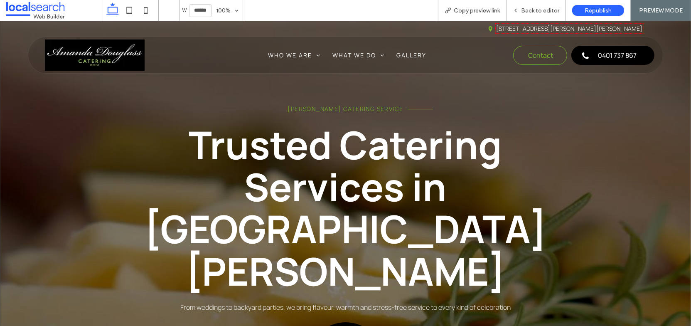
click at [48, 14] on span at bounding box center [52, 10] width 93 height 17
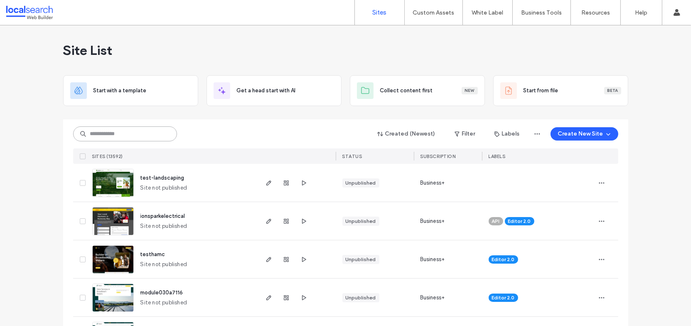
click at [133, 136] on input at bounding box center [125, 133] width 104 height 15
paste input "********"
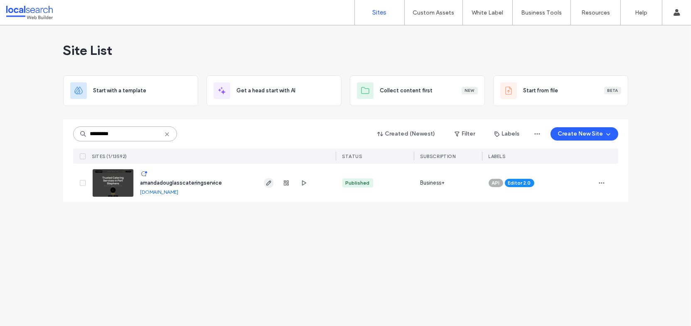
type input "********"
click at [267, 181] on icon "button" at bounding box center [268, 182] width 7 height 7
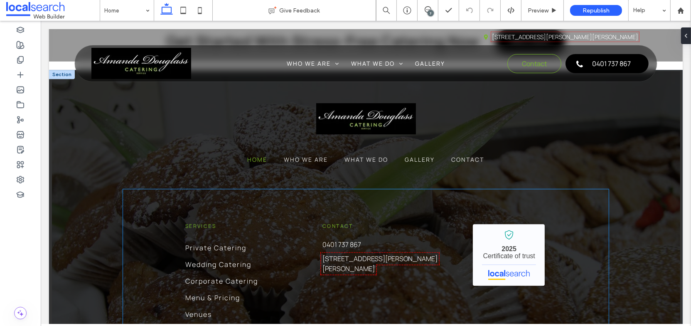
scroll to position [2706, 0]
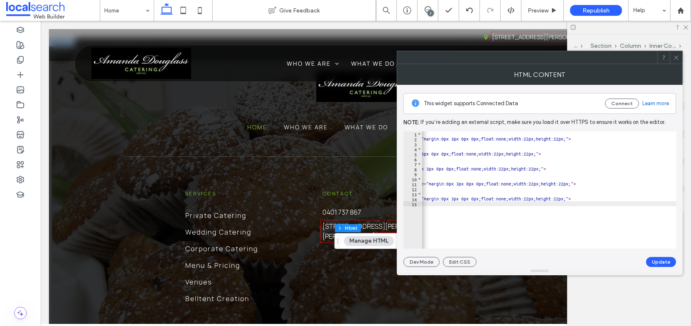
scroll to position [0, 231]
click at [478, 186] on div "< a href = "https://www.facebook.com/Amanda-Douglass-Catering-Services-29884175…" at bounding box center [483, 192] width 587 height 122
click at [563, 184] on div "< a href = "https://www.facebook.com/Amanda-Douglass-Catering-Services-29884175…" at bounding box center [483, 192] width 587 height 122
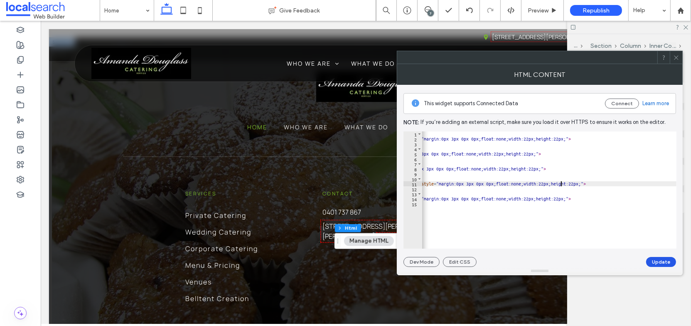
type textarea "**********"
drag, startPoint x: 661, startPoint y: 258, endPoint x: 661, endPoint y: 253, distance: 5.4
click at [661, 259] on button "Update" at bounding box center [661, 262] width 30 height 10
click at [676, 57] on use at bounding box center [676, 57] width 4 height 4
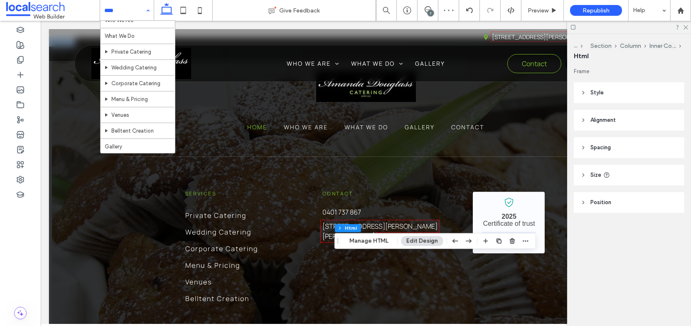
scroll to position [42, 0]
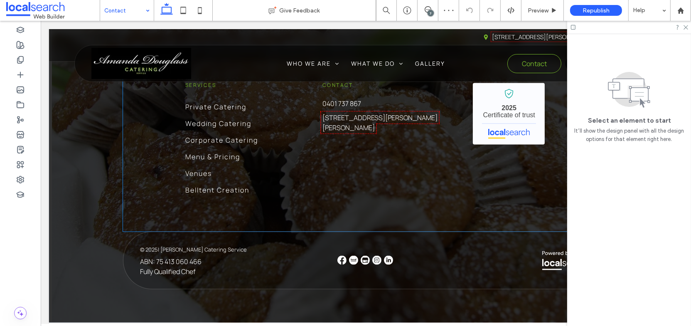
scroll to position [1262, 0]
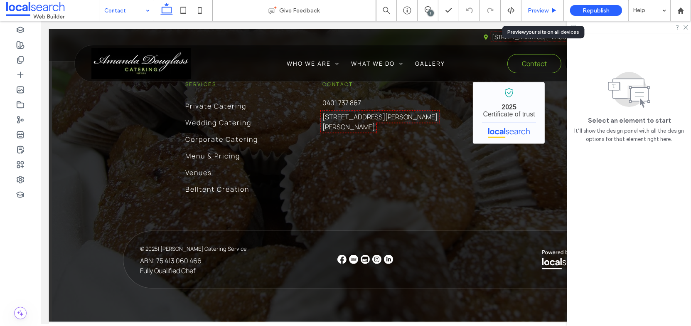
click at [546, 10] on span "Preview" at bounding box center [538, 10] width 21 height 7
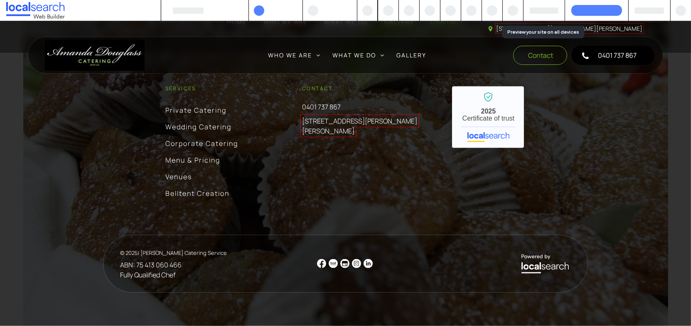
scroll to position [1244, 0]
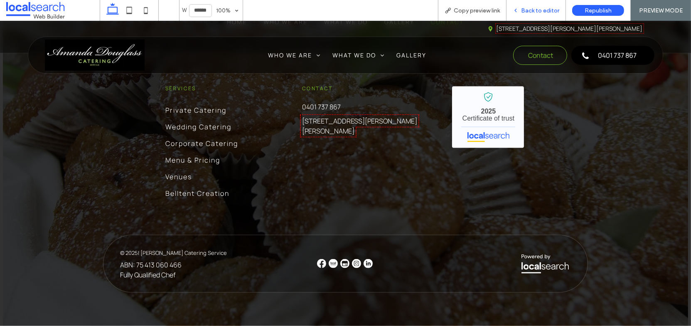
click at [515, 5] on div "Back to editor" at bounding box center [535, 10] width 59 height 21
click at [519, 8] on icon at bounding box center [516, 10] width 6 height 6
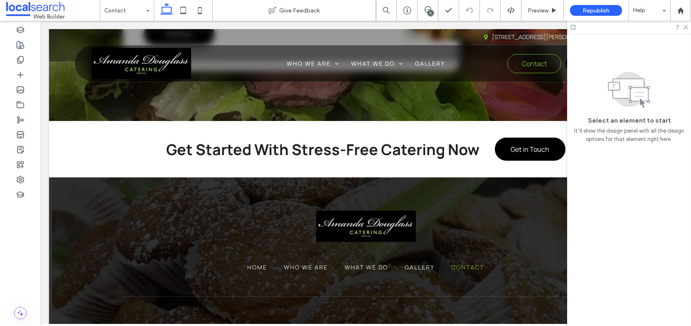
scroll to position [772, 0]
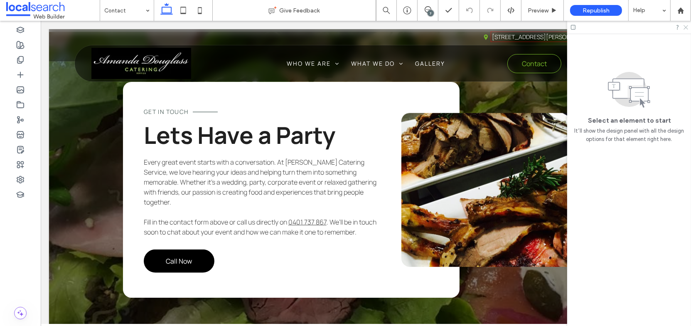
click at [684, 25] on icon at bounding box center [685, 26] width 5 height 5
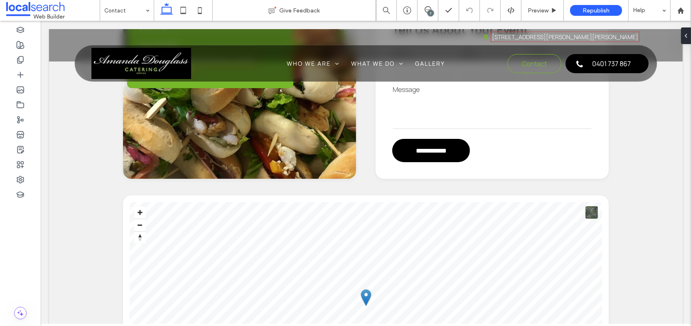
scroll to position [48, 0]
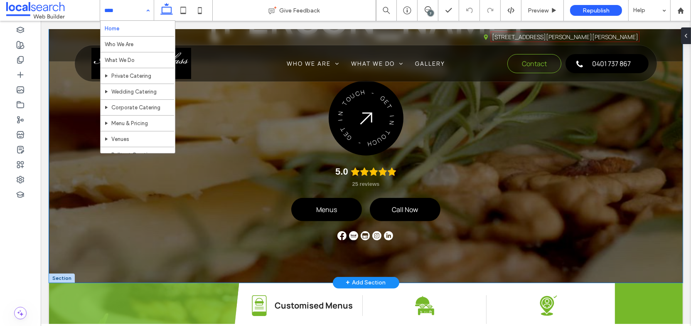
scroll to position [302, 0]
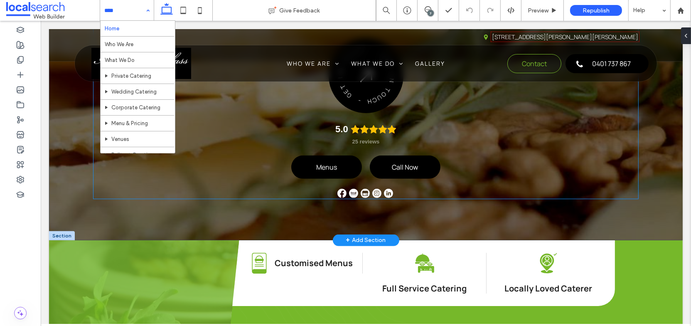
click at [349, 189] on img at bounding box center [353, 193] width 9 height 9
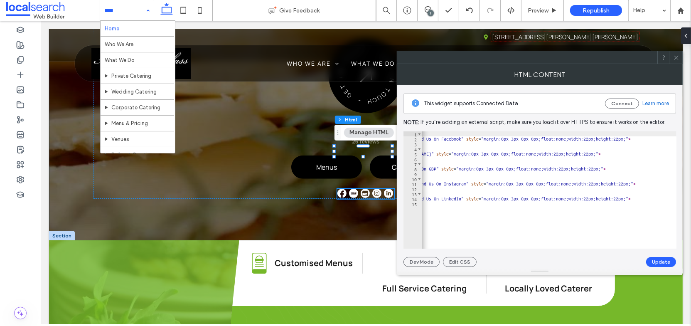
scroll to position [0, 172]
click at [538, 182] on div "< a href = "https://www.facebook.com/Amanda-Douglass-Catering-Services-29884175…" at bounding box center [542, 192] width 587 height 122
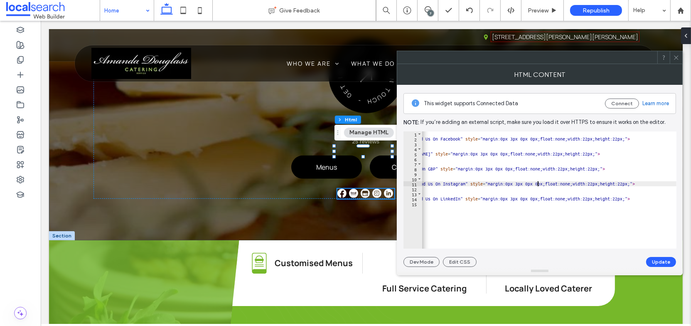
scroll to position [0, 24]
click at [614, 183] on div "< a href = "https://www.facebook.com/Amanda-Douglass-Catering-Services-29884175…" at bounding box center [542, 192] width 587 height 122
type textarea "**********"
click at [662, 262] on button "Update" at bounding box center [661, 262] width 30 height 10
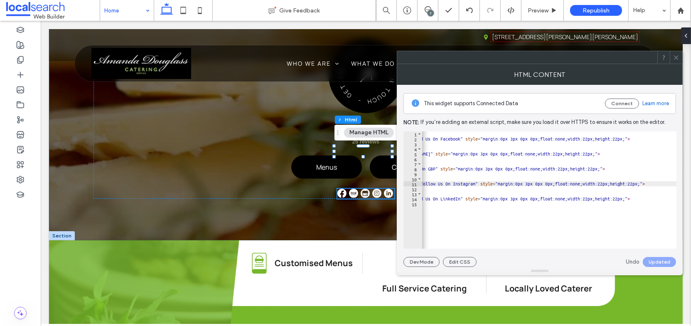
click at [674, 55] on use at bounding box center [676, 57] width 4 height 4
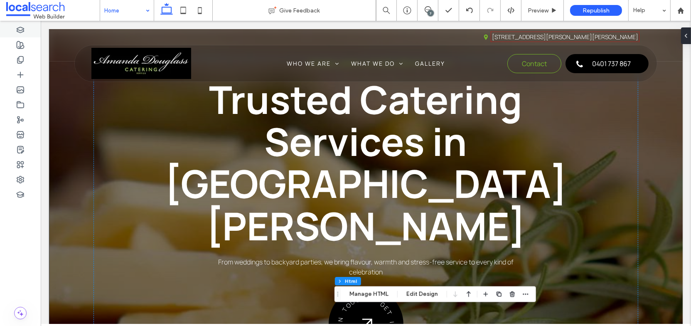
scroll to position [0, 0]
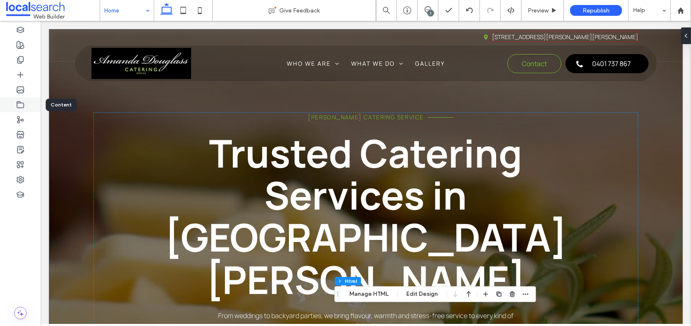
click at [20, 103] on use at bounding box center [20, 104] width 7 height 6
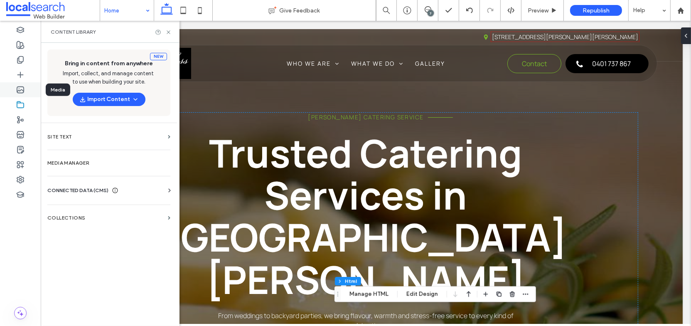
click at [29, 90] on div at bounding box center [20, 89] width 41 height 15
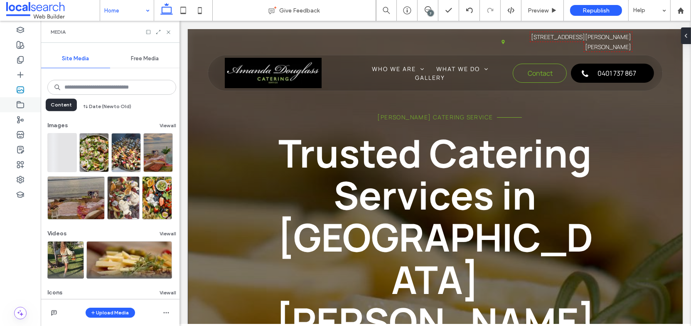
click at [17, 100] on div at bounding box center [20, 104] width 41 height 15
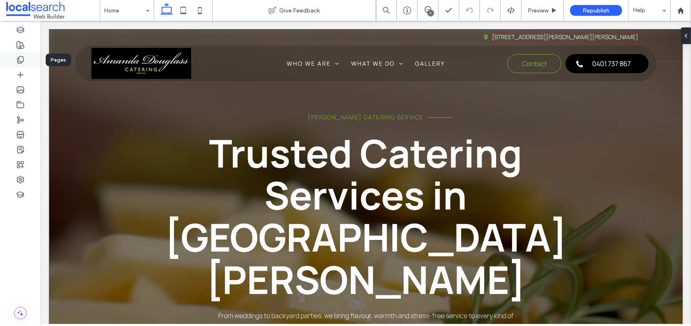
click at [25, 59] on div at bounding box center [20, 59] width 41 height 15
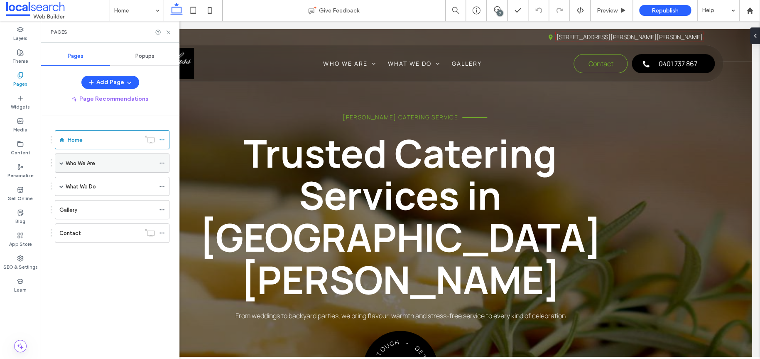
click at [63, 161] on span at bounding box center [61, 163] width 4 height 4
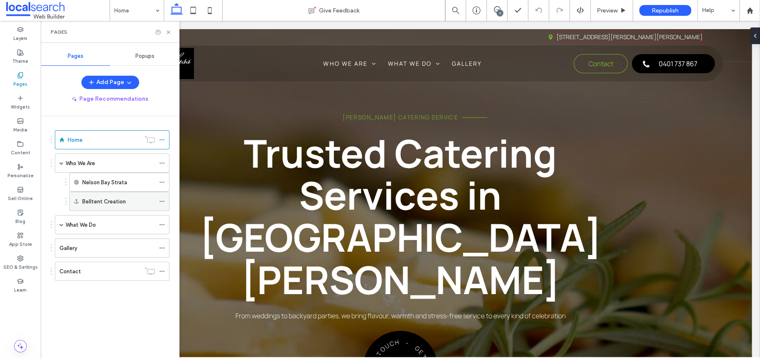
click at [162, 199] on icon at bounding box center [162, 201] width 6 height 6
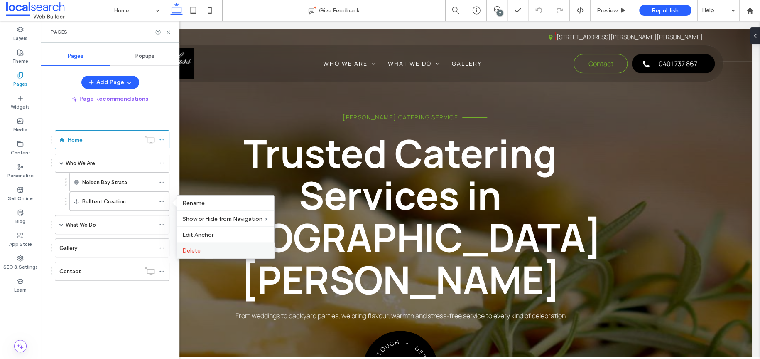
click at [207, 247] on label "Delete" at bounding box center [225, 250] width 87 height 7
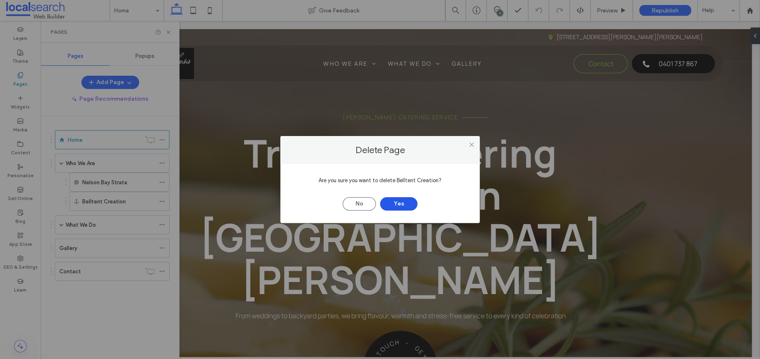
click at [383, 205] on button "Yes" at bounding box center [398, 203] width 37 height 13
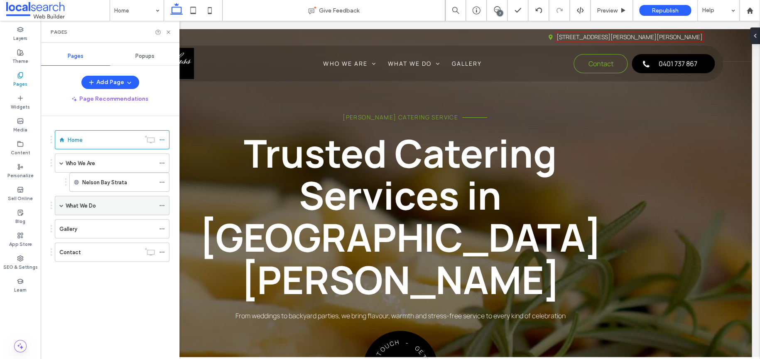
click at [59, 202] on div "What We Do" at bounding box center [112, 205] width 115 height 19
click at [61, 203] on span at bounding box center [61, 205] width 4 height 4
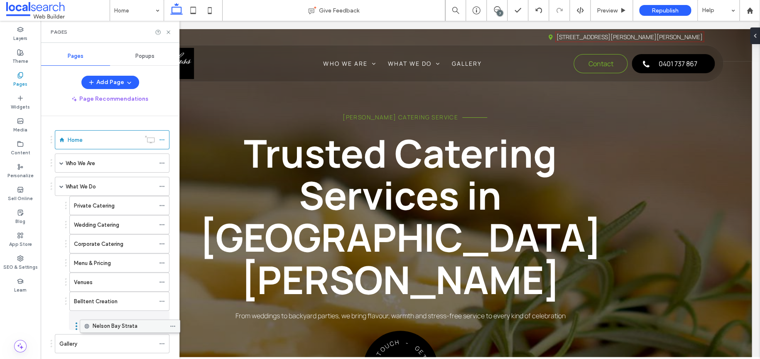
drag, startPoint x: 106, startPoint y: 181, endPoint x: 116, endPoint y: 323, distance: 142.9
click at [61, 183] on span at bounding box center [61, 186] width 4 height 18
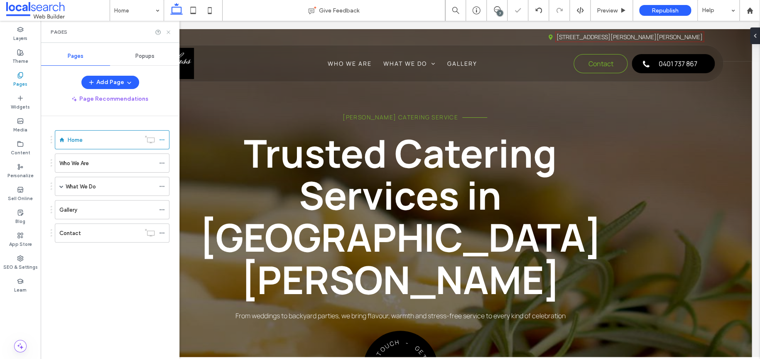
click at [165, 33] on icon at bounding box center [168, 32] width 6 height 6
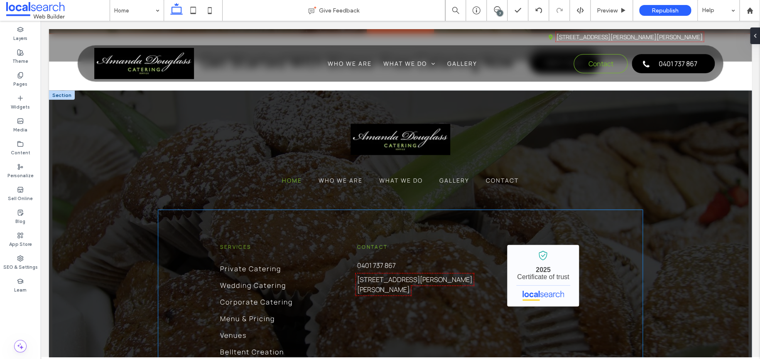
scroll to position [2565, 0]
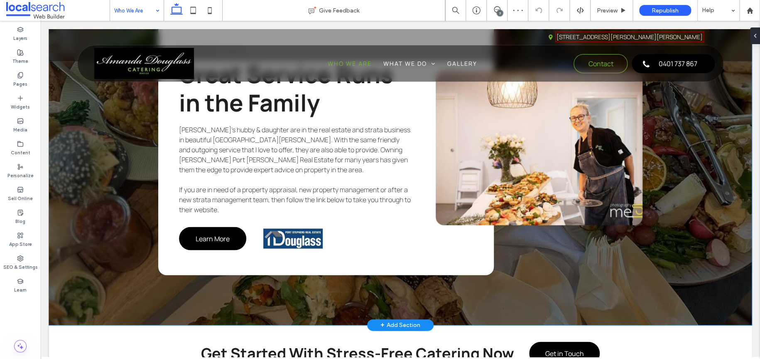
scroll to position [706, 0]
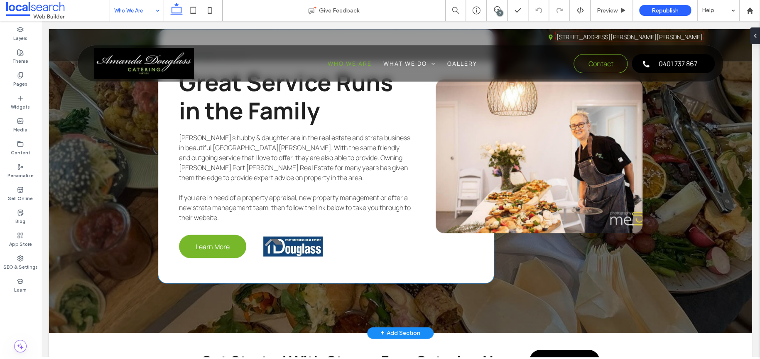
click at [196, 241] on span "Learn More" at bounding box center [213, 245] width 34 height 9
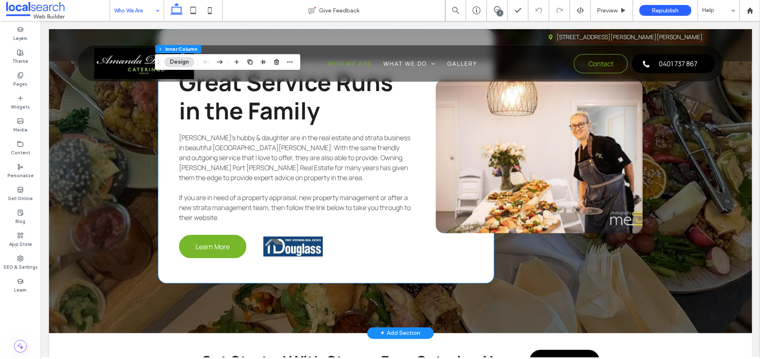
click at [196, 241] on span "Learn More" at bounding box center [213, 245] width 34 height 9
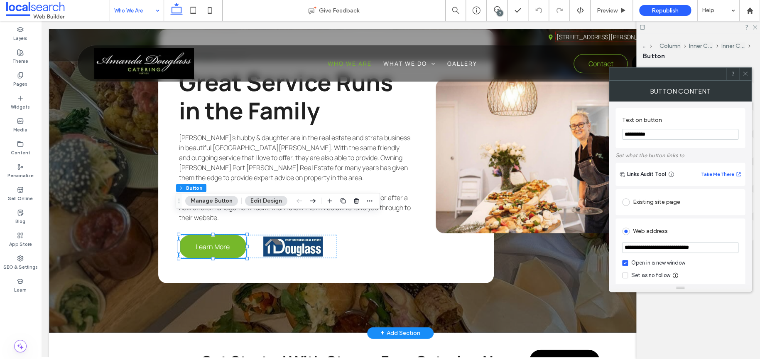
type input "**"
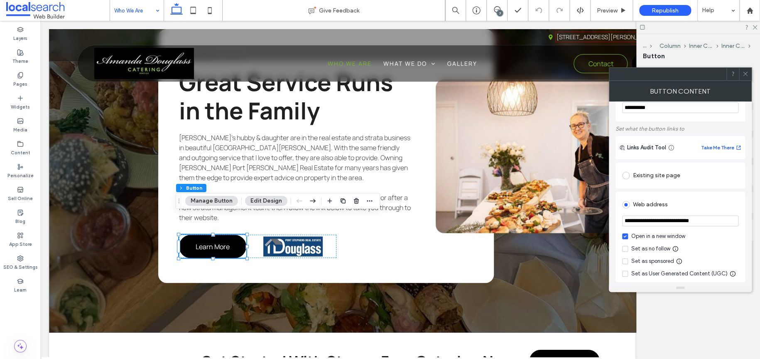
scroll to position [42, 0]
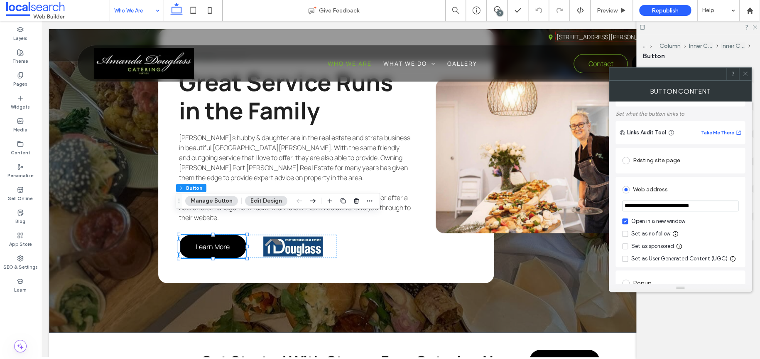
click at [632, 233] on div "Set as no follow" at bounding box center [651, 233] width 39 height 8
click at [691, 72] on icon at bounding box center [745, 74] width 6 height 6
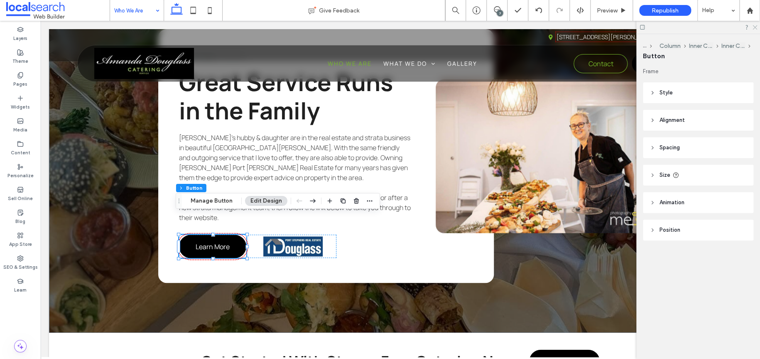
click at [691, 27] on icon at bounding box center [754, 26] width 5 height 5
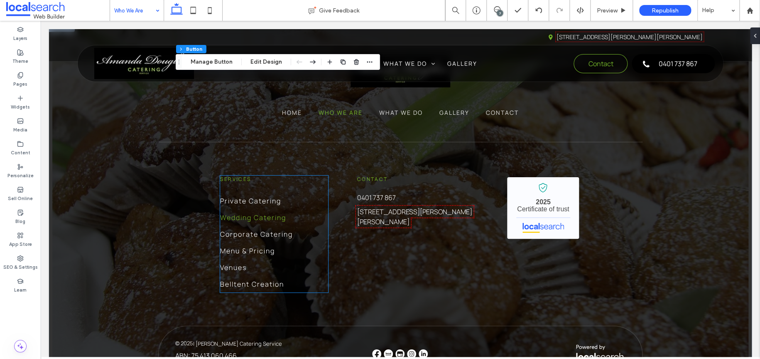
scroll to position [1072, 0]
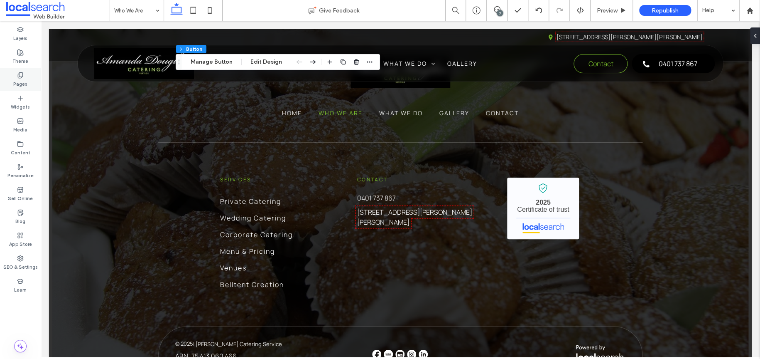
click at [29, 81] on div "Pages" at bounding box center [20, 79] width 41 height 23
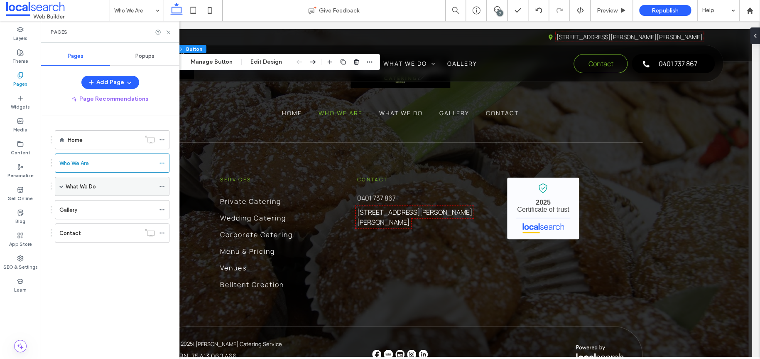
click at [61, 186] on span at bounding box center [61, 186] width 4 height 4
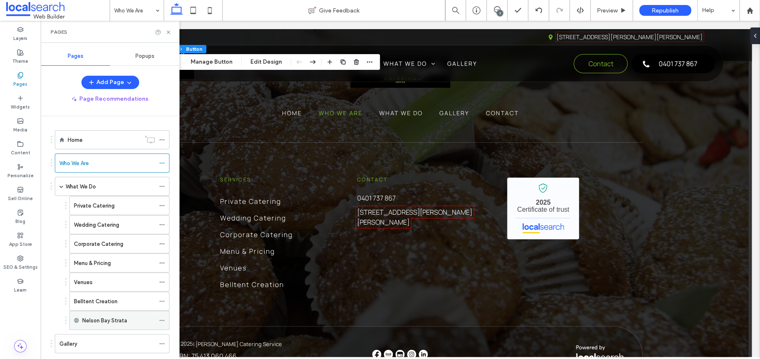
click at [164, 318] on icon at bounding box center [162, 320] width 6 height 6
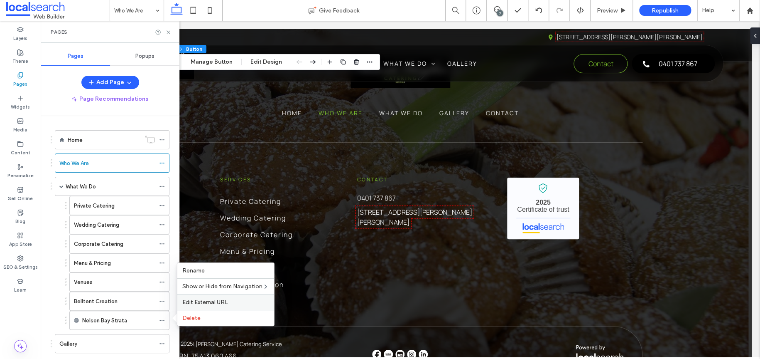
click at [202, 304] on span "Edit External URL" at bounding box center [205, 301] width 46 height 7
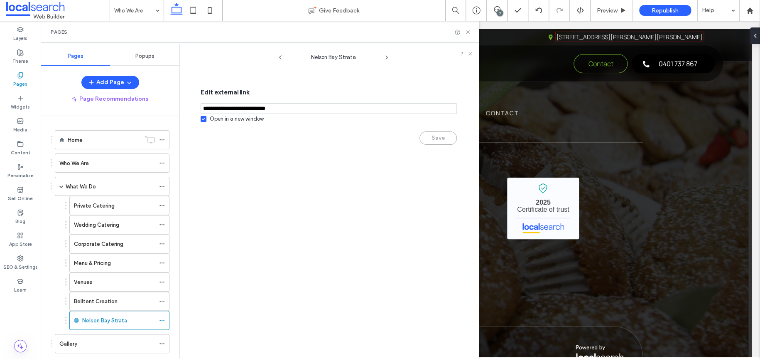
drag, startPoint x: 268, startPoint y: 105, endPoint x: 281, endPoint y: 105, distance: 12.9
click at [269, 105] on input "notEmpty,url" at bounding box center [329, 108] width 256 height 11
click at [469, 34] on icon at bounding box center [468, 32] width 6 height 6
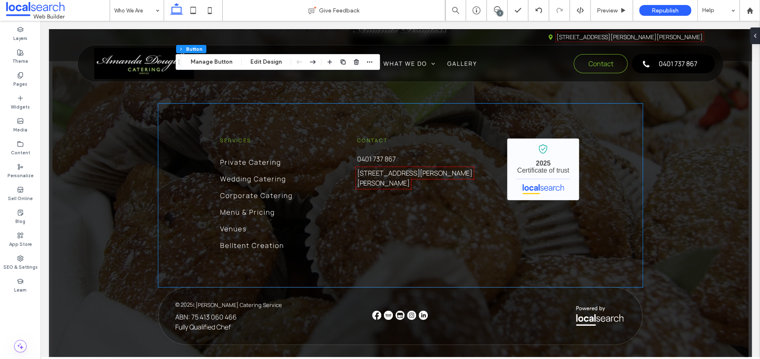
scroll to position [1113, 0]
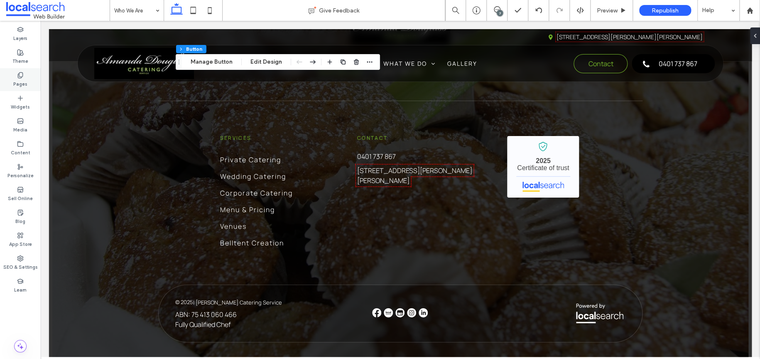
click at [31, 80] on div "Pages" at bounding box center [20, 79] width 41 height 23
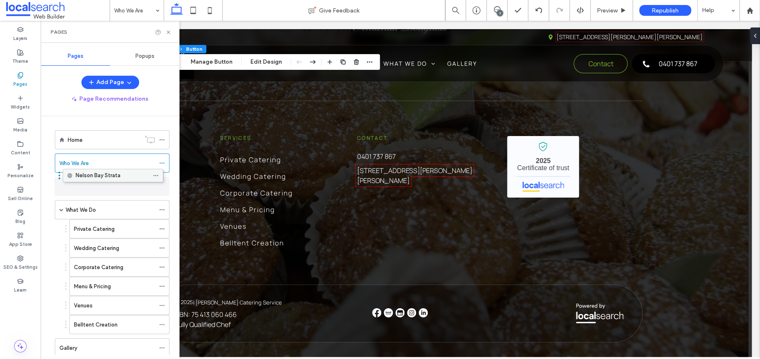
drag, startPoint x: 84, startPoint y: 320, endPoint x: 77, endPoint y: 174, distance: 145.6
click at [60, 210] on span at bounding box center [61, 209] width 4 height 4
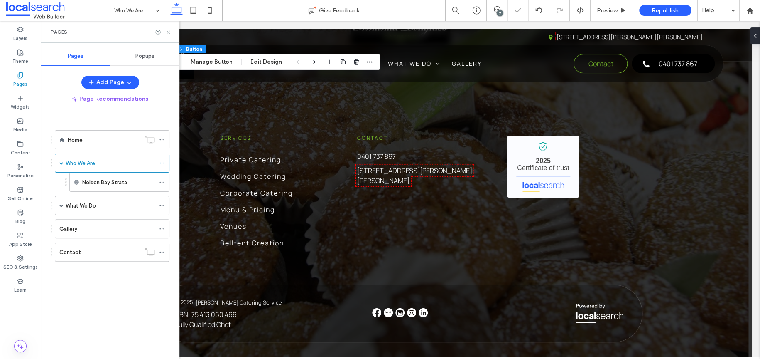
click at [168, 32] on use at bounding box center [168, 31] width 3 height 3
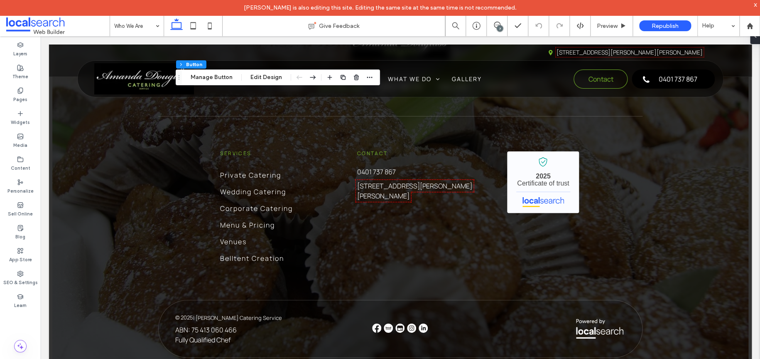
drag, startPoint x: 59, startPoint y: 31, endPoint x: 74, endPoint y: 2, distance: 32.5
click at [59, 31] on span at bounding box center [57, 25] width 103 height 17
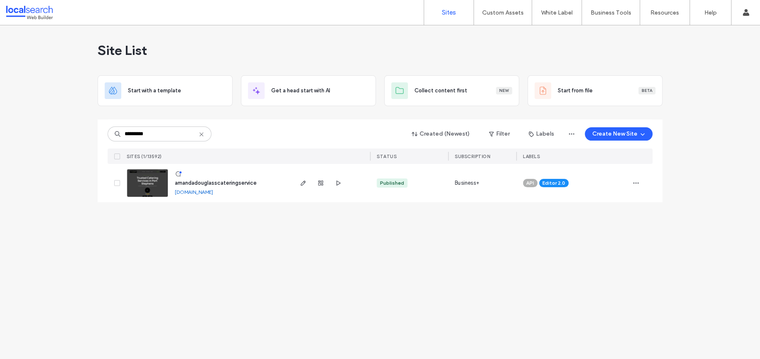
type input "********"
click at [304, 182] on use "button" at bounding box center [303, 182] width 5 height 5
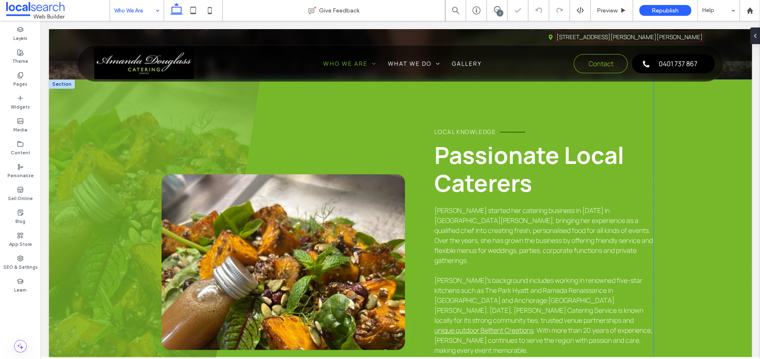
scroll to position [208, 0]
click at [441, 132] on span "Local knowledge" at bounding box center [465, 132] width 61 height 8
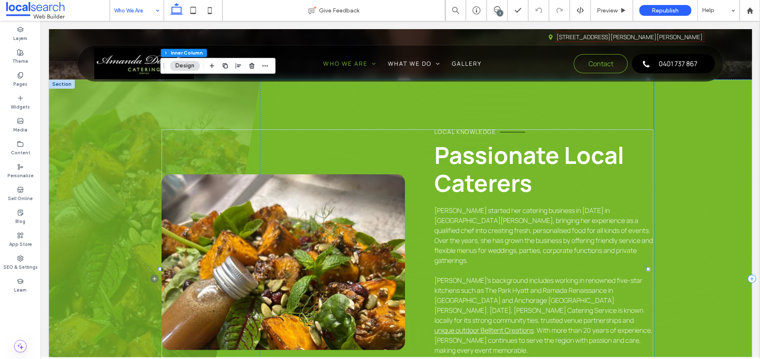
click at [441, 132] on span "Local knowledge" at bounding box center [465, 132] width 61 height 8
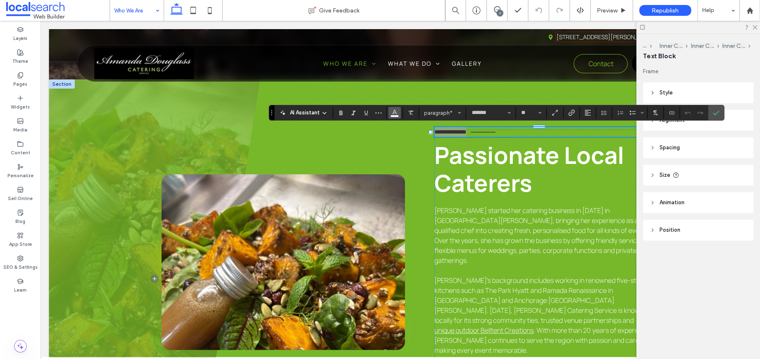
click at [393, 113] on icon "Color" at bounding box center [394, 111] width 7 height 7
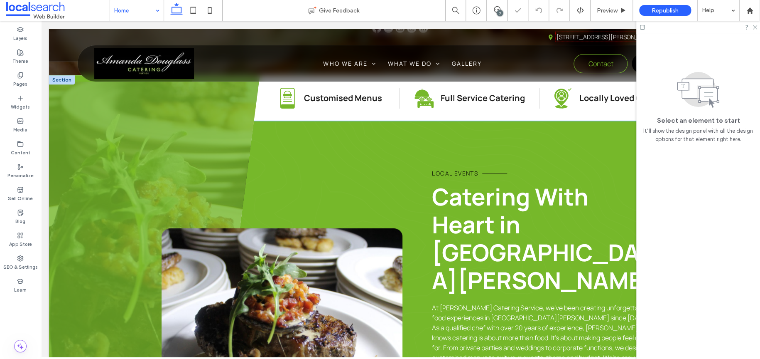
scroll to position [457, 0]
click at [447, 169] on span "Local Events" at bounding box center [455, 173] width 46 height 8
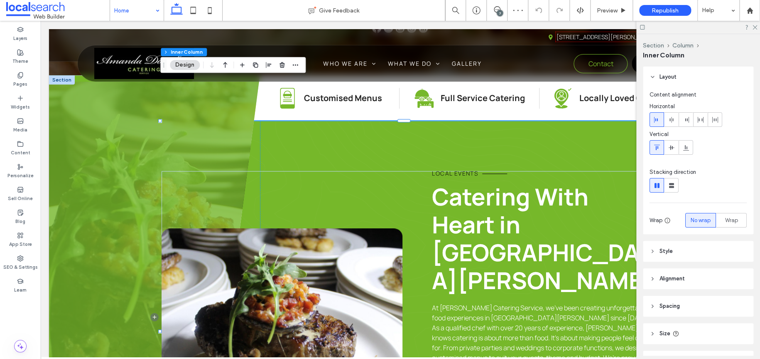
click at [447, 169] on span "Local Events" at bounding box center [455, 173] width 46 height 8
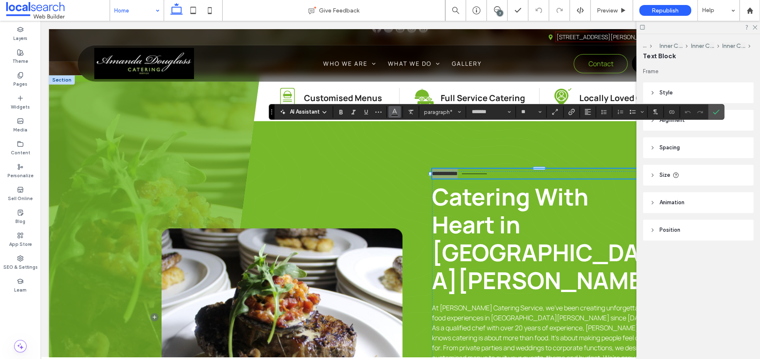
click at [395, 113] on icon "Color" at bounding box center [394, 111] width 7 height 7
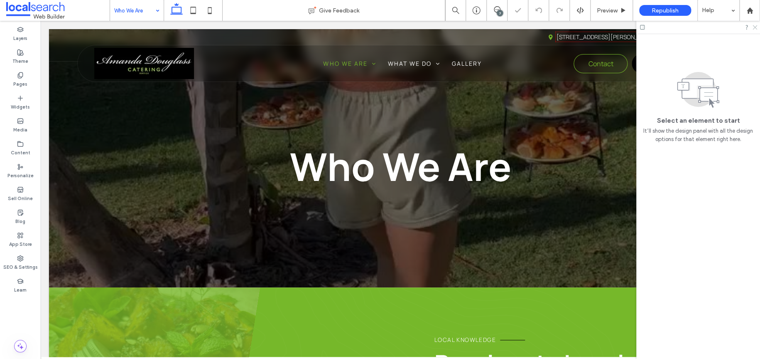
click at [753, 27] on icon at bounding box center [754, 26] width 5 height 5
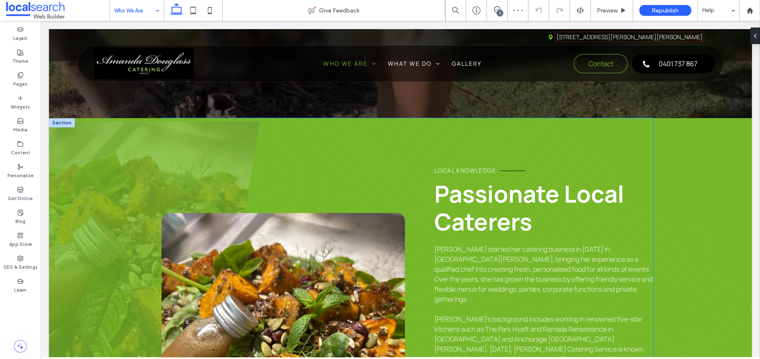
scroll to position [166, 0]
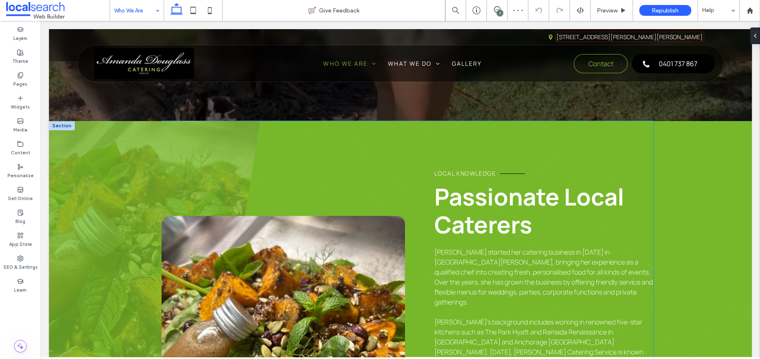
click at [440, 173] on span "Local knowledge" at bounding box center [465, 173] width 61 height 8
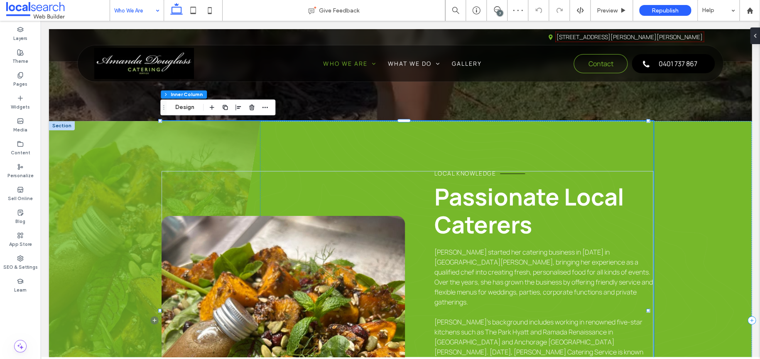
click at [440, 173] on span "Local knowledge" at bounding box center [465, 173] width 61 height 8
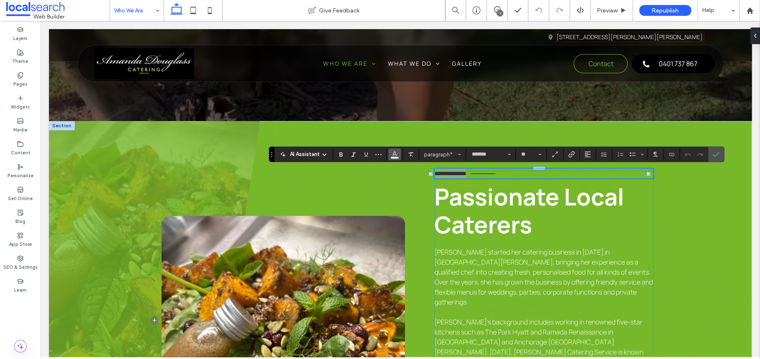
click at [398, 155] on icon "Color" at bounding box center [394, 153] width 7 height 7
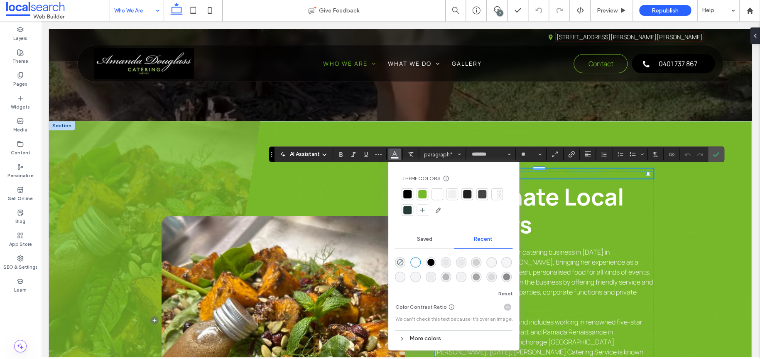
click at [433, 262] on div "rgba(0, 0, 0, 1)" at bounding box center [431, 261] width 7 height 7
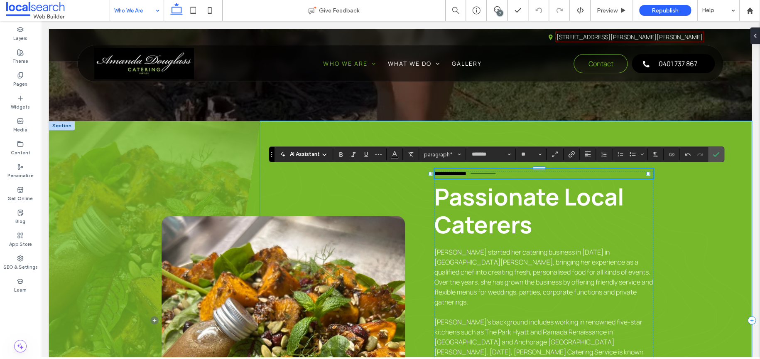
click at [678, 216] on div "**********" at bounding box center [506, 320] width 492 height 398
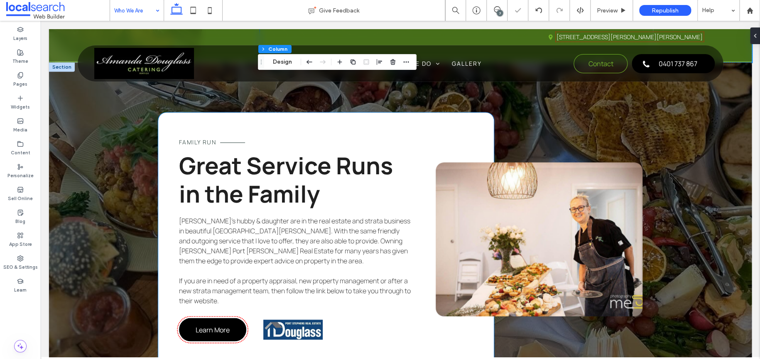
scroll to position [914, 0]
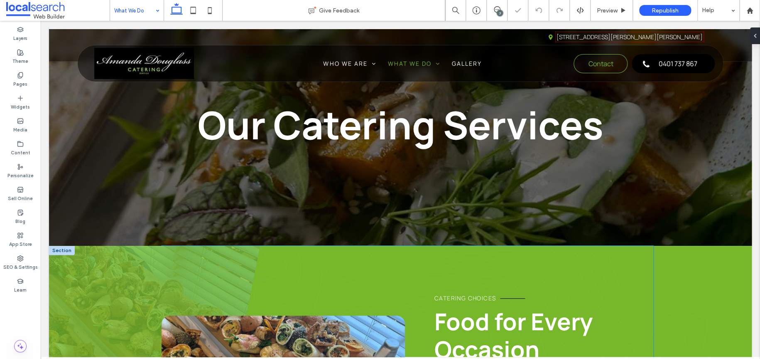
scroll to position [208, 0]
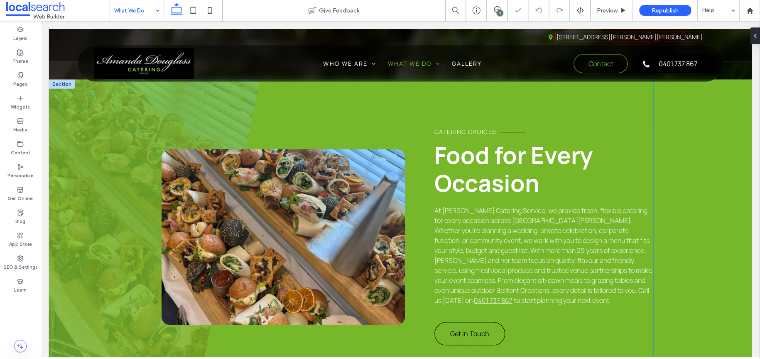
click at [443, 131] on span "Catering Choices" at bounding box center [465, 132] width 61 height 8
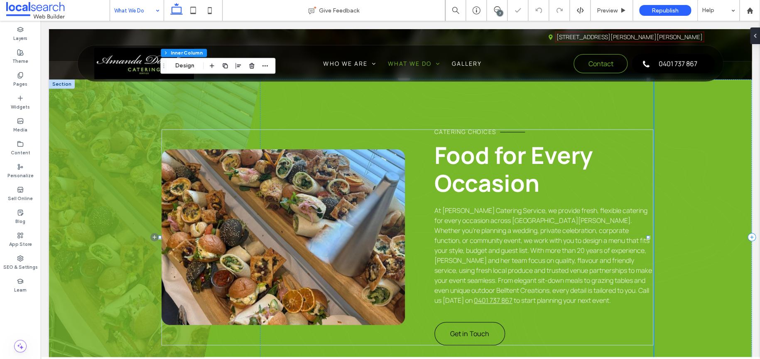
click at [443, 131] on span "Catering Choices" at bounding box center [465, 132] width 61 height 8
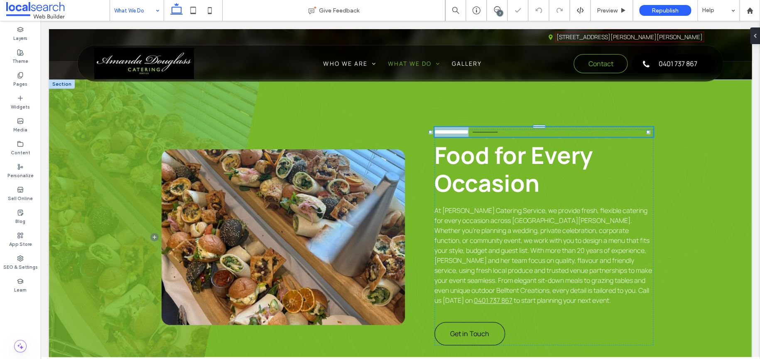
type input "*******"
type input "**"
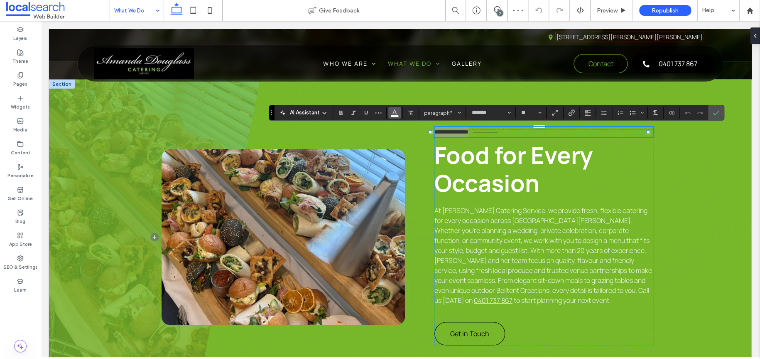
click at [393, 116] on span "Color" at bounding box center [394, 111] width 7 height 11
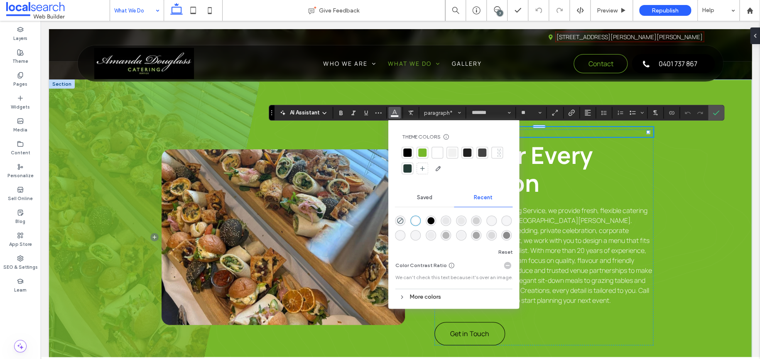
click at [433, 217] on div "rgba(0, 0, 0, 1)" at bounding box center [431, 220] width 7 height 7
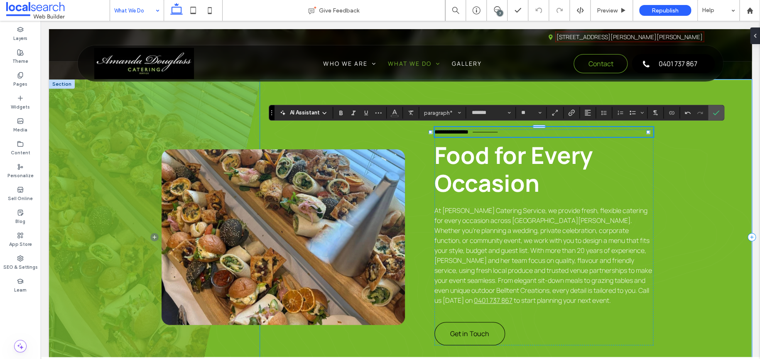
click at [672, 168] on div "**********" at bounding box center [506, 236] width 492 height 315
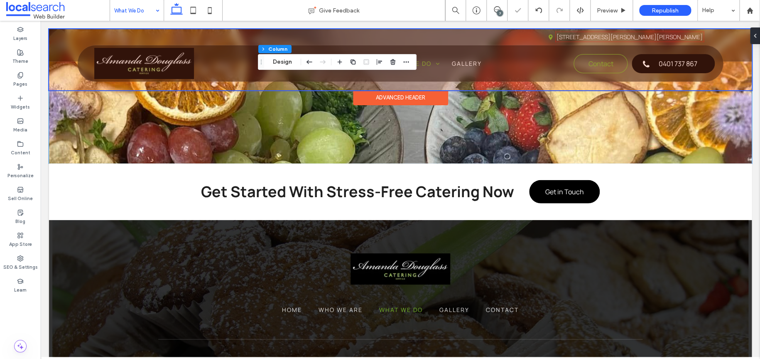
scroll to position [1246, 0]
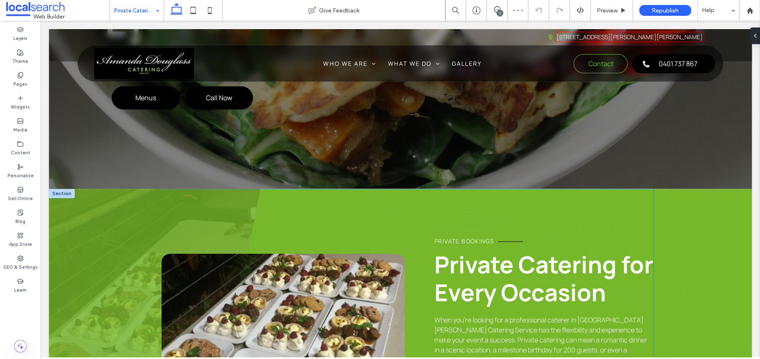
scroll to position [291, 0]
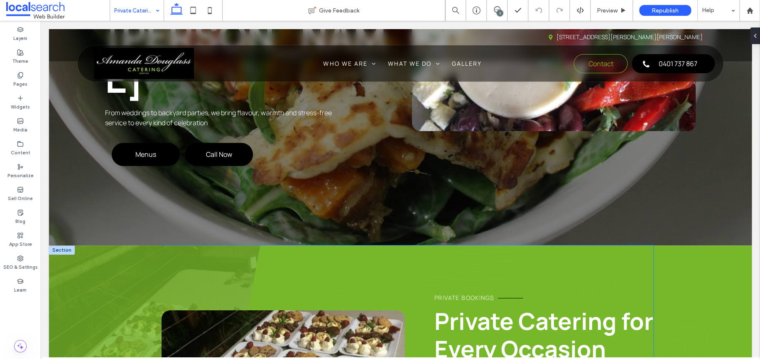
click at [456, 293] on span "Private bookings" at bounding box center [464, 297] width 59 height 8
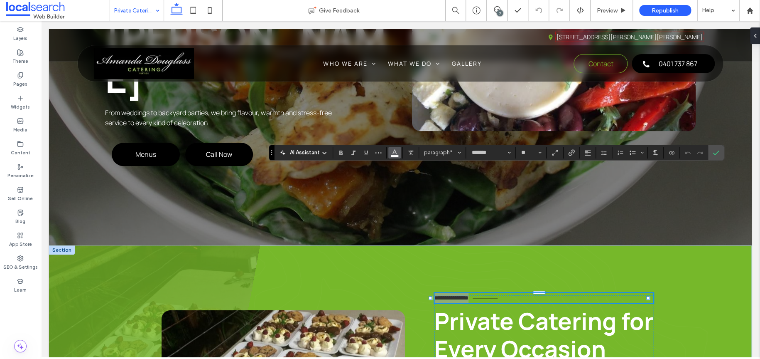
click at [397, 155] on icon "Color" at bounding box center [394, 151] width 7 height 7
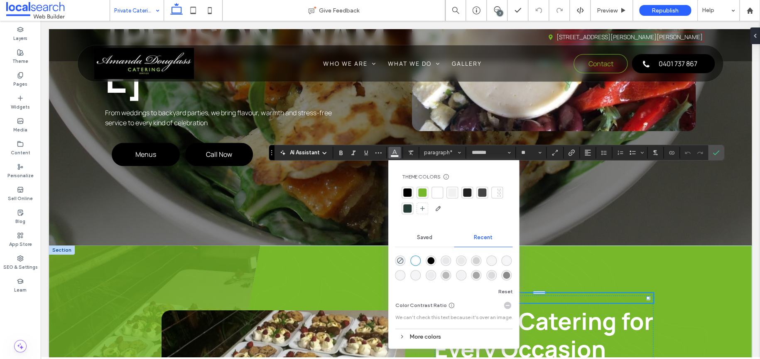
drag, startPoint x: 433, startPoint y: 257, endPoint x: 403, endPoint y: 235, distance: 37.2
click at [433, 257] on div "rgba(0, 0, 0, 1)" at bounding box center [431, 260] width 7 height 7
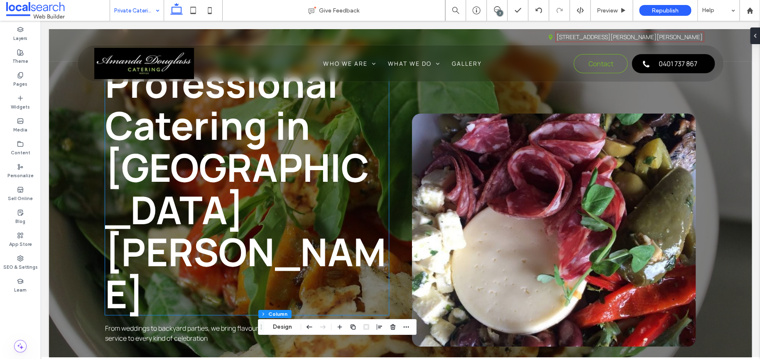
scroll to position [0, 0]
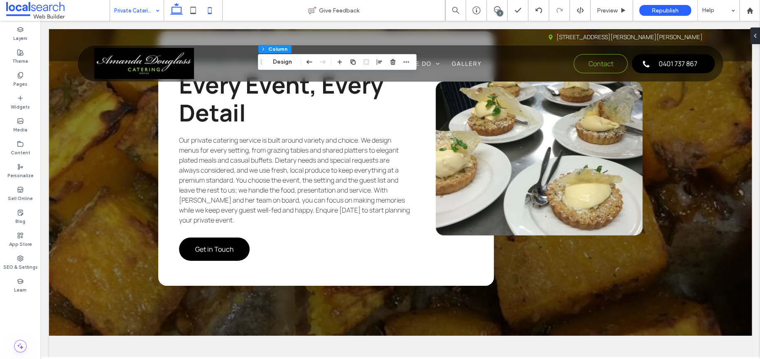
click at [202, 12] on icon at bounding box center [210, 10] width 17 height 17
type input "**"
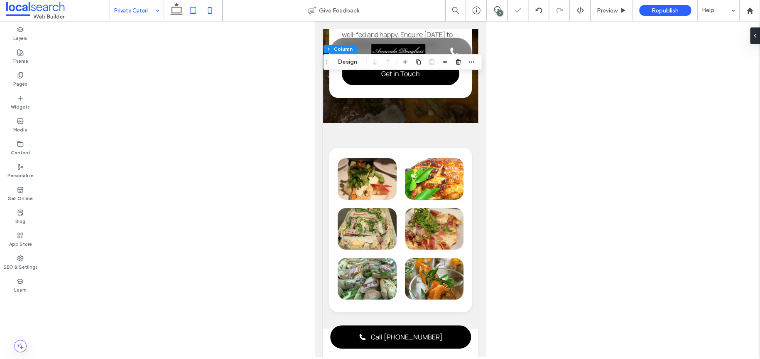
click at [191, 12] on icon at bounding box center [193, 10] width 17 height 17
type input "**"
type input "***"
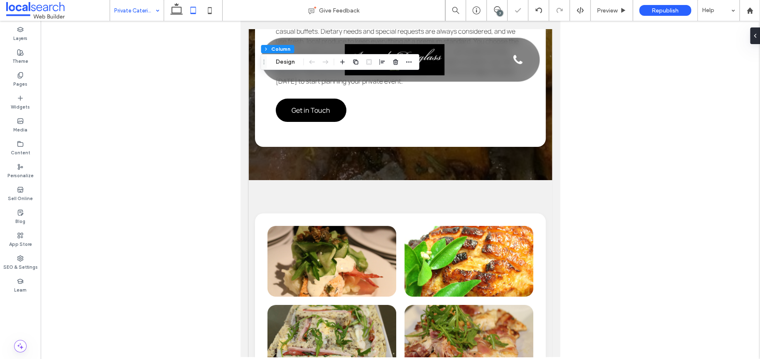
scroll to position [1597, 0]
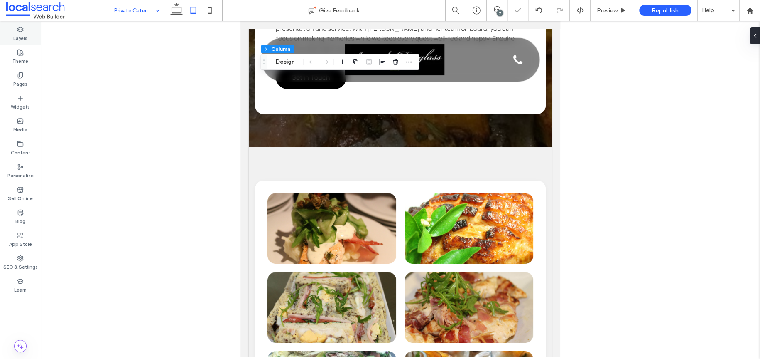
click at [20, 39] on label "Layers" at bounding box center [20, 37] width 14 height 9
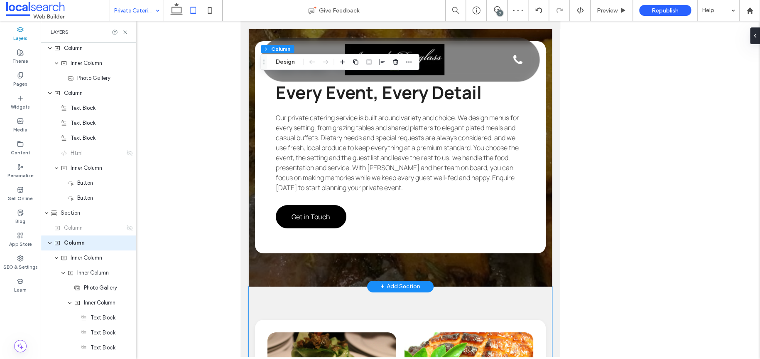
scroll to position [1389, 0]
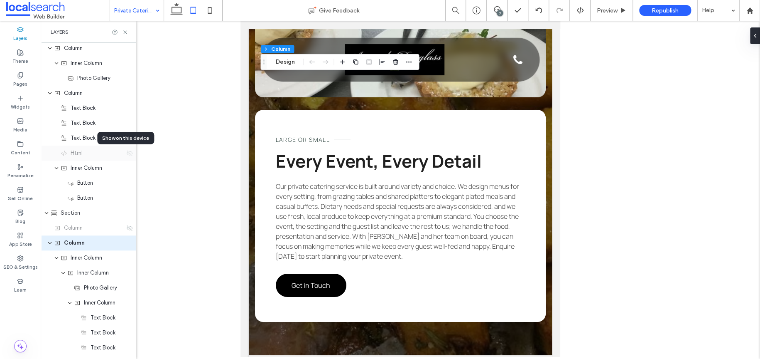
click at [126, 152] on icon at bounding box center [129, 153] width 7 height 7
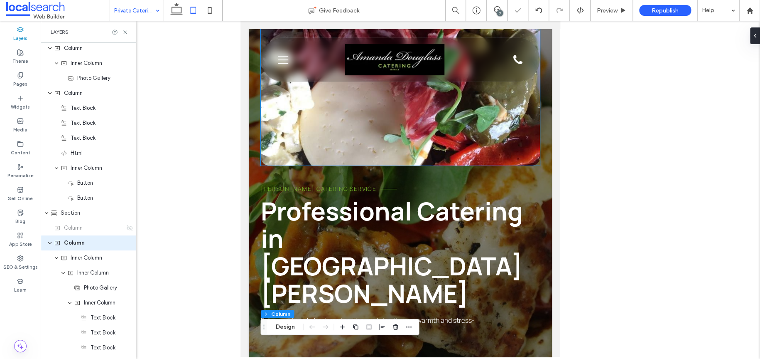
scroll to position [208, 0]
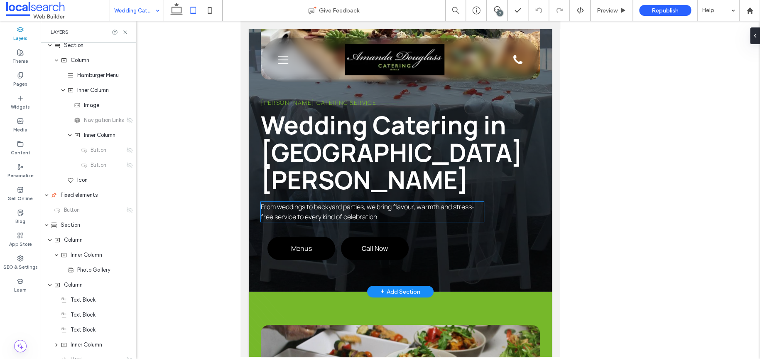
scroll to position [166, 0]
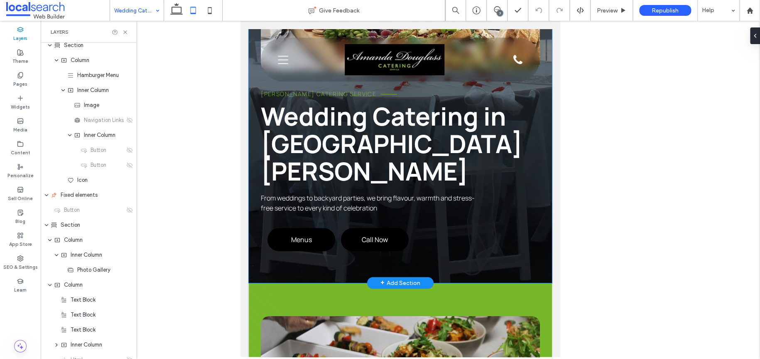
click at [251, 241] on div "Amanda Douglass Catering Service Wedding Catering in Port Stephens From wedding…" at bounding box center [400, 73] width 303 height 420
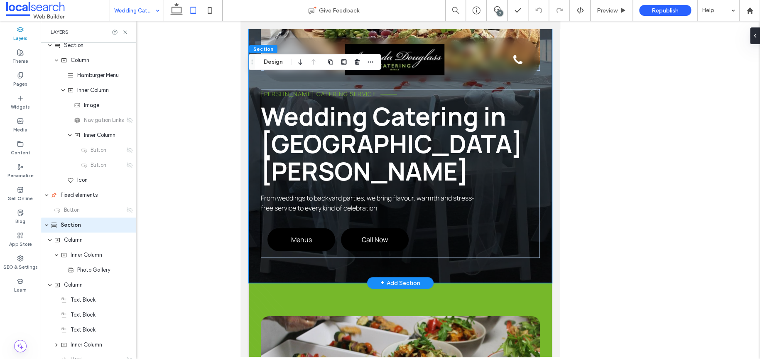
scroll to position [149, 0]
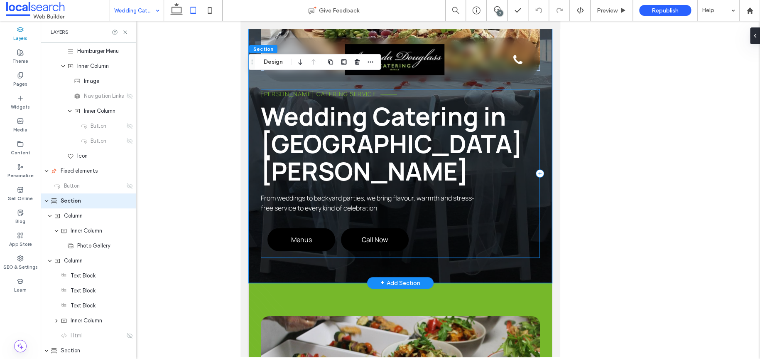
click at [472, 189] on div "Amanda Douglass Catering Service Wedding Catering in Port Stephens From wedding…" at bounding box center [400, 173] width 279 height 169
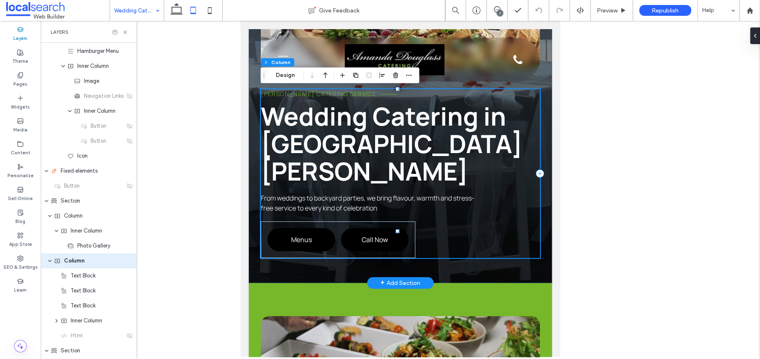
scroll to position [208, 0]
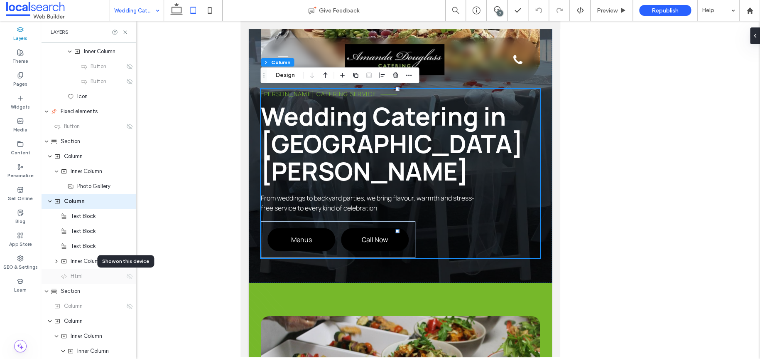
click at [126, 273] on icon at bounding box center [129, 276] width 7 height 7
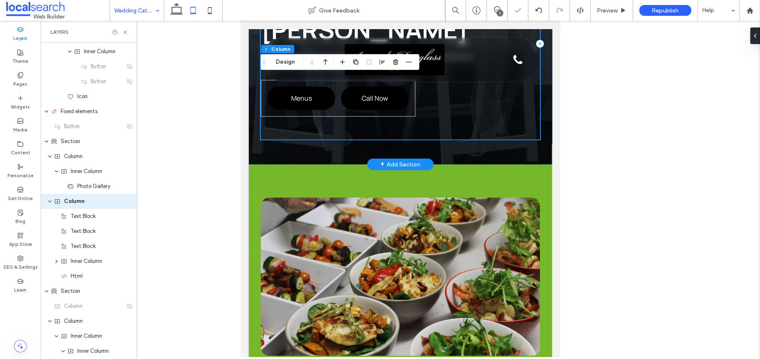
scroll to position [208, 0]
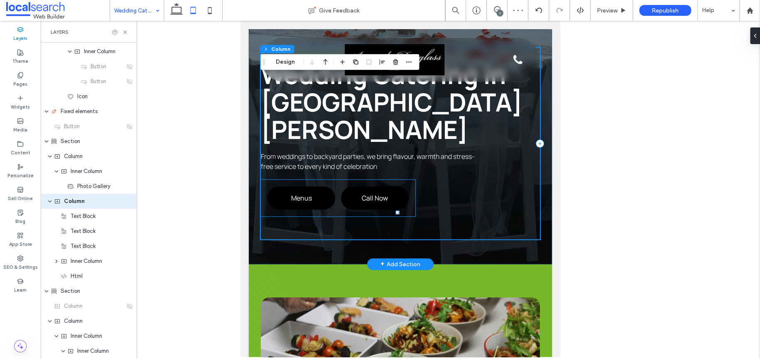
click at [318, 179] on div "Menus Call Now" at bounding box center [338, 197] width 155 height 37
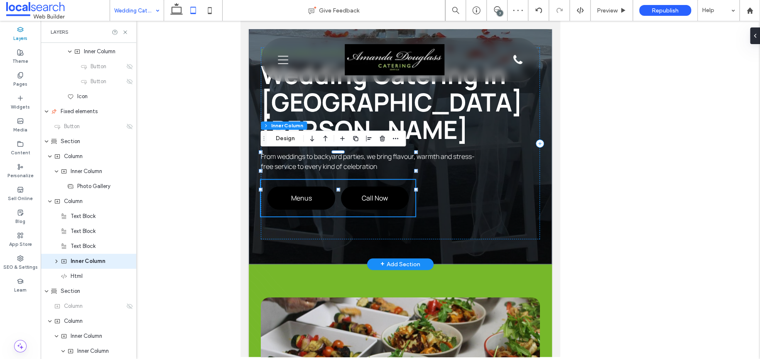
scroll to position [268, 0]
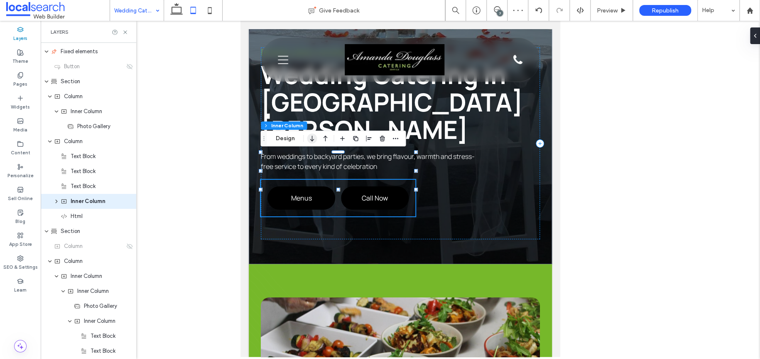
click at [315, 138] on icon "button" at bounding box center [312, 138] width 10 height 15
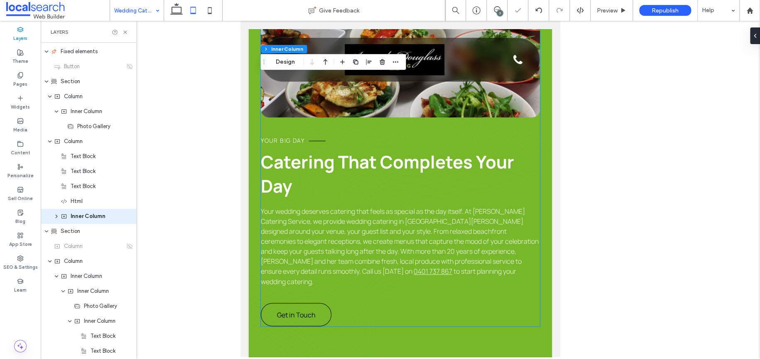
scroll to position [499, 0]
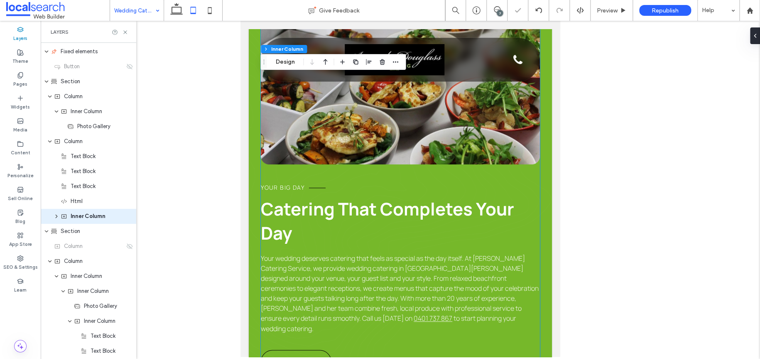
click at [277, 183] on span "Your big day" at bounding box center [283, 187] width 44 height 8
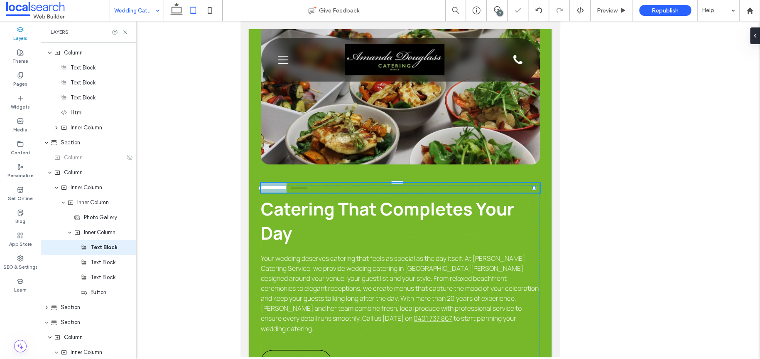
type input "*******"
type input "**"
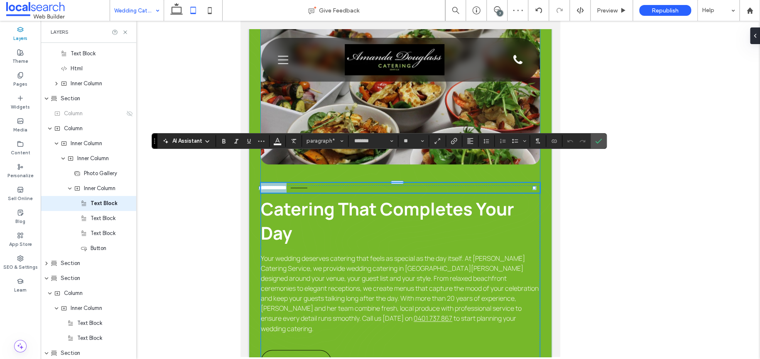
scroll to position [403, 0]
click at [277, 145] on span "Color" at bounding box center [277, 140] width 7 height 11
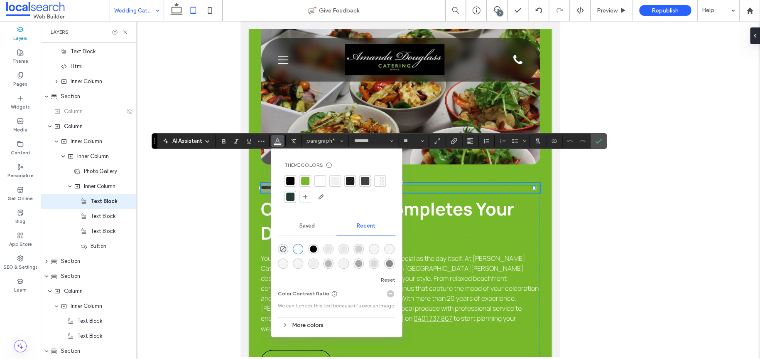
drag, startPoint x: 312, startPoint y: 249, endPoint x: 253, endPoint y: 201, distance: 76.8
click at [312, 249] on div "rgba(0, 0, 0, 1)" at bounding box center [313, 248] width 7 height 7
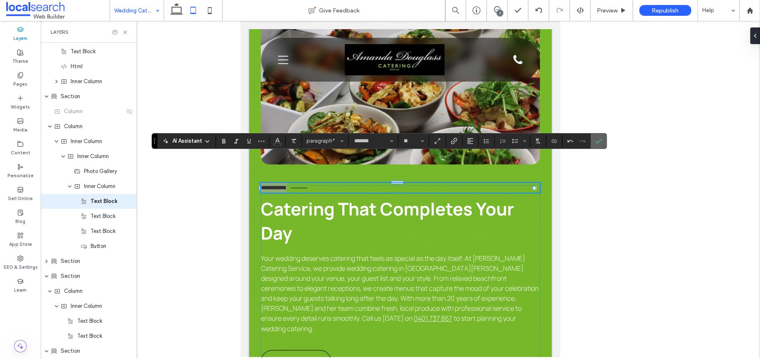
click at [600, 144] on icon "Confirm" at bounding box center [598, 141] width 7 height 7
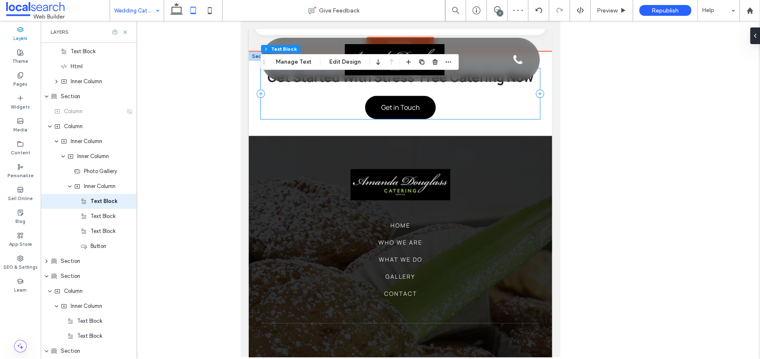
scroll to position [2119, 0]
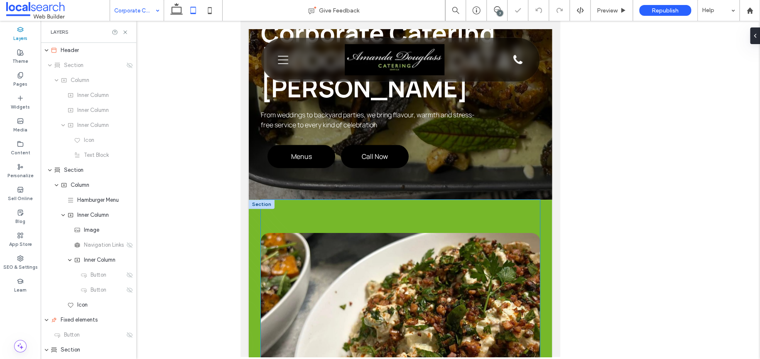
scroll to position [249, 0]
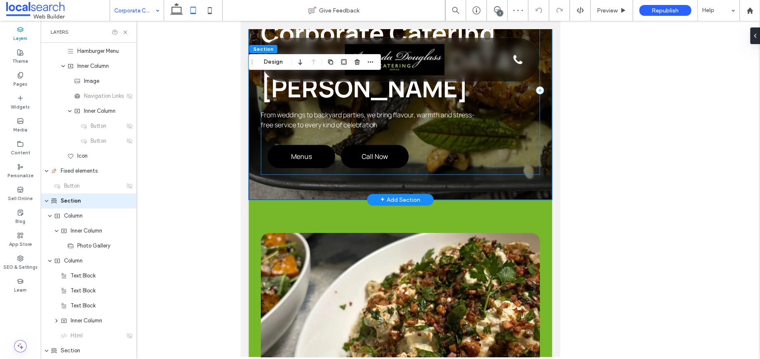
click at [438, 122] on div "Amanda Douglass Catering Service Corporate Catering Port Stephens From weddings…" at bounding box center [400, 90] width 279 height 169
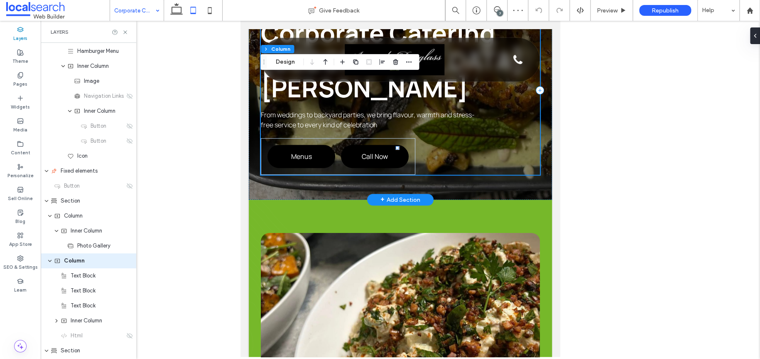
scroll to position [208, 0]
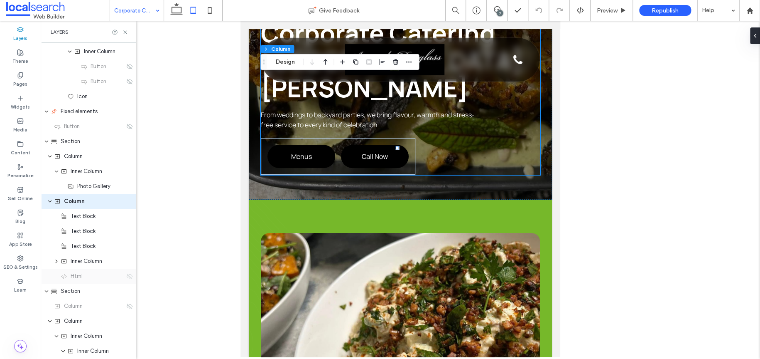
click at [126, 275] on icon at bounding box center [129, 276] width 7 height 7
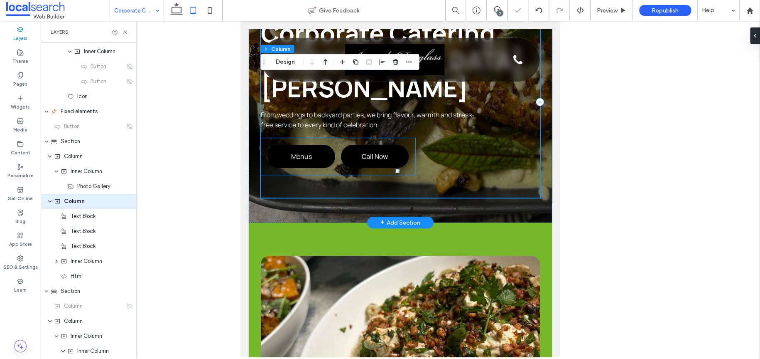
click at [337, 138] on div "Menus Call Now" at bounding box center [338, 156] width 155 height 37
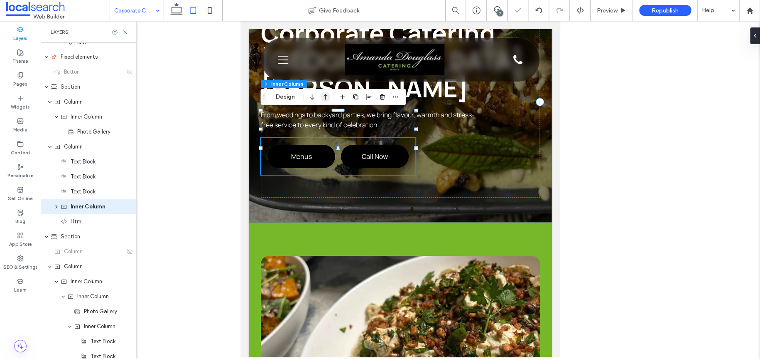
scroll to position [268, 0]
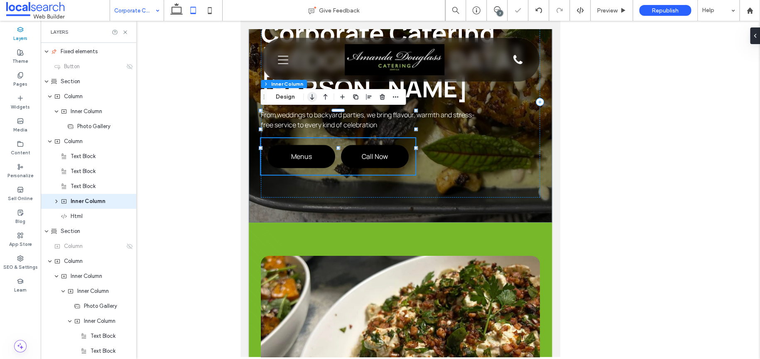
click at [315, 91] on icon "button" at bounding box center [312, 96] width 10 height 15
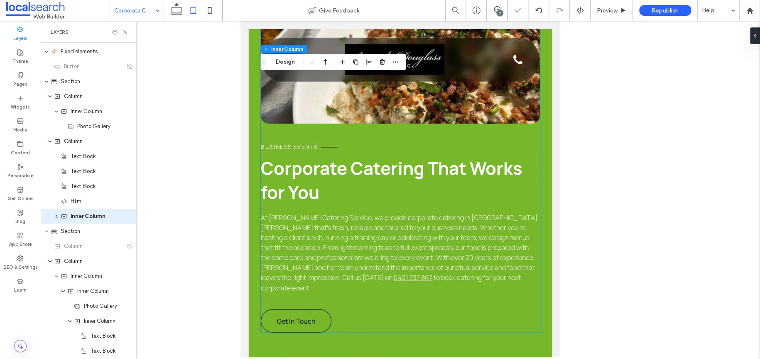
scroll to position [540, 0]
click at [289, 142] on span "Business Events" at bounding box center [289, 146] width 57 height 8
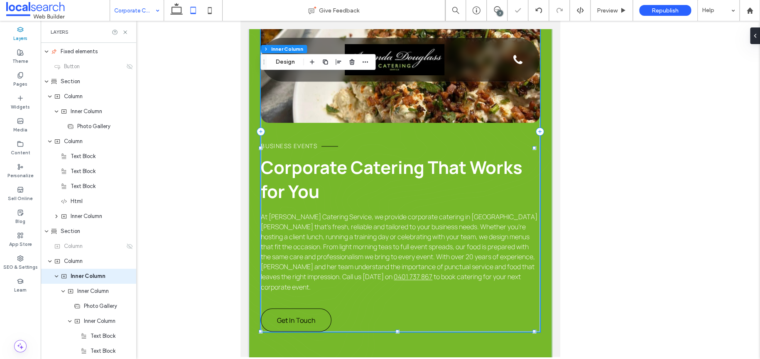
click at [289, 142] on span "Business Events" at bounding box center [289, 146] width 57 height 8
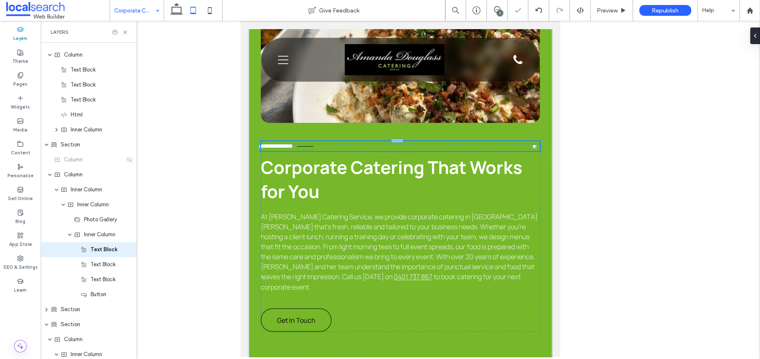
type input "*******"
type input "**"
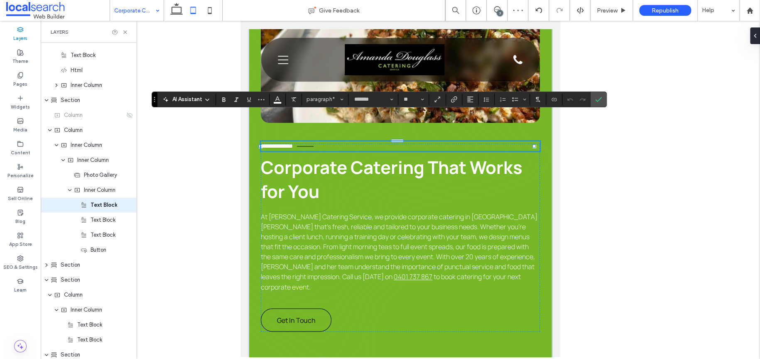
scroll to position [403, 0]
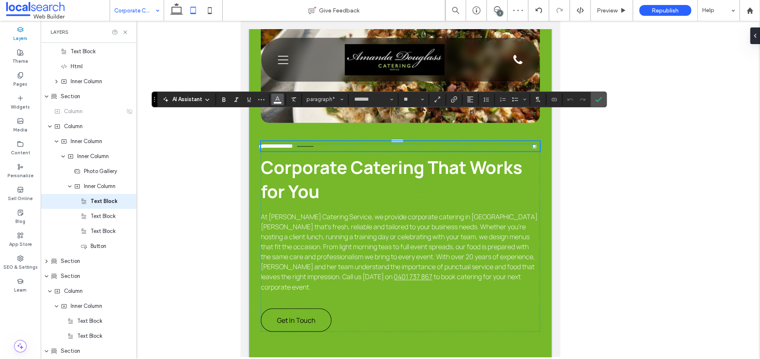
click at [274, 101] on icon "Color" at bounding box center [277, 98] width 7 height 7
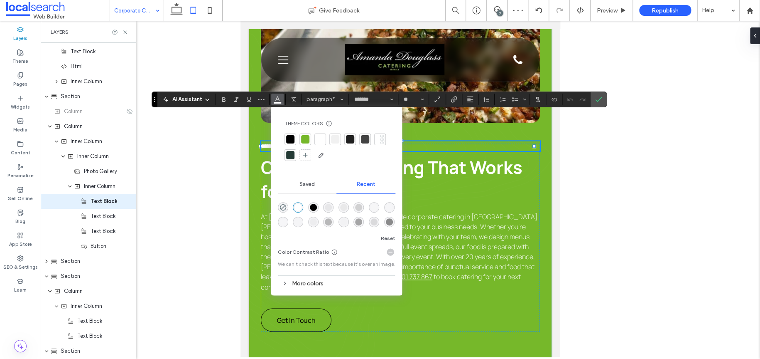
click at [316, 207] on div "rgba(0, 0, 0, 1)" at bounding box center [313, 207] width 7 height 7
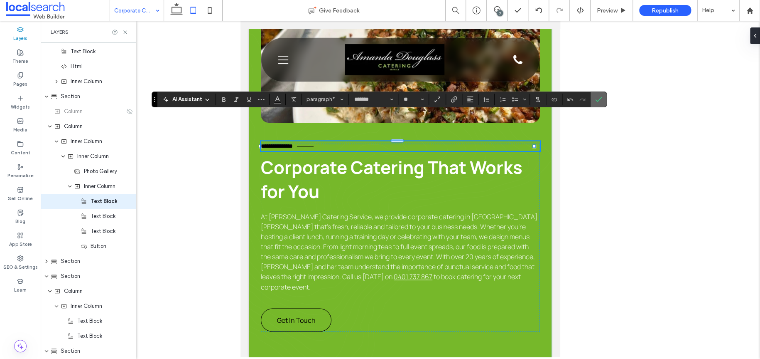
click at [600, 101] on icon "Confirm" at bounding box center [598, 99] width 7 height 7
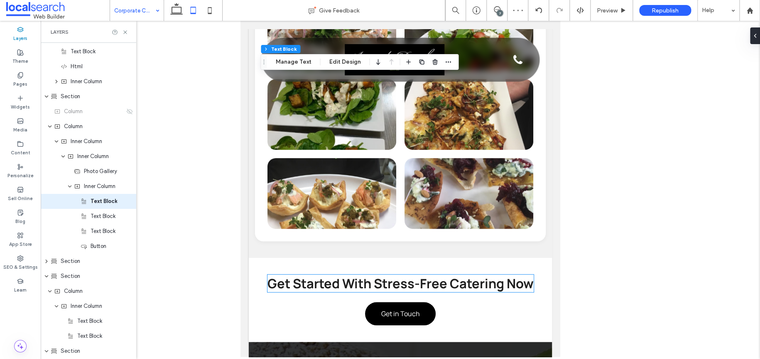
scroll to position [1953, 0]
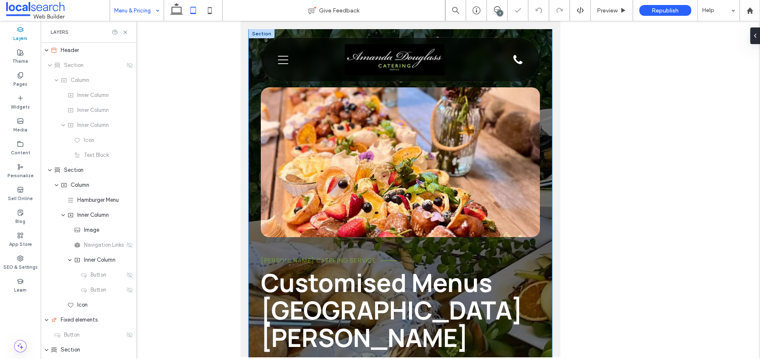
scroll to position [208, 0]
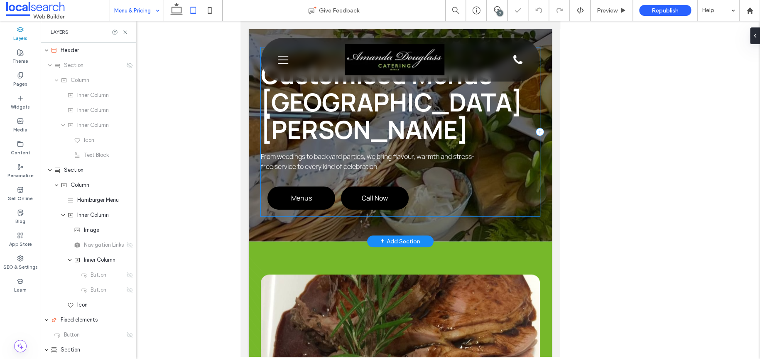
click at [439, 175] on div "Amanda Douglass Catering Service Customised Menus Port Stephens From weddings t…" at bounding box center [400, 131] width 279 height 169
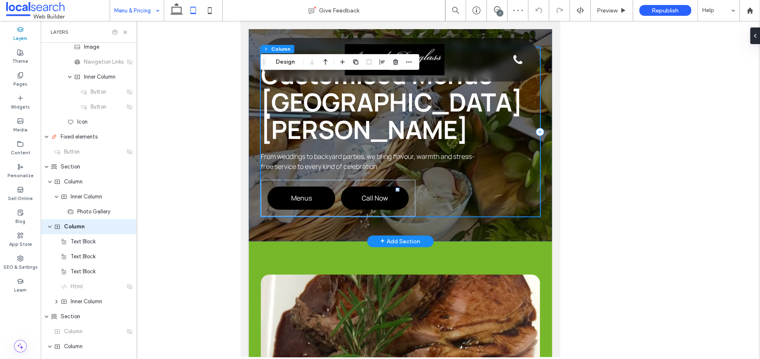
scroll to position [208, 0]
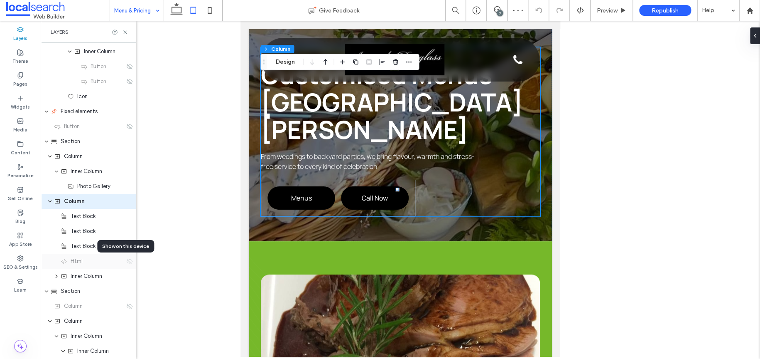
click at [128, 260] on use at bounding box center [130, 260] width 6 height 5
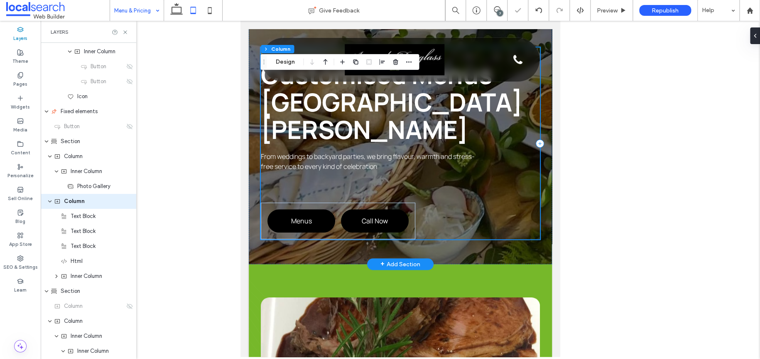
scroll to position [457, 0]
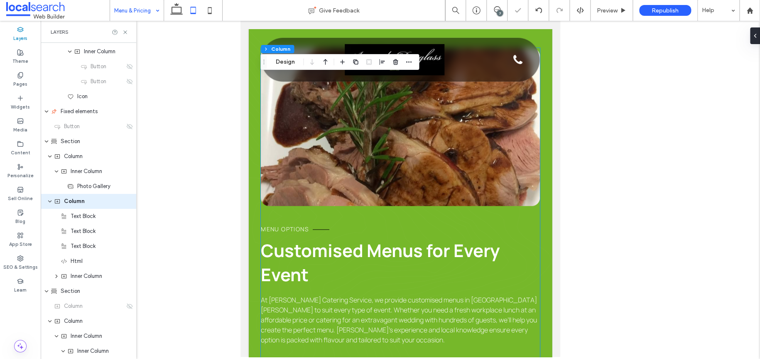
click at [285, 225] on span "Menu options" at bounding box center [285, 229] width 48 height 8
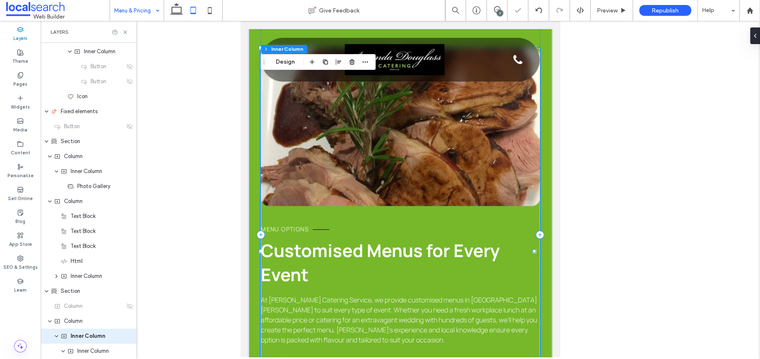
click at [285, 225] on span "Menu options" at bounding box center [285, 229] width 48 height 8
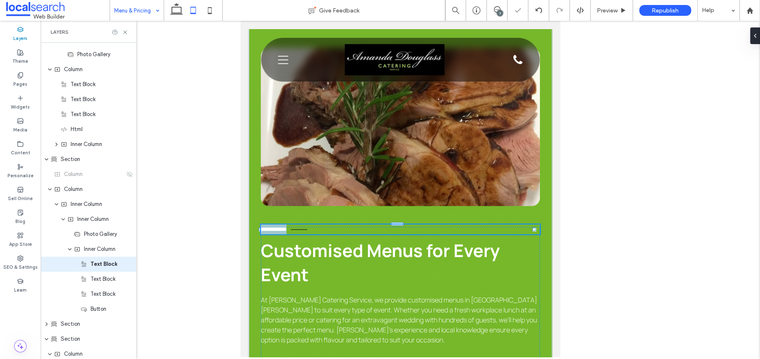
type input "*******"
type input "**"
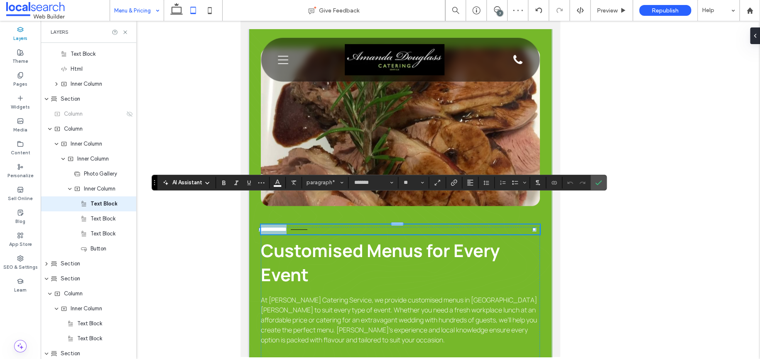
scroll to position [403, 0]
click at [271, 184] on button "Color" at bounding box center [277, 183] width 12 height 12
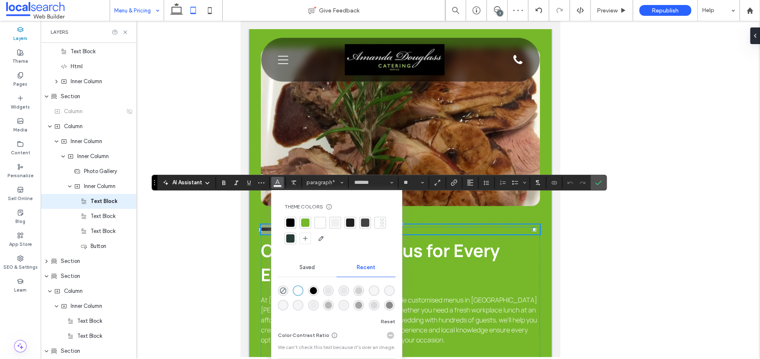
click at [310, 290] on div "rgba(0, 0, 0, 1)" at bounding box center [313, 290] width 7 height 7
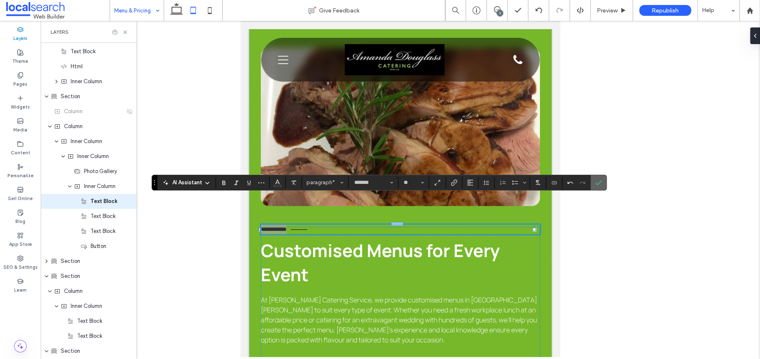
click at [599, 175] on span "Confirm" at bounding box center [598, 182] width 7 height 14
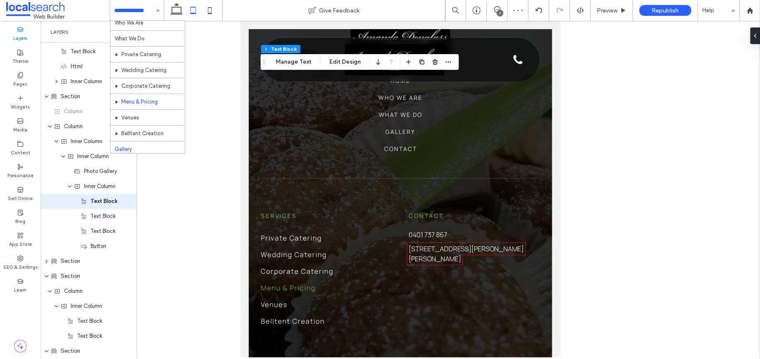
scroll to position [41, 0]
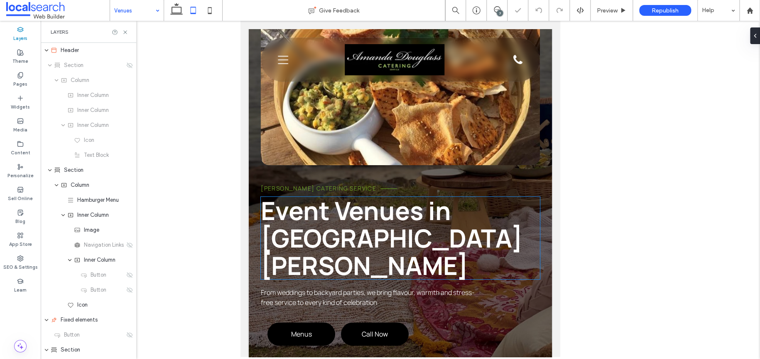
scroll to position [166, 0]
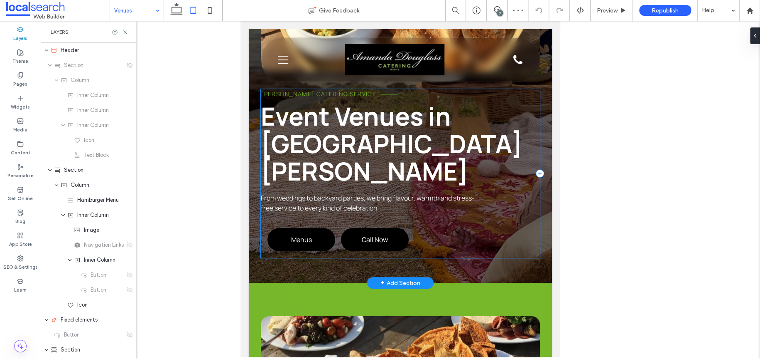
click at [485, 216] on div "Amanda Douglass Catering Service Event Venues in Port Stephens From weddings to…" at bounding box center [400, 173] width 279 height 169
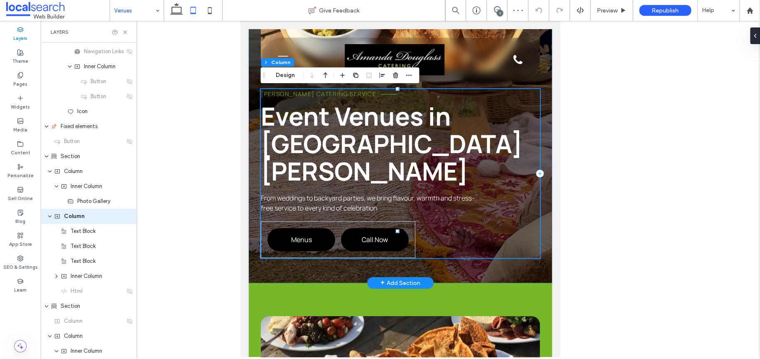
scroll to position [208, 0]
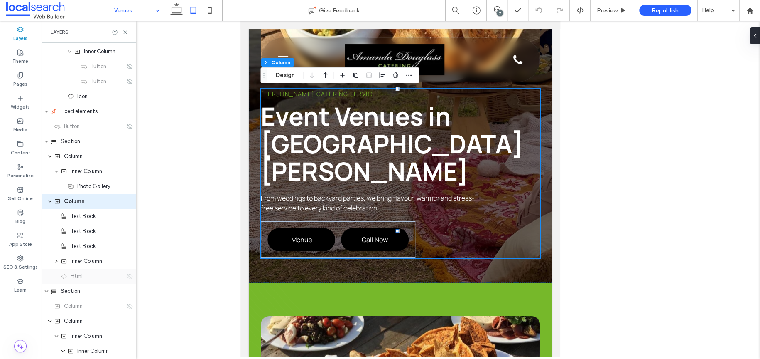
click at [126, 275] on icon at bounding box center [129, 276] width 7 height 7
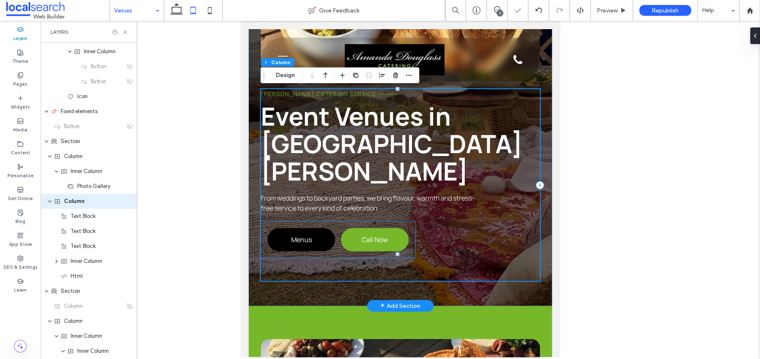
click at [367, 228] on link "Call Now" at bounding box center [375, 239] width 68 height 23
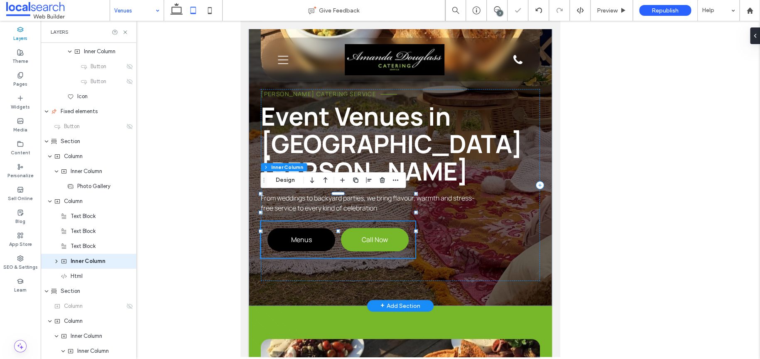
scroll to position [268, 0]
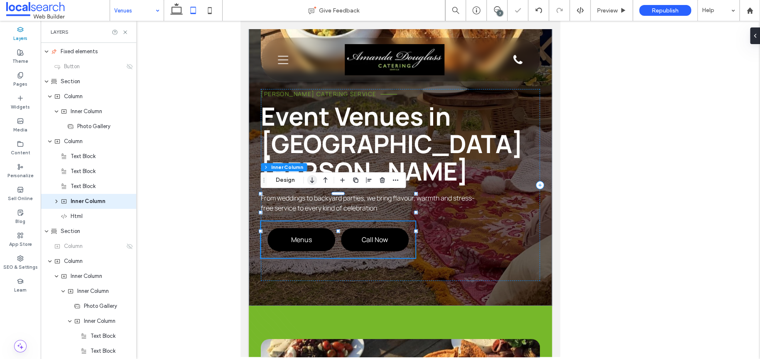
click at [313, 180] on icon "button" at bounding box center [312, 179] width 10 height 15
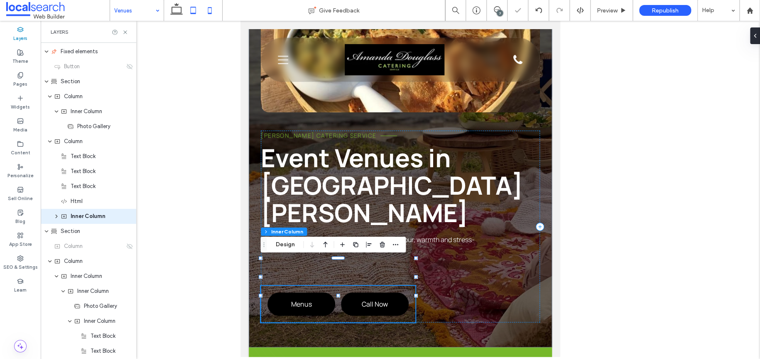
click at [214, 9] on icon at bounding box center [210, 10] width 17 height 17
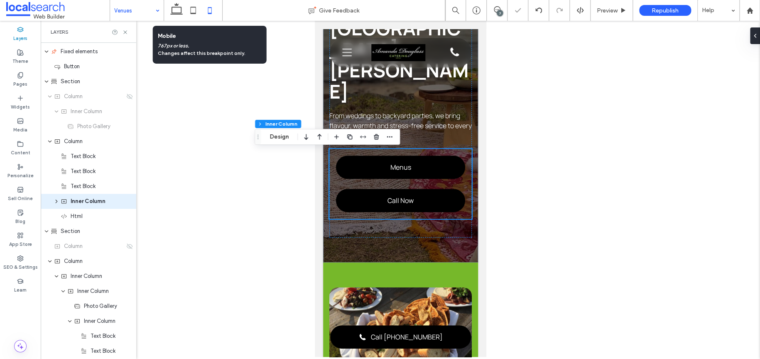
type input "**"
type input "****"
type input "***"
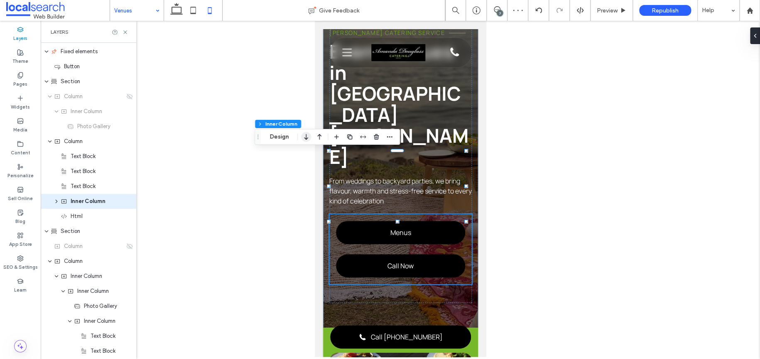
click at [307, 138] on icon "button" at bounding box center [306, 136] width 10 height 15
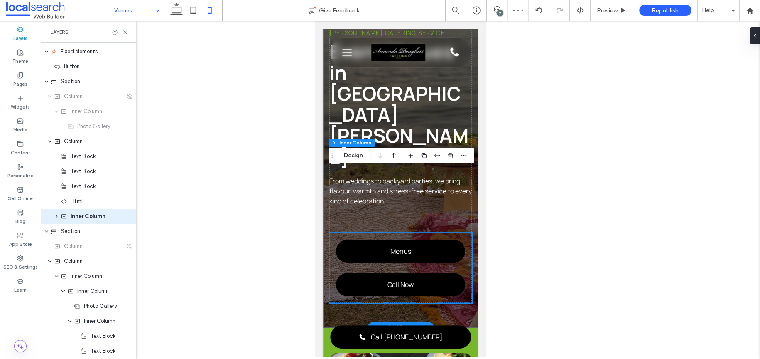
scroll to position [309, 0]
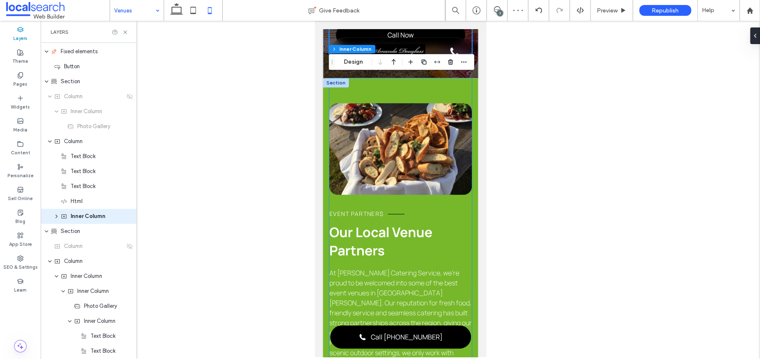
click at [341, 209] on span "event Partners" at bounding box center [356, 213] width 54 height 8
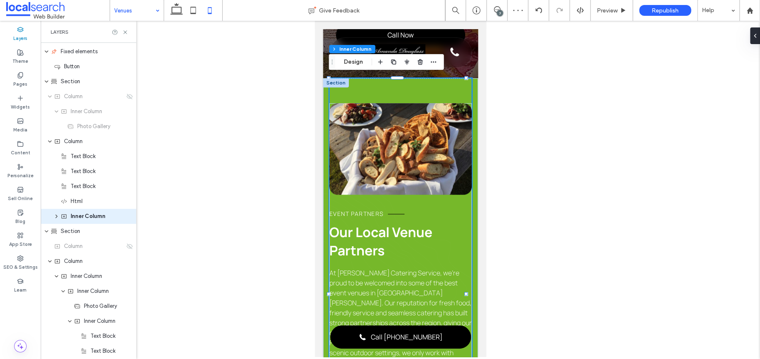
click at [341, 209] on span "event Partners" at bounding box center [356, 213] width 54 height 8
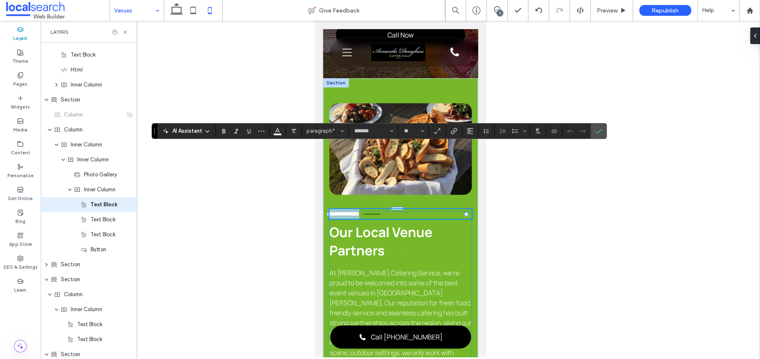
scroll to position [403, 0]
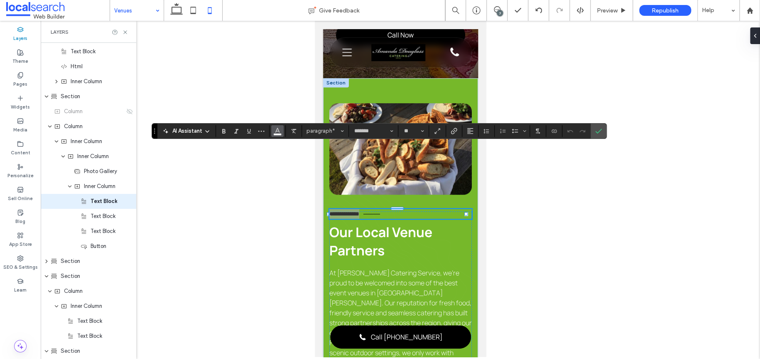
click at [275, 129] on icon "Color" at bounding box center [277, 130] width 7 height 7
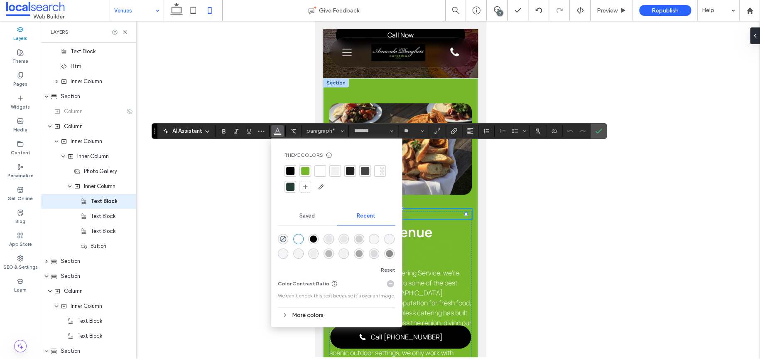
click at [310, 236] on div "rgba(0, 0, 0, 1)" at bounding box center [313, 238] width 7 height 7
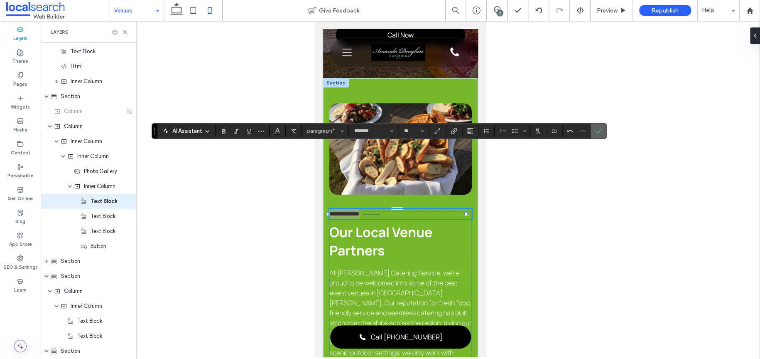
click at [600, 128] on icon "Confirm" at bounding box center [598, 131] width 7 height 7
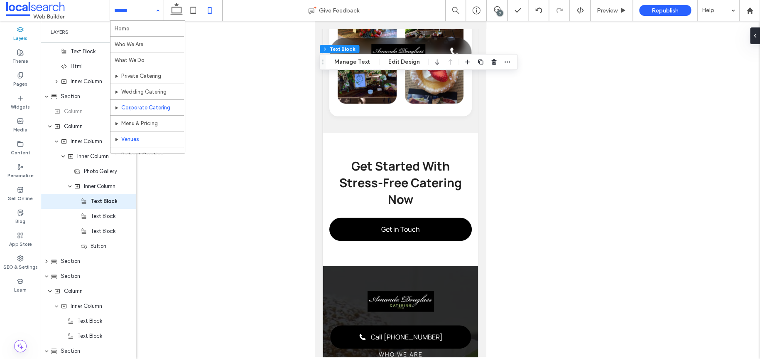
scroll to position [41, 0]
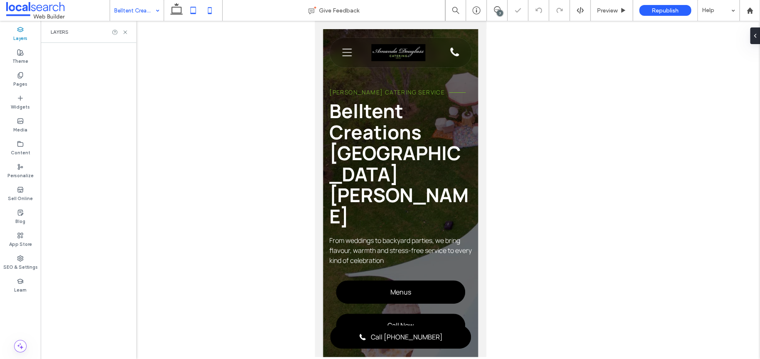
click at [197, 11] on icon at bounding box center [193, 10] width 17 height 17
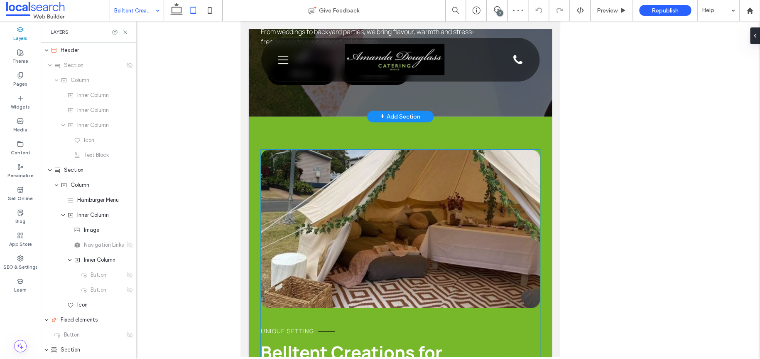
scroll to position [415, 0]
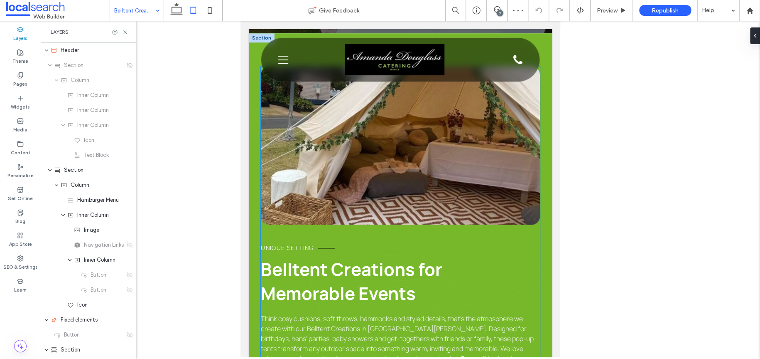
click at [277, 243] on span "Unique setting" at bounding box center [287, 247] width 53 height 8
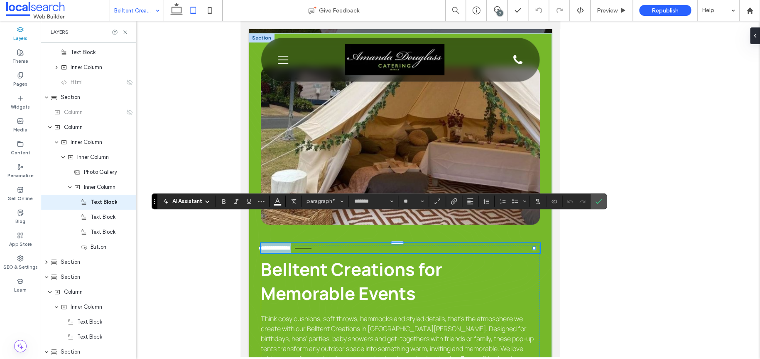
scroll to position [403, 0]
click at [276, 197] on icon "Color" at bounding box center [277, 200] width 7 height 7
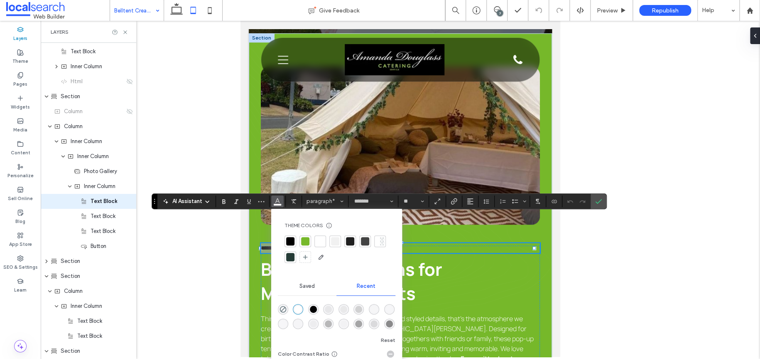
click at [314, 305] on div "rgba(0, 0, 0, 1)" at bounding box center [313, 308] width 7 height 7
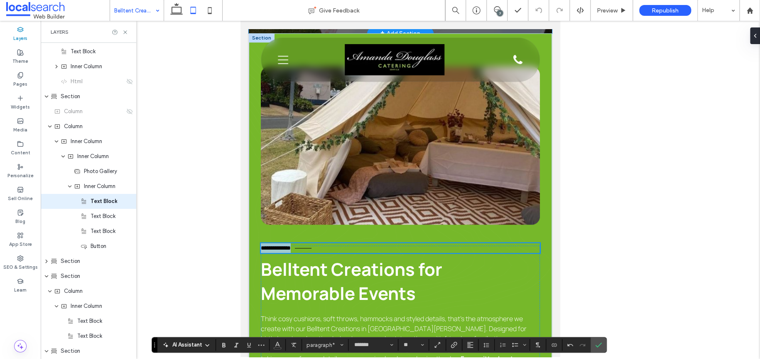
scroll to position [166, 0]
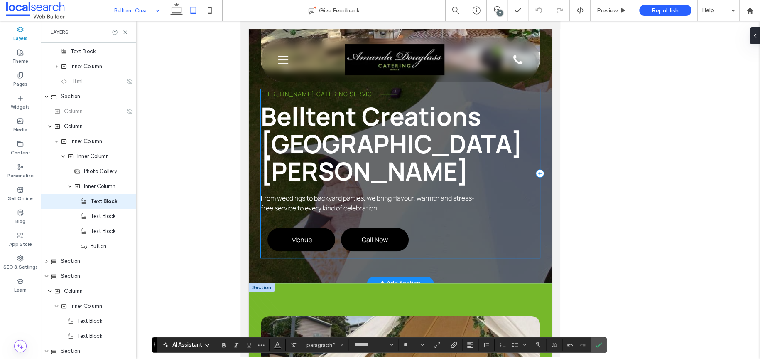
click at [454, 216] on div "Amanda Douglass Catering Service Belltent Creations Port Stephens From weddings…" at bounding box center [400, 173] width 279 height 169
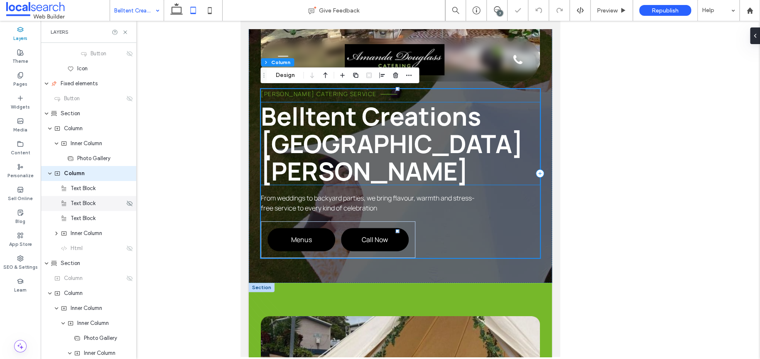
scroll to position [208, 0]
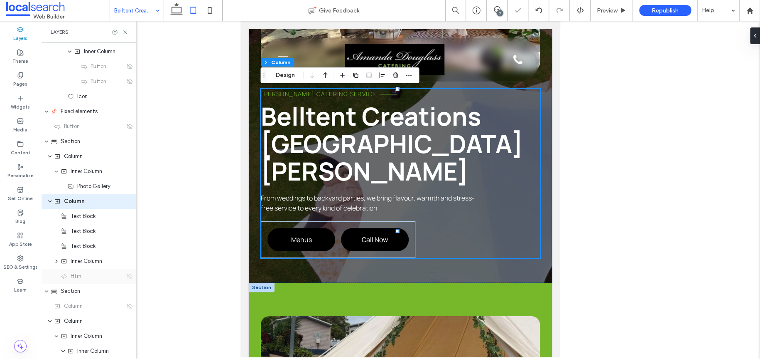
click at [126, 274] on icon at bounding box center [129, 276] width 7 height 7
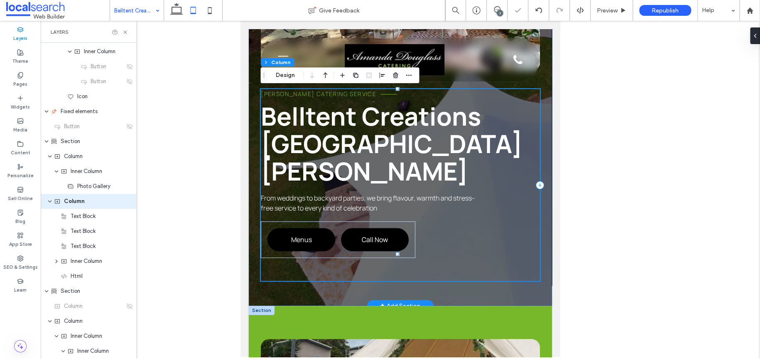
click at [302, 192] on div "Amanda Douglass Catering Service Belltent Creations Port Stephens From weddings…" at bounding box center [400, 185] width 279 height 192
click at [300, 221] on div "Menus Call Now" at bounding box center [338, 239] width 155 height 37
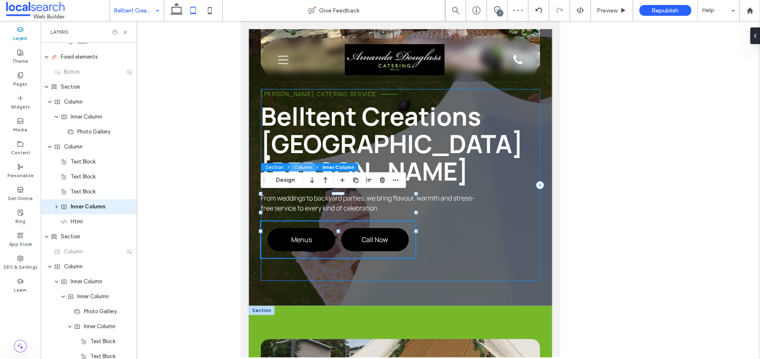
scroll to position [268, 0]
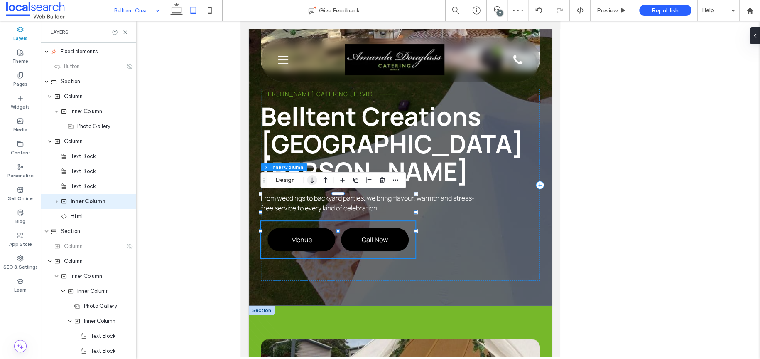
drag, startPoint x: 308, startPoint y: 175, endPoint x: 22, endPoint y: 84, distance: 300.5
click at [308, 175] on icon "button" at bounding box center [312, 179] width 10 height 15
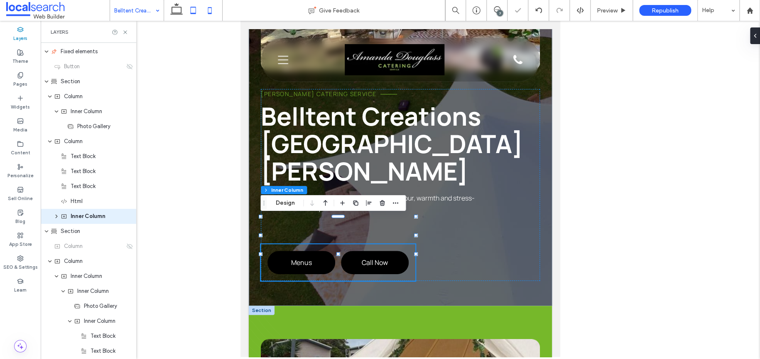
click at [208, 11] on icon at bounding box center [210, 10] width 17 height 17
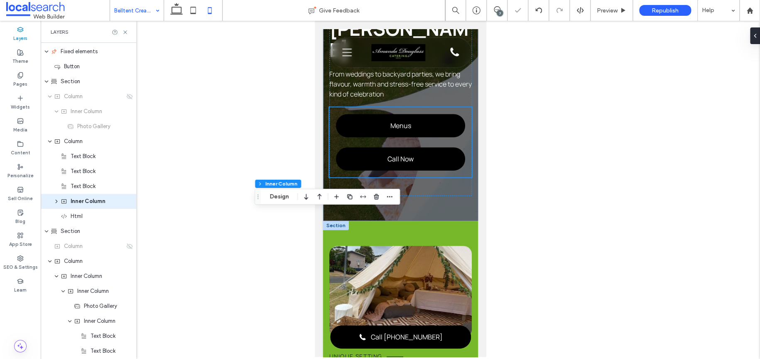
type input "**"
type input "****"
type input "***"
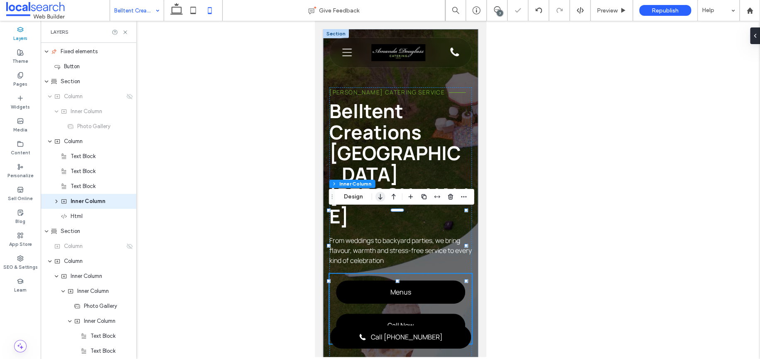
click at [379, 199] on icon "button" at bounding box center [381, 196] width 10 height 15
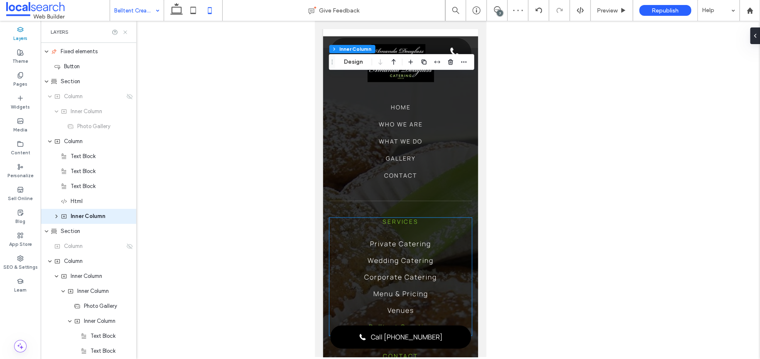
scroll to position [2160, 0]
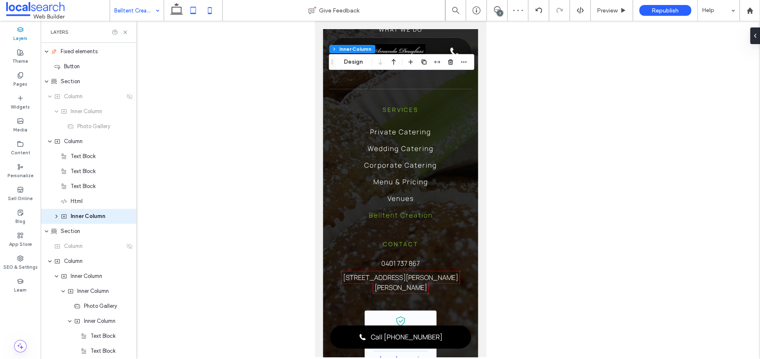
click at [186, 12] on icon at bounding box center [193, 10] width 17 height 17
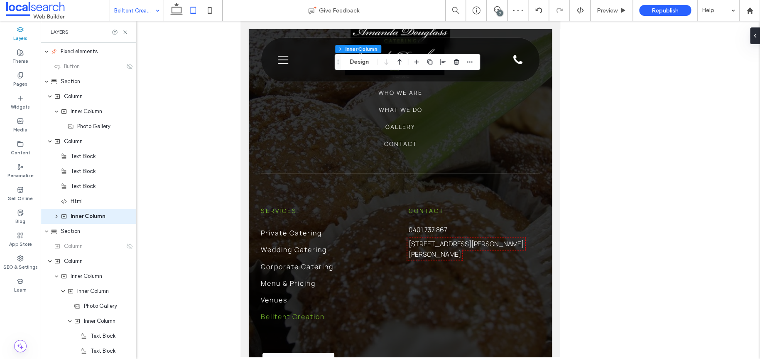
type input "*"
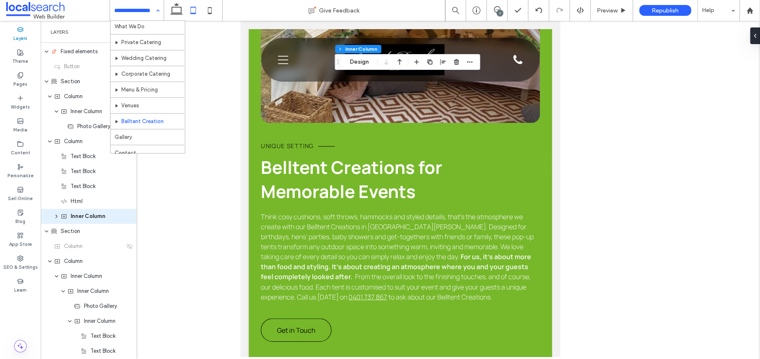
scroll to position [41, 0]
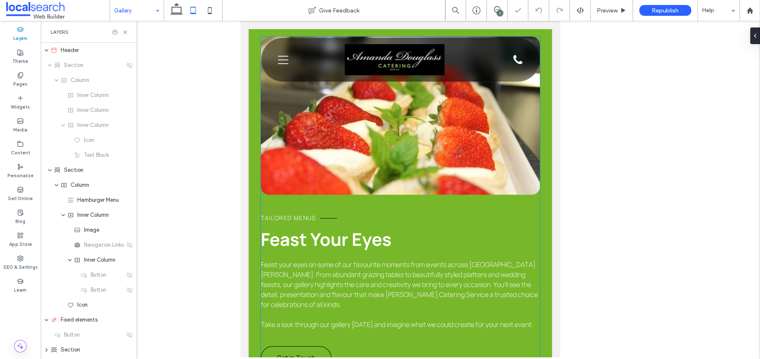
scroll to position [208, 0]
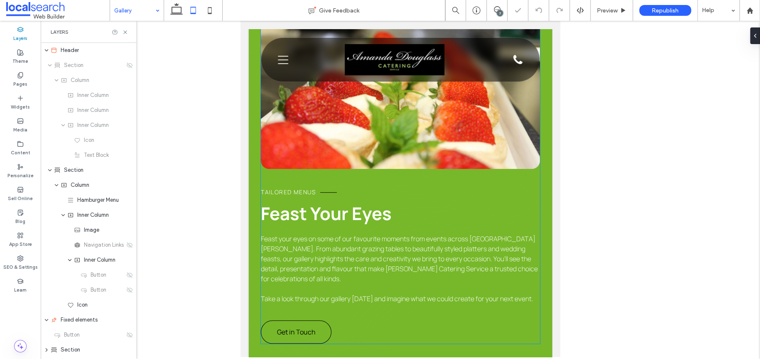
click at [289, 191] on span "Tailored menus" at bounding box center [288, 192] width 55 height 8
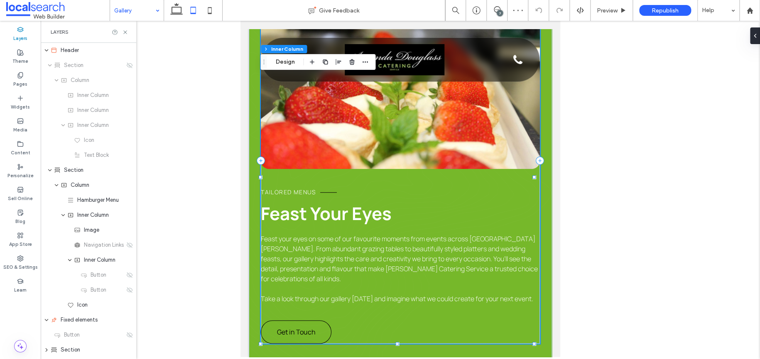
click at [289, 191] on span "Tailored menus" at bounding box center [288, 192] width 55 height 8
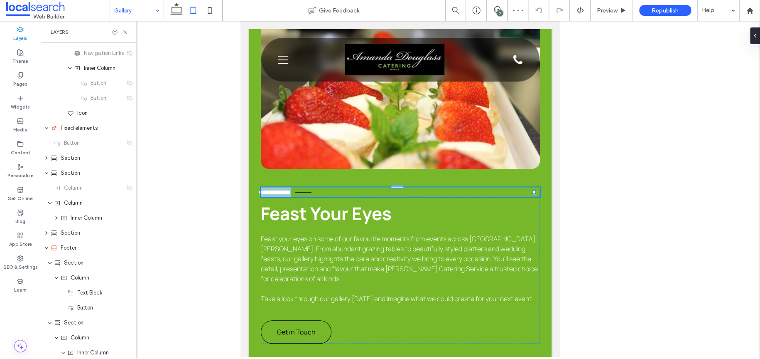
type input "*******"
type input "**"
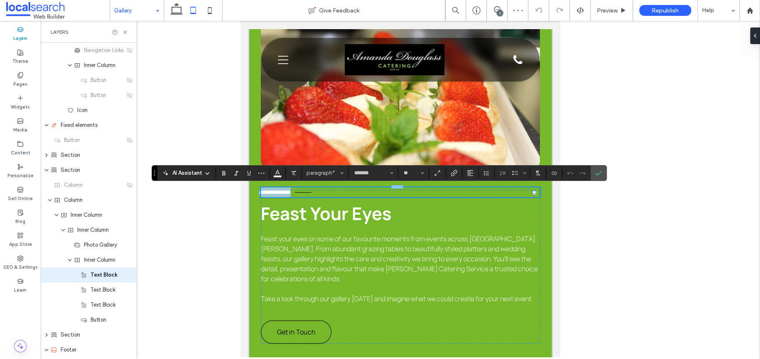
scroll to position [268, 0]
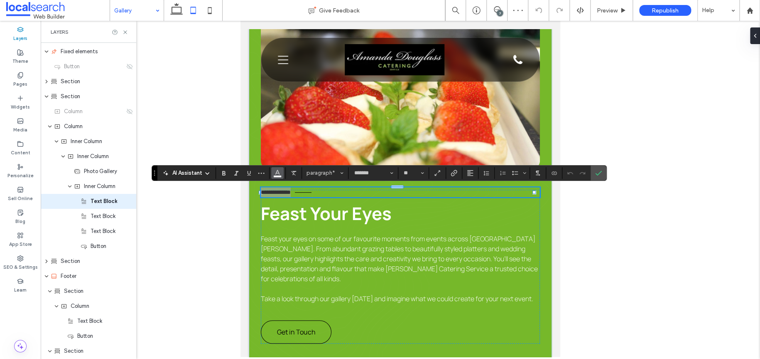
click at [272, 175] on button "Color" at bounding box center [277, 173] width 12 height 12
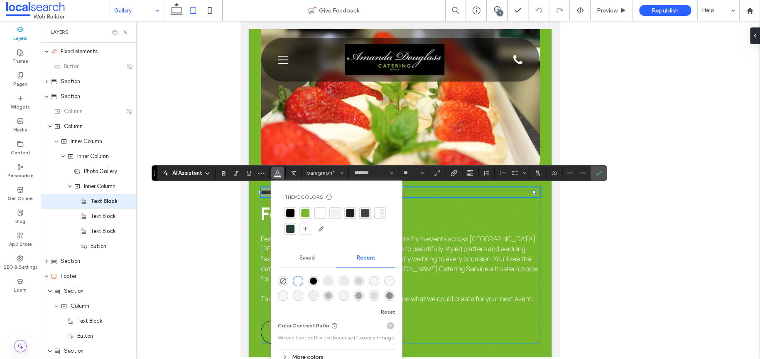
click at [295, 214] on div at bounding box center [291, 213] width 12 height 12
click at [425, 209] on h2 "Feast Your Eyes" at bounding box center [400, 213] width 279 height 24
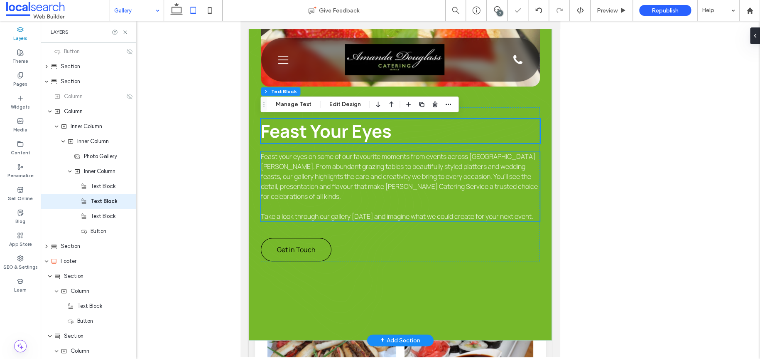
scroll to position [291, 0]
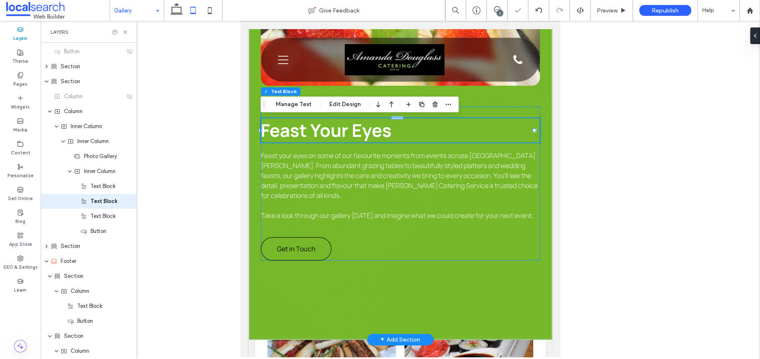
click at [415, 244] on div "Tailored menus Feast Your Eyes Feast your eyes on some of our favourite moments…" at bounding box center [400, 183] width 279 height 154
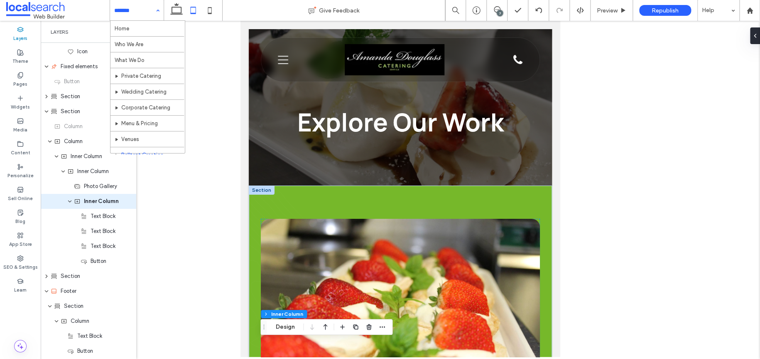
scroll to position [41, 0]
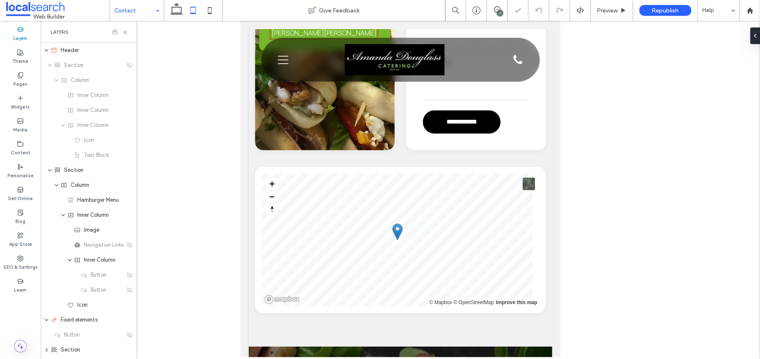
scroll to position [540, 0]
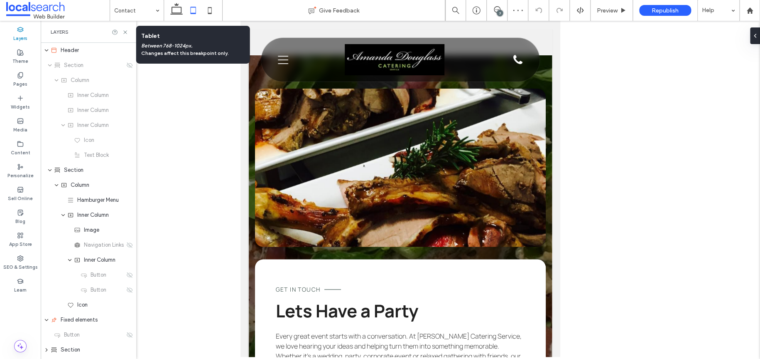
click at [189, 10] on icon at bounding box center [193, 10] width 17 height 17
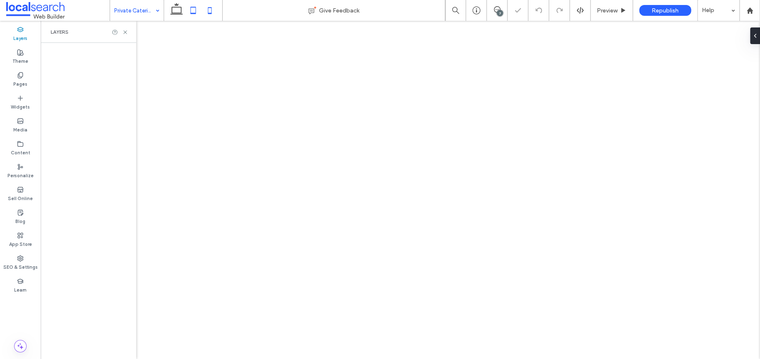
click at [211, 13] on icon at bounding box center [210, 10] width 17 height 17
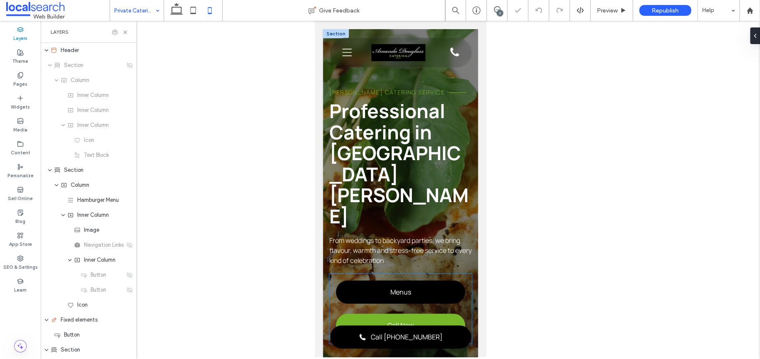
scroll to position [83, 0]
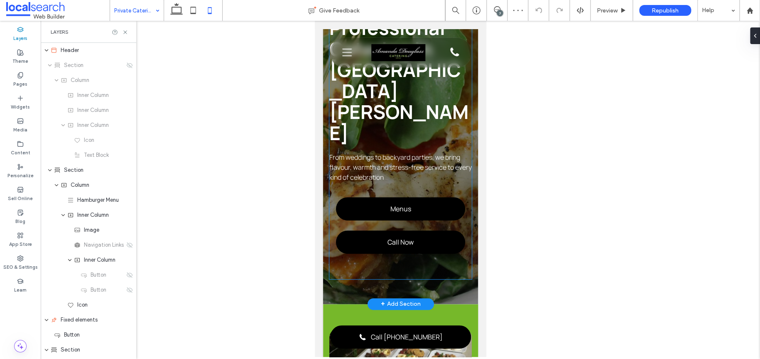
click at [384, 206] on div "Amanda Douglass Catering Service Professional Catering in Port Stephens From we…" at bounding box center [400, 141] width 143 height 275
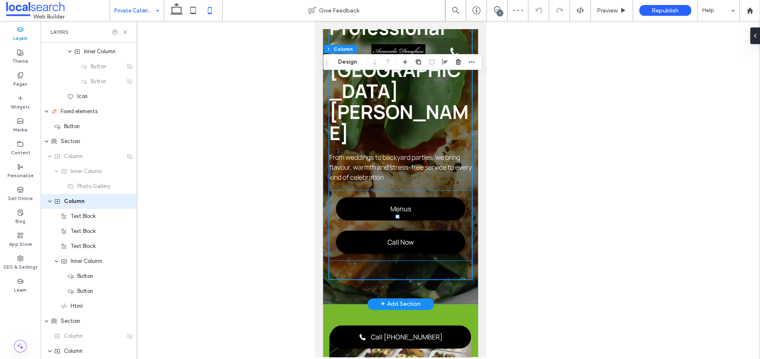
click at [330, 190] on div "Menus Call Now" at bounding box center [400, 225] width 143 height 70
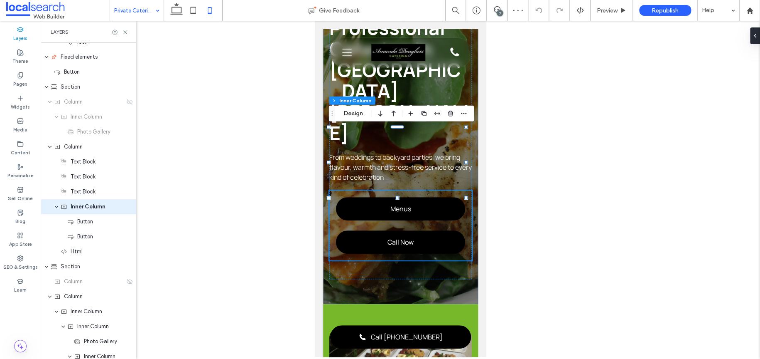
scroll to position [268, 0]
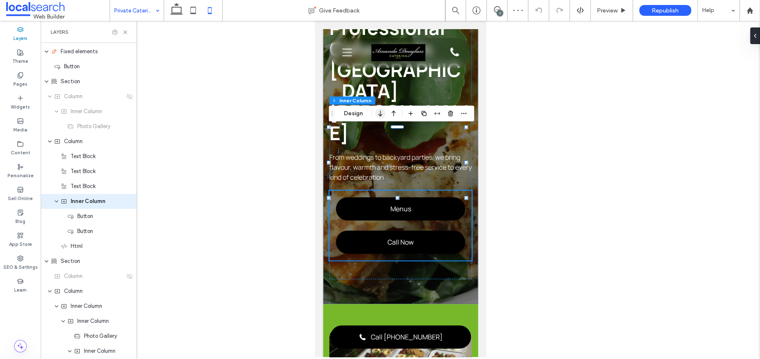
drag, startPoint x: 380, startPoint y: 110, endPoint x: 107, endPoint y: 207, distance: 289.2
click at [380, 110] on icon "button" at bounding box center [381, 113] width 10 height 15
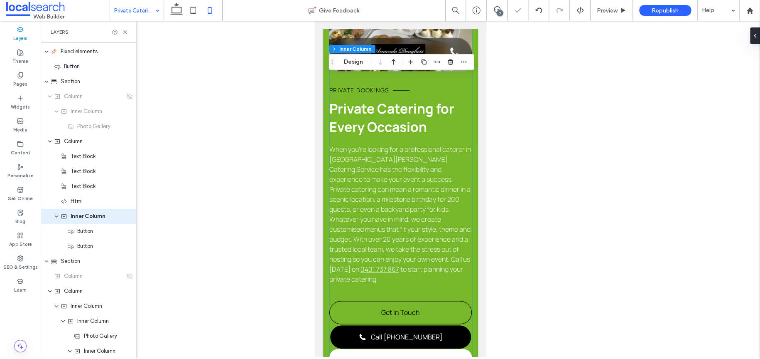
scroll to position [374, 0]
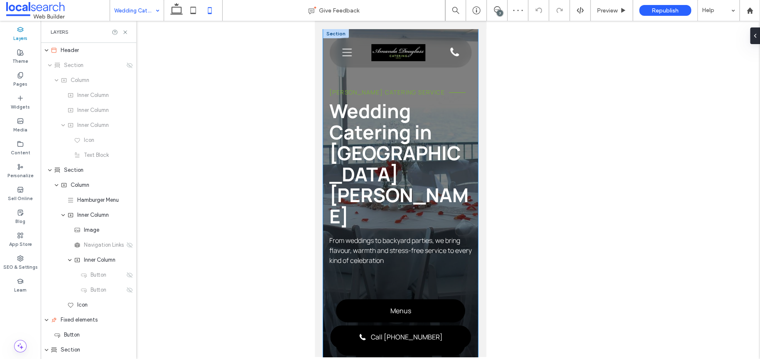
click at [381, 300] on div "Amanda Douglass Catering Service Wedding Catering in Port Stephens From wedding…" at bounding box center [400, 208] width 155 height 358
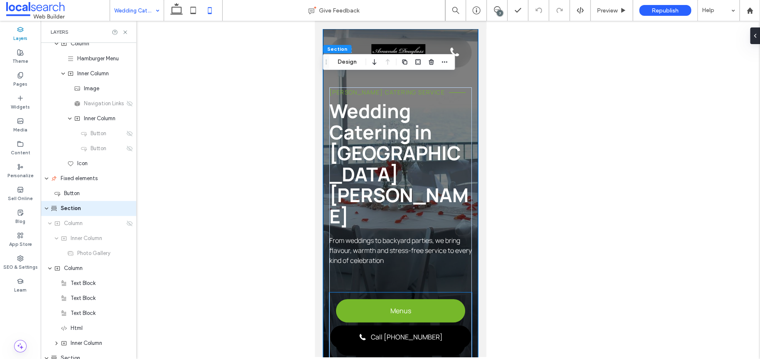
scroll to position [149, 0]
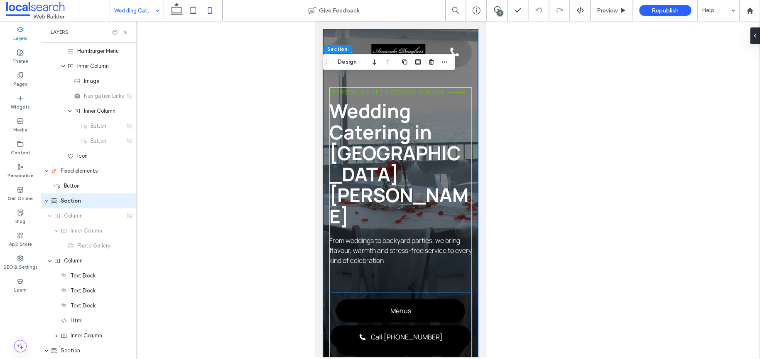
click at [359, 292] on div "Menus Call Now" at bounding box center [400, 327] width 143 height 70
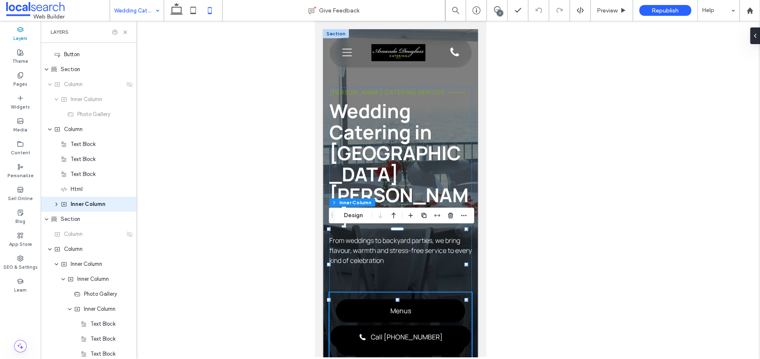
scroll to position [283, 0]
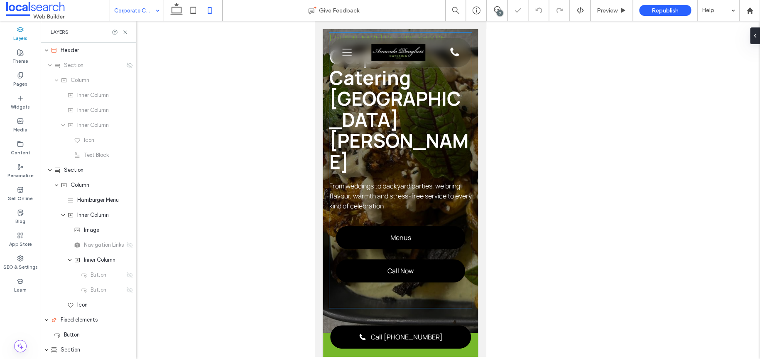
scroll to position [83, 0]
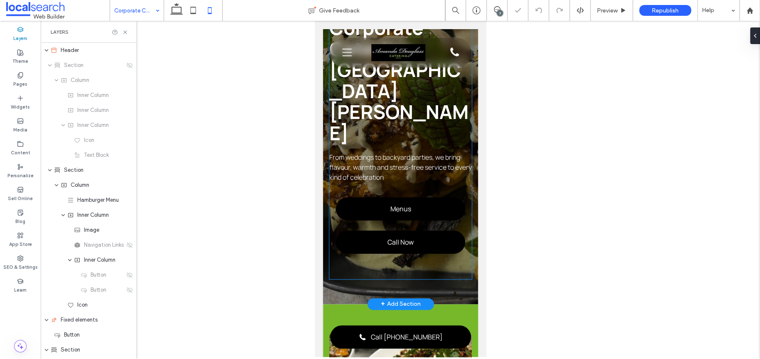
click at [411, 211] on div "Amanda Douglass Catering Service Corporate Catering Port Stephens From weddings…" at bounding box center [400, 141] width 143 height 275
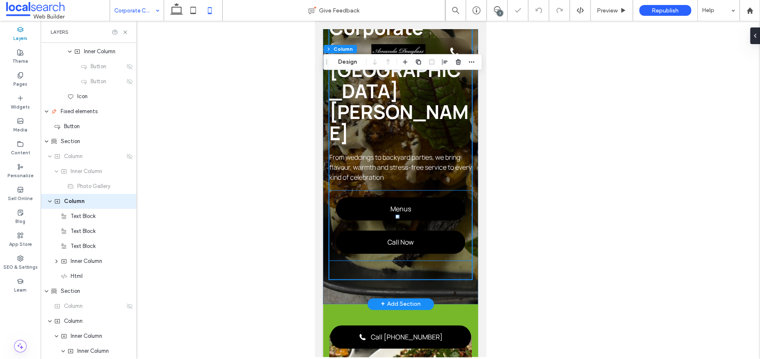
click at [332, 190] on div "Menus Call Now" at bounding box center [400, 225] width 143 height 70
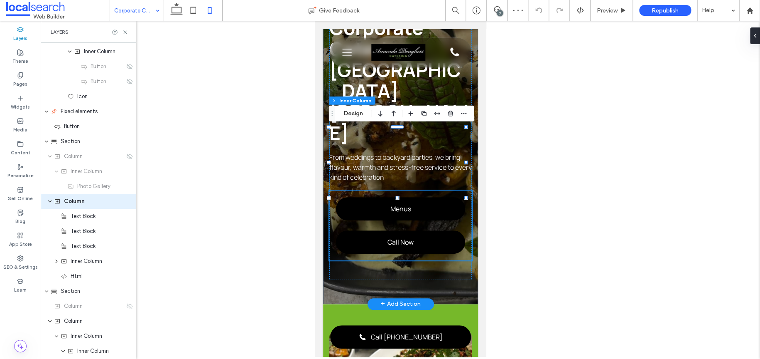
scroll to position [268, 0]
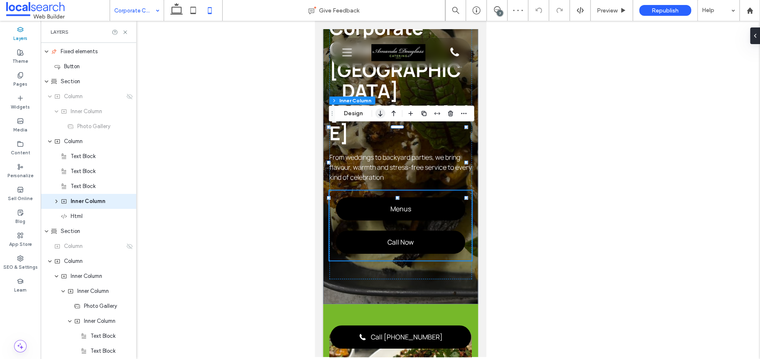
click at [384, 116] on icon "button" at bounding box center [381, 113] width 10 height 15
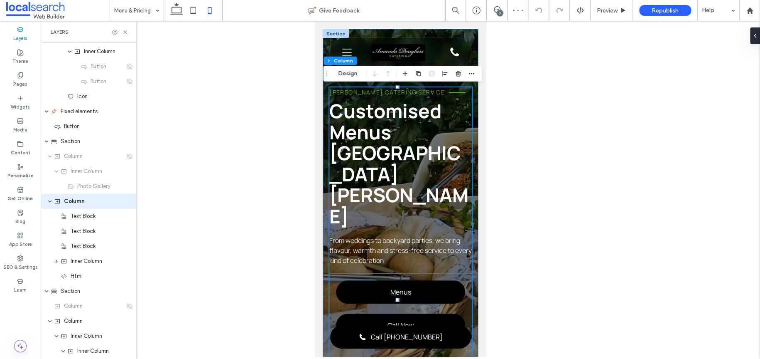
click at [359, 275] on div "Menus Call Now" at bounding box center [400, 308] width 143 height 70
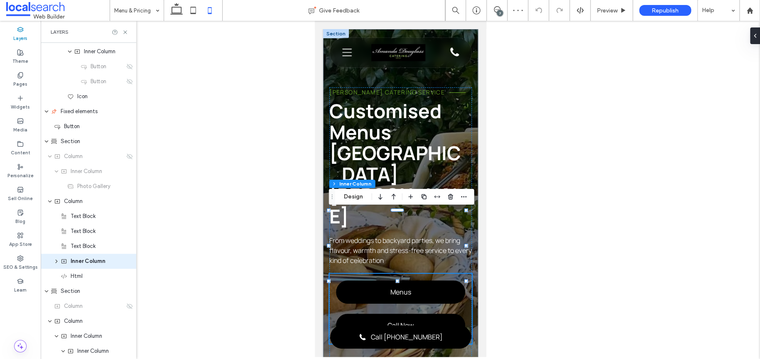
scroll to position [268, 0]
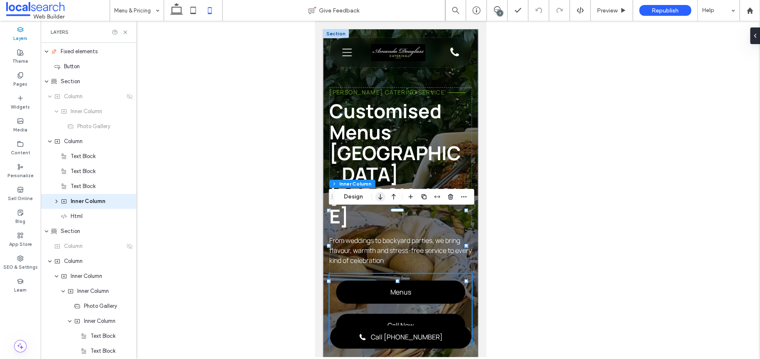
click at [381, 199] on icon "button" at bounding box center [381, 196] width 10 height 15
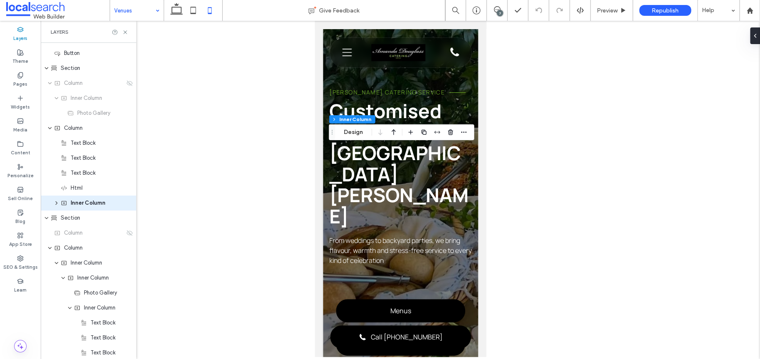
scroll to position [283, 0]
click at [152, 10] on div "Venues" at bounding box center [137, 10] width 54 height 21
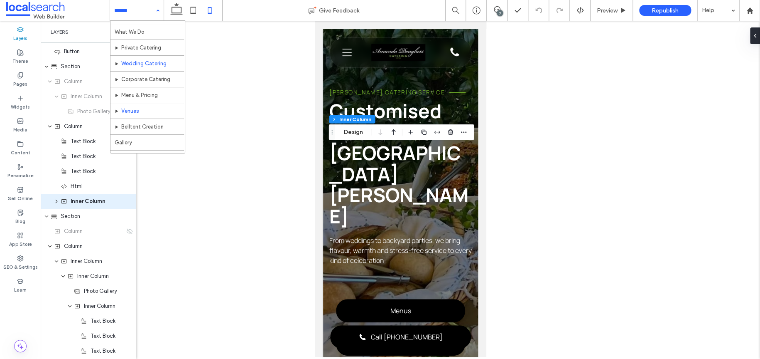
scroll to position [41, 0]
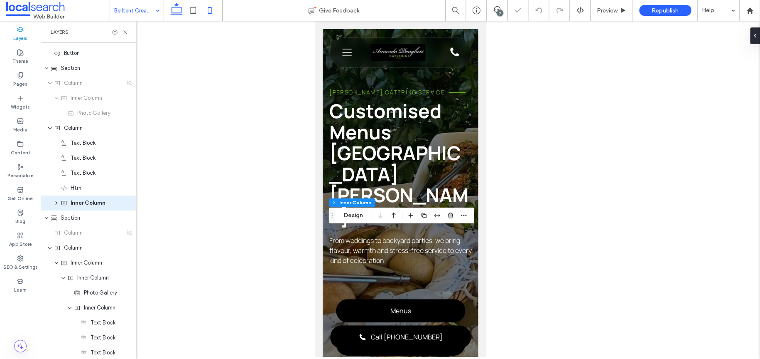
scroll to position [283, 0]
click at [190, 10] on icon at bounding box center [193, 10] width 17 height 17
type input "*"
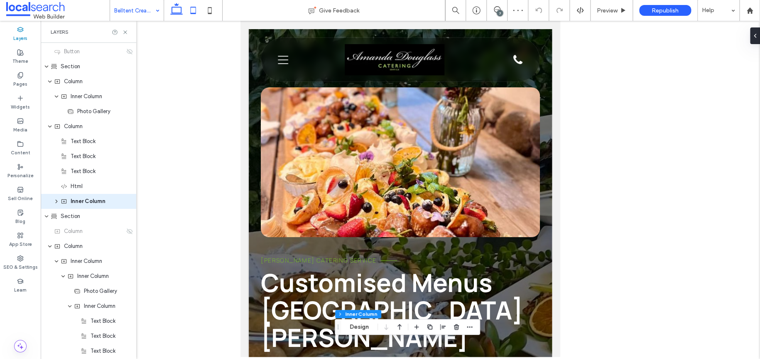
click at [173, 10] on icon at bounding box center [176, 10] width 17 height 17
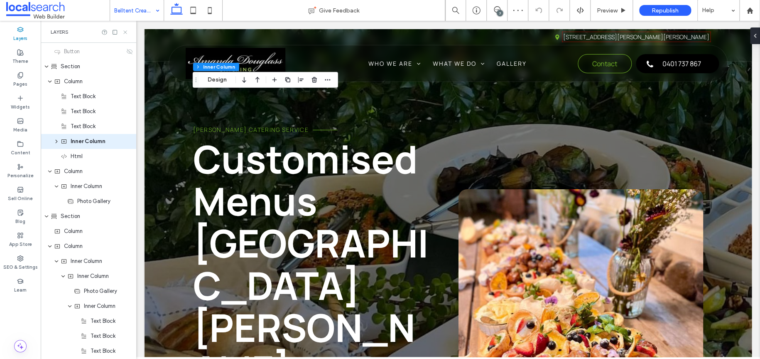
click at [123, 33] on icon at bounding box center [125, 32] width 6 height 6
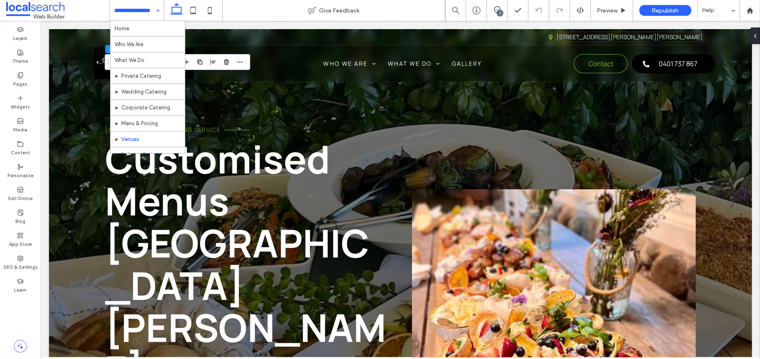
scroll to position [41, 0]
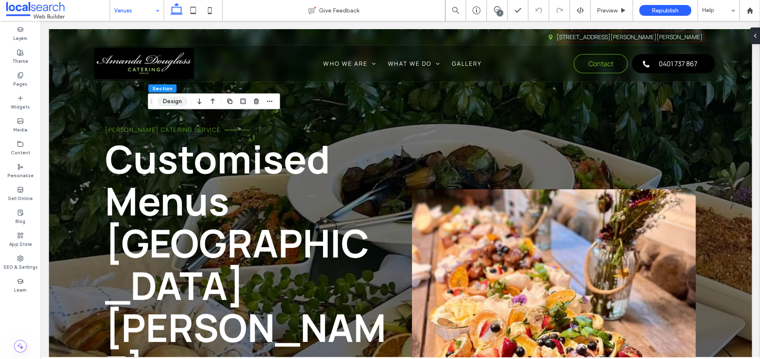
click at [168, 103] on button "Design" at bounding box center [172, 101] width 30 height 10
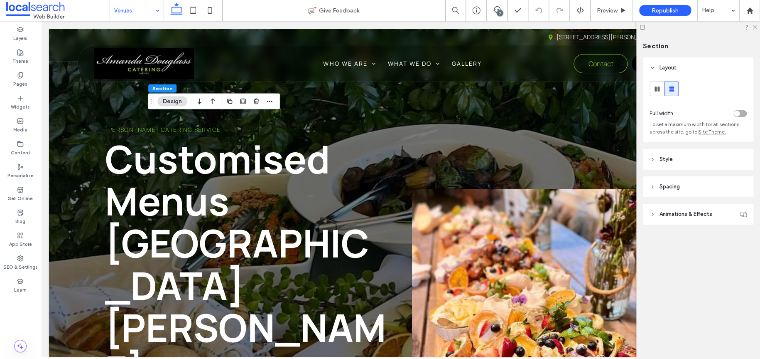
click at [687, 212] on span "Animations & Effects" at bounding box center [686, 214] width 53 height 8
click at [685, 184] on header "Spacing" at bounding box center [698, 186] width 111 height 21
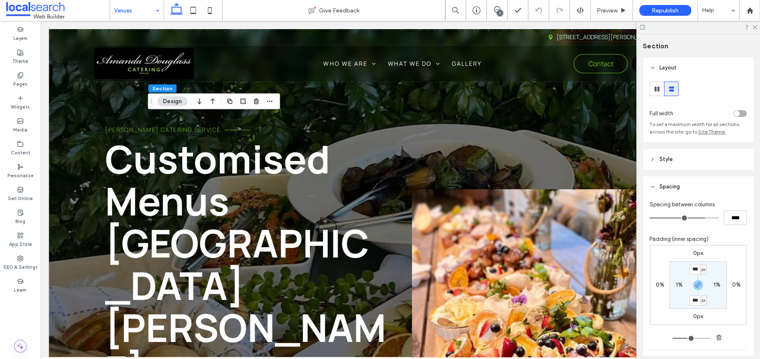
click at [690, 161] on header "Style" at bounding box center [698, 159] width 111 height 21
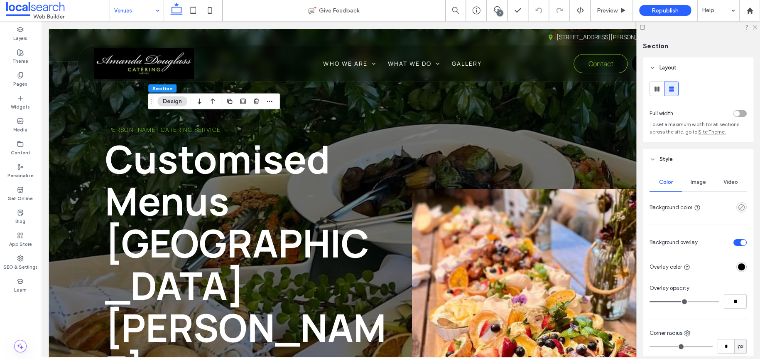
click at [698, 188] on div "Image" at bounding box center [698, 182] width 32 height 18
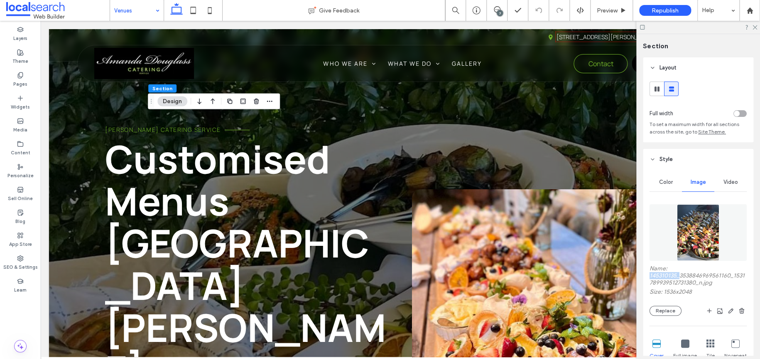
drag, startPoint x: 644, startPoint y: 275, endPoint x: 679, endPoint y: 273, distance: 35.4
copy label "145310135_"
click at [739, 310] on icon "button" at bounding box center [742, 310] width 7 height 7
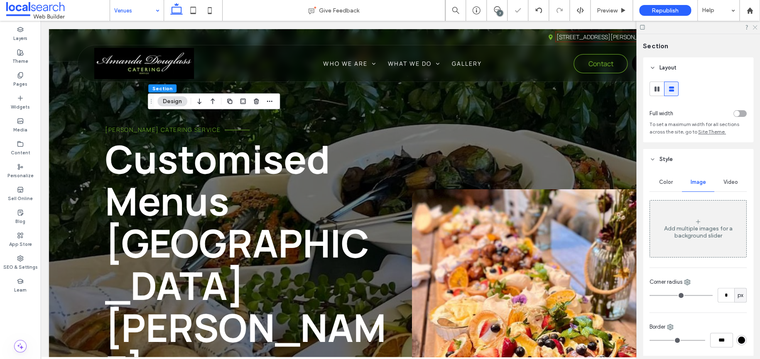
click at [753, 27] on icon at bounding box center [754, 26] width 5 height 5
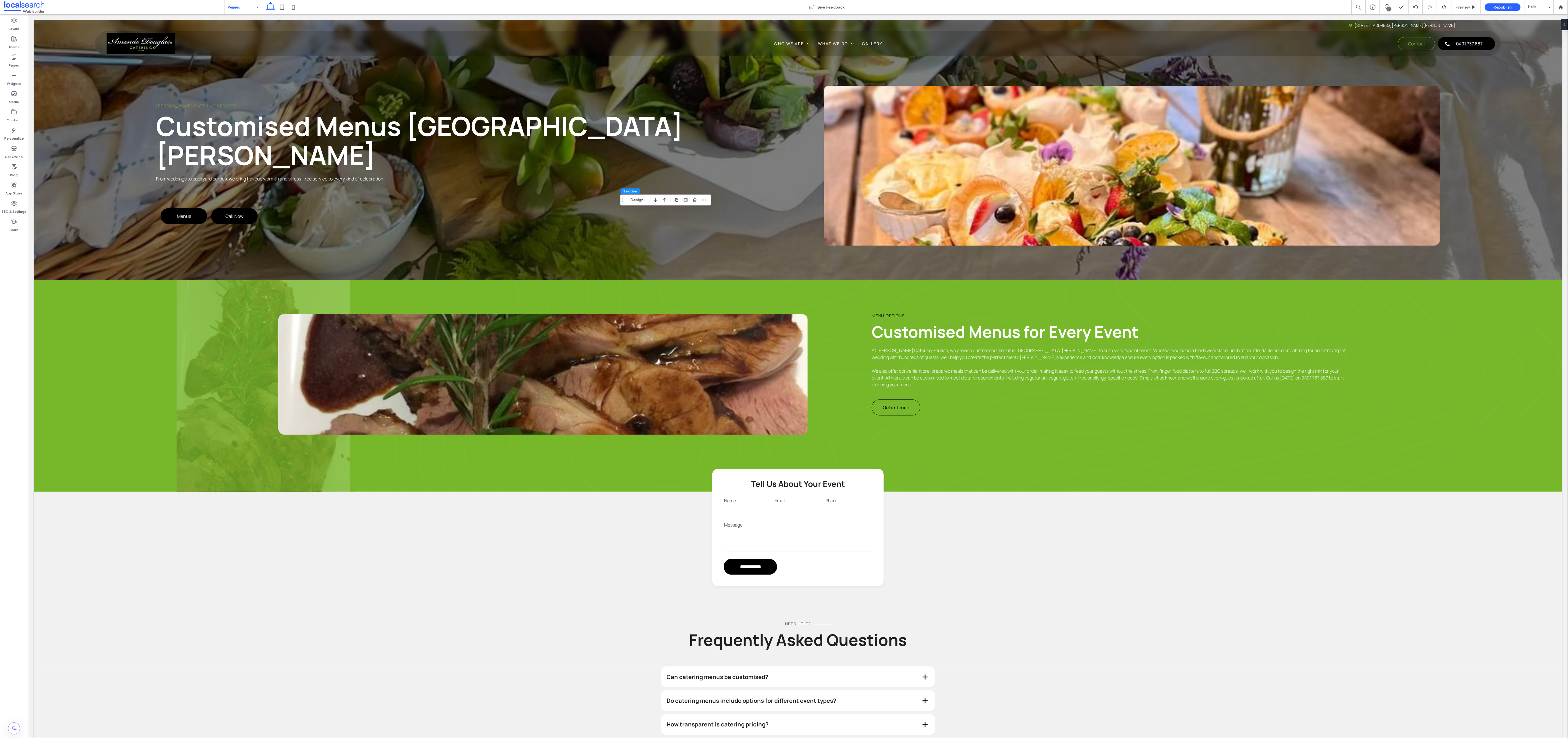
click at [15, 246] on div "Layers Theme Pages Widgets Media Content Personalize Sell Online Blog App Store…" at bounding box center [14, 377] width 28 height 725
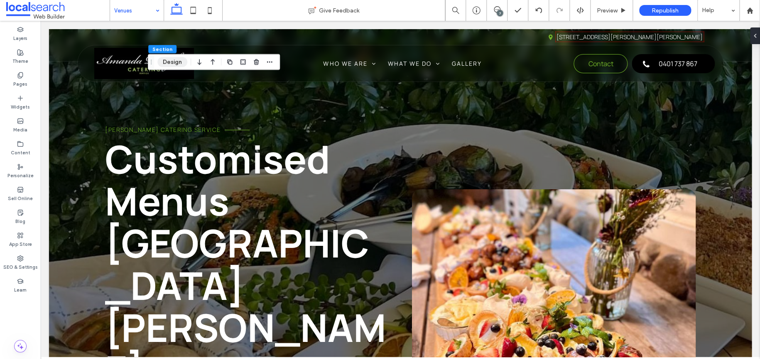
click at [170, 61] on button "Design" at bounding box center [172, 62] width 30 height 10
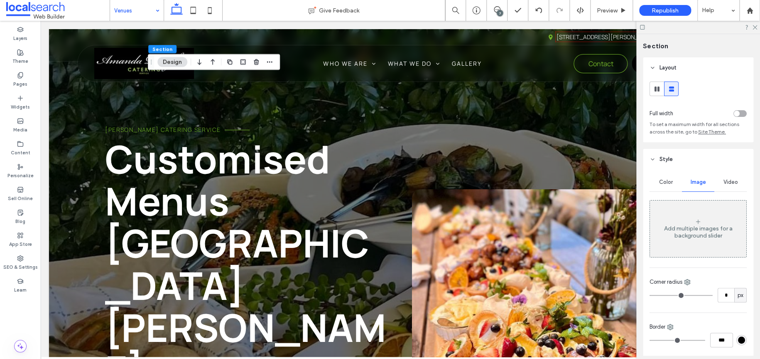
click at [666, 175] on div "Color" at bounding box center [666, 182] width 32 height 18
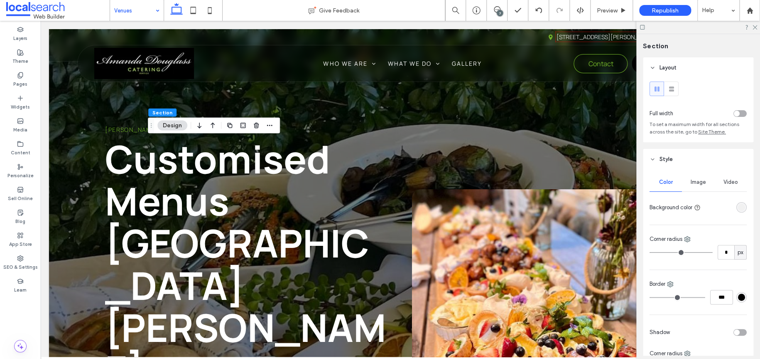
click at [738, 205] on div "rgba(241, 241, 241, 1)" at bounding box center [741, 207] width 7 height 7
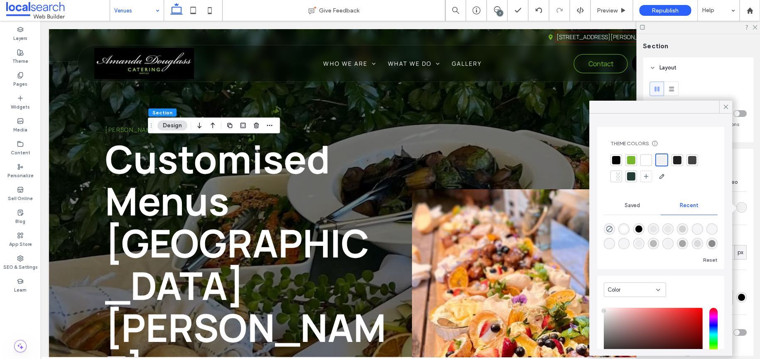
scroll to position [64, 0]
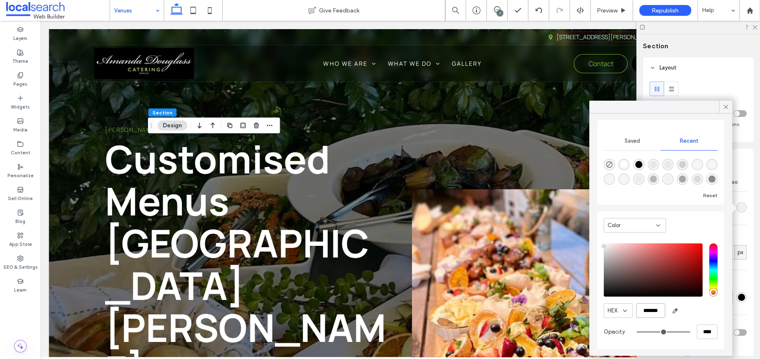
drag, startPoint x: 643, startPoint y: 309, endPoint x: 653, endPoint y: 300, distance: 12.9
click at [644, 309] on input "*******" at bounding box center [650, 310] width 29 height 15
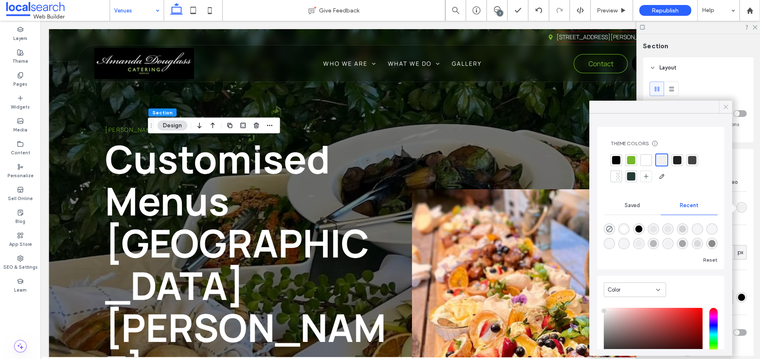
click at [724, 104] on icon at bounding box center [725, 106] width 7 height 7
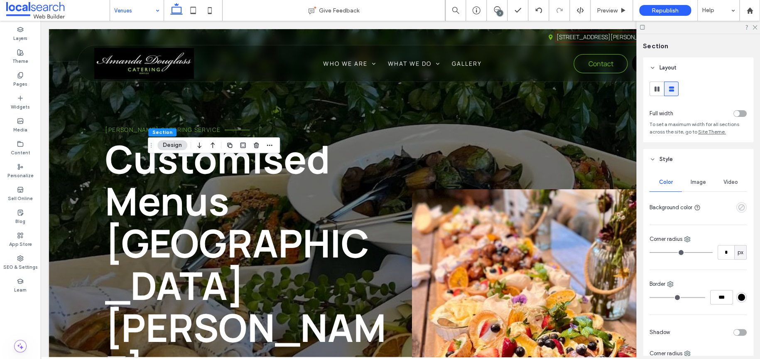
click at [740, 210] on icon "empty color" at bounding box center [741, 207] width 7 height 7
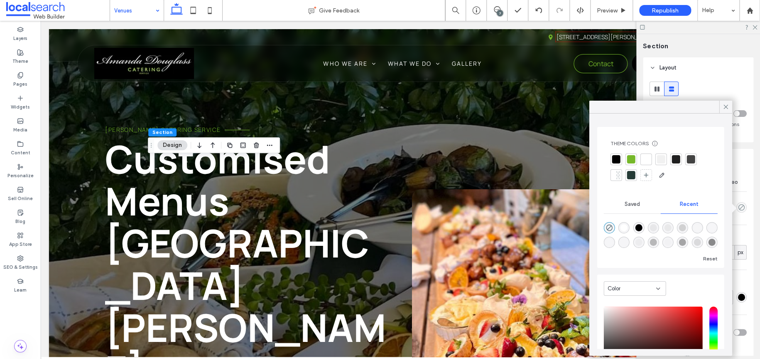
scroll to position [13, 0]
click at [661, 162] on div at bounding box center [661, 159] width 8 height 8
click at [722, 110] on icon at bounding box center [725, 106] width 7 height 7
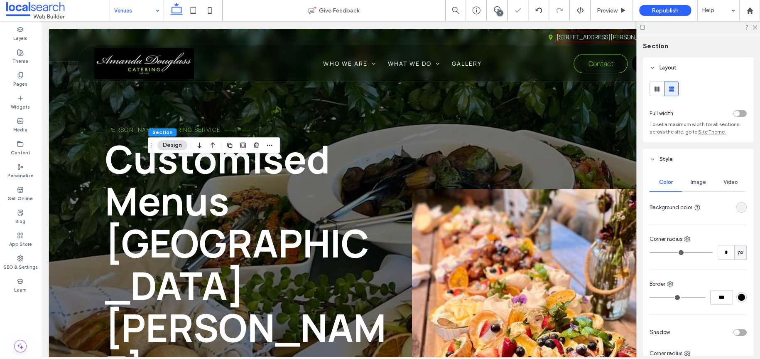
click at [698, 182] on span "Image" at bounding box center [698, 182] width 15 height 7
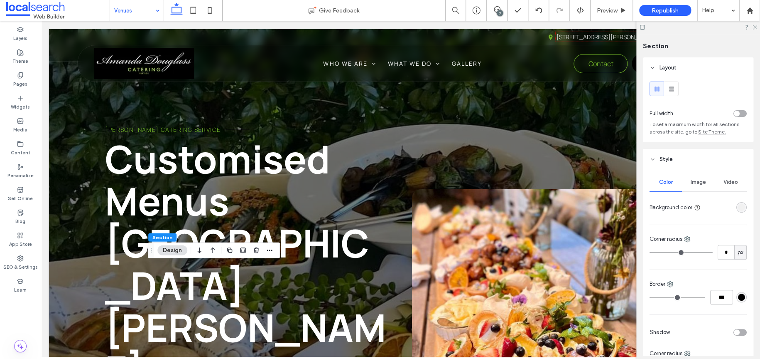
click at [739, 211] on div "rgba(241, 241, 241, 1)" at bounding box center [742, 207] width 10 height 10
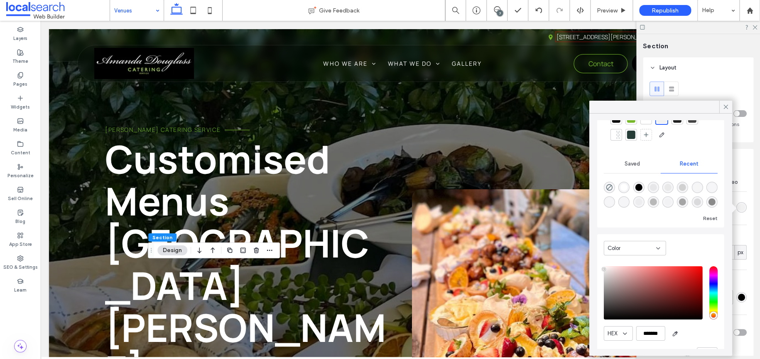
scroll to position [64, 0]
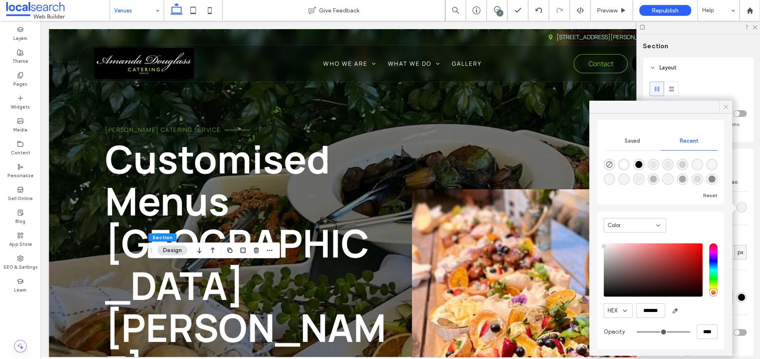
click at [721, 108] on div at bounding box center [725, 107] width 13 height 12
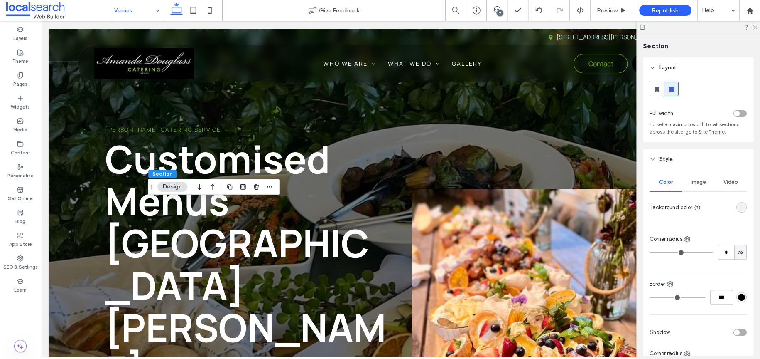
click at [697, 185] on span "Image" at bounding box center [698, 182] width 15 height 7
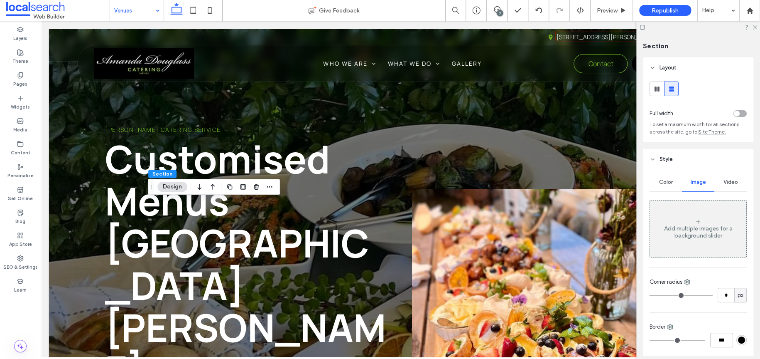
click at [668, 188] on div "Color" at bounding box center [666, 182] width 32 height 18
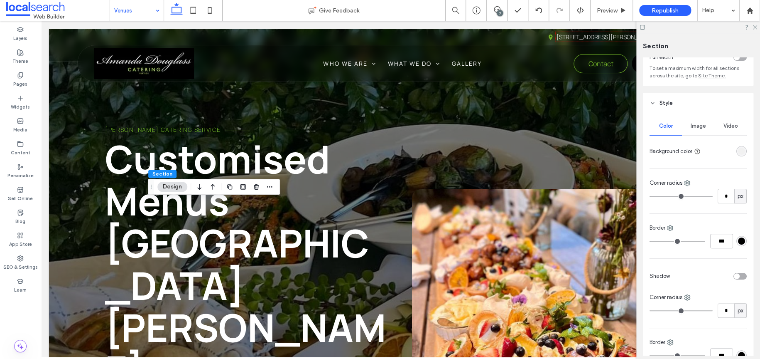
scroll to position [42, 0]
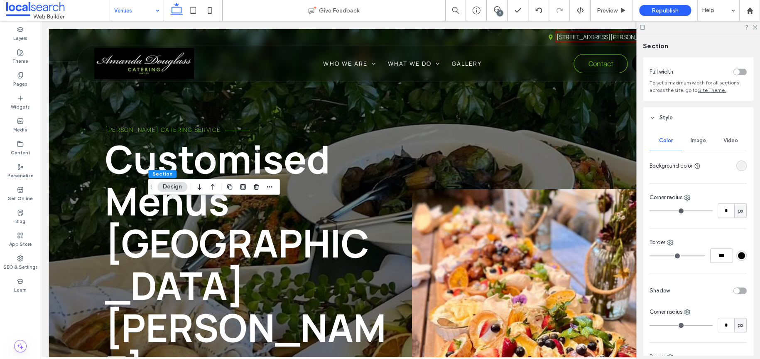
click at [738, 164] on div "rgba(241, 241, 241, 1)" at bounding box center [741, 165] width 7 height 7
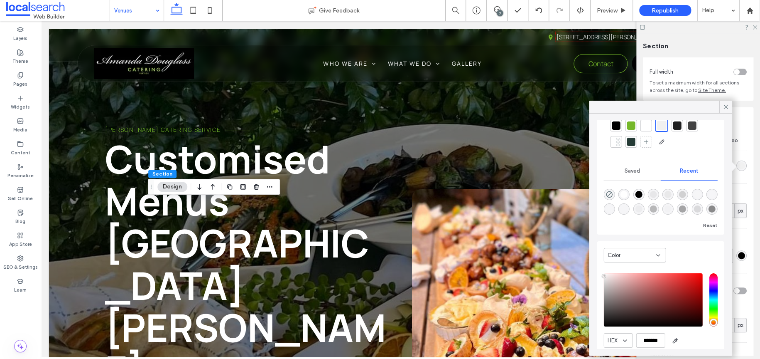
scroll to position [64, 0]
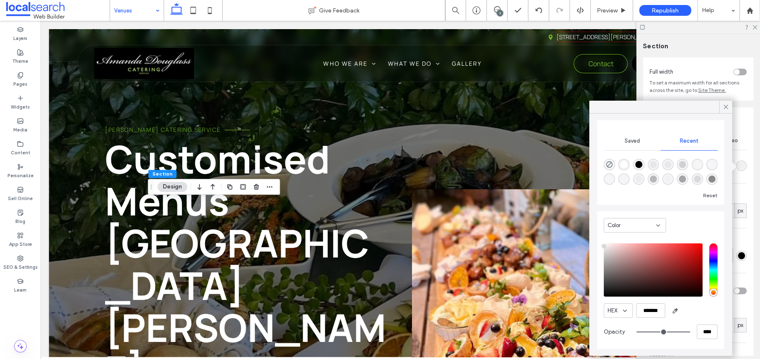
type input "**"
type input "***"
type input "**"
type input "***"
type input "**"
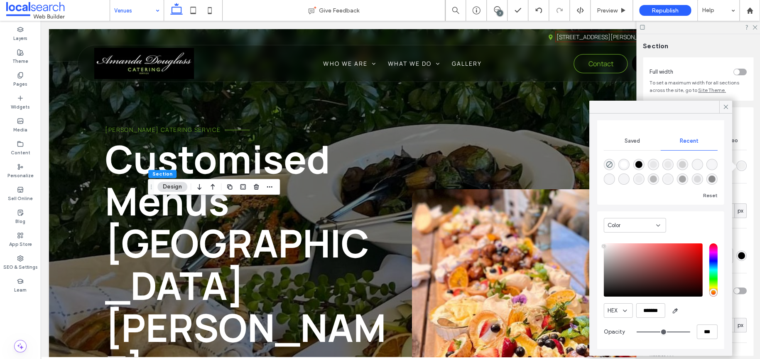
type input "***"
drag, startPoint x: 681, startPoint y: 329, endPoint x: 651, endPoint y: 331, distance: 29.9
click at [651, 331] on input "range" at bounding box center [664, 330] width 54 height 1
type input "**"
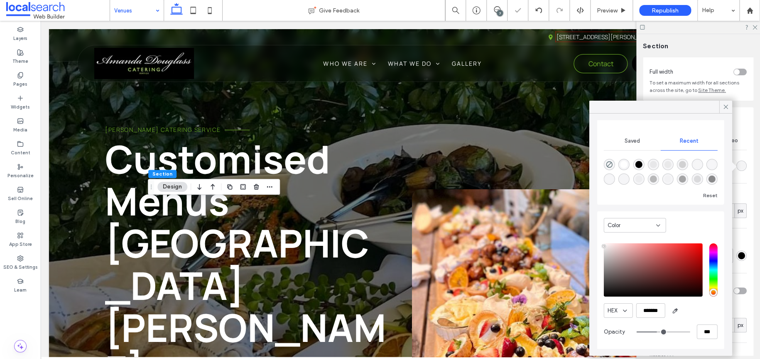
type input "***"
type input "****"
drag, startPoint x: 651, startPoint y: 331, endPoint x: 716, endPoint y: 316, distance: 66.8
type input "***"
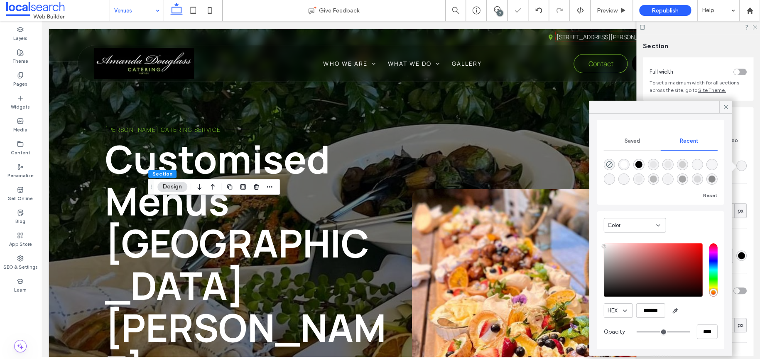
click at [690, 331] on input "range" at bounding box center [664, 331] width 54 height 1
click at [728, 107] on icon at bounding box center [725, 106] width 7 height 7
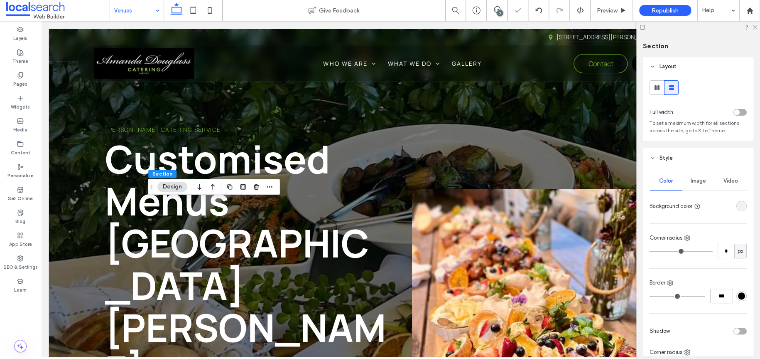
scroll to position [0, 0]
click at [693, 183] on span "Image" at bounding box center [698, 182] width 15 height 7
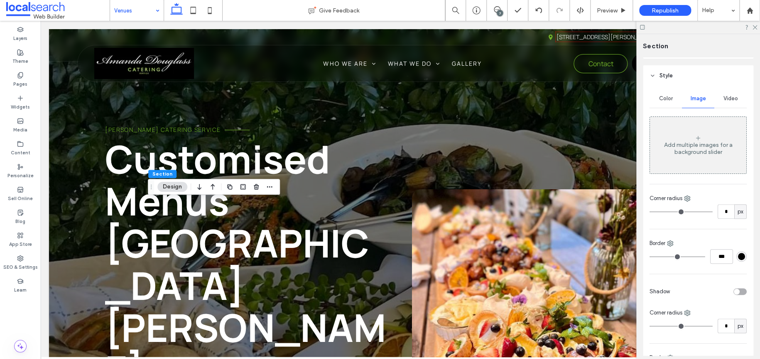
scroll to position [83, 0]
click at [724, 102] on span "Video" at bounding box center [731, 99] width 15 height 7
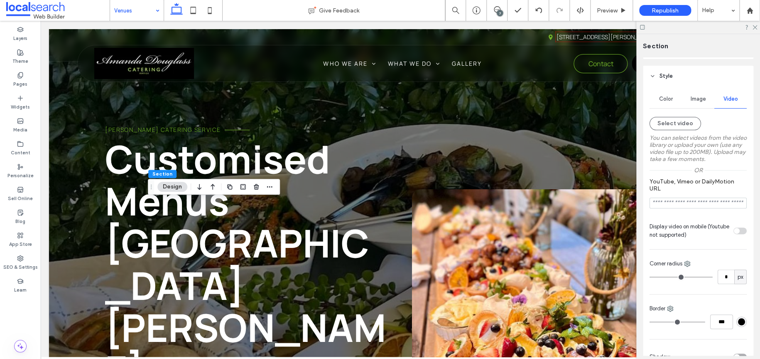
click at [664, 107] on div "Color" at bounding box center [666, 99] width 32 height 18
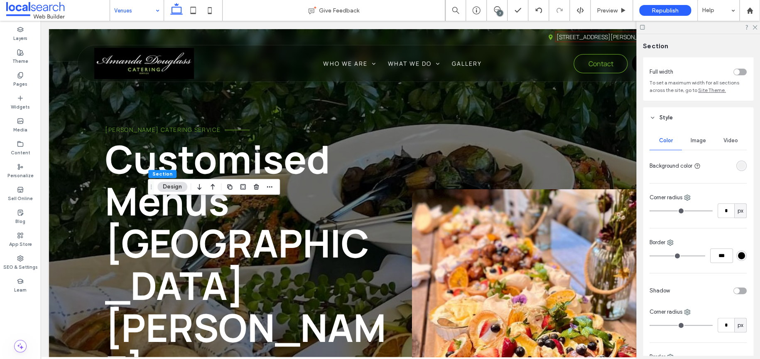
scroll to position [0, 0]
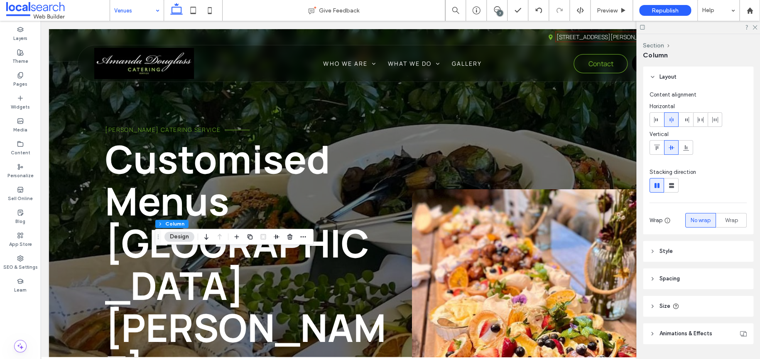
click at [685, 248] on header "Style" at bounding box center [698, 251] width 111 height 21
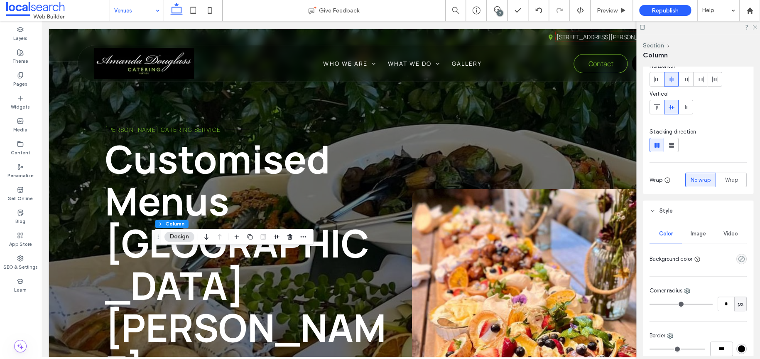
scroll to position [31, 0]
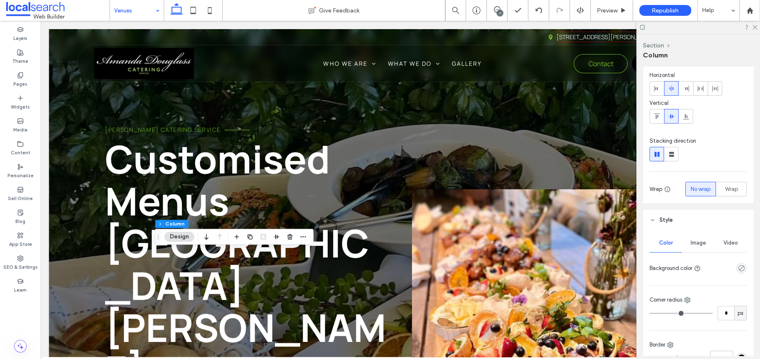
click at [701, 239] on span "Image" at bounding box center [698, 242] width 15 height 7
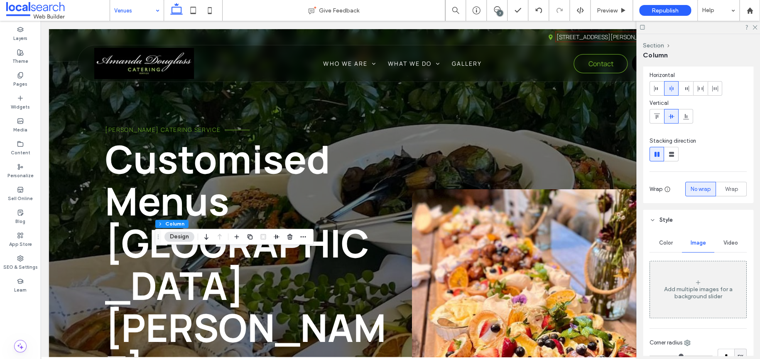
click at [725, 240] on span "Video" at bounding box center [731, 242] width 15 height 7
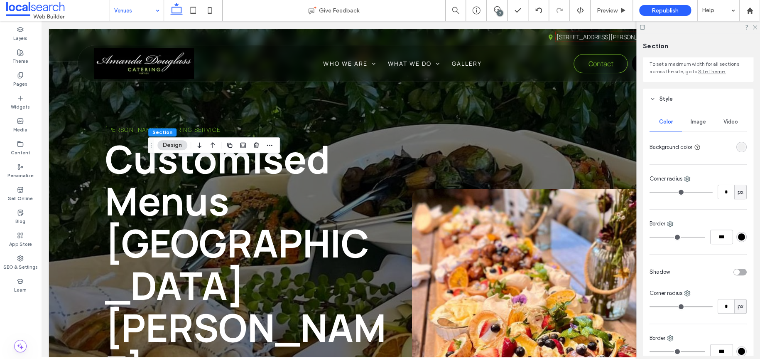
scroll to position [0, 0]
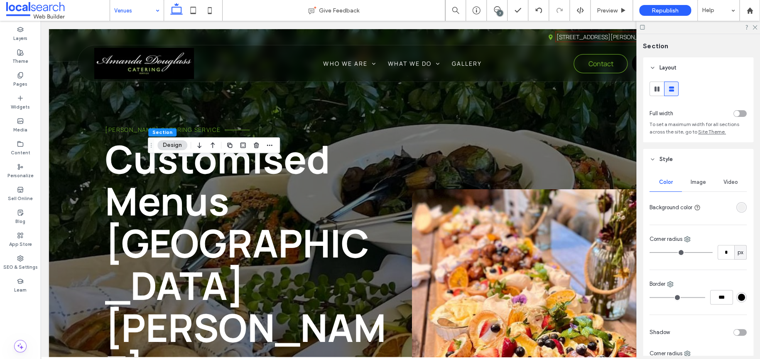
click at [696, 184] on span "Image" at bounding box center [698, 182] width 15 height 7
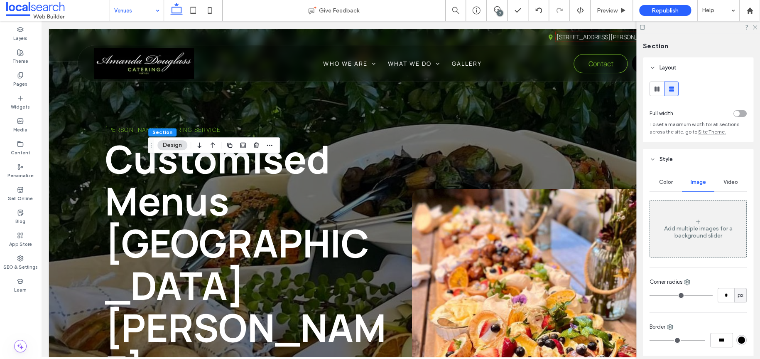
click at [676, 182] on div "Color" at bounding box center [666, 182] width 32 height 18
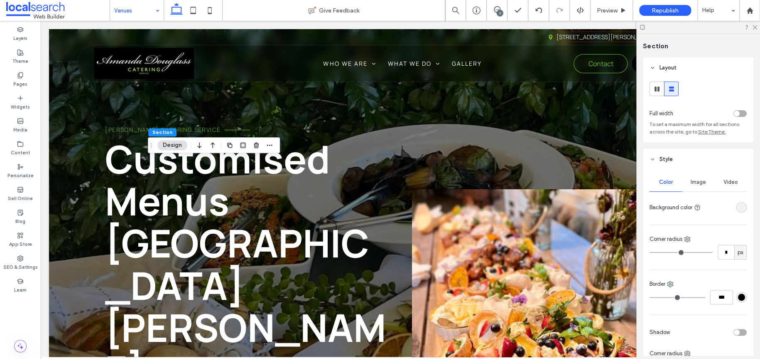
click at [737, 203] on div at bounding box center [742, 207] width 10 height 10
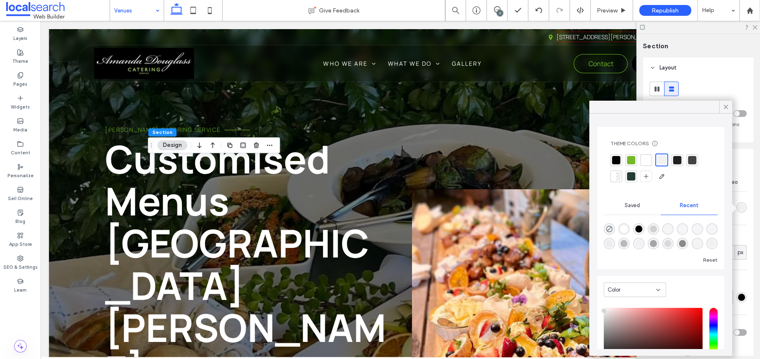
click at [632, 165] on div at bounding box center [631, 160] width 12 height 12
click at [656, 163] on div at bounding box center [662, 160] width 12 height 12
click at [720, 111] on div at bounding box center [725, 107] width 13 height 12
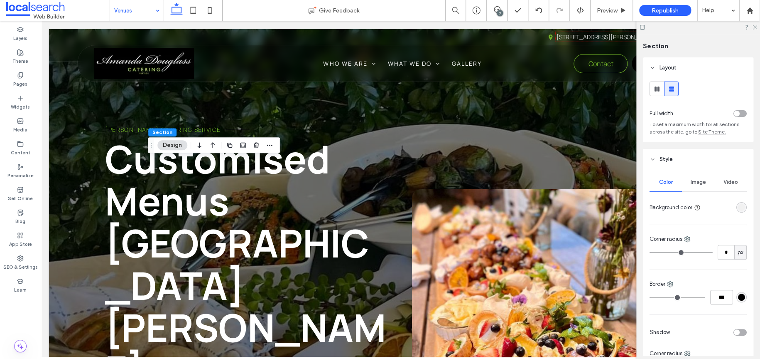
click at [699, 187] on div "Image" at bounding box center [698, 182] width 32 height 18
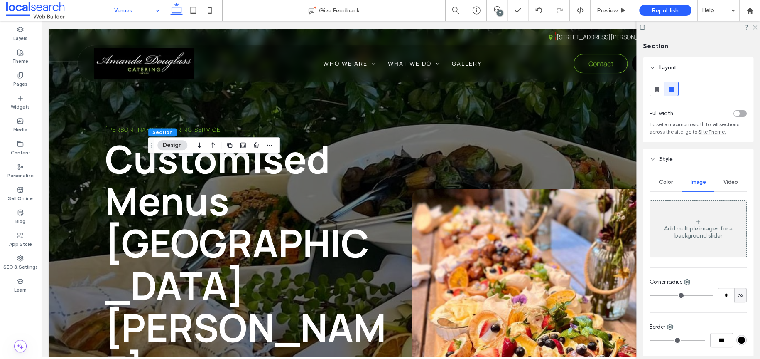
click at [728, 178] on div "Video" at bounding box center [731, 182] width 32 height 18
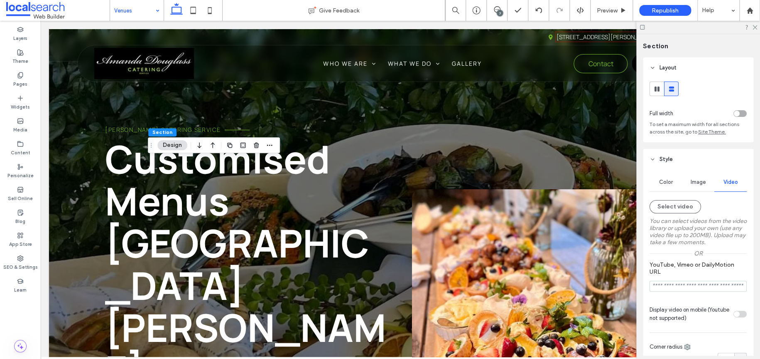
scroll to position [208, 0]
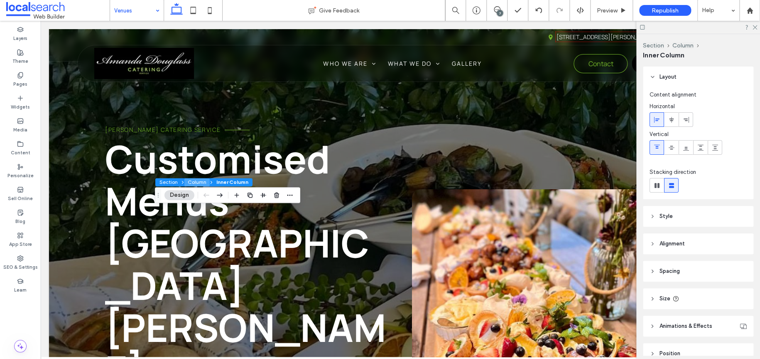
click at [188, 182] on button "Column" at bounding box center [196, 182] width 25 height 8
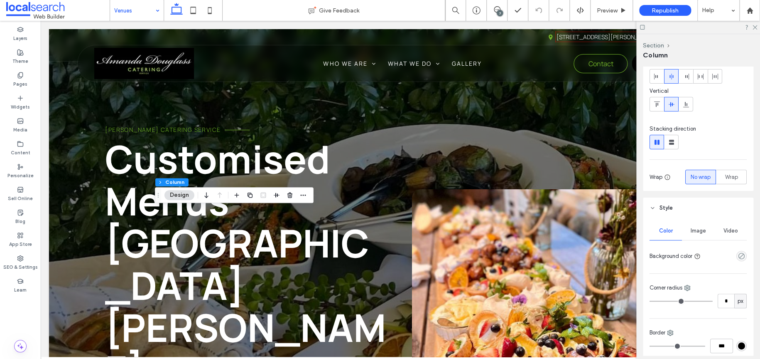
scroll to position [125, 0]
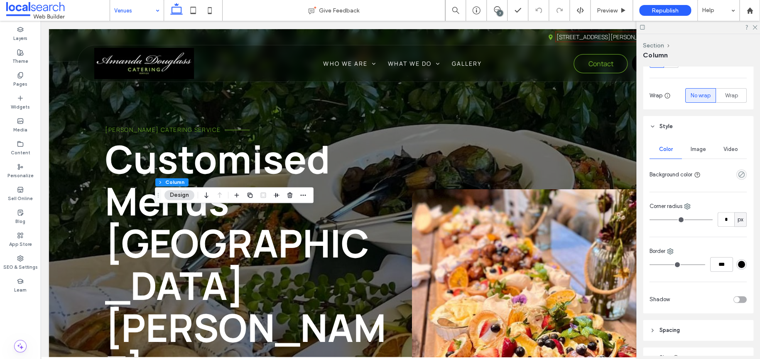
click at [692, 153] on div "Image" at bounding box center [698, 149] width 32 height 18
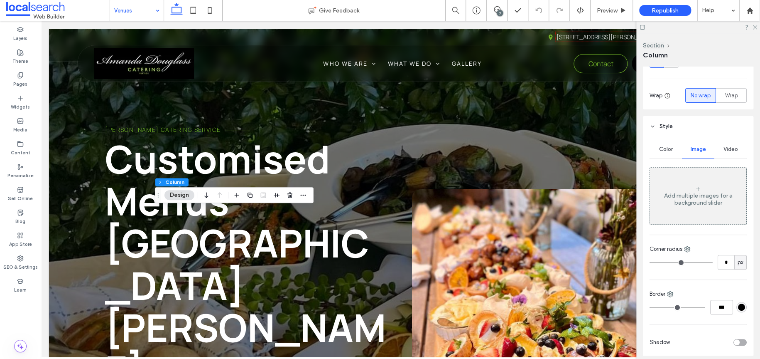
click at [671, 152] on div "Color" at bounding box center [666, 149] width 32 height 18
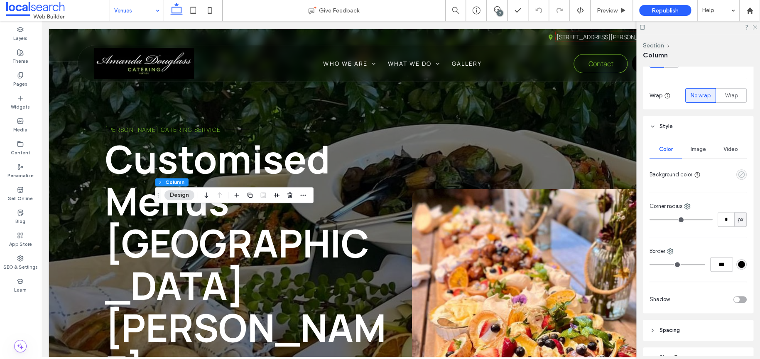
click at [738, 177] on icon "empty color" at bounding box center [741, 174] width 7 height 7
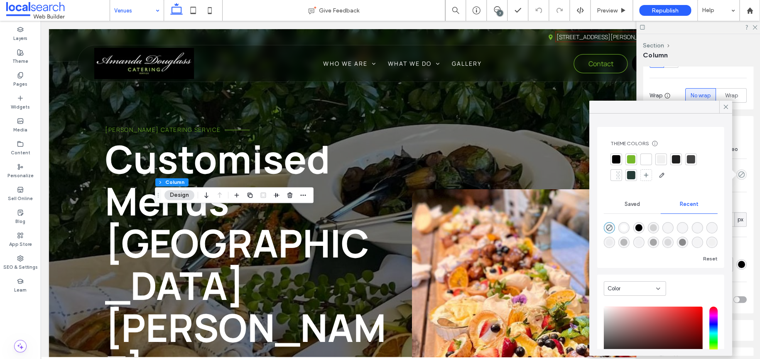
click at [623, 161] on div at bounding box center [660, 167] width 101 height 28
click at [629, 161] on div at bounding box center [631, 159] width 8 height 8
click at [611, 226] on use "rgba(0, 0, 0, 0)" at bounding box center [609, 229] width 6 height 6
click at [722, 103] on icon at bounding box center [725, 106] width 7 height 7
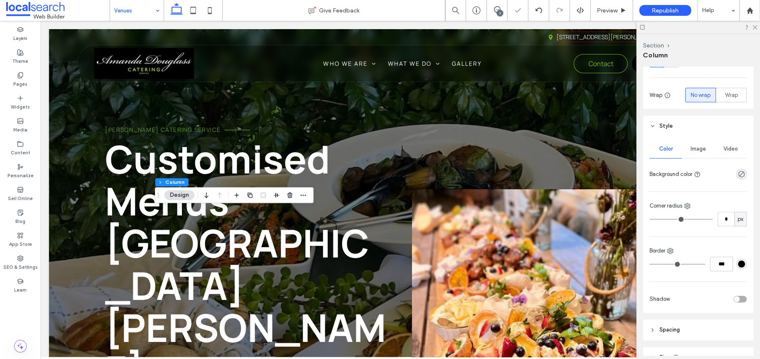
scroll to position [0, 0]
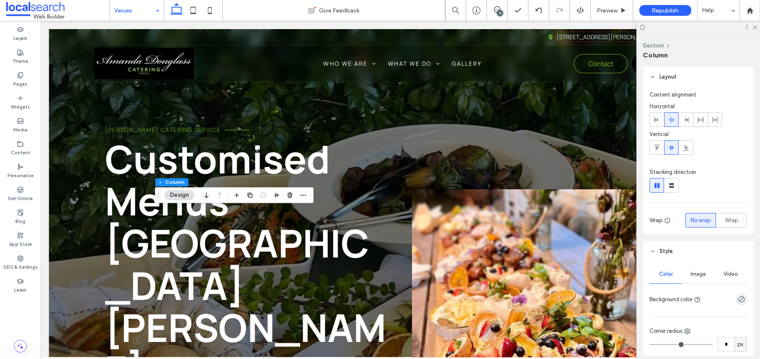
click at [696, 272] on span "Image" at bounding box center [698, 273] width 15 height 7
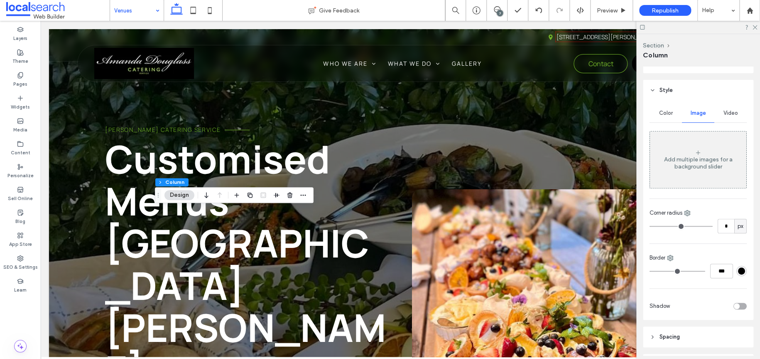
scroll to position [166, 0]
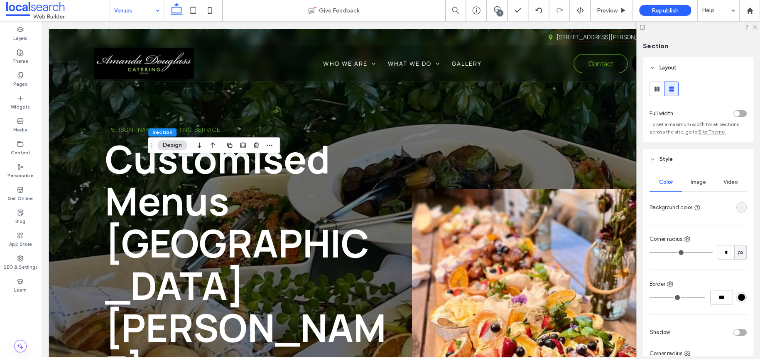
click at [738, 206] on div "rgba(241, 241, 241, 1)" at bounding box center [741, 207] width 7 height 7
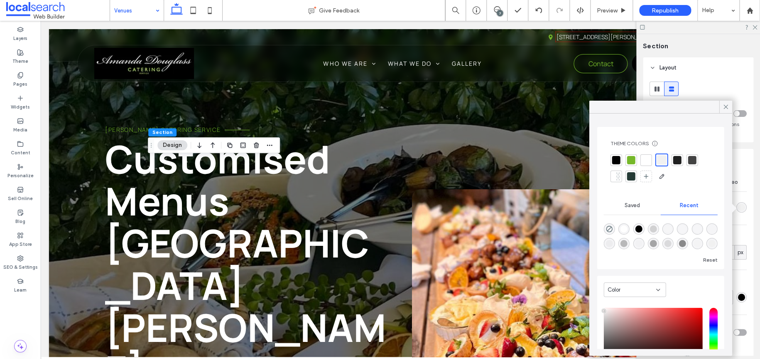
click at [634, 229] on div "rgba(0, 0, 0, 1)" at bounding box center [638, 228] width 11 height 11
type input "*******"
click at [658, 161] on div at bounding box center [662, 159] width 8 height 8
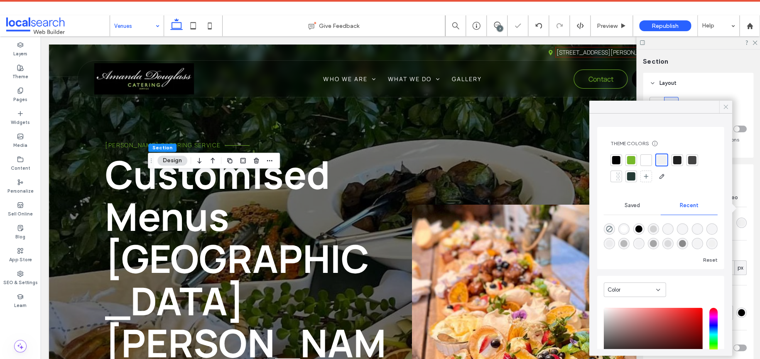
click at [726, 108] on icon at bounding box center [725, 106] width 7 height 7
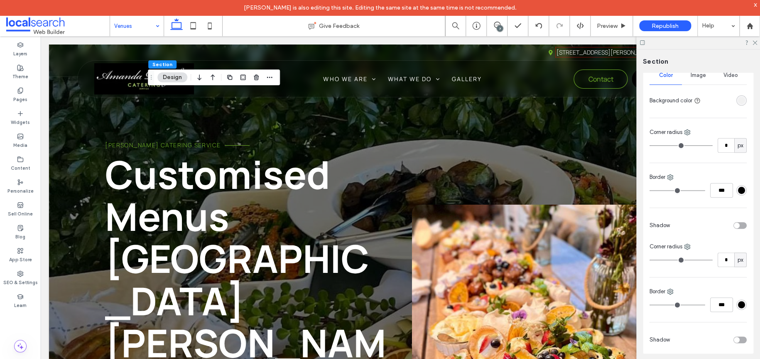
scroll to position [15, 0]
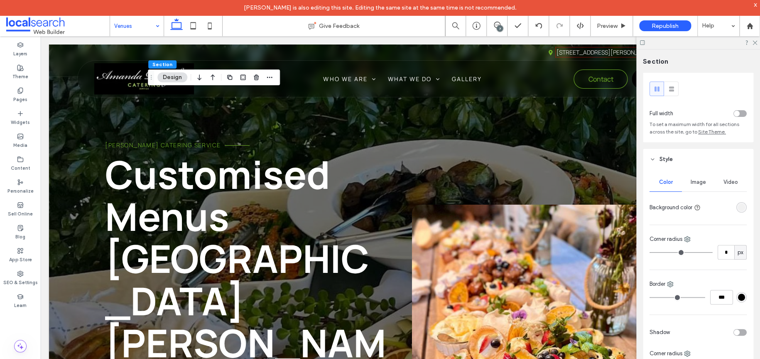
click at [730, 209] on div at bounding box center [725, 207] width 43 height 15
click at [738, 209] on div "rgba(241, 241, 241, 1)" at bounding box center [741, 207] width 7 height 7
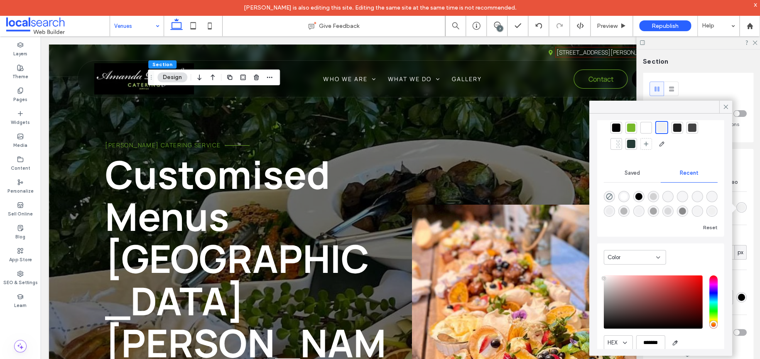
scroll to position [64, 0]
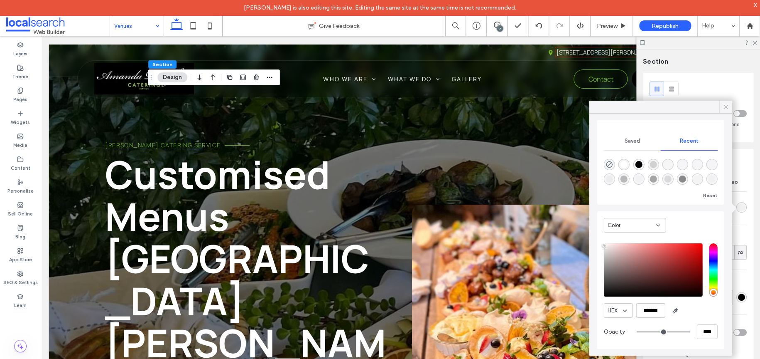
click at [720, 108] on div at bounding box center [725, 107] width 13 height 12
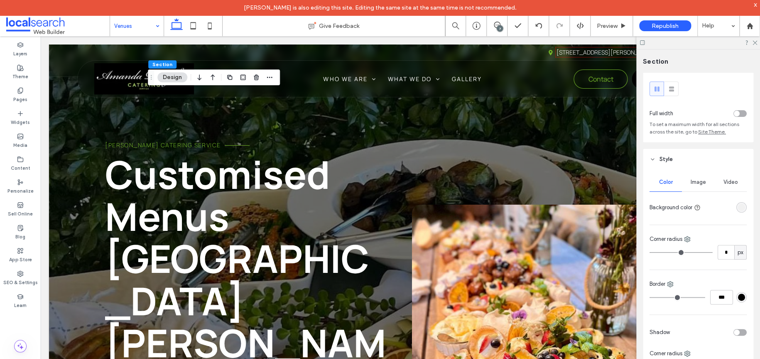
click at [695, 180] on span "Image" at bounding box center [698, 182] width 15 height 7
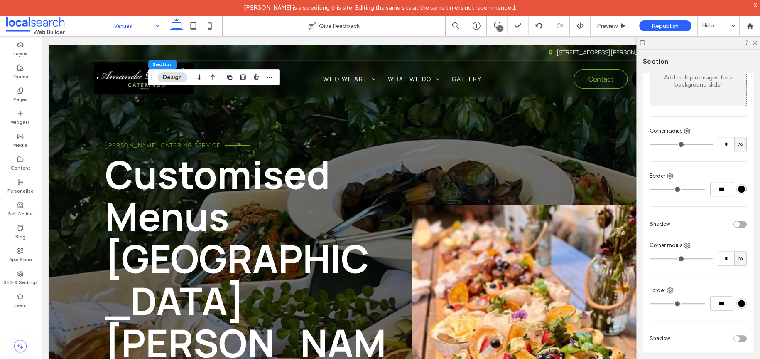
scroll to position [182, 0]
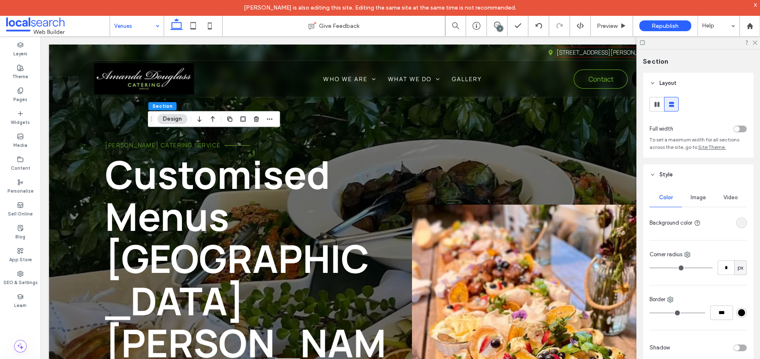
click at [739, 225] on div "rgba(241, 241, 241, 1)" at bounding box center [741, 222] width 7 height 7
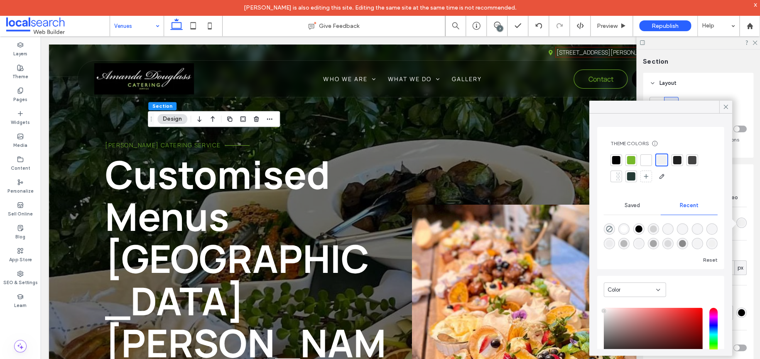
click at [666, 229] on div "rgba(255, 255, 255, 0.05)" at bounding box center [668, 228] width 7 height 7
type input "*******"
type input "*"
type input "**"
click at [680, 230] on div "rgba(247, 247, 247, 0.1)" at bounding box center [682, 227] width 11 height 11
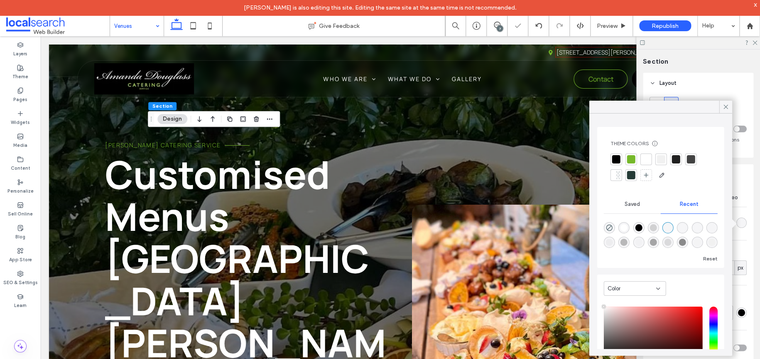
type input "*******"
type input "**"
type input "***"
click at [695, 229] on div "rgba(247, 247, 247, 0.2)" at bounding box center [697, 227] width 11 height 11
type input "**"
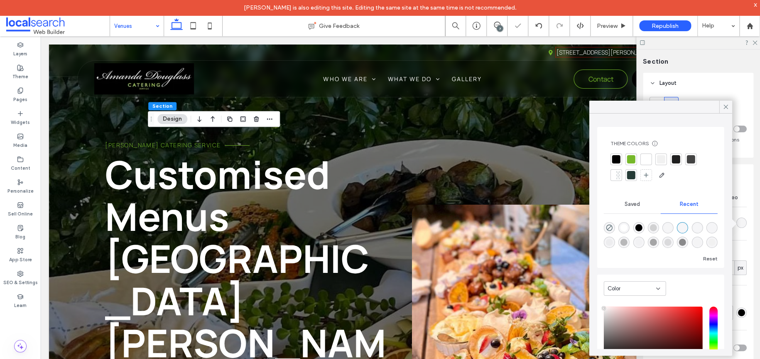
type input "***"
click at [628, 243] on div "rgba(0, 0, 0, 0.25)" at bounding box center [624, 241] width 7 height 7
type input "*******"
type input "**"
type input "***"
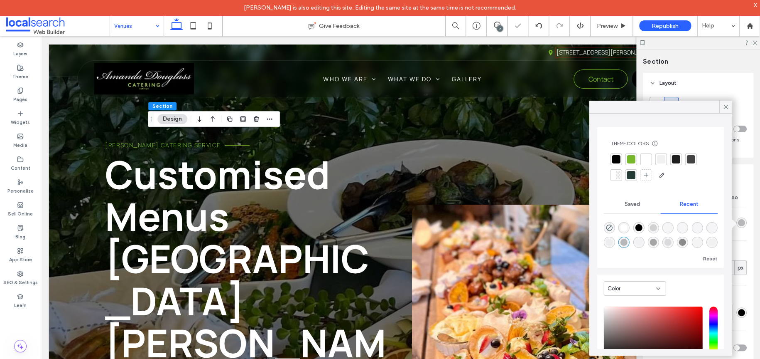
click at [615, 243] on div "rgba(0, 0, 0, 0.03)" at bounding box center [609, 241] width 11 height 11
type input "*"
type input "**"
click at [644, 238] on div "rgba(0, 0, 0, 0.01)" at bounding box center [638, 241] width 11 height 11
type input "*"
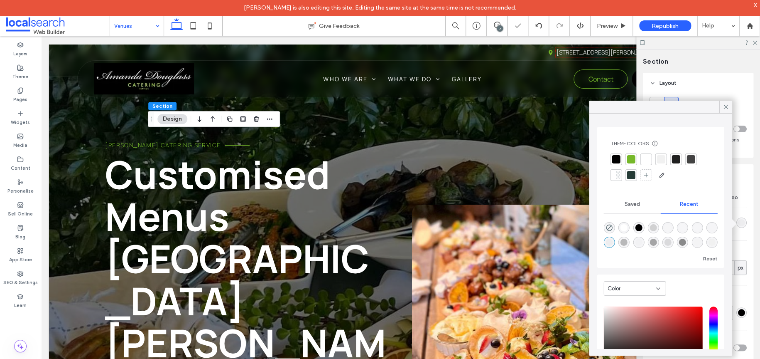
type input "**"
click at [657, 241] on div "rgba(0, 0, 0, 0.33)" at bounding box center [653, 241] width 7 height 7
type input "**"
type input "***"
click at [667, 158] on div at bounding box center [660, 167] width 101 height 28
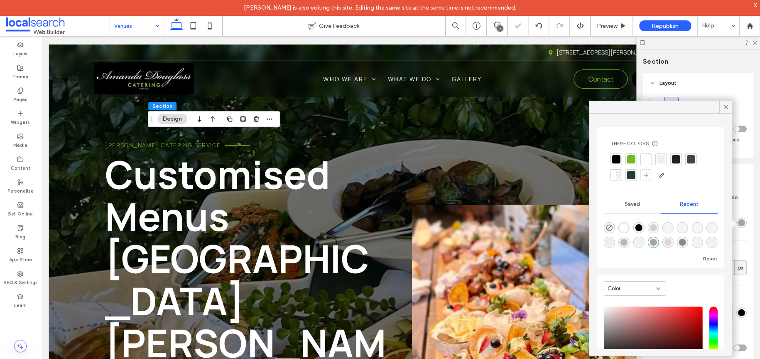
click at [665, 158] on div at bounding box center [661, 159] width 12 height 12
click at [724, 111] on span at bounding box center [725, 107] width 7 height 12
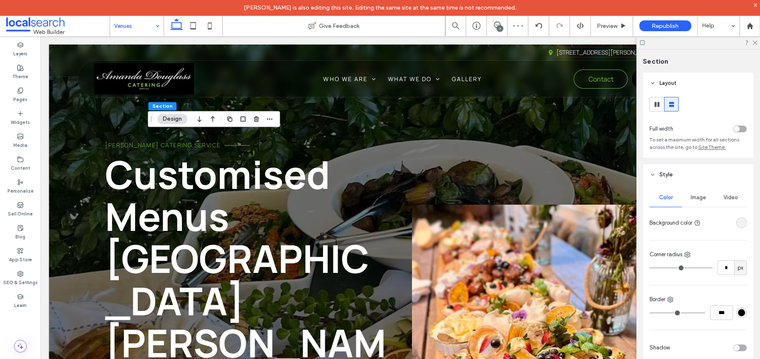
click at [691, 200] on span "Image" at bounding box center [698, 197] width 15 height 7
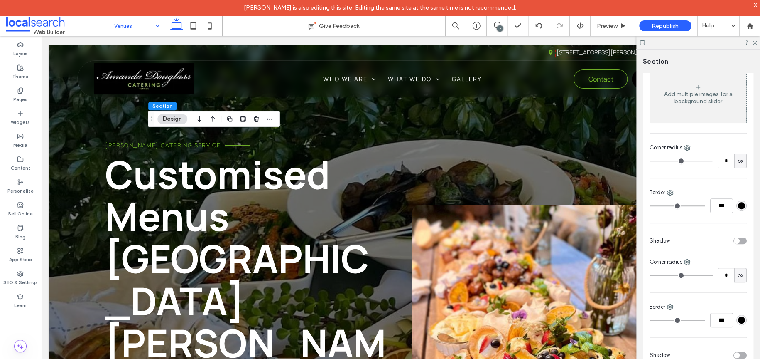
scroll to position [31, 0]
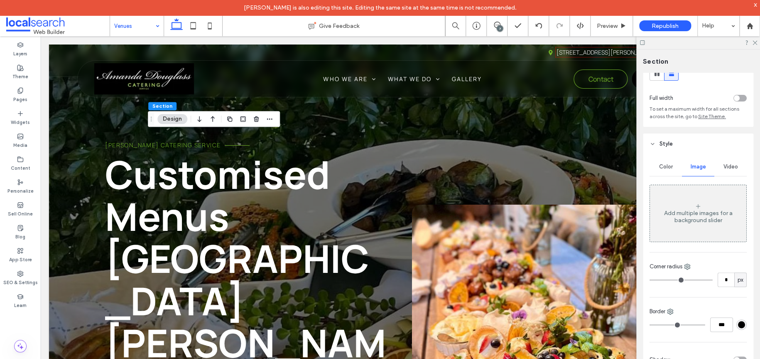
click at [724, 169] on span "Video" at bounding box center [731, 166] width 15 height 7
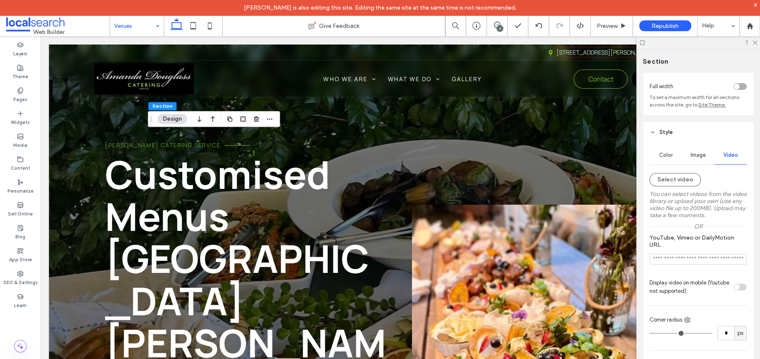
scroll to position [0, 0]
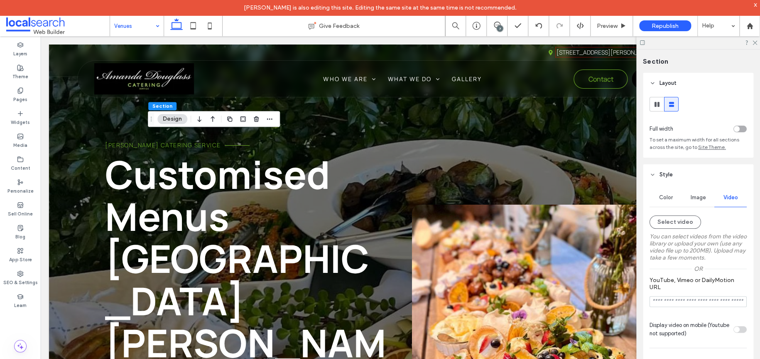
click at [669, 196] on span "Color" at bounding box center [666, 197] width 14 height 7
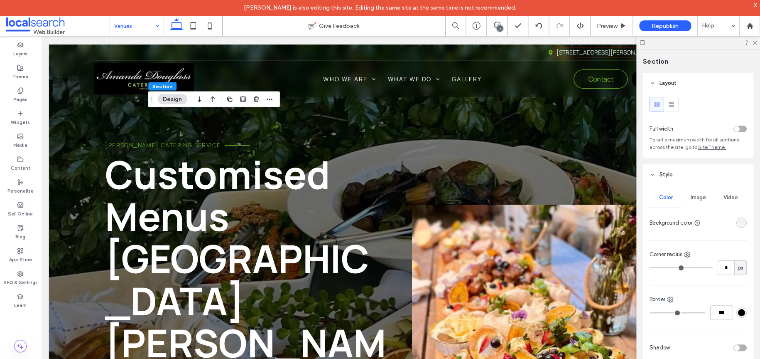
click at [691, 197] on span "Image" at bounding box center [698, 197] width 15 height 7
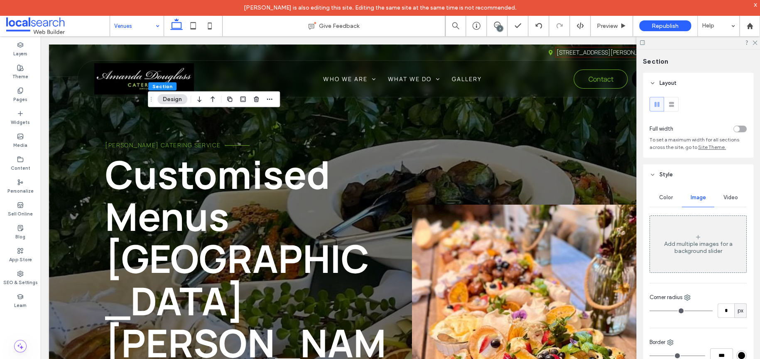
click at [727, 197] on span "Video" at bounding box center [731, 197] width 15 height 7
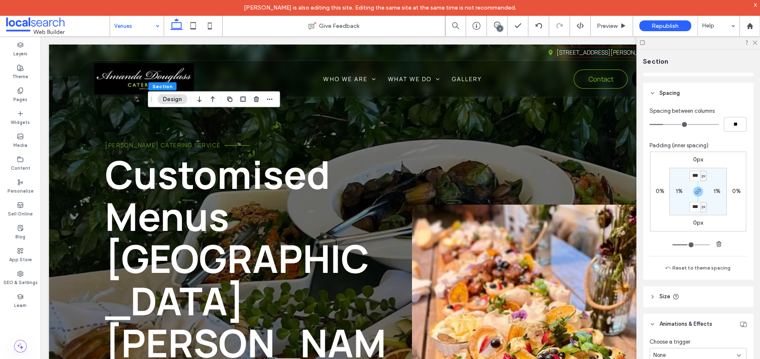
scroll to position [539, 0]
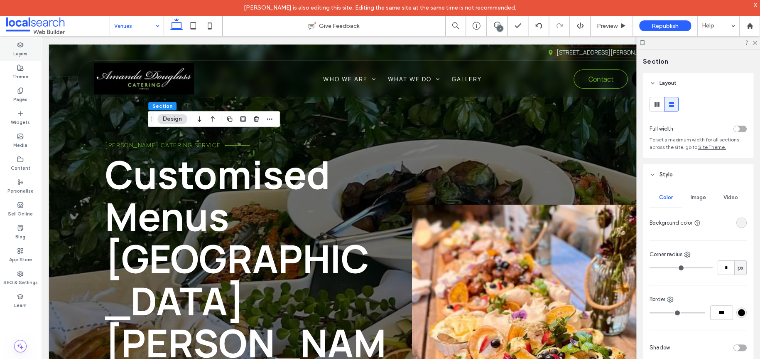
click at [23, 55] on label "Layers" at bounding box center [20, 52] width 14 height 9
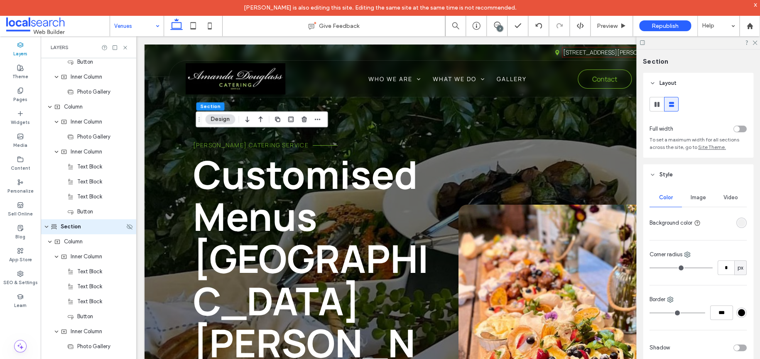
scroll to position [1076, 0]
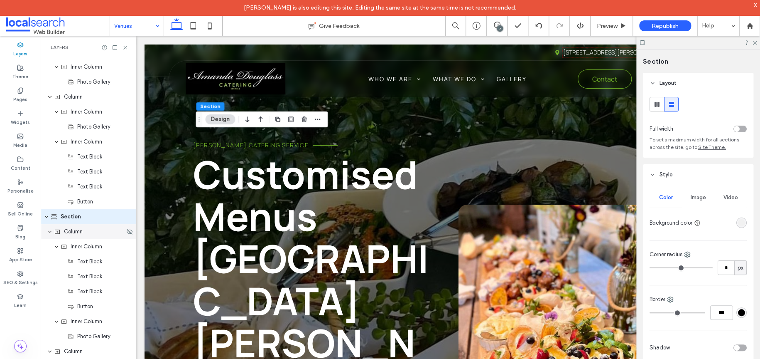
click at [74, 235] on div "Column" at bounding box center [89, 231] width 96 height 15
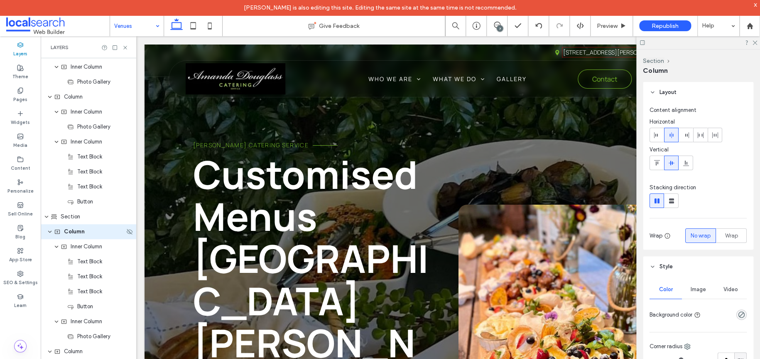
scroll to position [1091, 0]
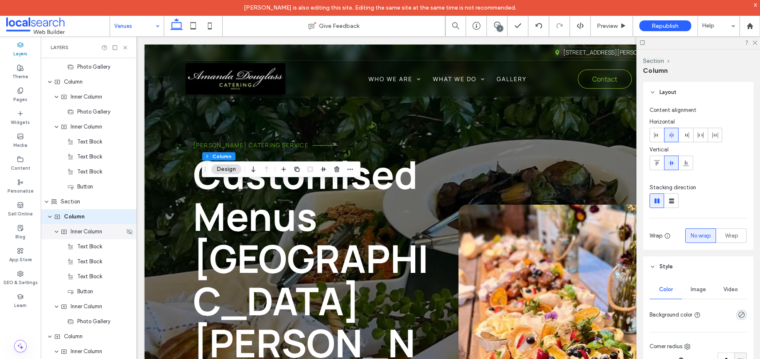
click at [72, 231] on span "Inner Column" at bounding box center [87, 231] width 32 height 8
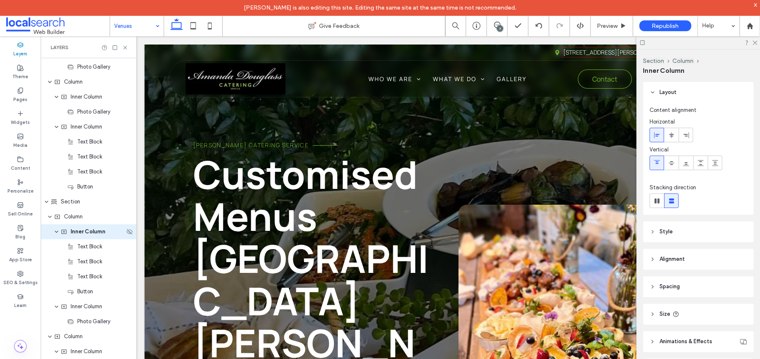
scroll to position [1106, 0]
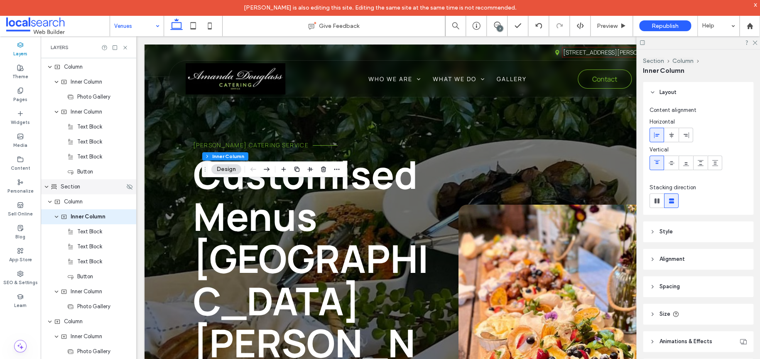
click at [77, 189] on span "Section" at bounding box center [71, 186] width 20 height 8
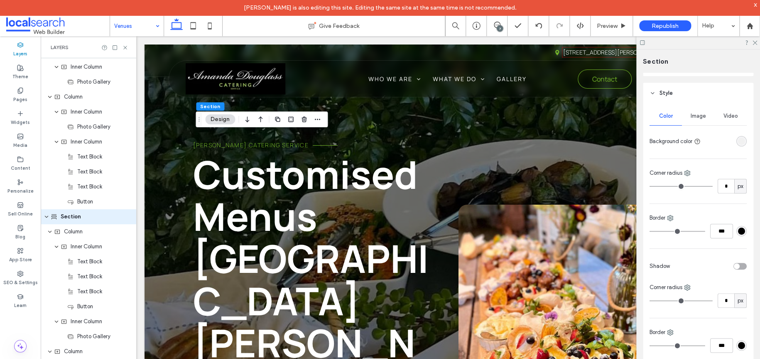
scroll to position [42, 0]
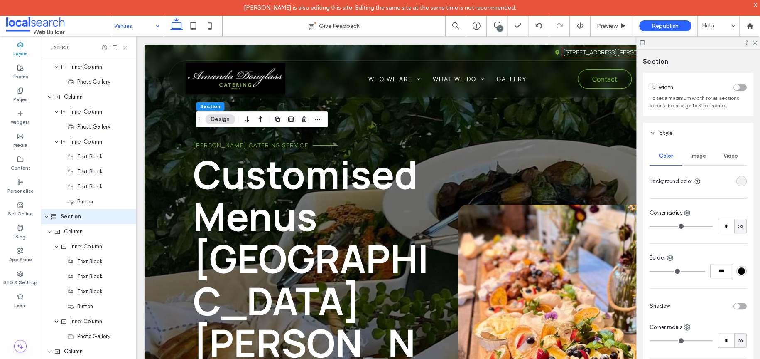
click at [125, 48] on use at bounding box center [124, 47] width 3 height 3
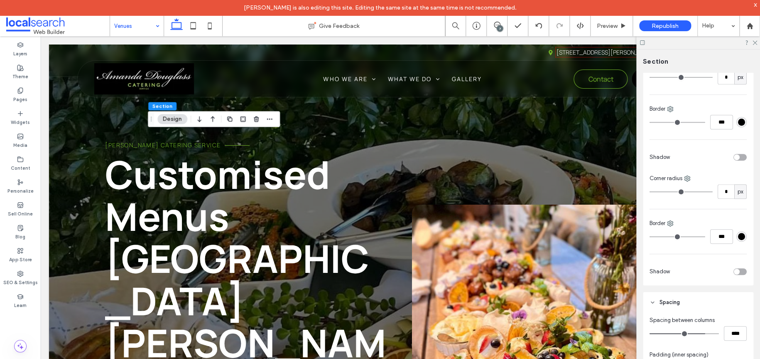
scroll to position [208, 0]
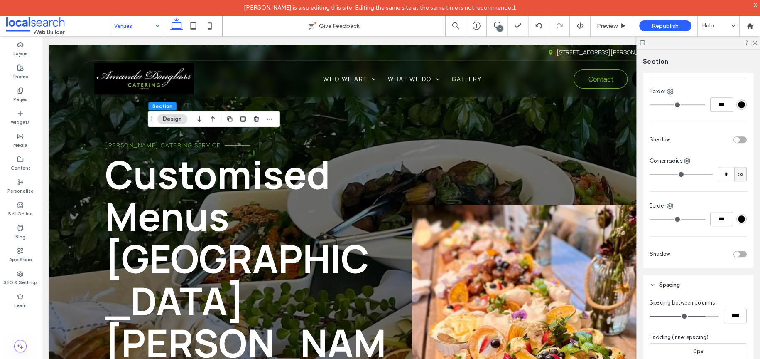
click at [734, 141] on div "toggle" at bounding box center [737, 140] width 6 height 6
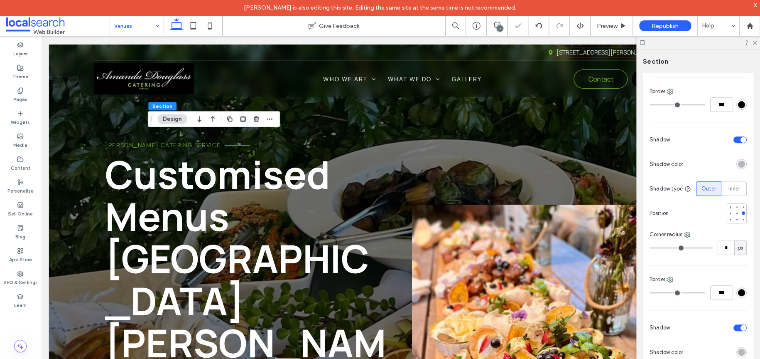
click at [741, 141] on div "toggle" at bounding box center [744, 140] width 6 height 6
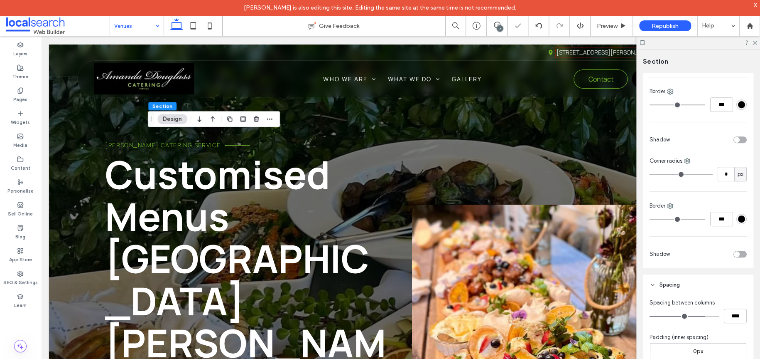
click at [736, 141] on div "toggle" at bounding box center [740, 139] width 13 height 7
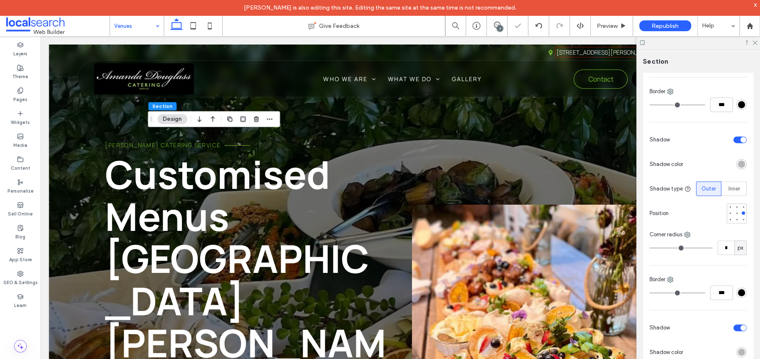
click at [741, 141] on div "toggle" at bounding box center [744, 140] width 6 height 6
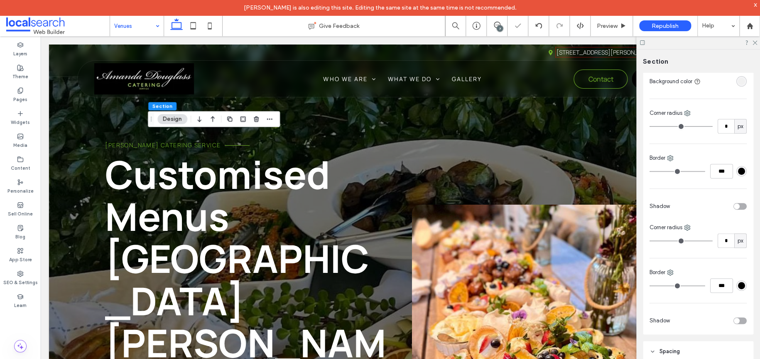
scroll to position [71, 0]
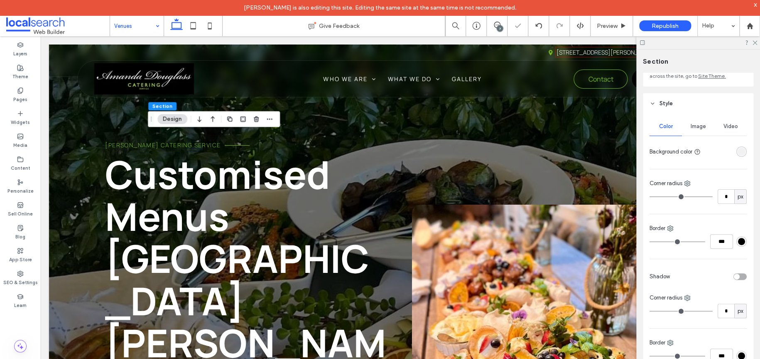
click at [685, 129] on div "Image" at bounding box center [698, 126] width 32 height 18
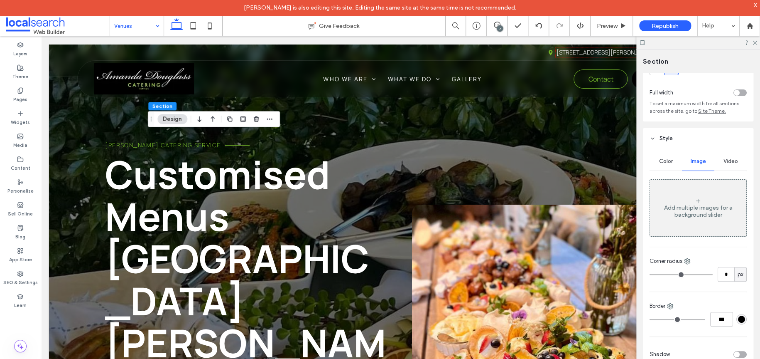
scroll to position [29, 0]
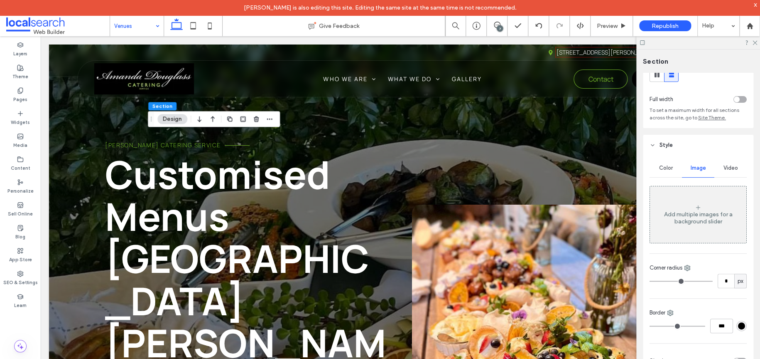
click at [715, 190] on div "Add multiple images for a background slider" at bounding box center [698, 214] width 96 height 55
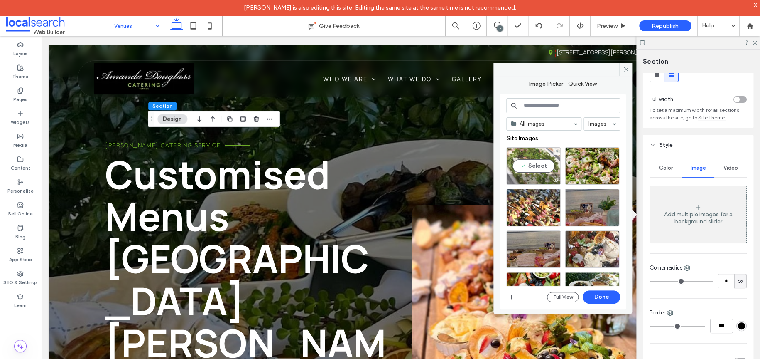
click at [542, 165] on div "Select" at bounding box center [533, 165] width 54 height 37
click at [598, 291] on button "Done" at bounding box center [601, 296] width 37 height 13
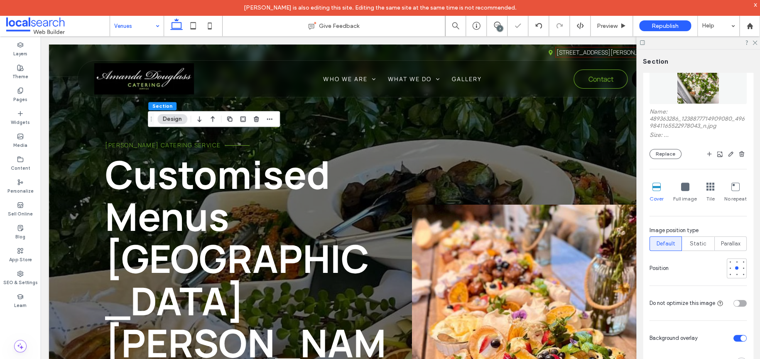
scroll to position [196, 0]
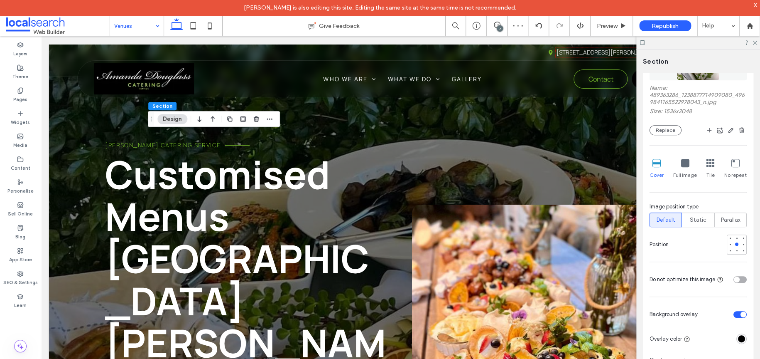
click at [734, 315] on div "toggle" at bounding box center [740, 314] width 13 height 7
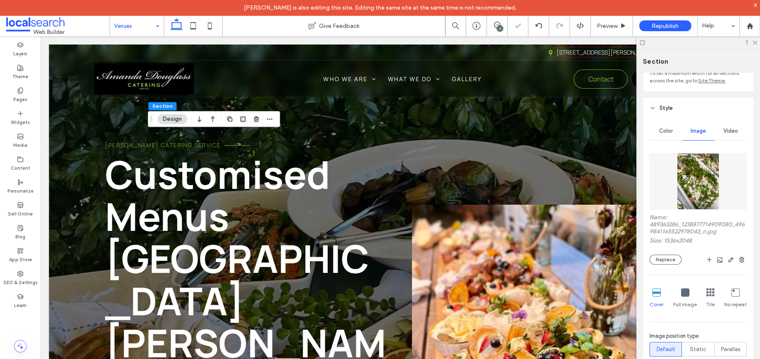
scroll to position [29, 0]
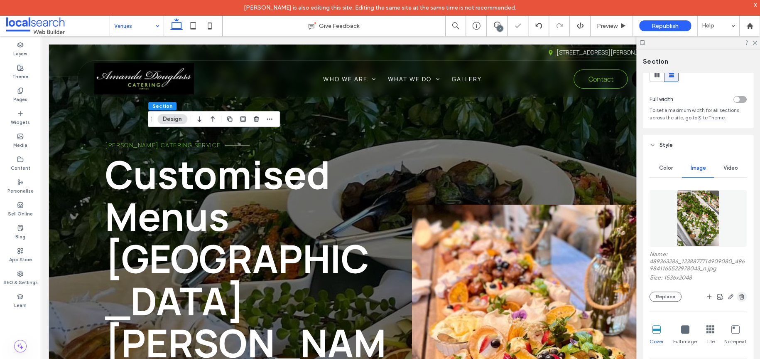
click at [740, 295] on use "button" at bounding box center [742, 295] width 5 height 5
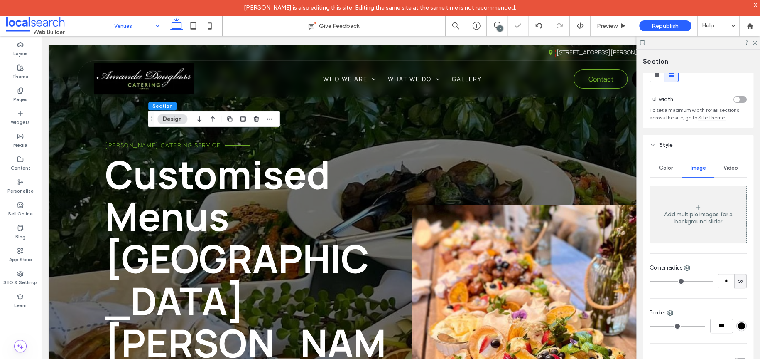
click at [662, 168] on span "Color" at bounding box center [666, 168] width 14 height 7
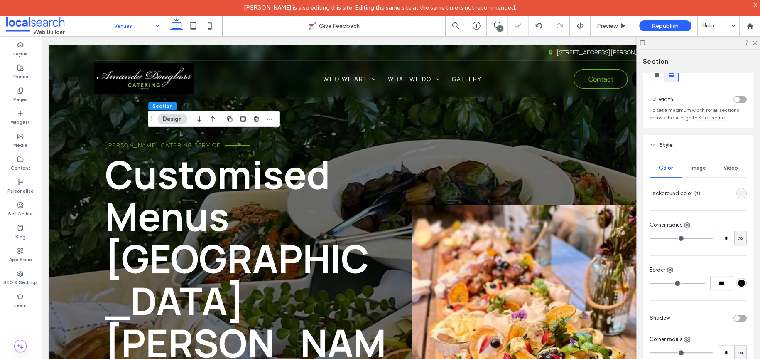
click at [738, 194] on div "rgba(241, 241, 241, 1)" at bounding box center [741, 192] width 7 height 7
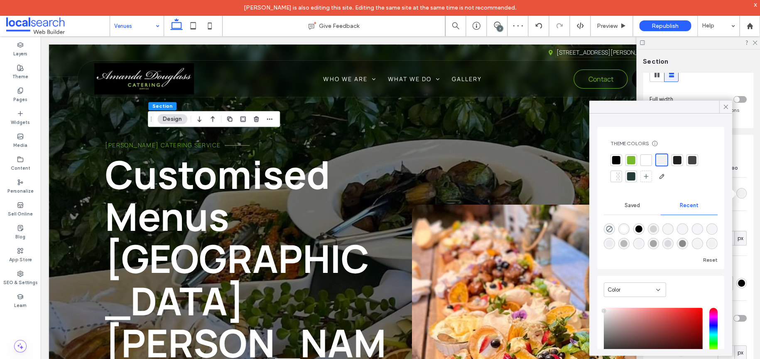
click at [660, 162] on div at bounding box center [662, 160] width 10 height 10
click at [723, 110] on icon at bounding box center [725, 106] width 7 height 7
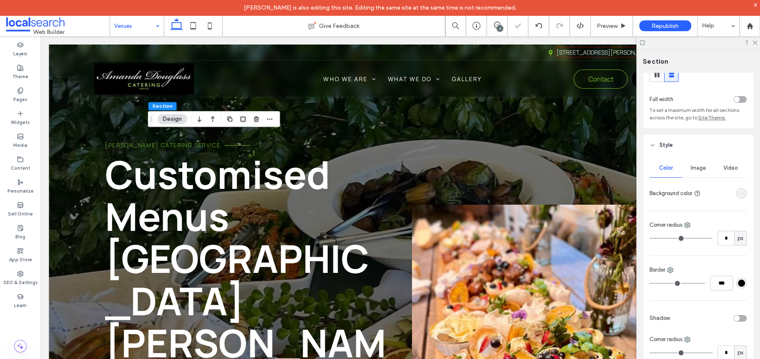
click at [757, 44] on div at bounding box center [699, 42] width 124 height 13
click at [754, 42] on icon at bounding box center [754, 41] width 5 height 5
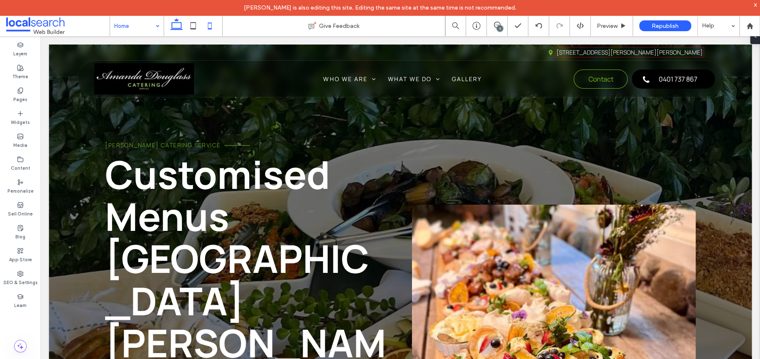
click at [206, 27] on icon at bounding box center [210, 25] width 17 height 17
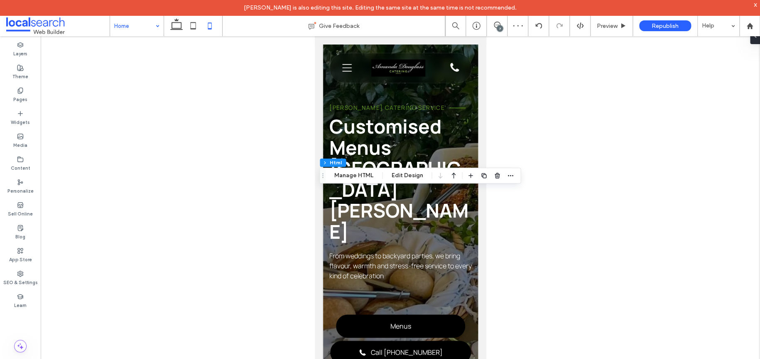
click at [406, 169] on div "Section Column Inner Column Html Manage HTML Edit Design" at bounding box center [420, 175] width 202 height 16
click at [406, 172] on button "Edit Design" at bounding box center [407, 175] width 42 height 10
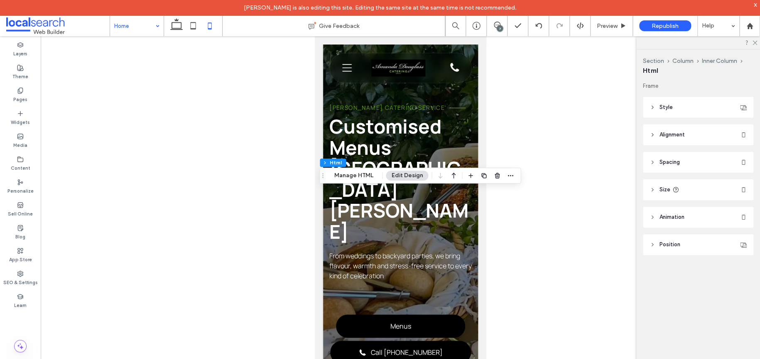
click at [669, 103] on span "Style" at bounding box center [666, 107] width 13 height 8
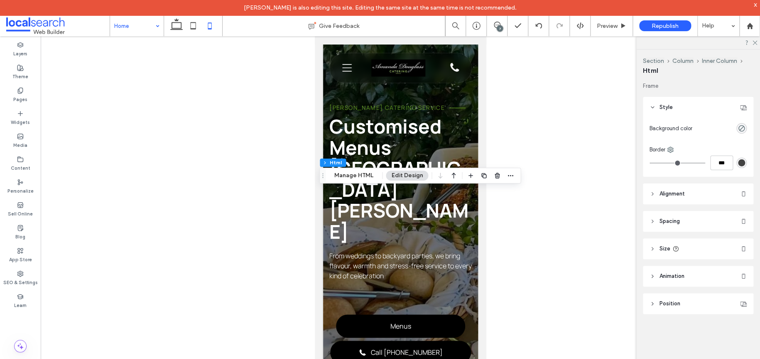
click at [667, 187] on header "Alignment" at bounding box center [698, 193] width 111 height 21
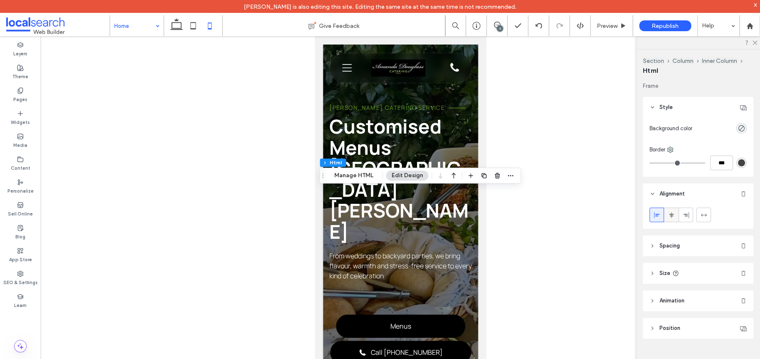
click at [670, 220] on span at bounding box center [671, 215] width 7 height 14
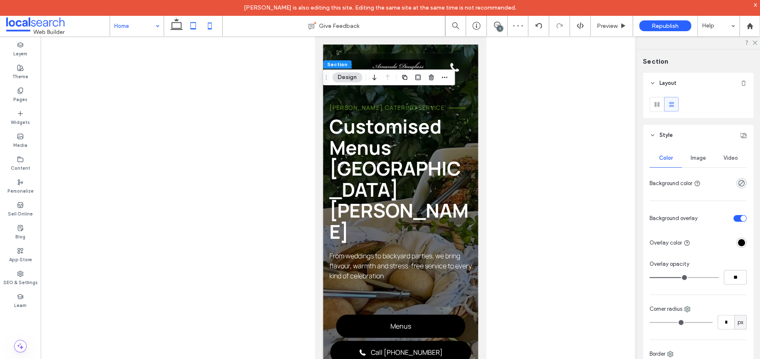
click at [192, 32] on icon at bounding box center [193, 25] width 17 height 17
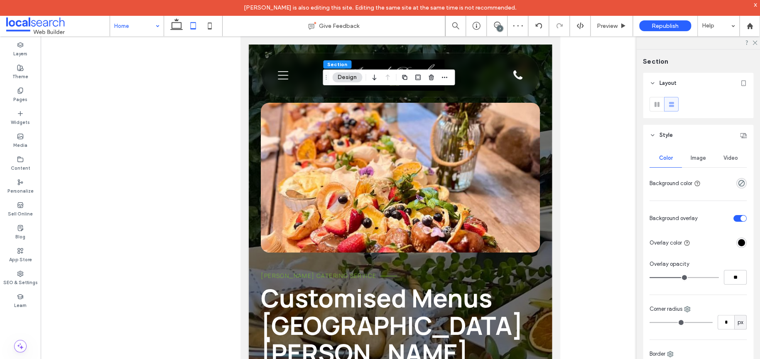
type input "**"
type input "****"
click at [171, 27] on icon at bounding box center [176, 25] width 17 height 17
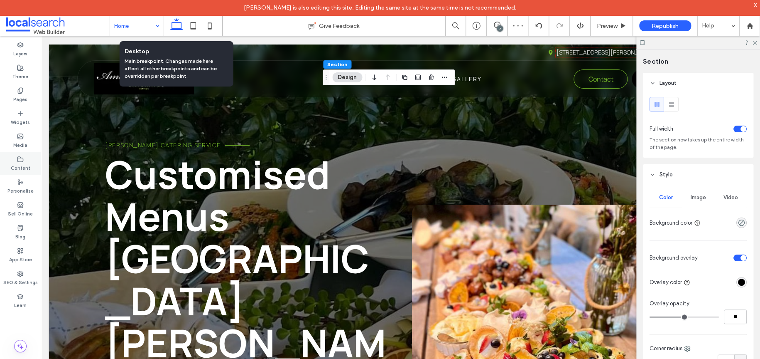
type input "***"
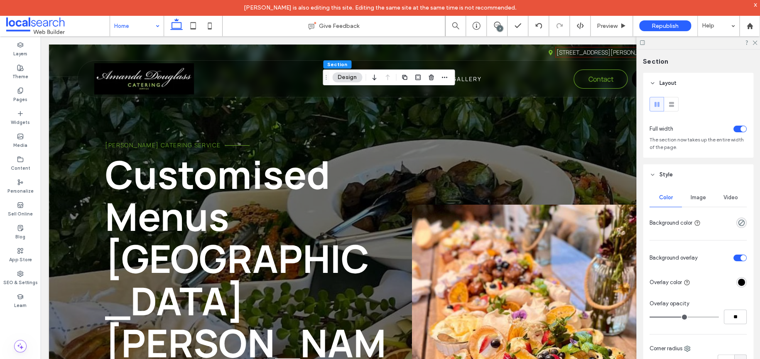
drag, startPoint x: 209, startPoint y: 27, endPoint x: 312, endPoint y: 112, distance: 133.0
click at [209, 27] on icon at bounding box center [210, 25] width 17 height 17
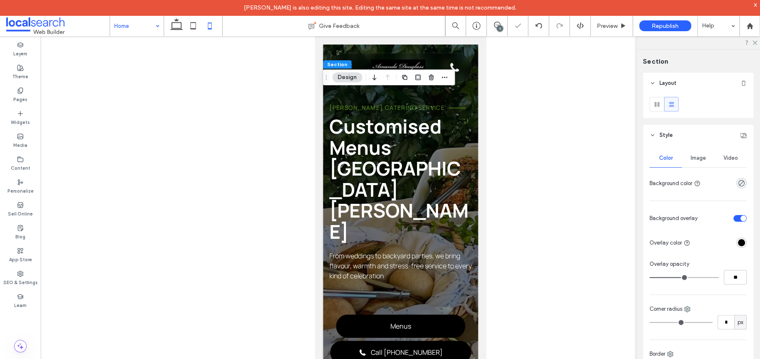
type input "***"
type input "**"
type input "***"
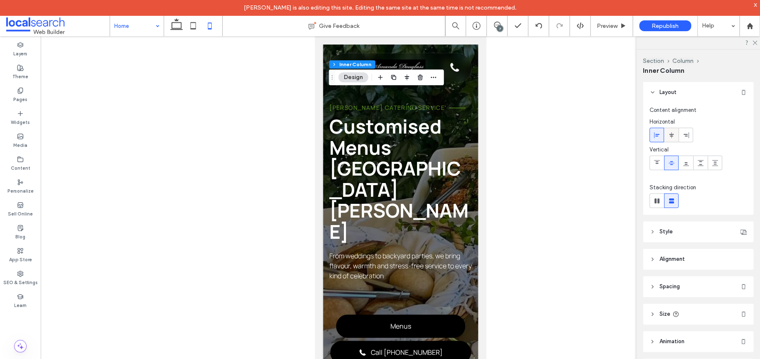
click at [668, 134] on icon at bounding box center [671, 135] width 7 height 7
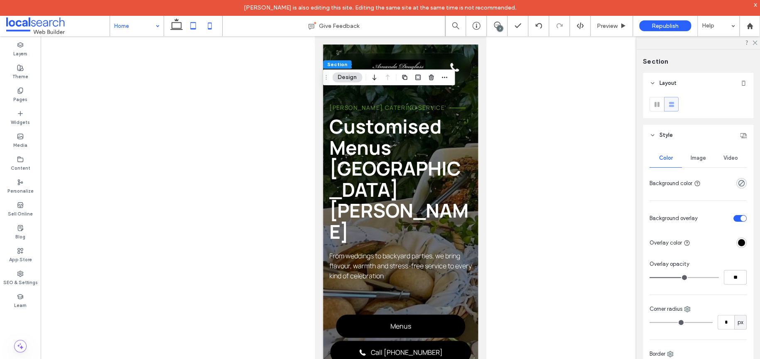
click at [187, 23] on icon at bounding box center [193, 25] width 17 height 17
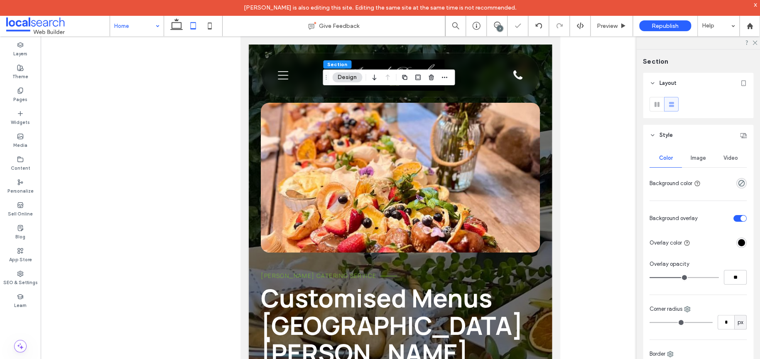
type input "**"
type input "****"
click at [174, 25] on icon at bounding box center [176, 25] width 17 height 17
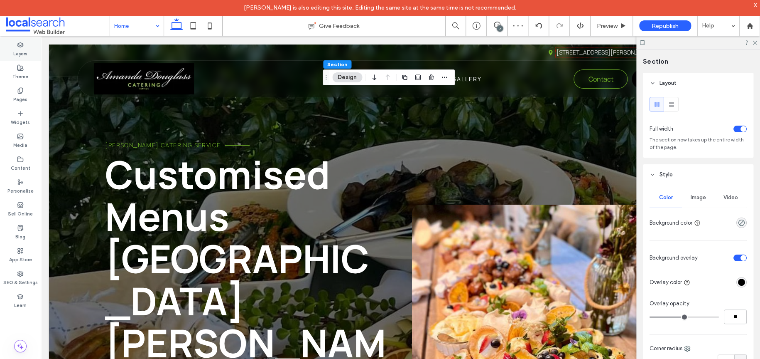
type input "***"
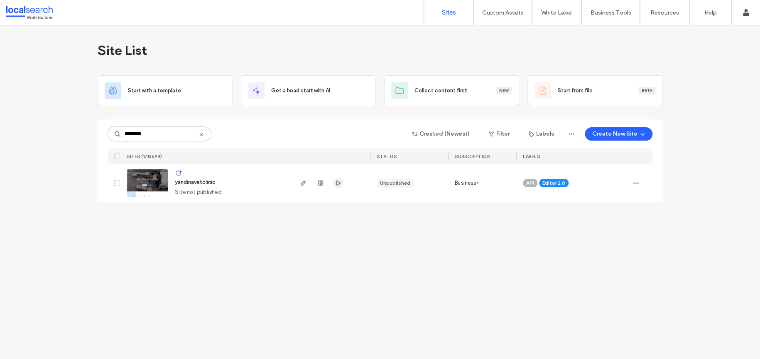
type input "********"
click at [336, 184] on icon "button" at bounding box center [338, 182] width 7 height 7
click at [198, 135] on icon at bounding box center [201, 134] width 7 height 7
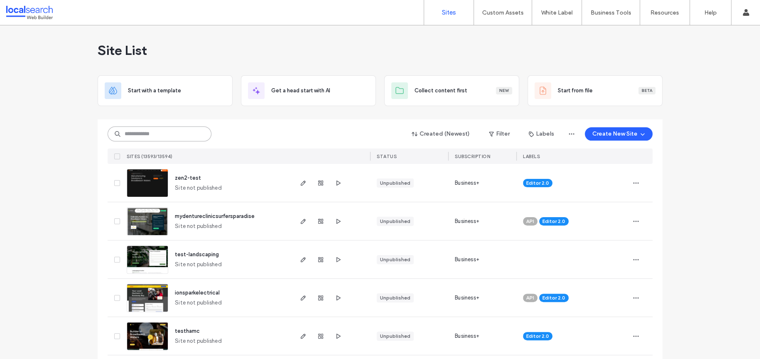
click at [192, 135] on input at bounding box center [160, 133] width 104 height 15
paste input "********"
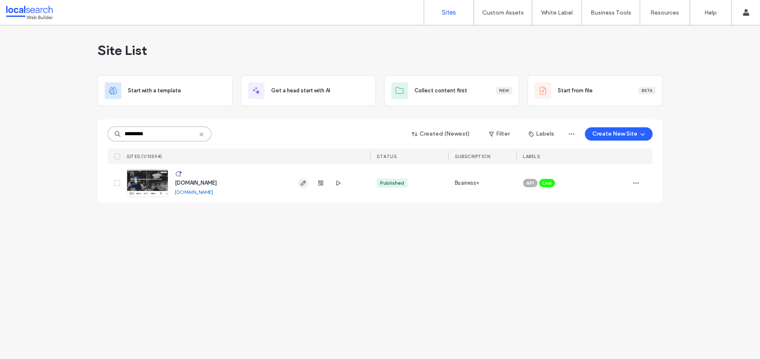
type input "********"
click at [302, 182] on use "button" at bounding box center [303, 182] width 5 height 5
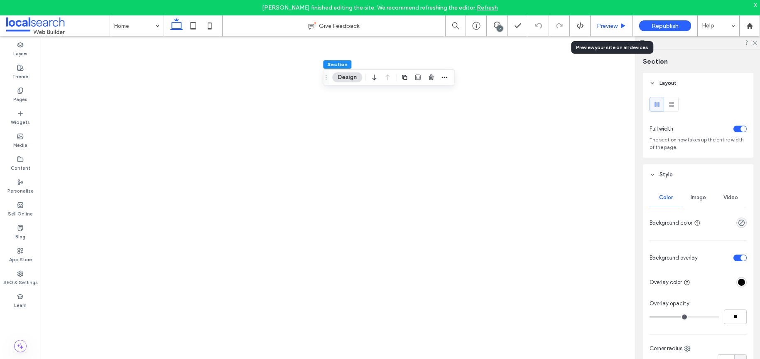
click at [601, 25] on span "Preview" at bounding box center [607, 25] width 21 height 7
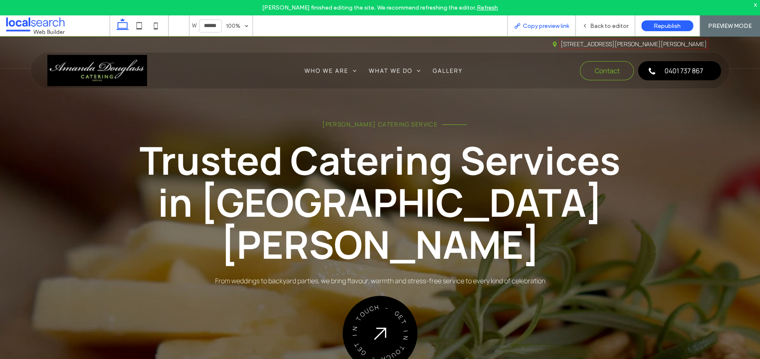
scroll to position [66, 0]
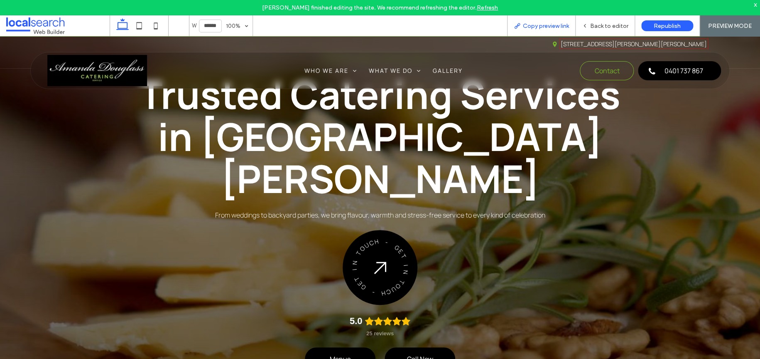
click at [548, 25] on span "Copy preview link" at bounding box center [546, 25] width 46 height 7
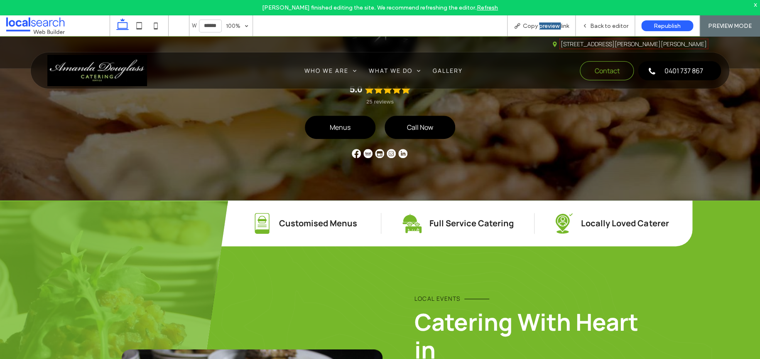
scroll to position [0, 0]
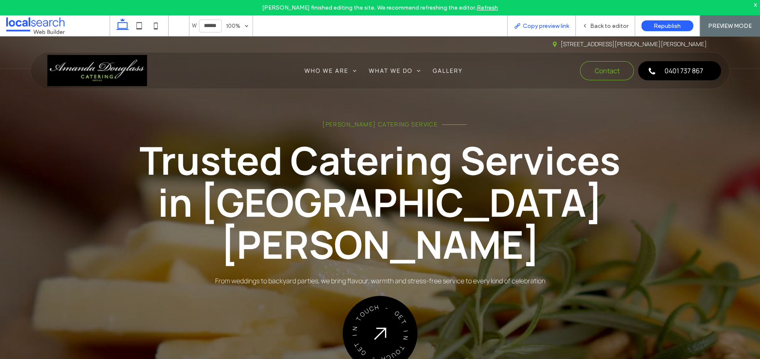
click at [533, 24] on span "Copy preview link" at bounding box center [546, 25] width 46 height 7
click at [65, 26] on span at bounding box center [57, 25] width 103 height 17
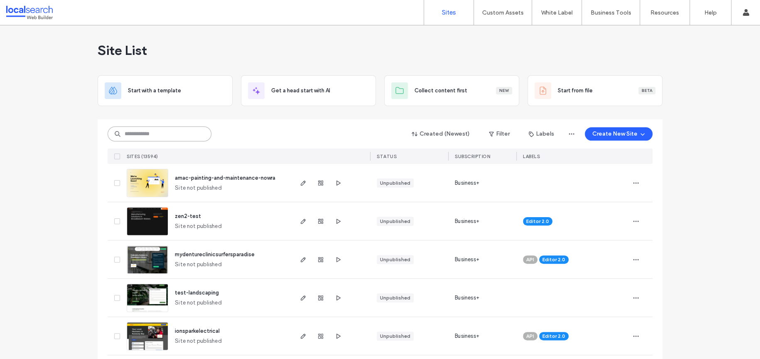
click at [173, 139] on input at bounding box center [160, 133] width 104 height 15
paste input "********"
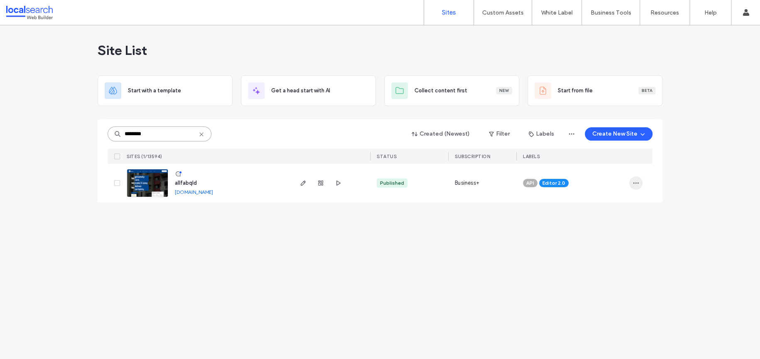
type input "********"
click at [634, 182] on icon "button" at bounding box center [636, 182] width 7 height 7
click at [613, 209] on div "Duplicate Site" at bounding box center [605, 205] width 74 height 16
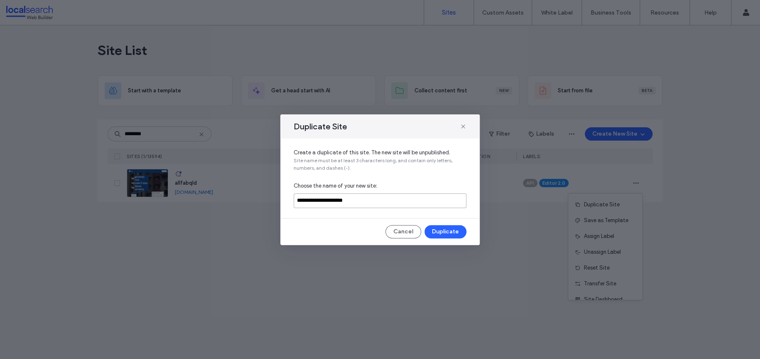
drag, startPoint x: 320, startPoint y: 199, endPoint x: 406, endPoint y: 199, distance: 85.6
click at [406, 199] on input "**********" at bounding box center [380, 200] width 173 height 15
click at [320, 203] on input "**********" at bounding box center [380, 200] width 173 height 15
click at [324, 202] on input "**********" at bounding box center [380, 200] width 173 height 15
type input "**********"
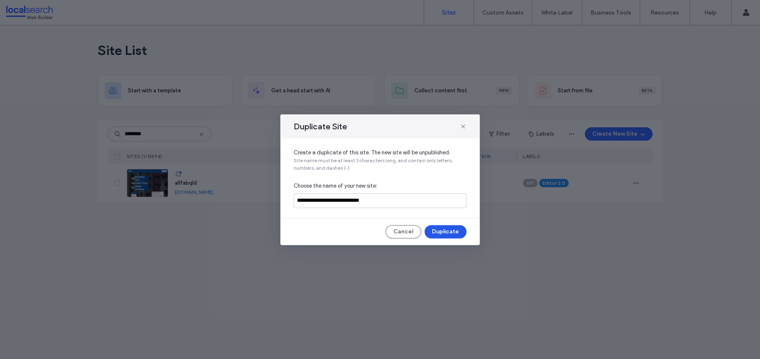
click at [440, 233] on button "Duplicate" at bounding box center [446, 231] width 42 height 13
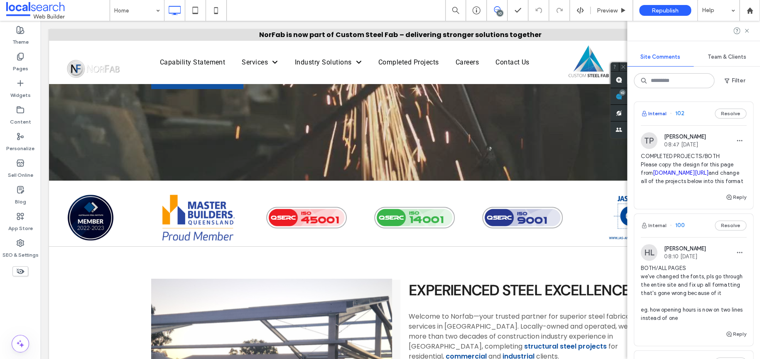
click at [662, 115] on button "Internal" at bounding box center [654, 113] width 26 height 10
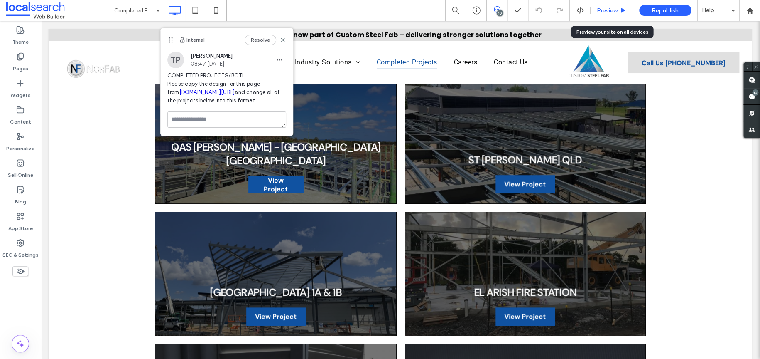
click at [615, 16] on div "Preview" at bounding box center [612, 10] width 42 height 21
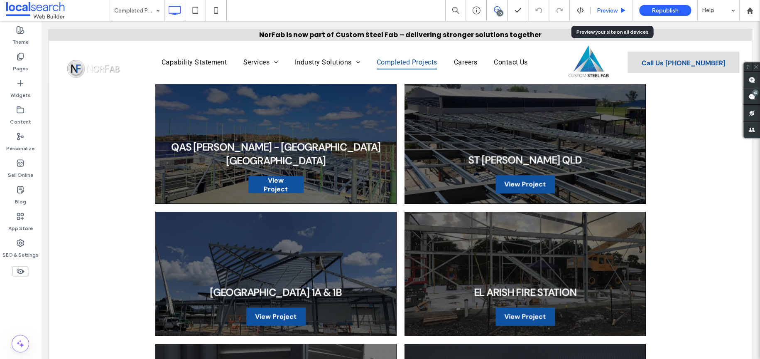
click at [598, 9] on span "Preview" at bounding box center [607, 10] width 21 height 7
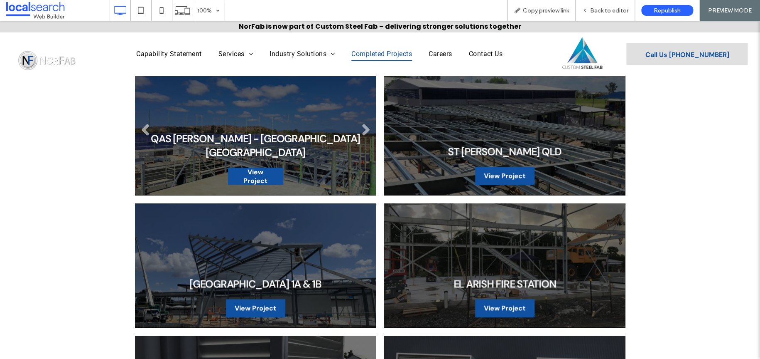
click at [265, 173] on span "View Project" at bounding box center [256, 176] width 54 height 26
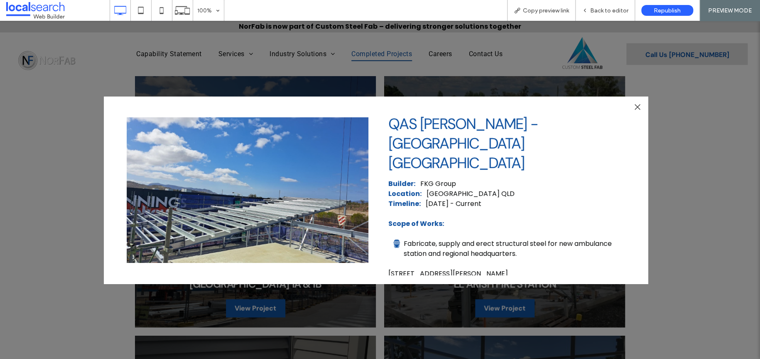
scroll to position [263, 0]
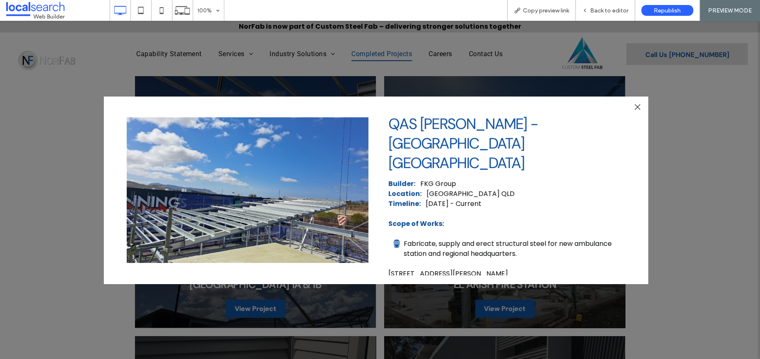
drag, startPoint x: 640, startPoint y: 107, endPoint x: 614, endPoint y: 98, distance: 27.3
click at [640, 107] on div at bounding box center [637, 106] width 11 height 11
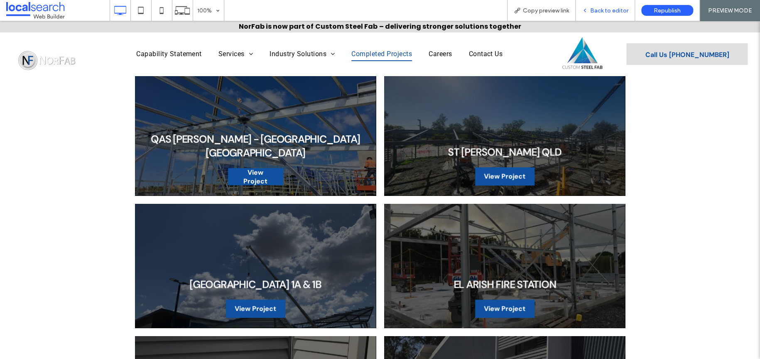
click at [587, 9] on icon at bounding box center [585, 10] width 6 height 6
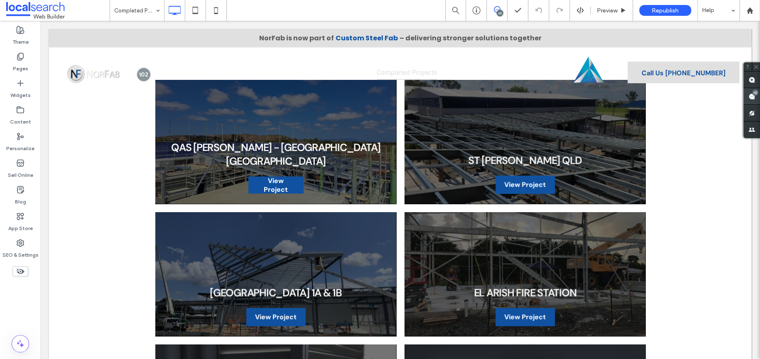
click at [749, 97] on use at bounding box center [752, 96] width 7 height 7
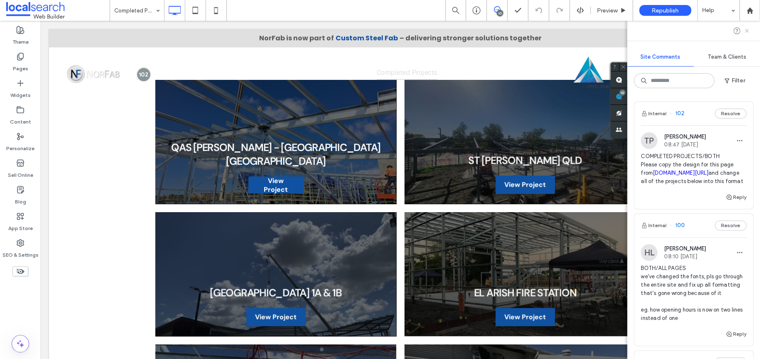
click at [745, 30] on icon at bounding box center [747, 30] width 7 height 7
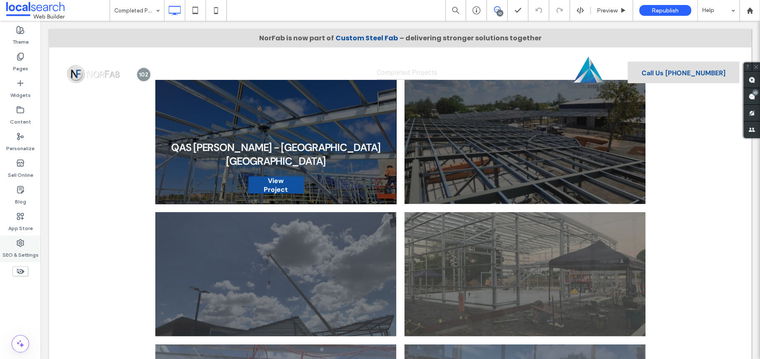
click at [25, 247] on label "SEO & Settings" at bounding box center [20, 253] width 36 height 12
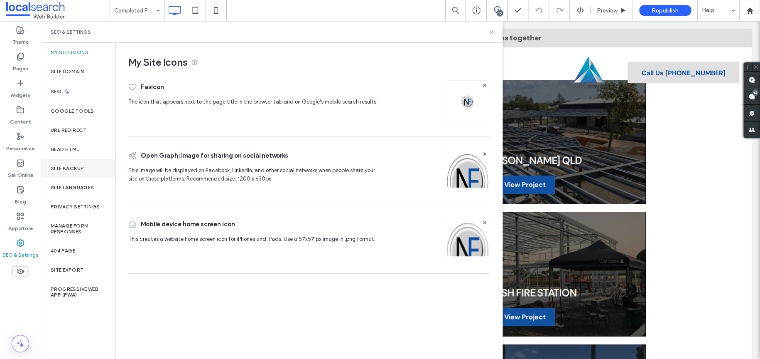
click at [59, 159] on div "Site Backup" at bounding box center [78, 168] width 75 height 19
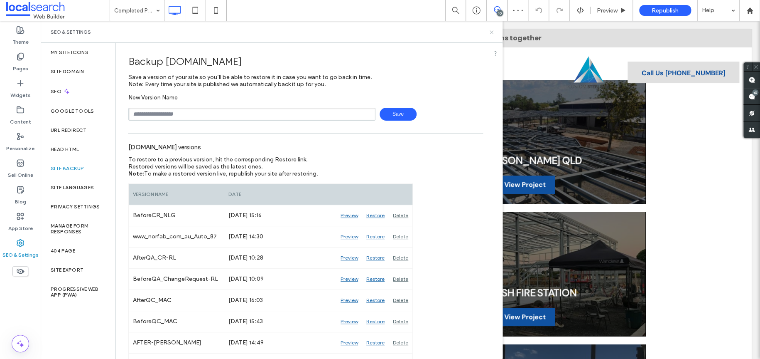
click at [489, 32] on icon at bounding box center [492, 32] width 6 height 6
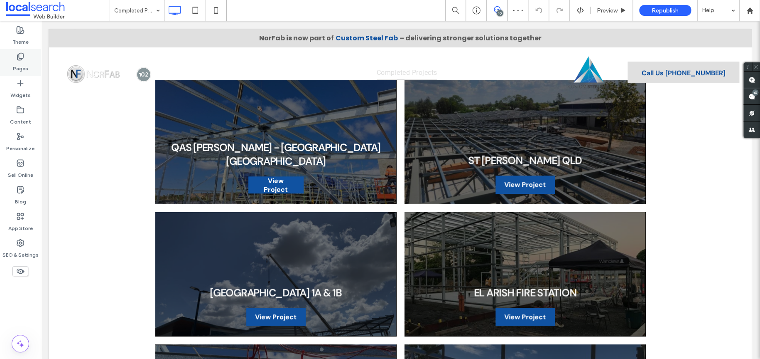
click at [15, 64] on label "Pages" at bounding box center [20, 67] width 15 height 12
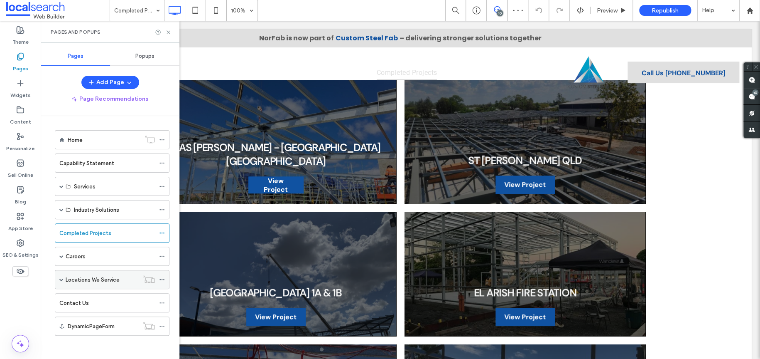
scroll to position [1, 0]
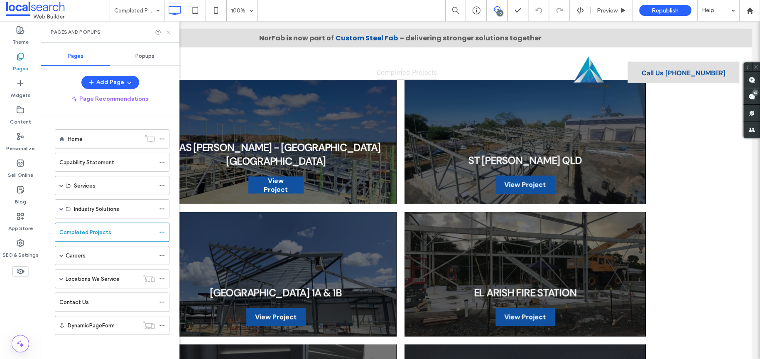
click at [167, 33] on use at bounding box center [168, 31] width 3 height 3
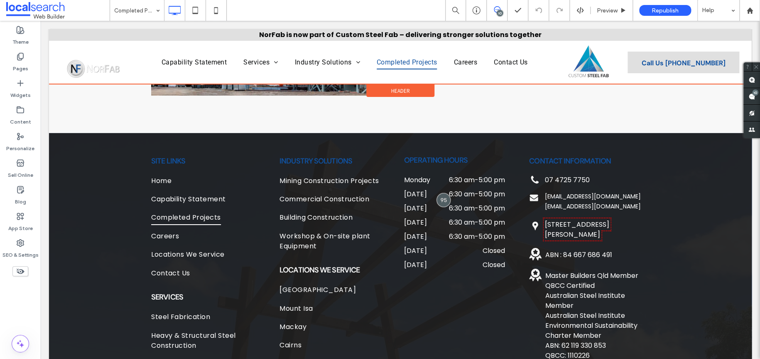
scroll to position [1540, 0]
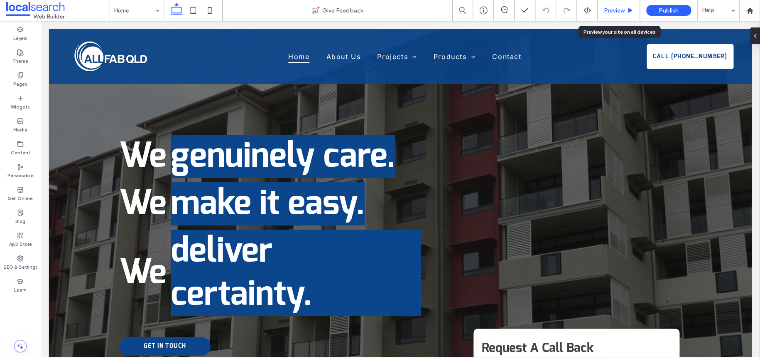
click at [616, 12] on span "Preview" at bounding box center [614, 10] width 21 height 7
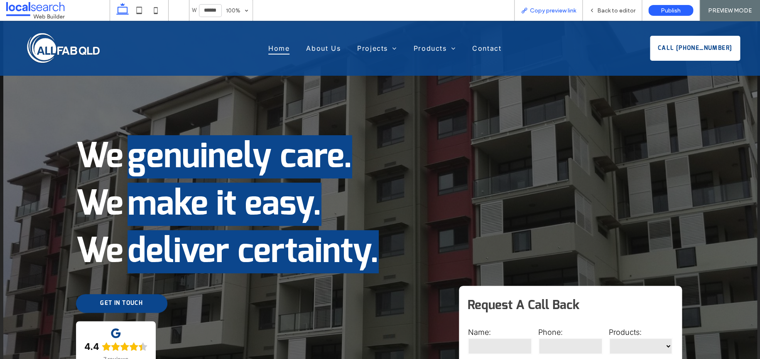
click at [537, 12] on span "Copy preview link" at bounding box center [553, 10] width 46 height 7
click at [595, 7] on icon at bounding box center [592, 10] width 6 height 6
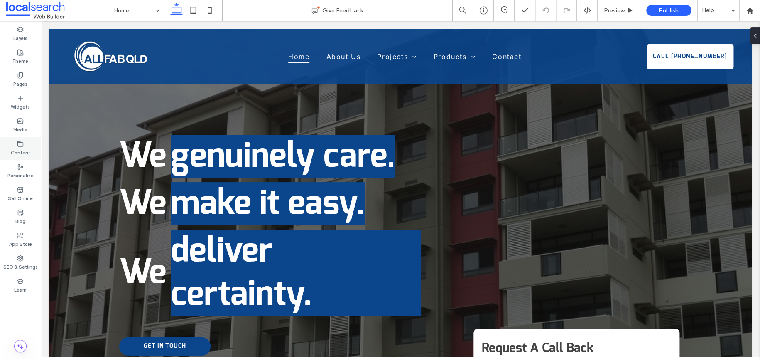
click at [30, 149] on div "Content" at bounding box center [20, 148] width 41 height 23
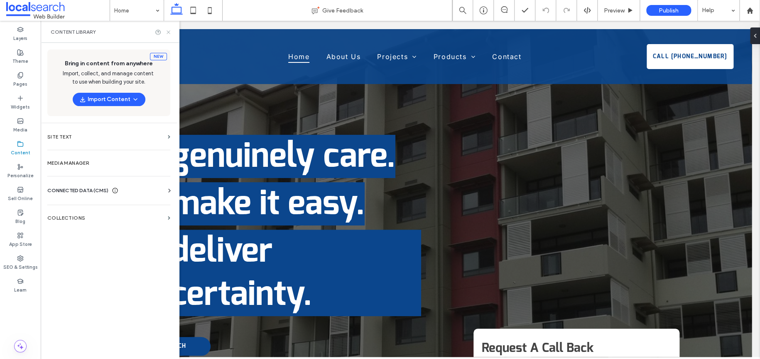
click at [166, 31] on icon at bounding box center [168, 32] width 6 height 6
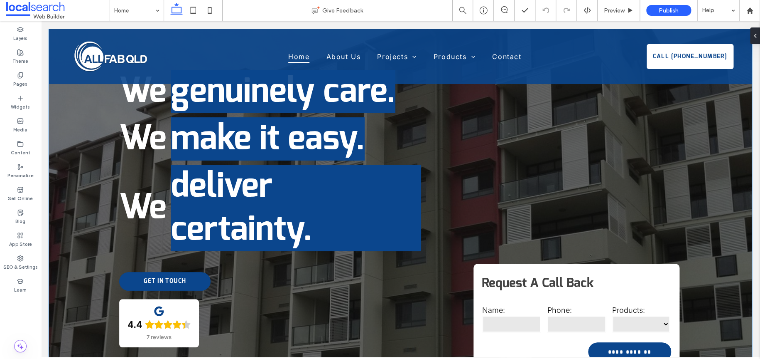
scroll to position [249, 0]
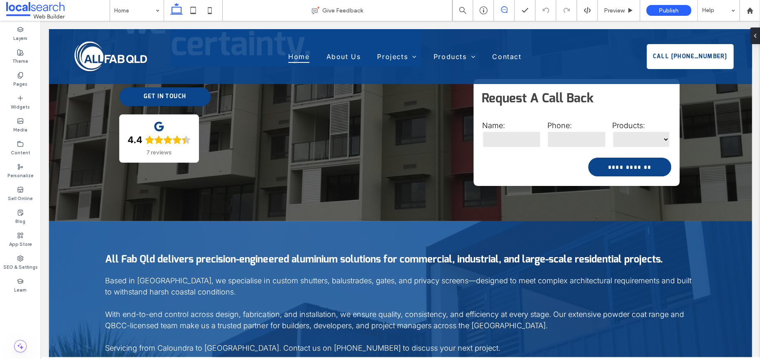
click at [504, 8] on icon at bounding box center [504, 9] width 7 height 7
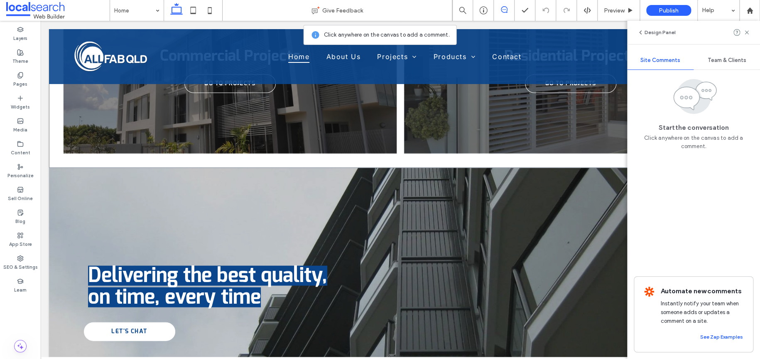
scroll to position [789, 0]
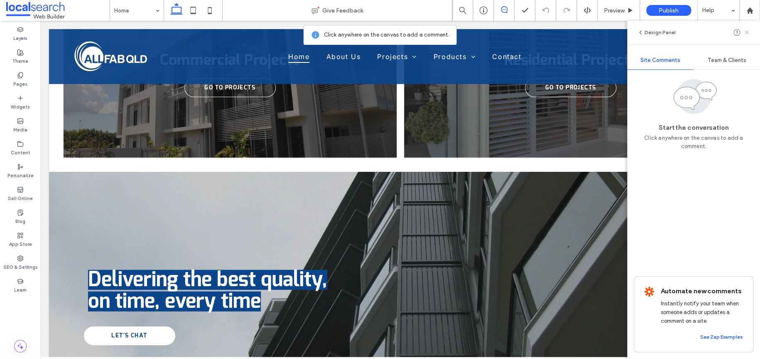
click at [747, 30] on icon at bounding box center [747, 32] width 7 height 7
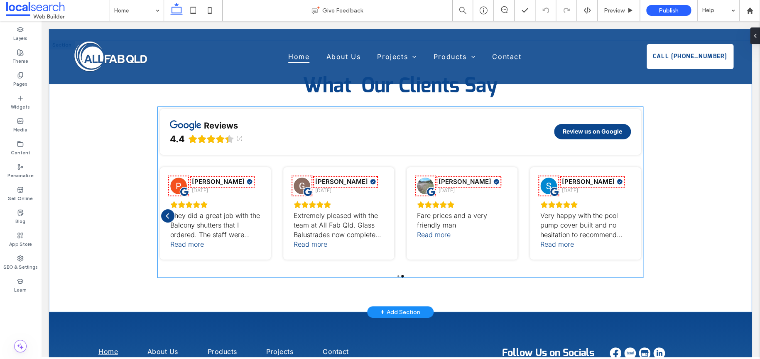
scroll to position [1620, 0]
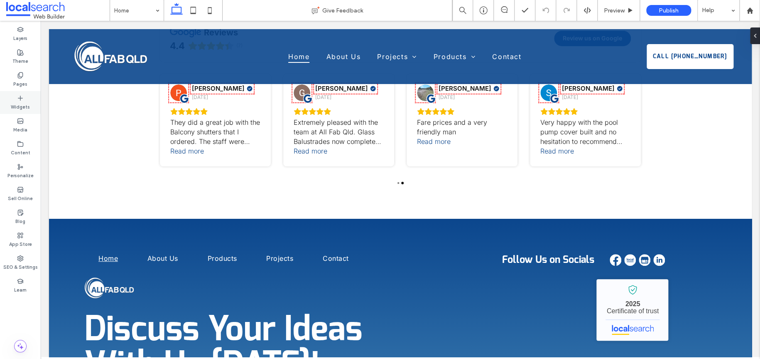
drag, startPoint x: 17, startPoint y: 82, endPoint x: 31, endPoint y: 98, distance: 21.5
click at [17, 82] on label "Pages" at bounding box center [20, 83] width 14 height 9
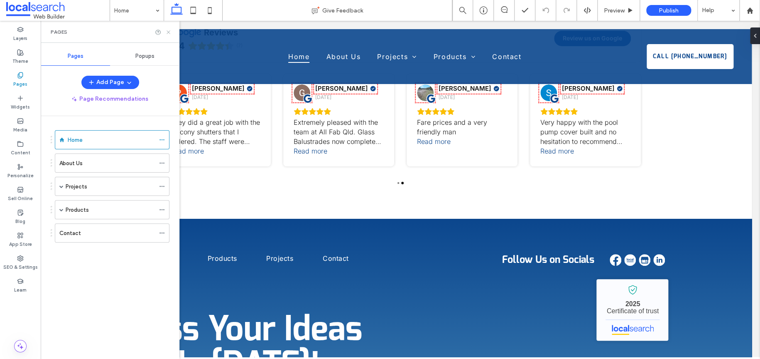
click at [166, 31] on icon at bounding box center [168, 32] width 6 height 6
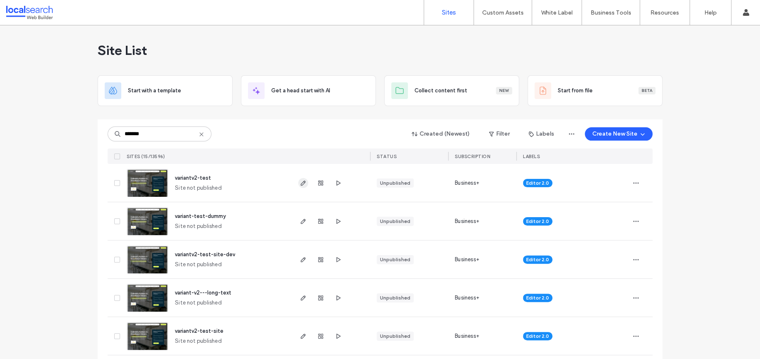
type input "*******"
click at [198, 133] on icon at bounding box center [201, 134] width 7 height 7
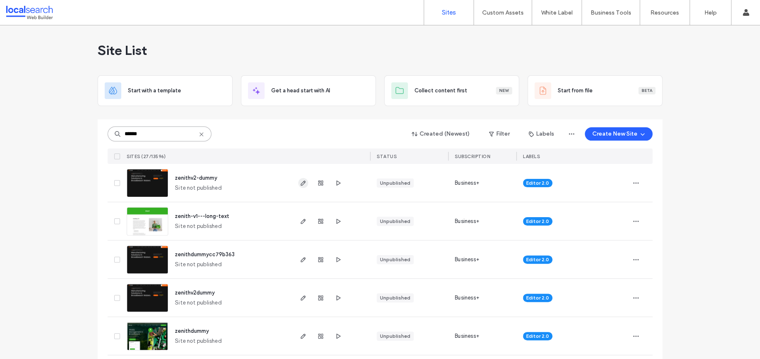
type input "******"
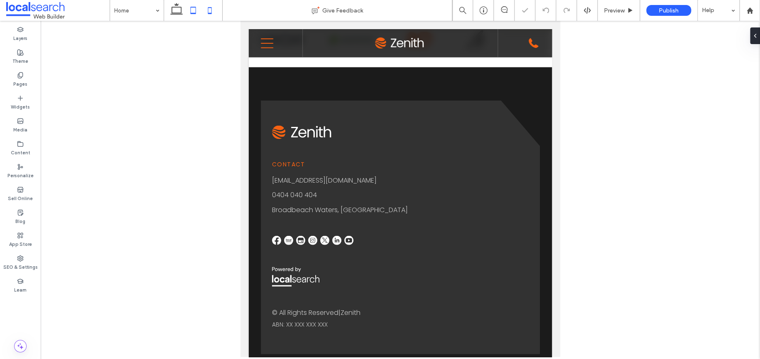
click at [206, 10] on icon at bounding box center [210, 10] width 17 height 17
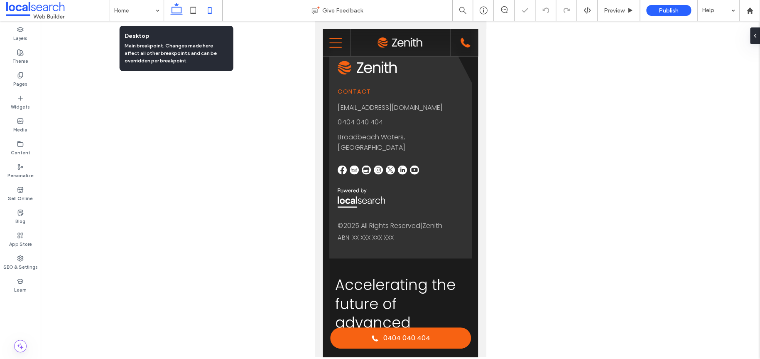
click at [171, 11] on use at bounding box center [176, 9] width 12 height 12
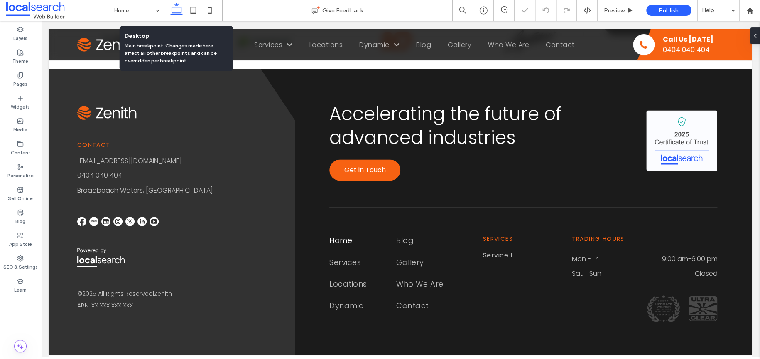
scroll to position [2141, 0]
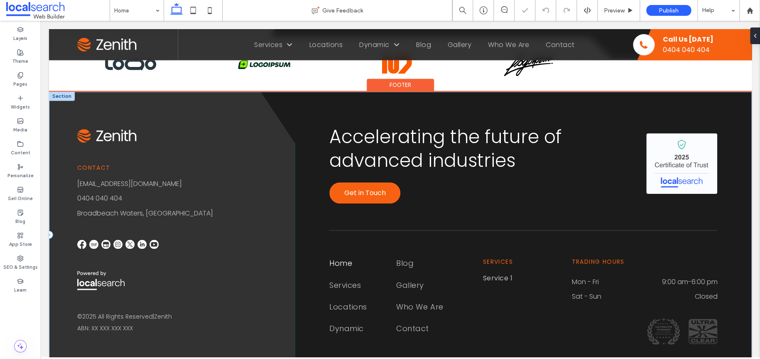
click at [275, 149] on div "Contact [EMAIL_ADDRESS][DOMAIN_NAME] 0404 040 404 [GEOGRAPHIC_DATA], [GEOGRAPHI…" at bounding box center [172, 234] width 246 height 286
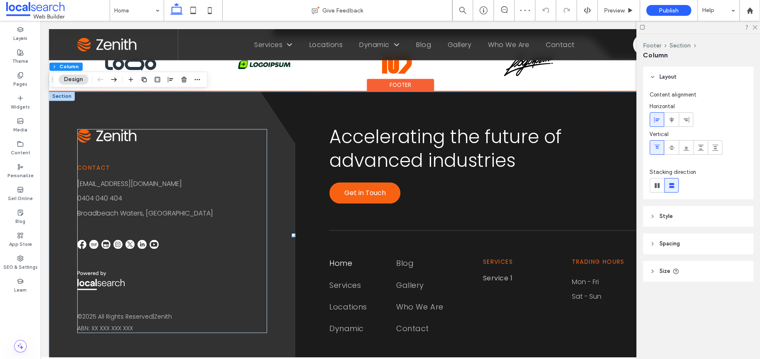
click at [61, 98] on div at bounding box center [62, 95] width 26 height 9
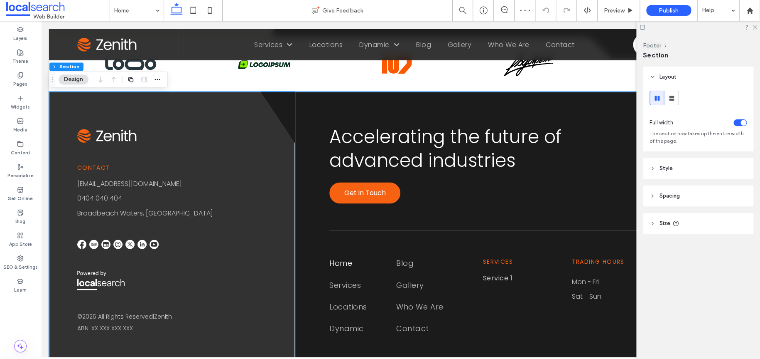
click at [681, 224] on header "Size" at bounding box center [698, 223] width 111 height 21
click at [680, 205] on header "Spacing" at bounding box center [698, 195] width 111 height 21
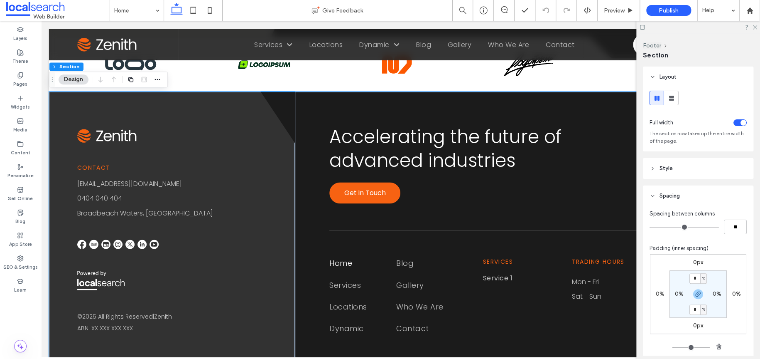
click at [688, 173] on header "Style" at bounding box center [698, 168] width 111 height 21
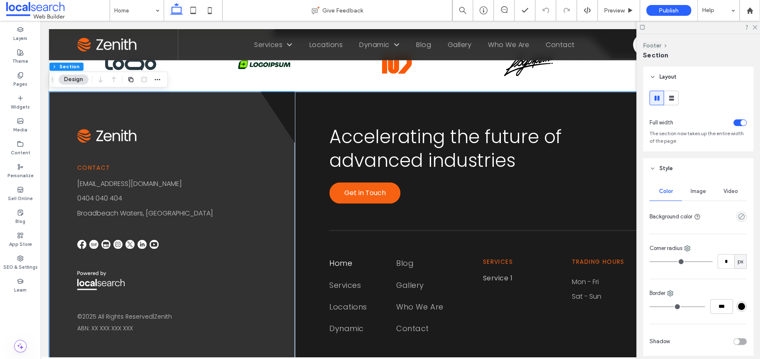
click at [696, 194] on span "Image" at bounding box center [698, 191] width 15 height 7
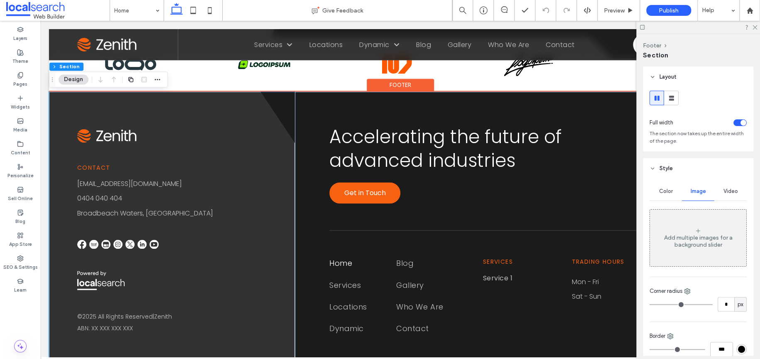
click at [393, 88] on div "Footer" at bounding box center [400, 85] width 67 height 13
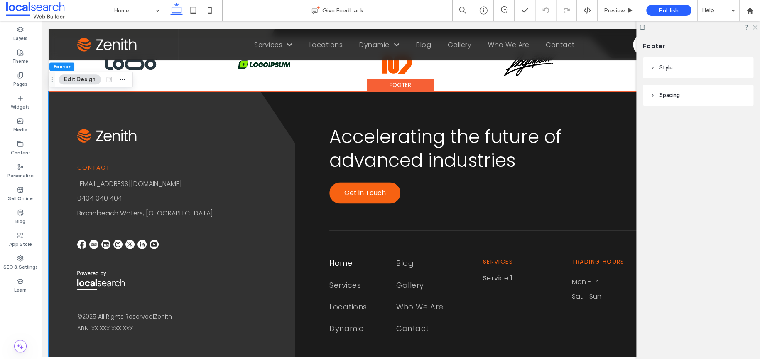
click at [676, 91] on span "Spacing" at bounding box center [670, 95] width 20 height 8
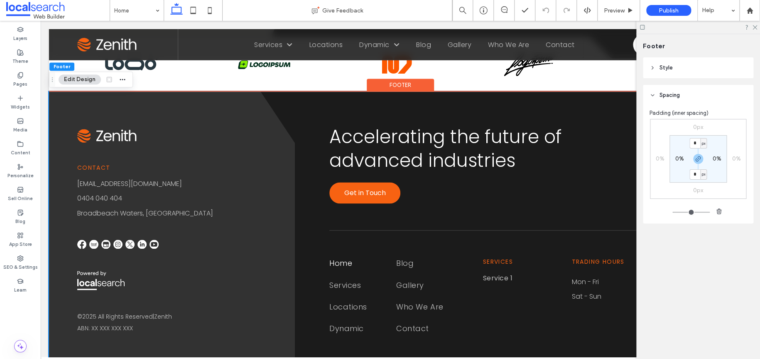
click at [689, 67] on header "Style" at bounding box center [698, 67] width 111 height 21
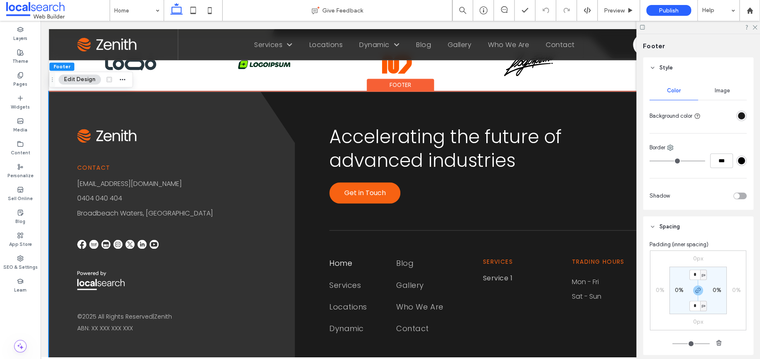
click at [709, 97] on div "Image" at bounding box center [722, 90] width 49 height 18
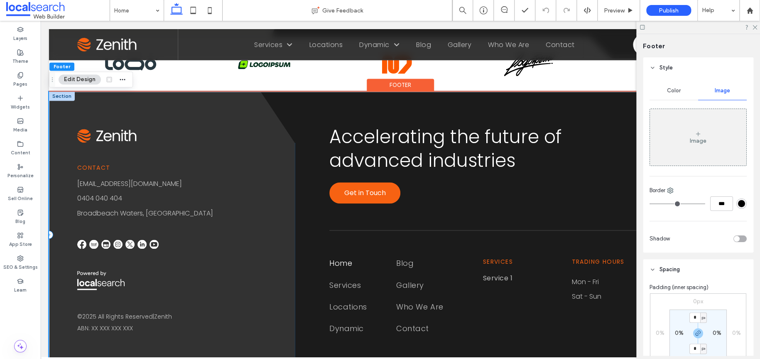
click at [290, 151] on div "Contact [EMAIL_ADDRESS][DOMAIN_NAME] 0404 040 404 [GEOGRAPHIC_DATA], [GEOGRAPHI…" at bounding box center [172, 234] width 246 height 286
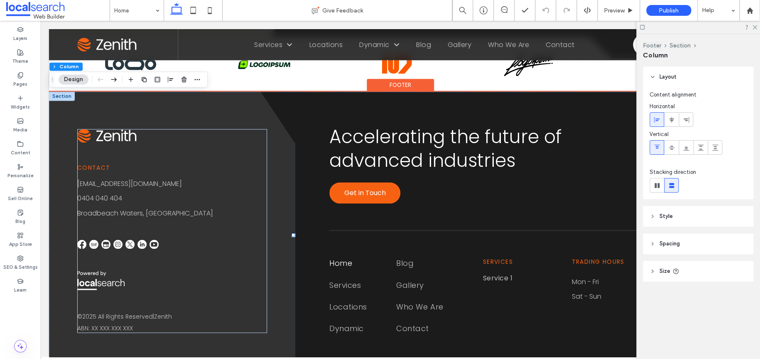
click at [57, 98] on div at bounding box center [62, 95] width 26 height 9
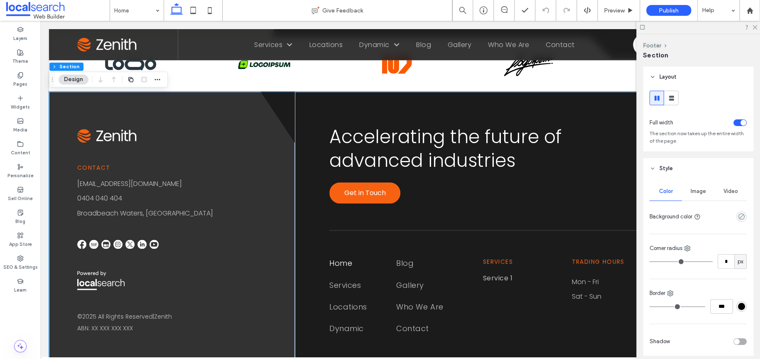
click at [687, 186] on div "Image" at bounding box center [698, 191] width 32 height 18
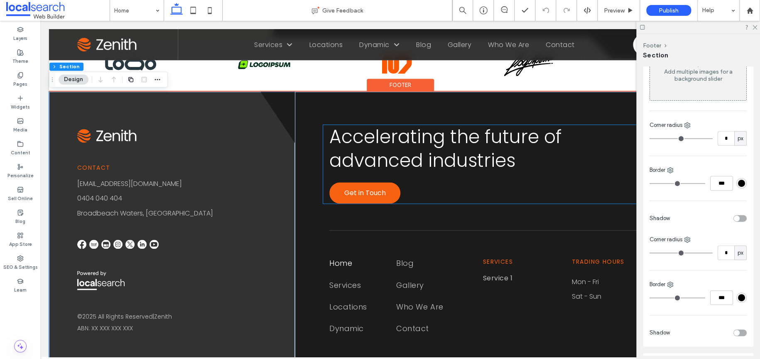
scroll to position [166, 0]
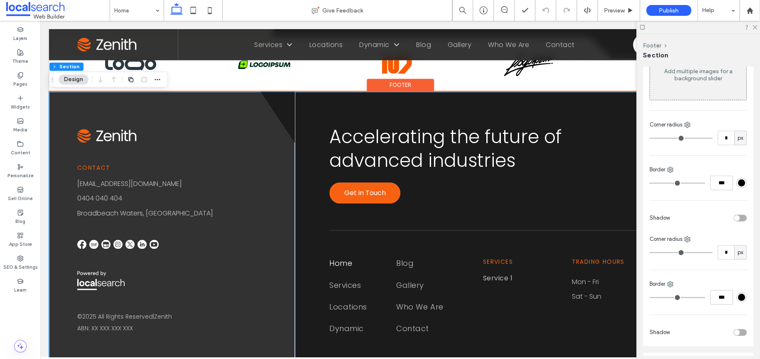
click at [292, 125] on div "Contact [EMAIL_ADDRESS][DOMAIN_NAME] 0404 040 404 [GEOGRAPHIC_DATA], [GEOGRAPHI…" at bounding box center [400, 234] width 703 height 286
click at [295, 138] on div "Accelerating the future of advanced industries Get in Touch Home Services Locat…" at bounding box center [523, 234] width 457 height 286
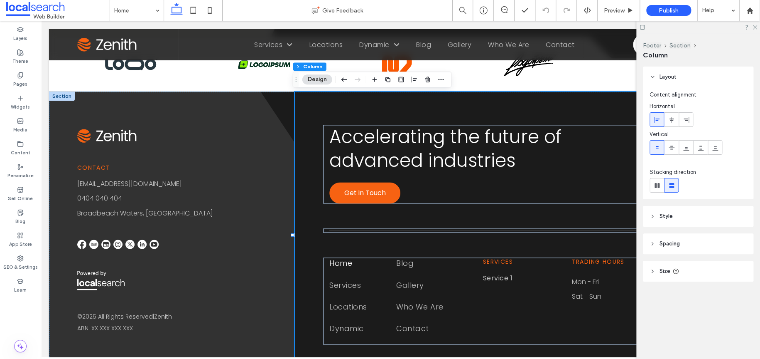
click at [672, 212] on span "Style" at bounding box center [666, 216] width 13 height 8
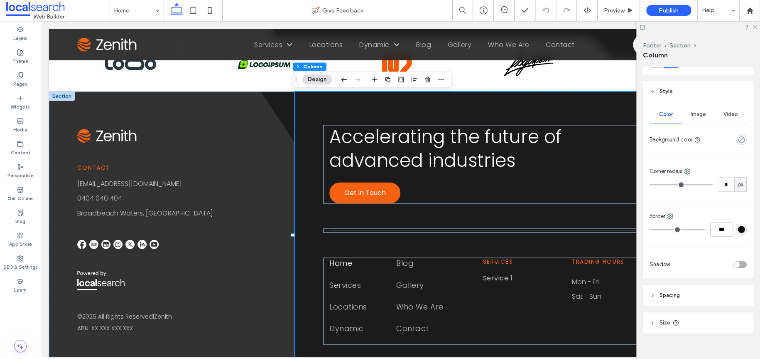
click at [688, 118] on div "Image" at bounding box center [698, 114] width 32 height 18
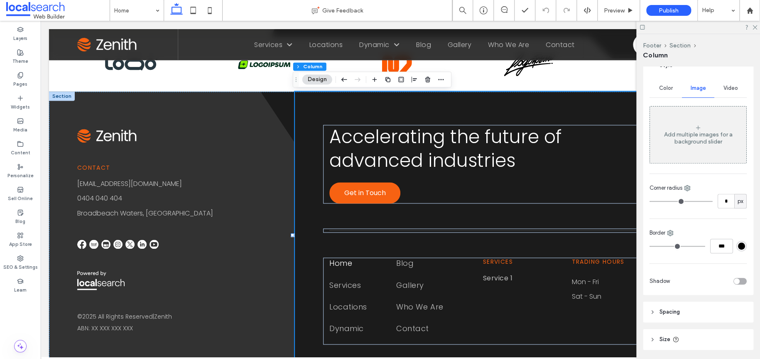
scroll to position [177, 0]
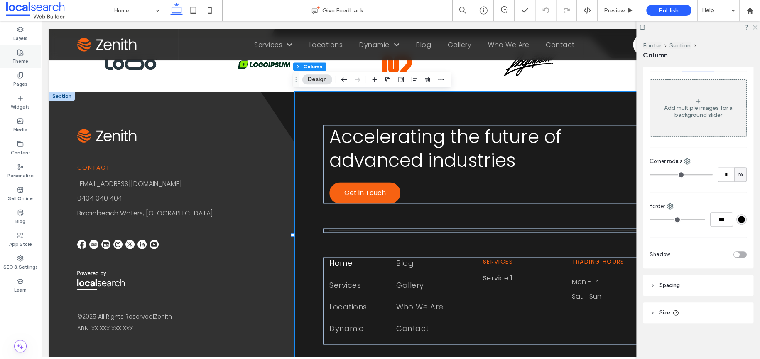
click at [22, 50] on icon at bounding box center [20, 52] width 7 height 7
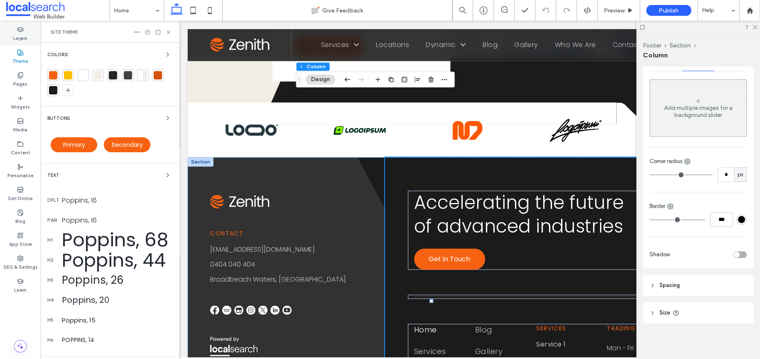
click at [21, 29] on use at bounding box center [19, 29] width 5 height 5
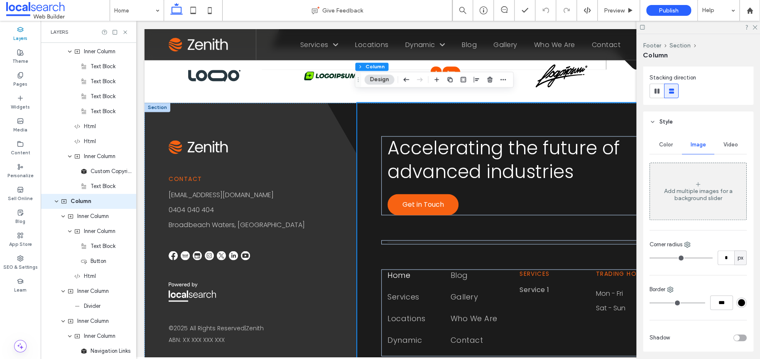
scroll to position [2196, 0]
click at [658, 140] on div "Color" at bounding box center [666, 144] width 32 height 18
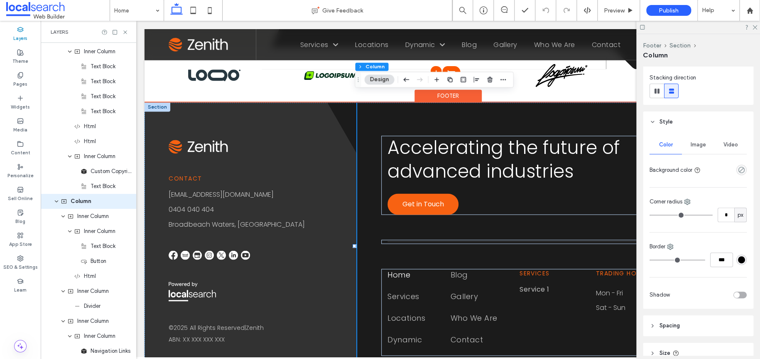
click at [149, 102] on div at bounding box center [158, 106] width 26 height 9
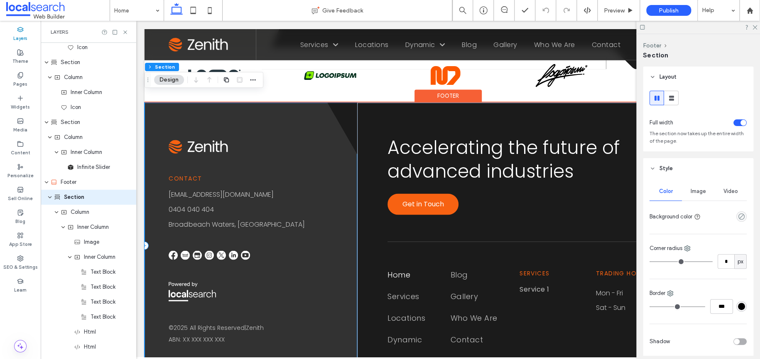
scroll to position [2646, 0]
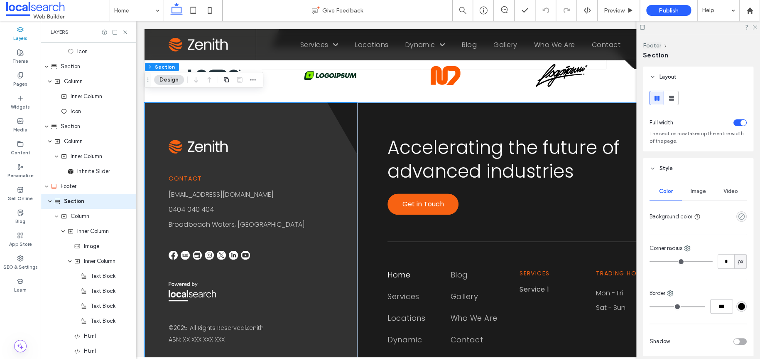
click at [701, 192] on span "Image" at bounding box center [698, 191] width 15 height 7
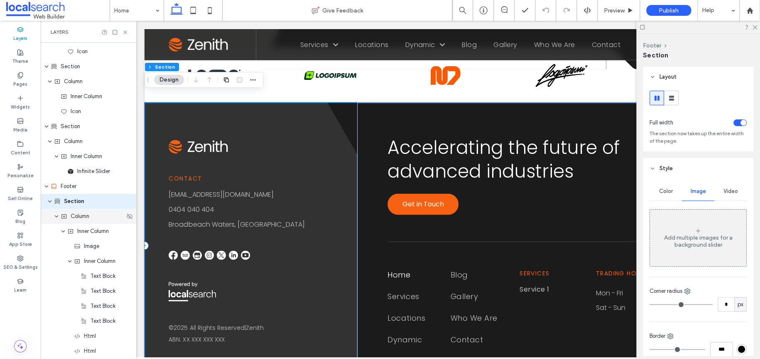
click at [61, 222] on div "Column" at bounding box center [89, 216] width 96 height 15
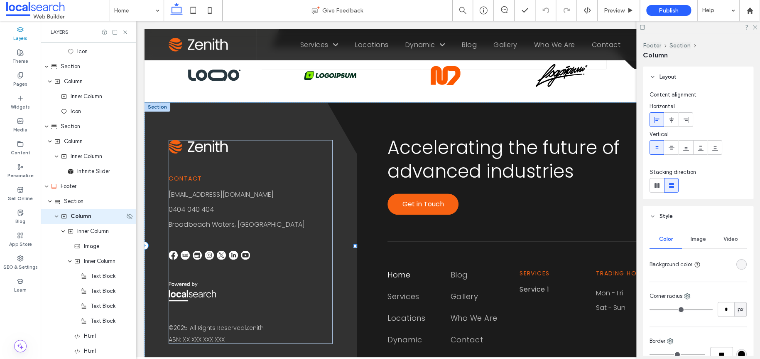
scroll to position [2661, 0]
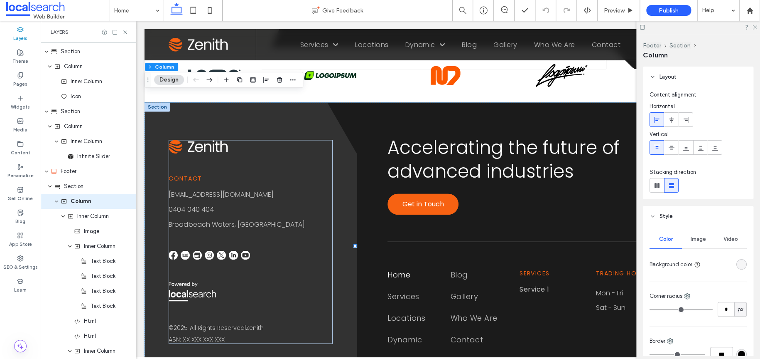
click at [686, 235] on div "Image" at bounding box center [698, 239] width 32 height 18
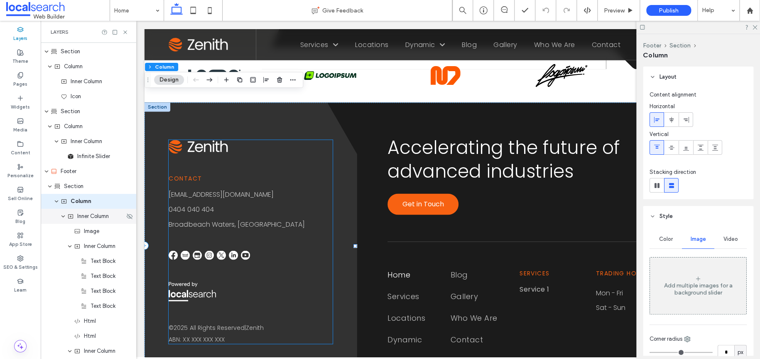
click at [79, 215] on span "Inner Column" at bounding box center [93, 216] width 32 height 8
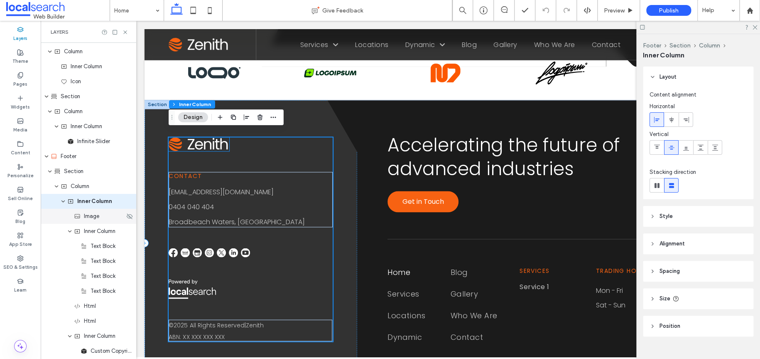
scroll to position [2193, 0]
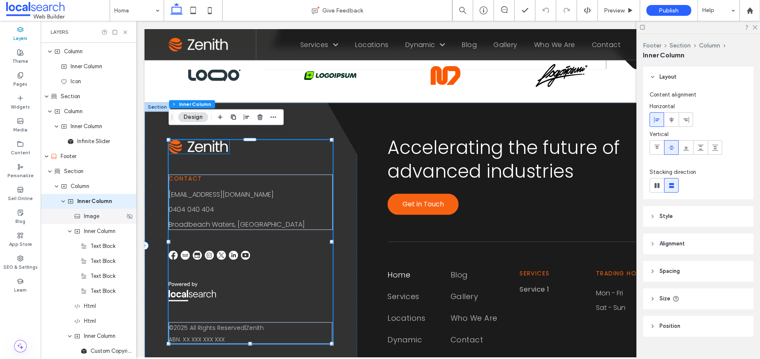
click at [89, 216] on span "Image" at bounding box center [91, 216] width 15 height 8
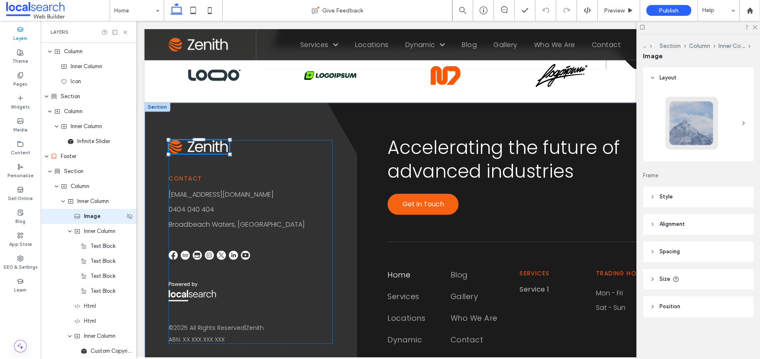
scroll to position [2691, 0]
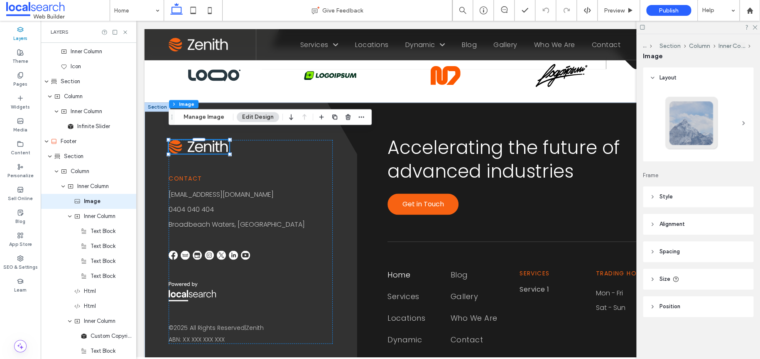
click at [677, 200] on header "Style" at bounding box center [698, 196] width 111 height 21
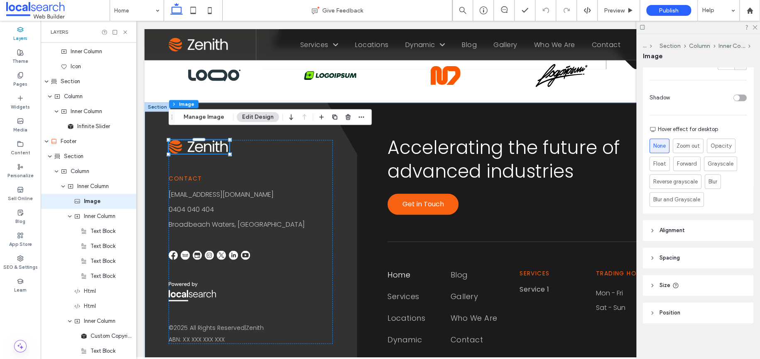
click at [700, 226] on header "Alignment" at bounding box center [698, 230] width 111 height 21
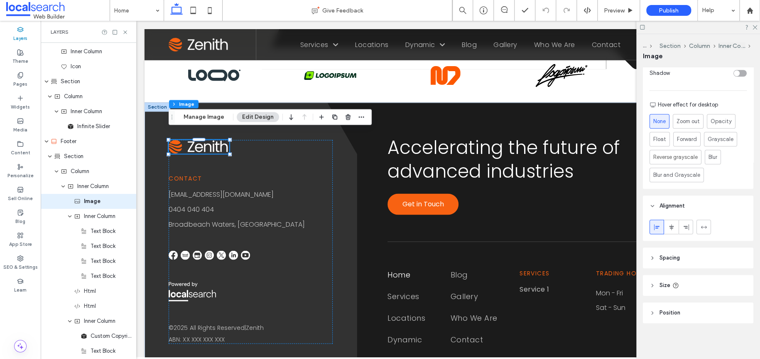
click at [680, 254] on span "Spacing" at bounding box center [670, 257] width 20 height 8
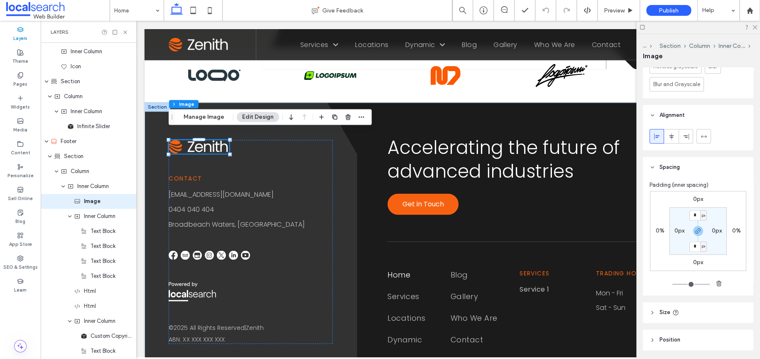
click at [676, 315] on header "Size" at bounding box center [698, 312] width 111 height 21
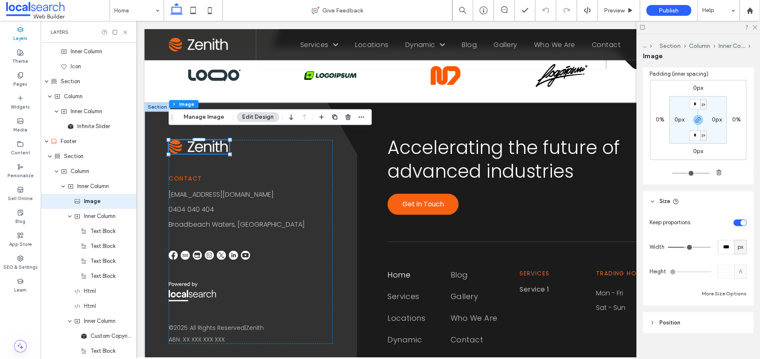
click at [674, 319] on span "Position" at bounding box center [670, 322] width 21 height 8
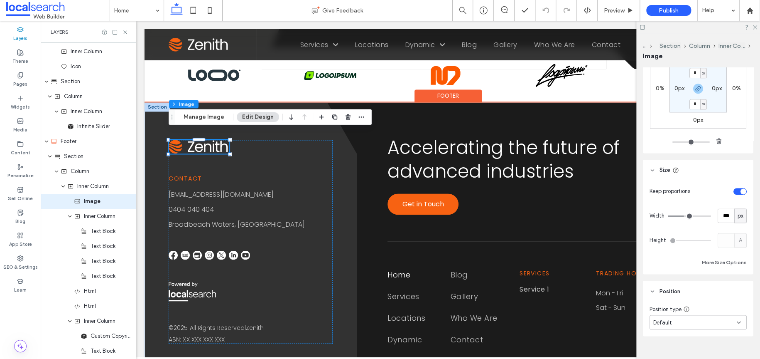
scroll to position [575, 0]
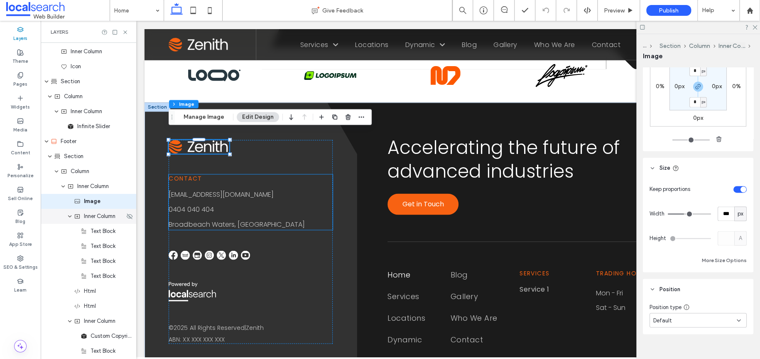
click at [89, 216] on span "Inner Column" at bounding box center [100, 216] width 32 height 8
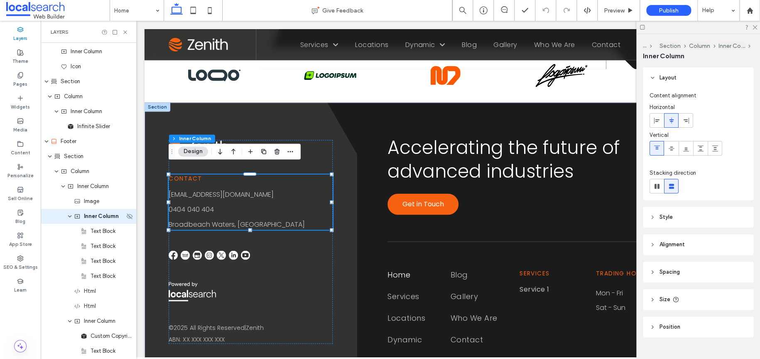
scroll to position [2706, 0]
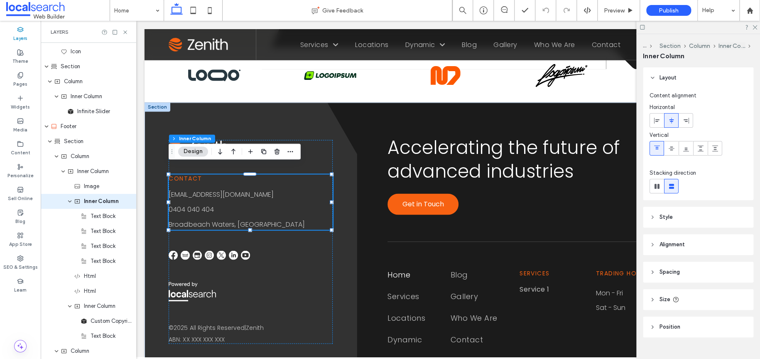
click at [668, 215] on span "Style" at bounding box center [666, 217] width 13 height 8
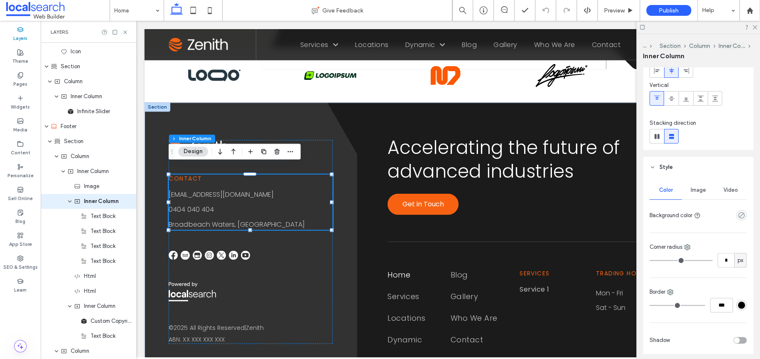
scroll to position [125, 0]
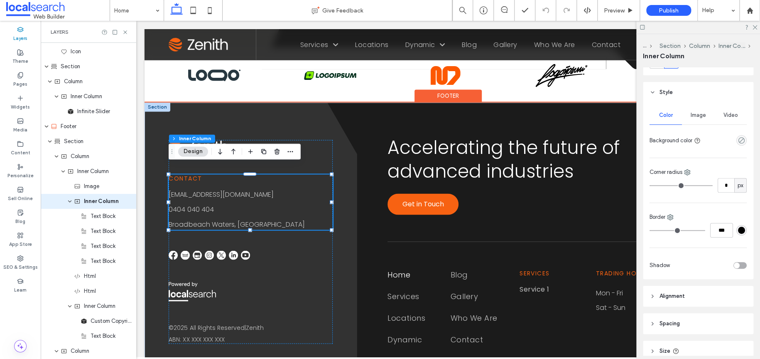
click at [148, 102] on div at bounding box center [158, 106] width 26 height 9
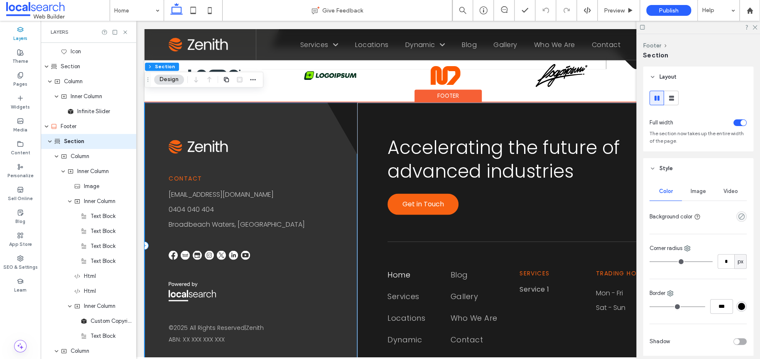
scroll to position [2646, 0]
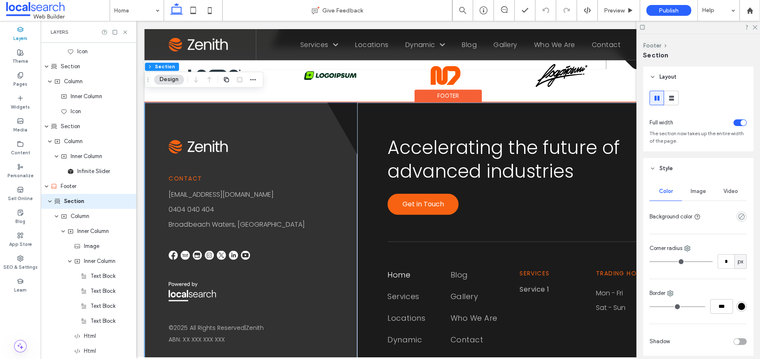
click at [344, 123] on div "Contact [EMAIL_ADDRESS][DOMAIN_NAME] 0404 040 404 [GEOGRAPHIC_DATA], [GEOGRAPHI…" at bounding box center [448, 245] width 607 height 286
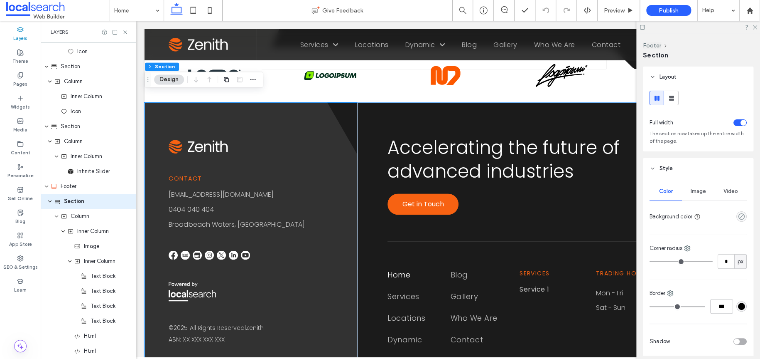
click at [696, 198] on div "Image" at bounding box center [698, 191] width 32 height 18
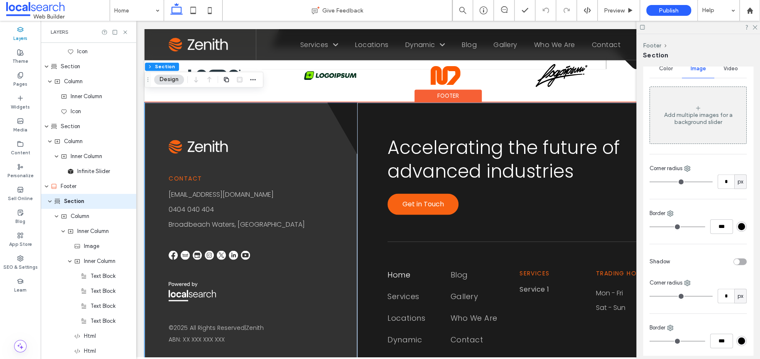
scroll to position [125, 0]
click at [357, 142] on div "Accelerating the future of advanced industries Get in Touch Home Services Locat…" at bounding box center [554, 245] width 395 height 286
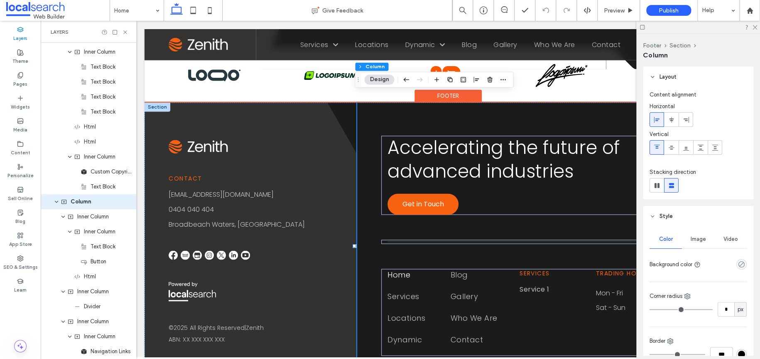
scroll to position [2856, 0]
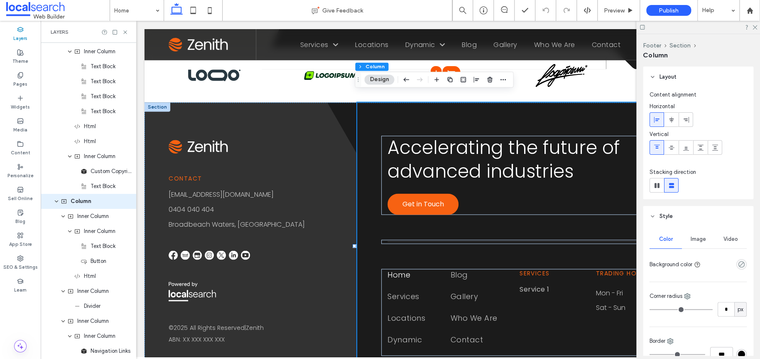
click at [688, 230] on div "Image" at bounding box center [698, 239] width 32 height 18
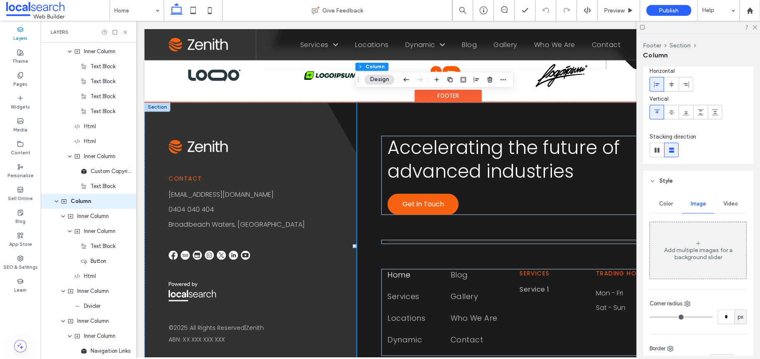
scroll to position [83, 0]
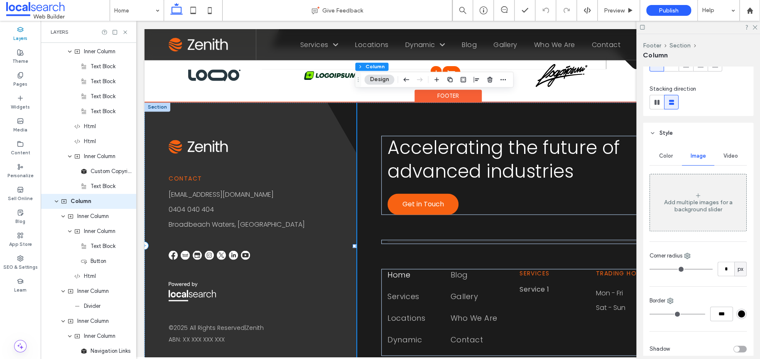
click at [325, 102] on div "Contact [EMAIL_ADDRESS][DOMAIN_NAME] 0404 040 404 [GEOGRAPHIC_DATA], [GEOGRAPHI…" at bounding box center [251, 245] width 213 height 286
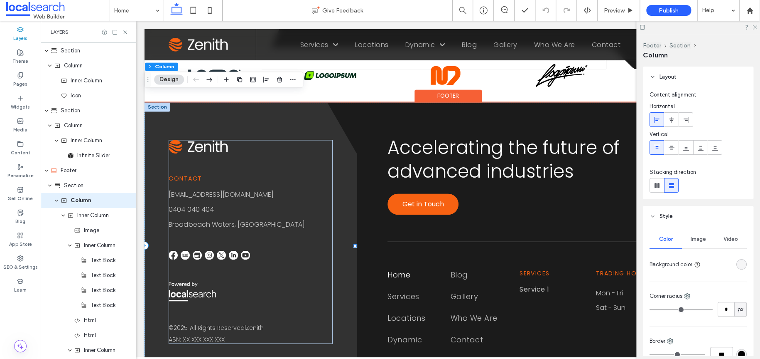
scroll to position [2661, 0]
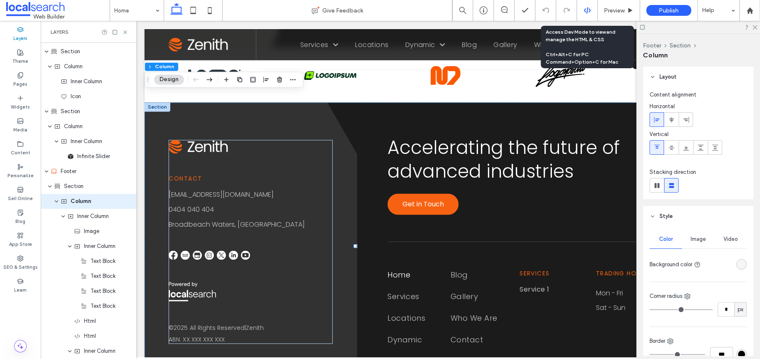
click at [588, 8] on icon at bounding box center [587, 10] width 7 height 7
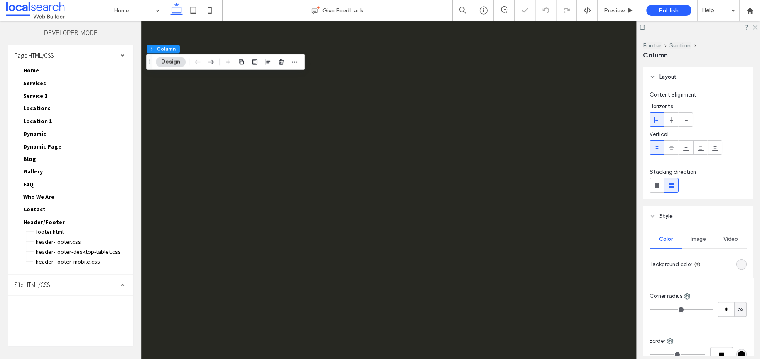
scroll to position [0, 0]
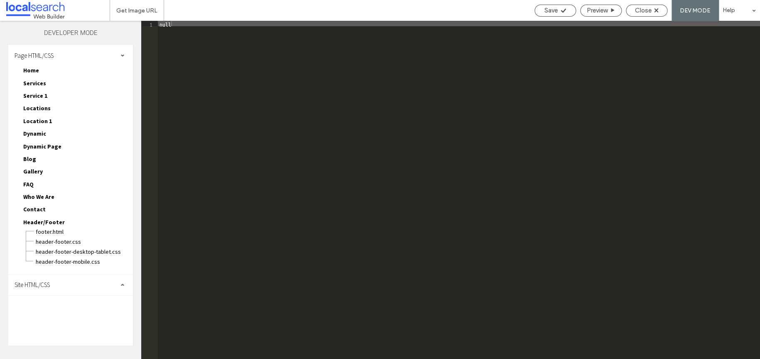
click at [46, 280] on span "Site HTML/CSS" at bounding box center [32, 284] width 35 height 8
click at [51, 317] on span "site.css" at bounding box center [86, 321] width 94 height 8
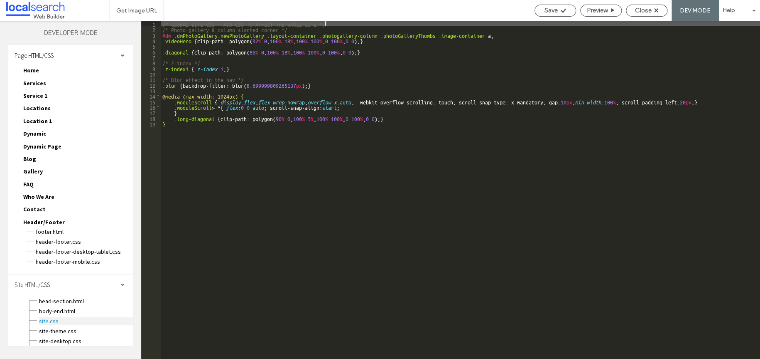
scroll to position [0, 3]
click at [49, 237] on span "header-footer.css" at bounding box center [84, 241] width 98 height 8
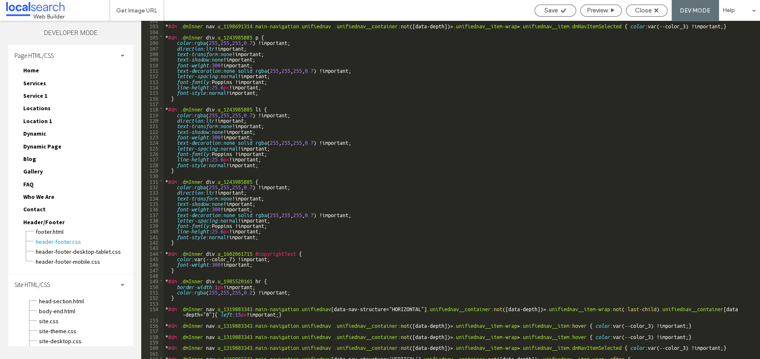
scroll to position [593, 0]
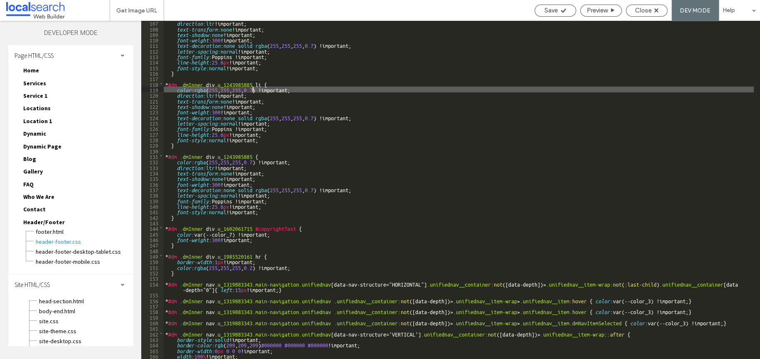
drag, startPoint x: 210, startPoint y: 88, endPoint x: 252, endPoint y: 87, distance: 42.0
click at [252, 87] on div "direction : ltr !important; text-transform : none !important; text-shadow : non…" at bounding box center [459, 194] width 590 height 349
drag, startPoint x: 244, startPoint y: 88, endPoint x: 192, endPoint y: 88, distance: 52.8
click at [192, 88] on div "direction : ltr !important; text-transform : none !important; text-shadow : non…" at bounding box center [459, 194] width 590 height 349
drag, startPoint x: 195, startPoint y: 88, endPoint x: 254, endPoint y: 87, distance: 59.4
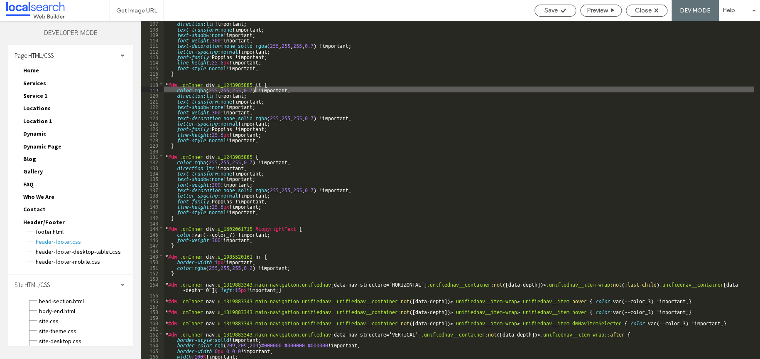
click at [254, 87] on div "direction : ltr !important; text-transform : none !important; text-shadow : non…" at bounding box center [459, 194] width 590 height 349
click at [638, 11] on span "Close" at bounding box center [643, 10] width 17 height 7
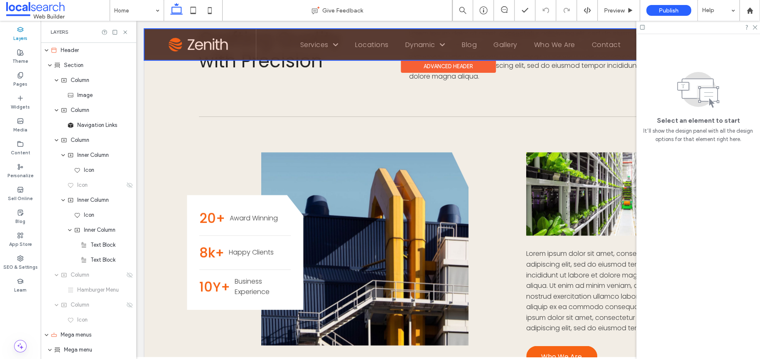
scroll to position [291, 0]
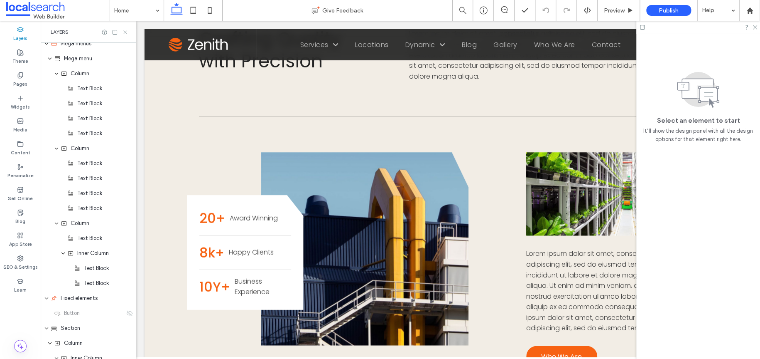
click at [128, 29] on icon at bounding box center [125, 32] width 6 height 6
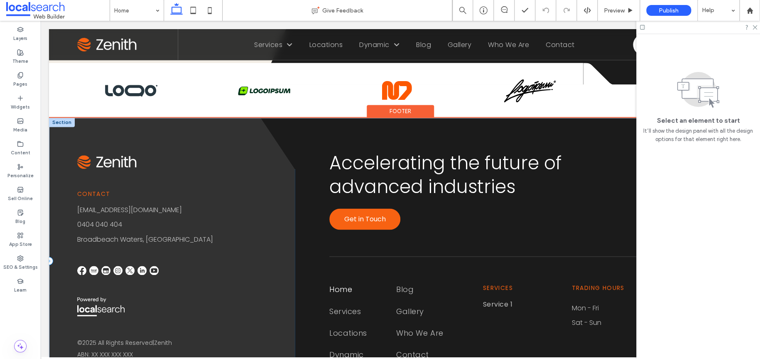
scroll to position [2173, 0]
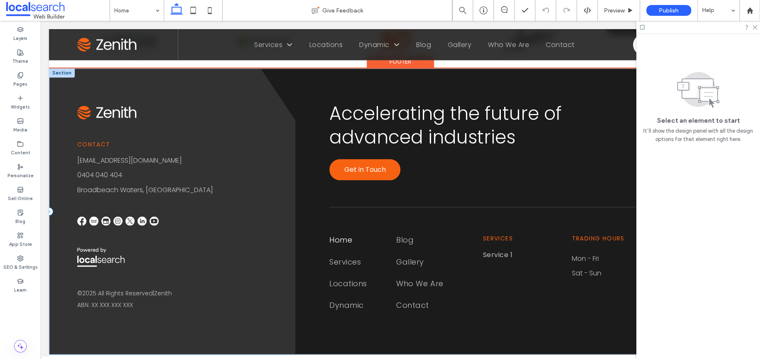
click at [272, 88] on div "Contact [EMAIL_ADDRESS][DOMAIN_NAME] 0404 040 404 [GEOGRAPHIC_DATA], [GEOGRAPHI…" at bounding box center [172, 211] width 246 height 286
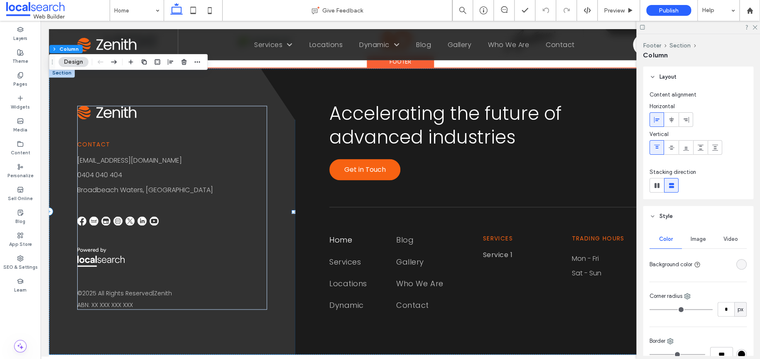
click at [280, 99] on div "Contact [EMAIL_ADDRESS][DOMAIN_NAME] 0404 040 404 [GEOGRAPHIC_DATA], [GEOGRAPHI…" at bounding box center [172, 211] width 246 height 286
click at [301, 86] on div "Accelerating the future of advanced industries Get in Touch Home Services Locat…" at bounding box center [523, 211] width 457 height 286
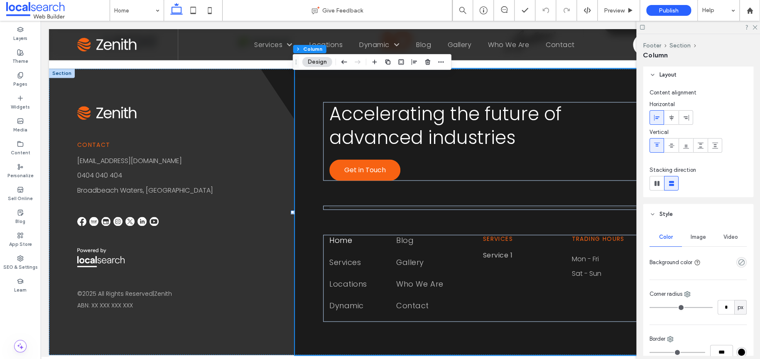
scroll to position [0, 0]
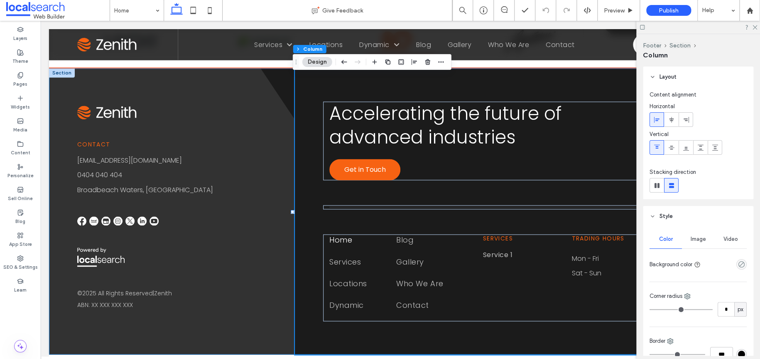
click at [280, 89] on div "Contact [EMAIL_ADDRESS][DOMAIN_NAME] 0404 040 404 [GEOGRAPHIC_DATA], [GEOGRAPHI…" at bounding box center [400, 211] width 703 height 286
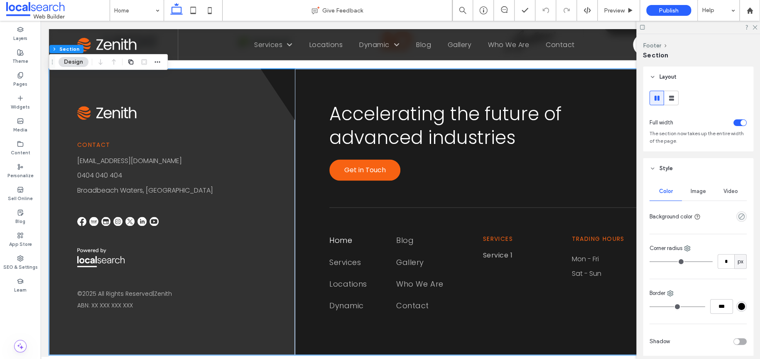
click at [687, 189] on div "Image" at bounding box center [698, 191] width 32 height 18
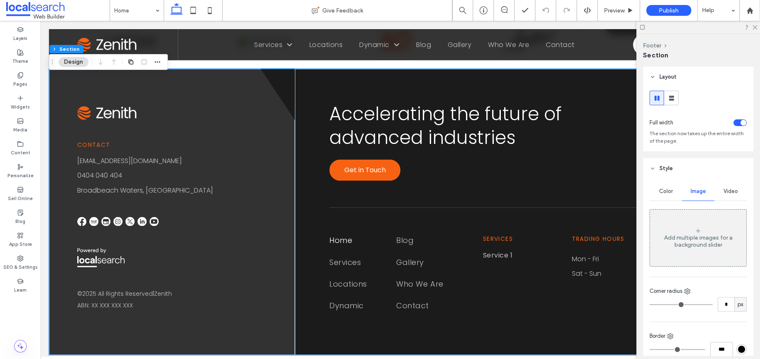
click at [661, 189] on span "Color" at bounding box center [666, 191] width 14 height 7
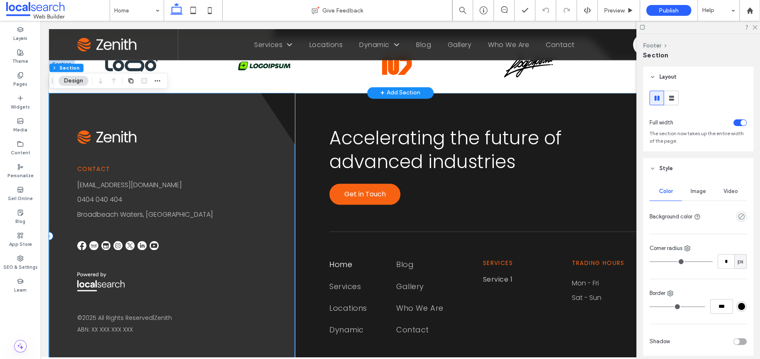
scroll to position [2048, 0]
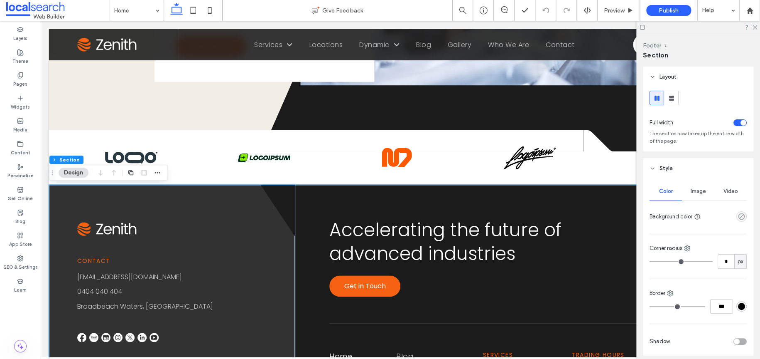
click at [80, 172] on button "Design" at bounding box center [74, 172] width 30 height 10
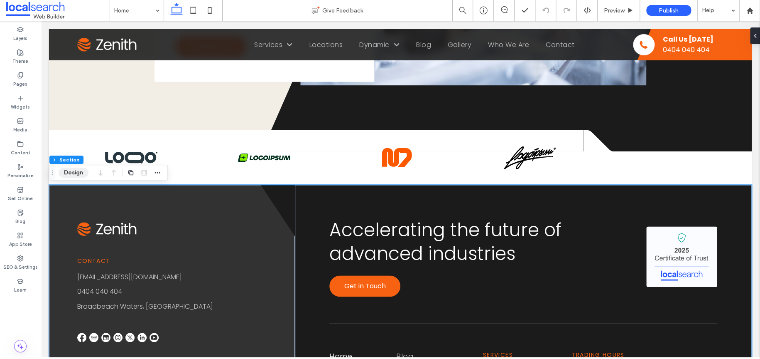
click at [80, 172] on button "Design" at bounding box center [74, 172] width 30 height 10
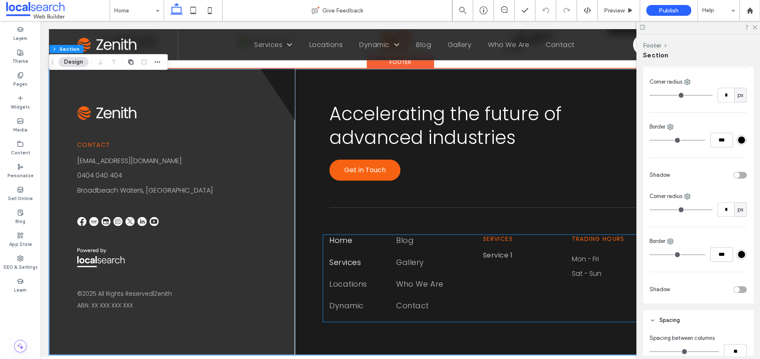
scroll to position [2173, 0]
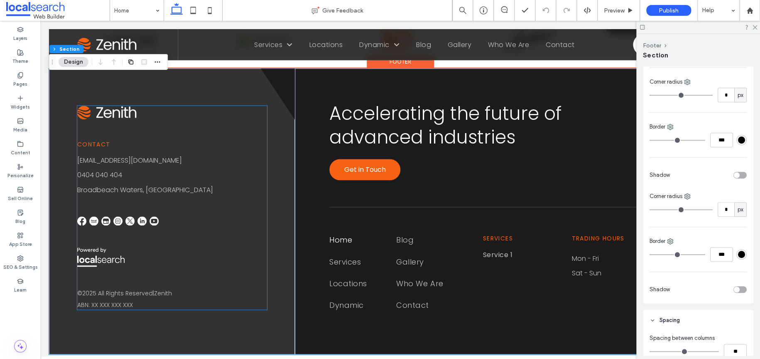
click at [242, 261] on div "Contact [EMAIL_ADDRESS][DOMAIN_NAME] 0404 040 404 [GEOGRAPHIC_DATA], [GEOGRAPHI…" at bounding box center [172, 208] width 190 height 204
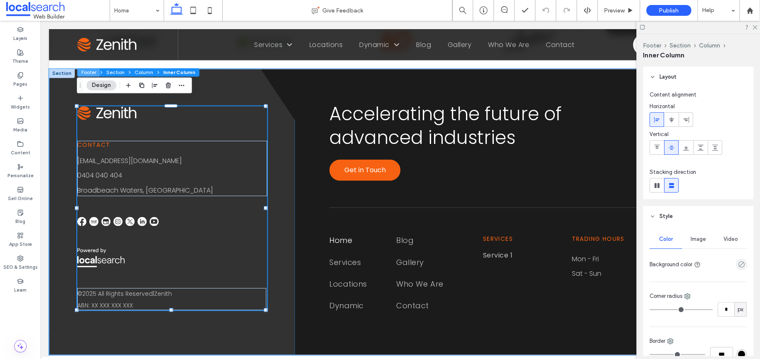
click at [94, 74] on button "Footer" at bounding box center [88, 72] width 22 height 8
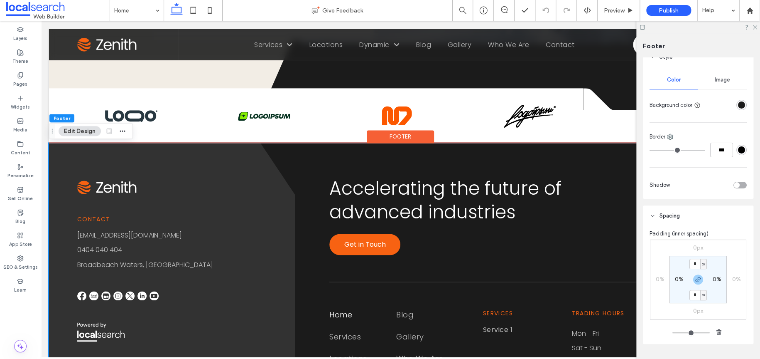
scroll to position [0, 0]
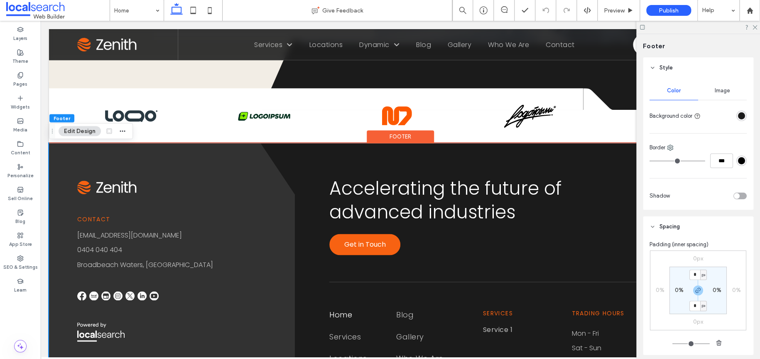
click at [711, 88] on div "Image" at bounding box center [722, 90] width 49 height 18
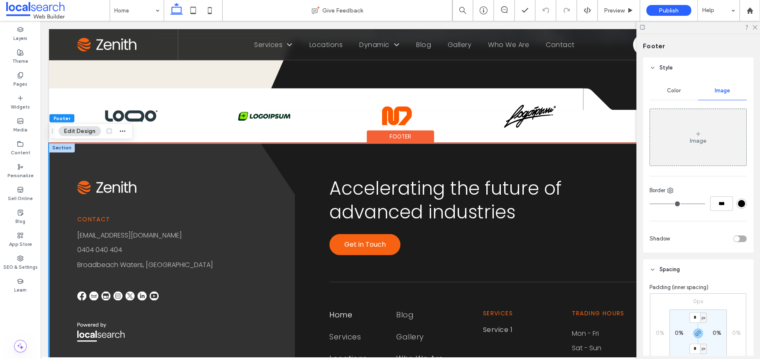
click at [64, 151] on div at bounding box center [62, 147] width 26 height 9
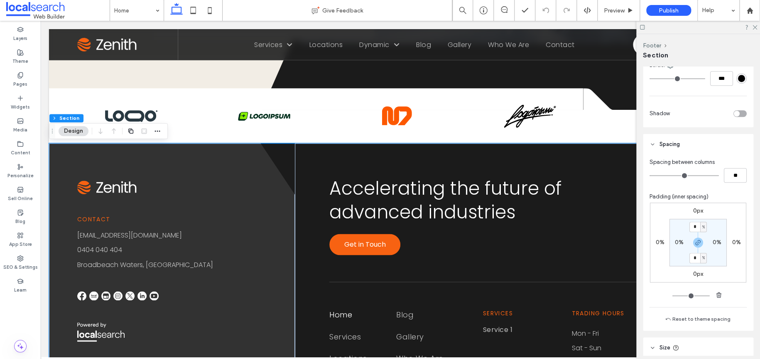
scroll to position [402, 0]
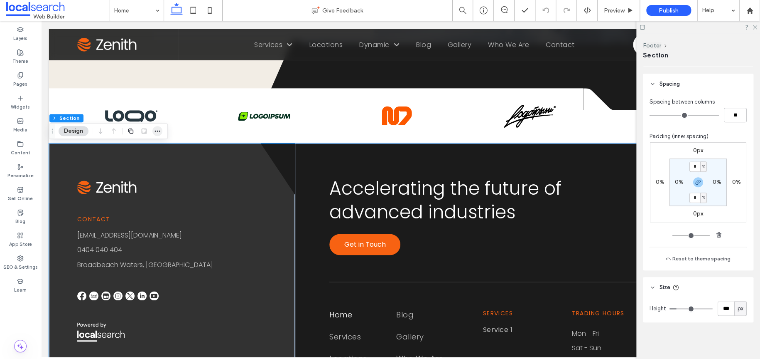
click at [157, 135] on span "button" at bounding box center [157, 131] width 10 height 10
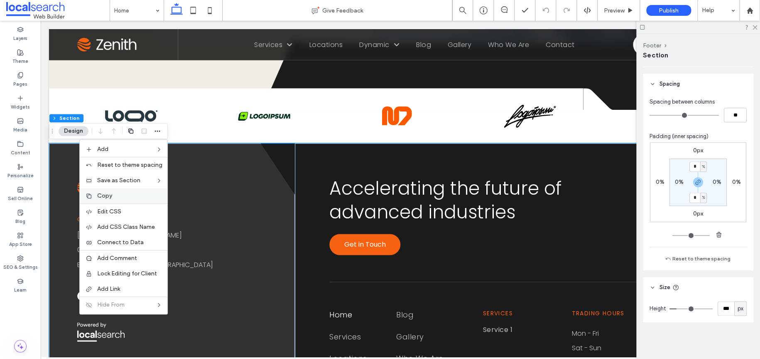
click at [138, 193] on label "Copy" at bounding box center [129, 195] width 65 height 7
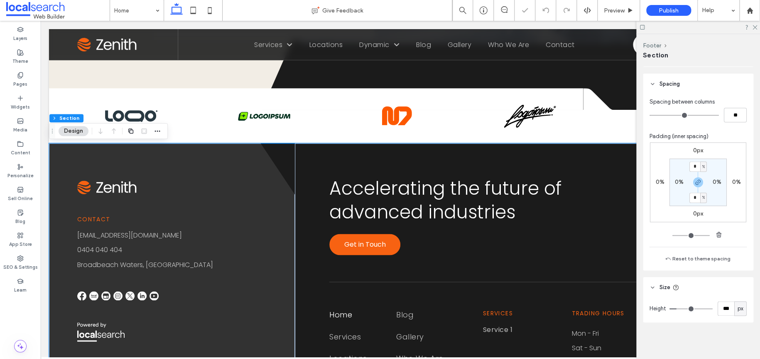
click at [24, 75] on div at bounding box center [380, 179] width 760 height 359
click at [23, 84] on label "Pages" at bounding box center [20, 83] width 14 height 9
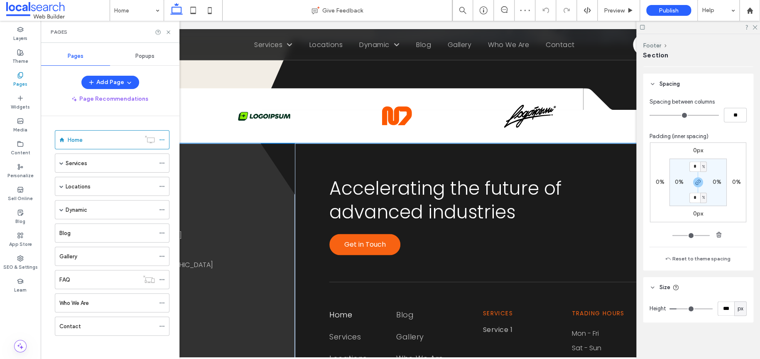
scroll to position [1, 0]
click at [113, 83] on button "Add Page" at bounding box center [110, 82] width 58 height 13
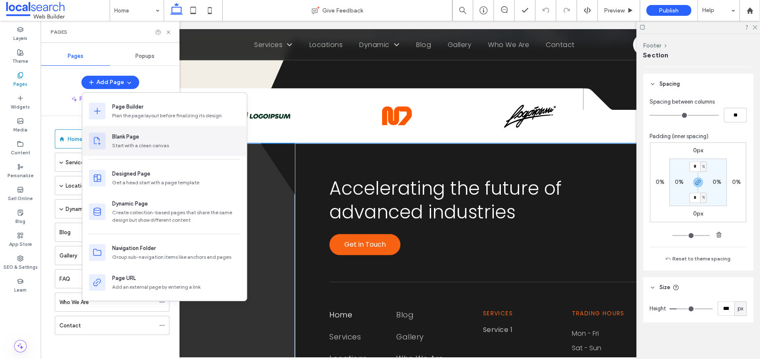
click at [134, 136] on div "Blank Page" at bounding box center [125, 137] width 27 height 8
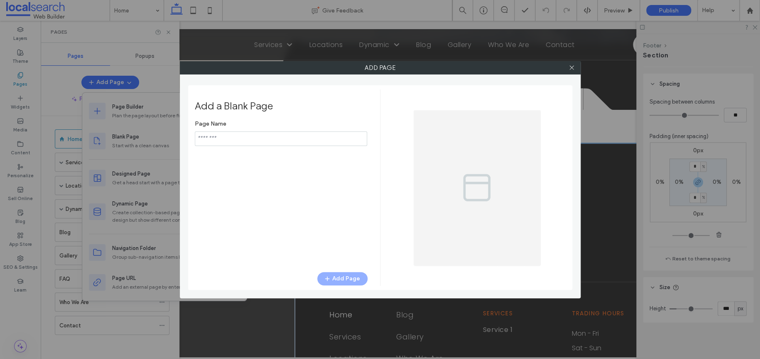
type input "*****"
click at [356, 280] on button "Add Page" at bounding box center [342, 278] width 50 height 13
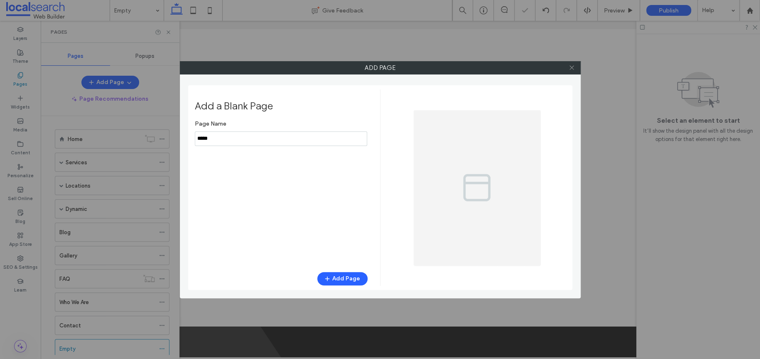
drag, startPoint x: 572, startPoint y: 69, endPoint x: 179, endPoint y: 47, distance: 393.2
click at [572, 69] on icon at bounding box center [572, 67] width 6 height 6
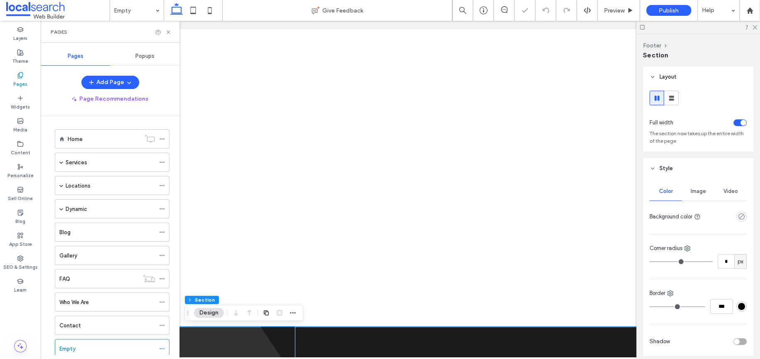
click at [170, 35] on div "Pages" at bounding box center [110, 32] width 139 height 22
click at [169, 34] on icon at bounding box center [168, 32] width 6 height 6
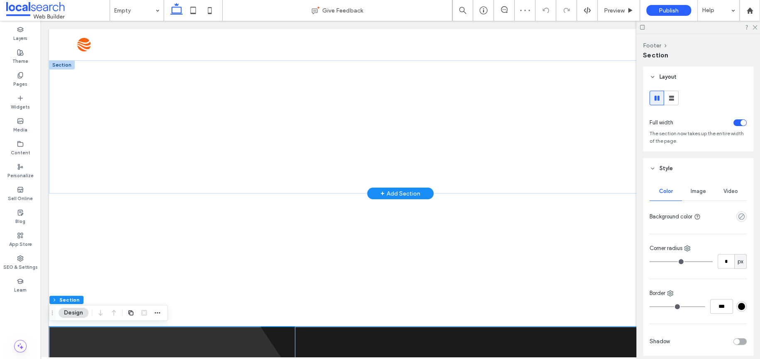
click at [60, 66] on div at bounding box center [62, 64] width 26 height 9
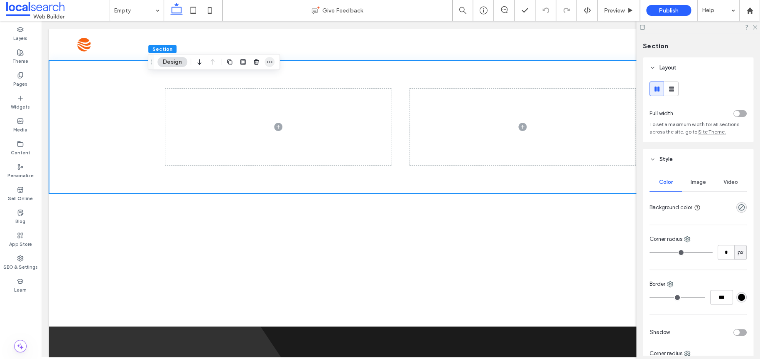
click at [273, 60] on span "button" at bounding box center [270, 62] width 10 height 10
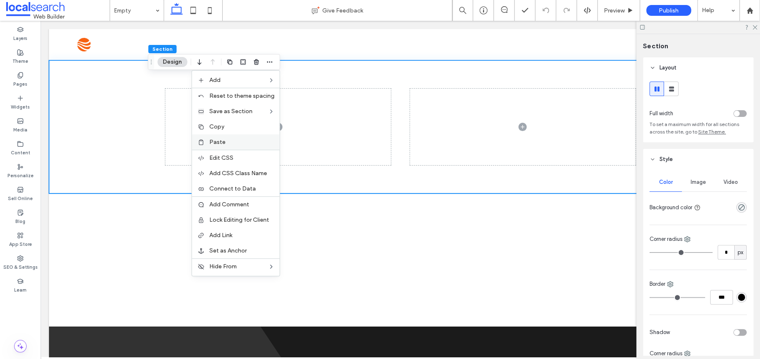
click at [265, 142] on label "Paste" at bounding box center [241, 141] width 65 height 7
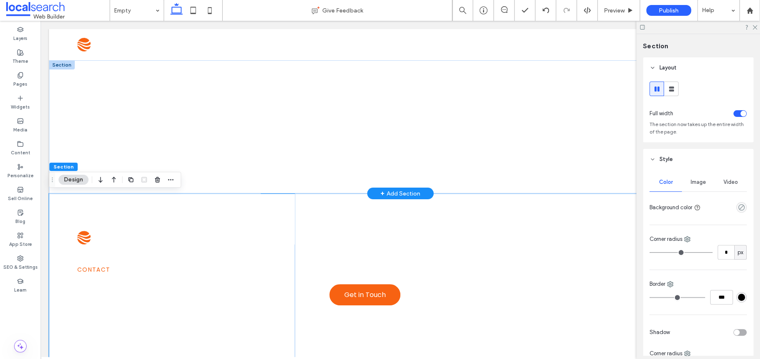
click at [71, 65] on div at bounding box center [62, 64] width 26 height 9
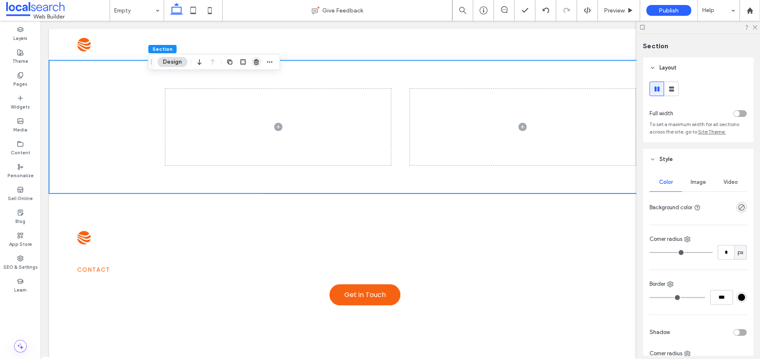
click at [252, 64] on span "button" at bounding box center [256, 62] width 10 height 10
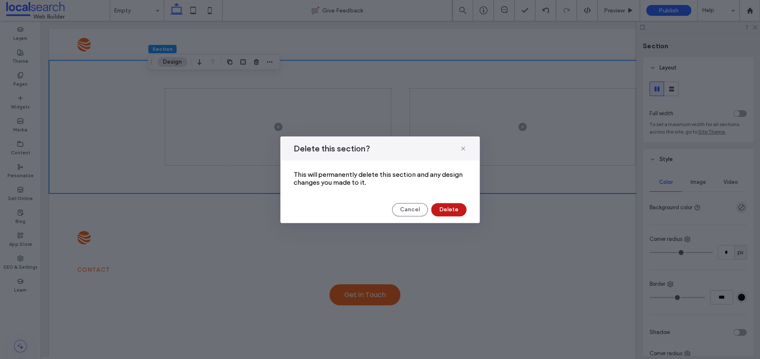
click at [447, 204] on button "Delete" at bounding box center [448, 209] width 35 height 13
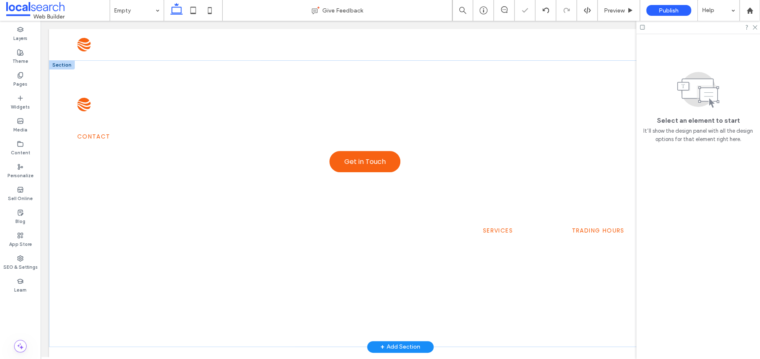
click at [64, 63] on div at bounding box center [62, 64] width 26 height 9
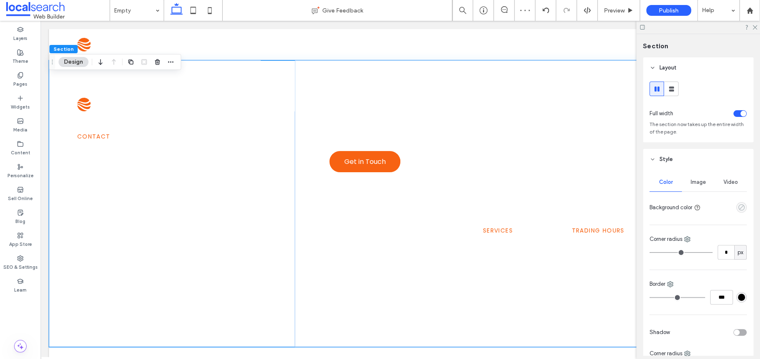
click at [738, 208] on icon "empty color" at bounding box center [741, 207] width 7 height 7
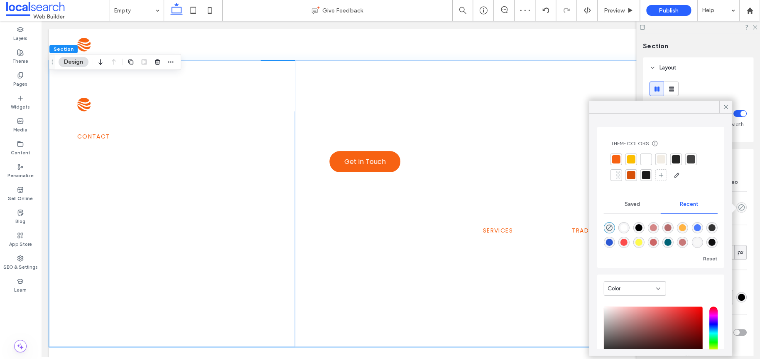
click at [619, 159] on div at bounding box center [616, 159] width 8 height 8
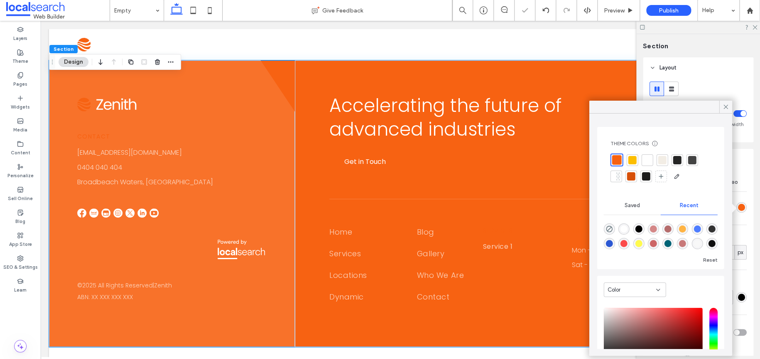
click at [628, 159] on div at bounding box center [632, 159] width 8 height 8
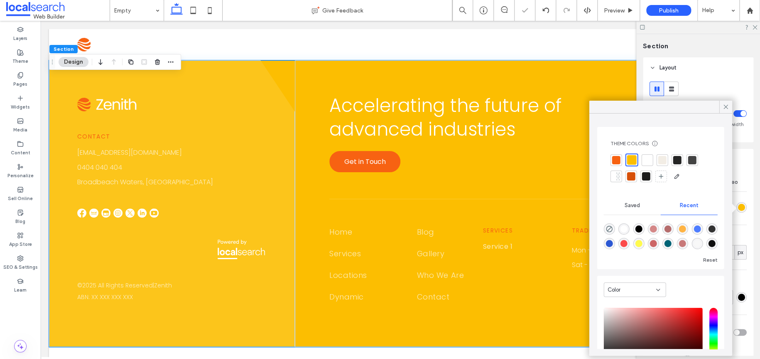
click at [631, 174] on div at bounding box center [631, 176] width 8 height 8
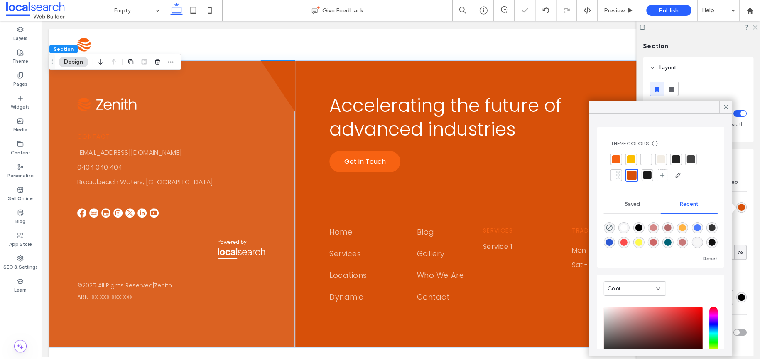
click at [666, 161] on div at bounding box center [661, 159] width 12 height 12
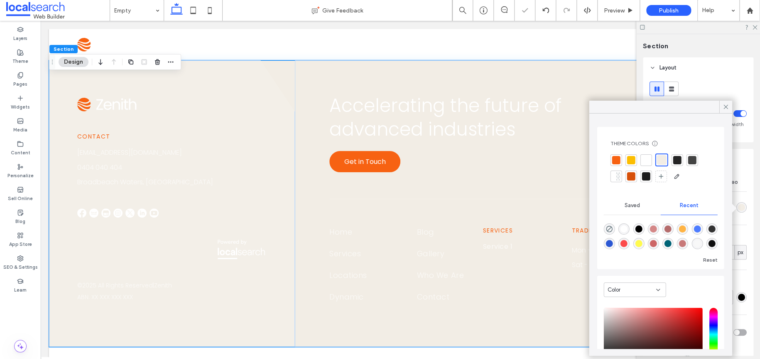
click at [675, 160] on div at bounding box center [677, 159] width 8 height 8
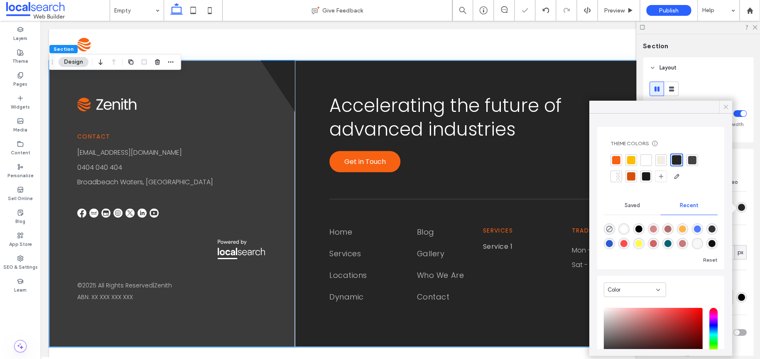
click at [727, 112] on span at bounding box center [725, 107] width 7 height 12
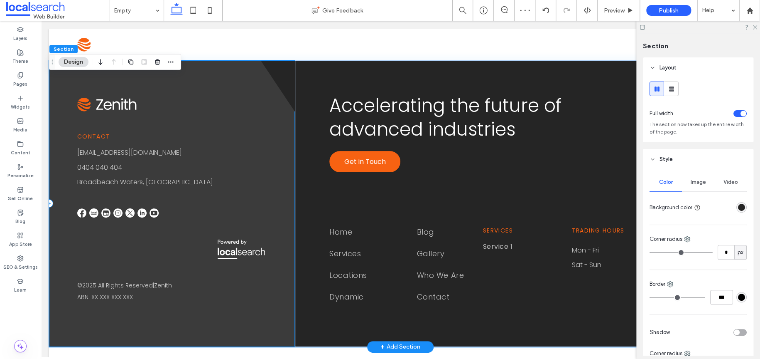
click at [262, 91] on div "Contact [EMAIL_ADDRESS][DOMAIN_NAME] 0404 040 404 [GEOGRAPHIC_DATA], [GEOGRAPHI…" at bounding box center [172, 203] width 246 height 286
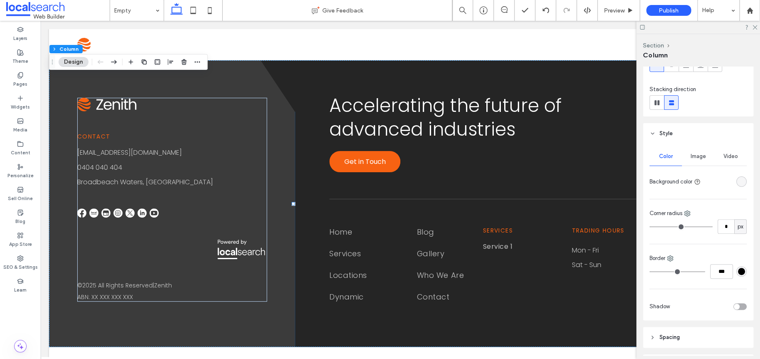
scroll to position [83, 0]
click at [739, 184] on div "rgba(255, 255, 255, 0.1)" at bounding box center [742, 181] width 10 height 10
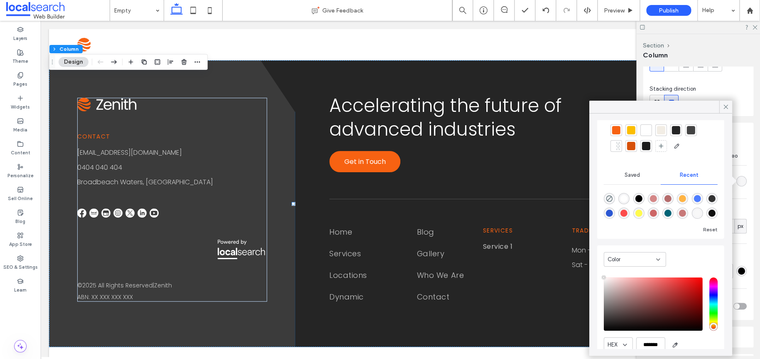
scroll to position [63, 0]
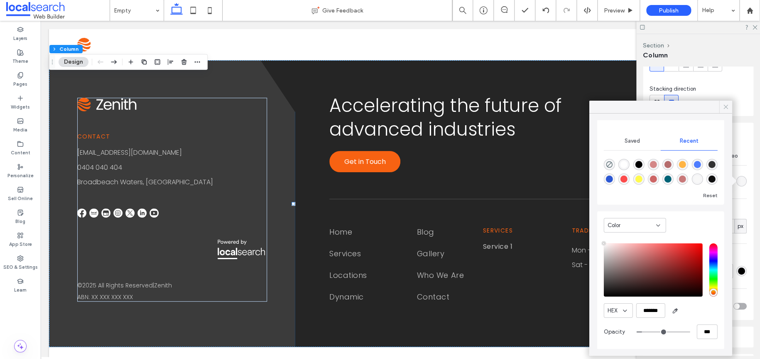
click at [724, 105] on use at bounding box center [726, 107] width 4 height 4
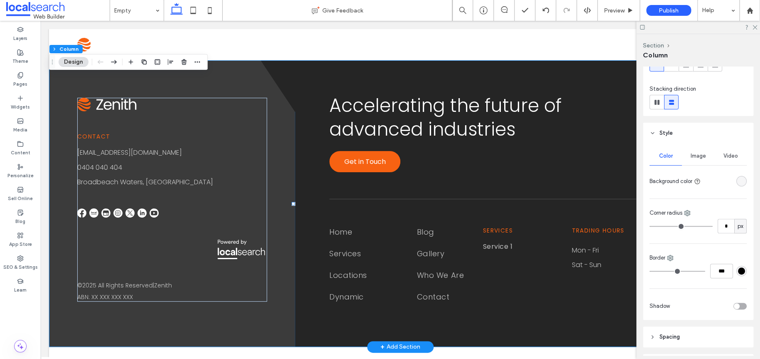
click at [283, 85] on div "Contact [EMAIL_ADDRESS][DOMAIN_NAME] 0404 040 404 [GEOGRAPHIC_DATA], [GEOGRAPHI…" at bounding box center [400, 203] width 703 height 286
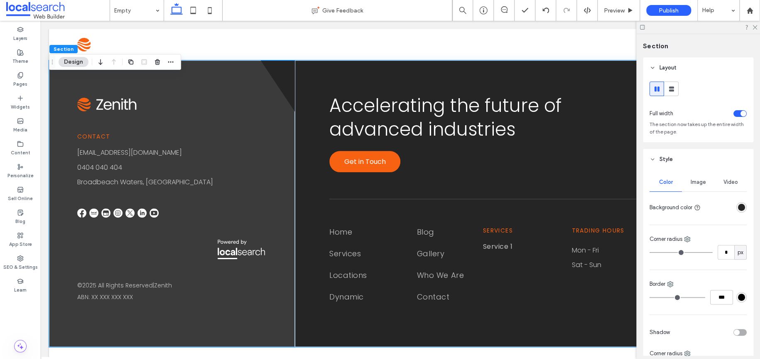
click at [738, 209] on div "rgba(37, 37, 37, 1)" at bounding box center [741, 207] width 7 height 7
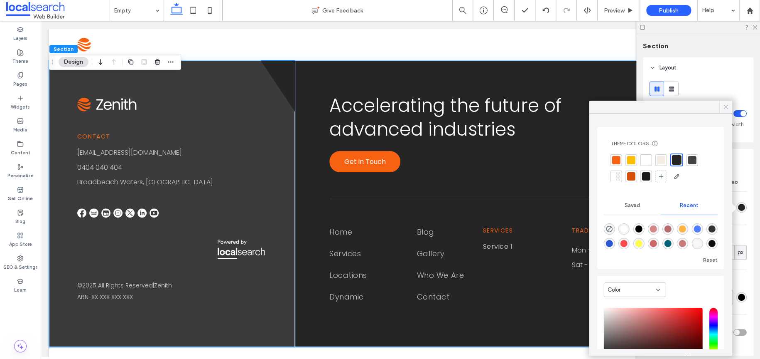
click at [727, 107] on icon at bounding box center [725, 106] width 7 height 7
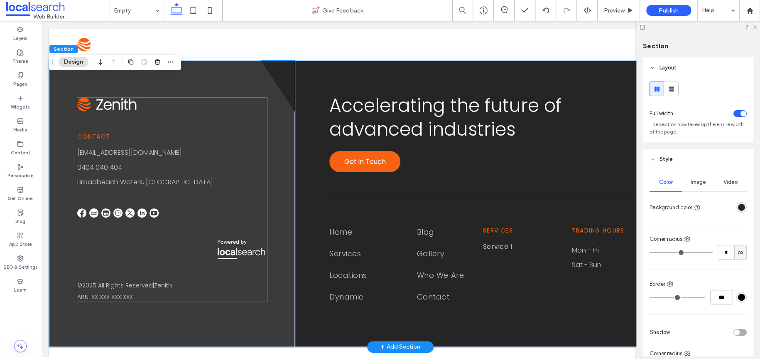
click at [249, 106] on div "Contact [EMAIL_ADDRESS][DOMAIN_NAME] 0404 040 404 [GEOGRAPHIC_DATA], [GEOGRAPHI…" at bounding box center [172, 200] width 190 height 204
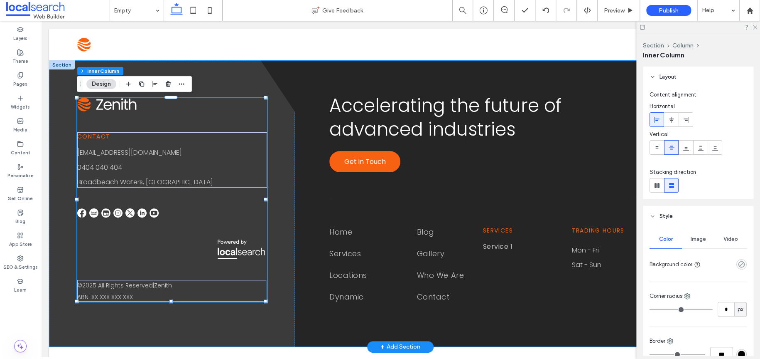
click at [290, 100] on div "Contact [EMAIL_ADDRESS][DOMAIN_NAME] 0404 040 404 [GEOGRAPHIC_DATA], [GEOGRAPHI…" at bounding box center [400, 203] width 703 height 286
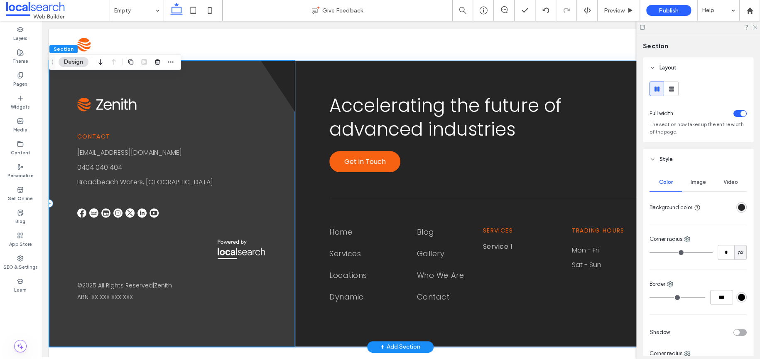
click at [273, 143] on div "Contact [EMAIL_ADDRESS][DOMAIN_NAME] 0404 040 404 [GEOGRAPHIC_DATA], [GEOGRAPHI…" at bounding box center [172, 203] width 246 height 286
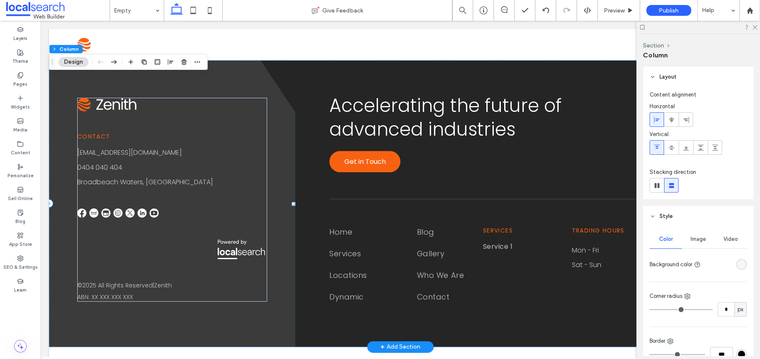
click at [238, 84] on div "Contact [EMAIL_ADDRESS][DOMAIN_NAME] 0404 040 404 [GEOGRAPHIC_DATA], [GEOGRAPHI…" at bounding box center [172, 203] width 246 height 286
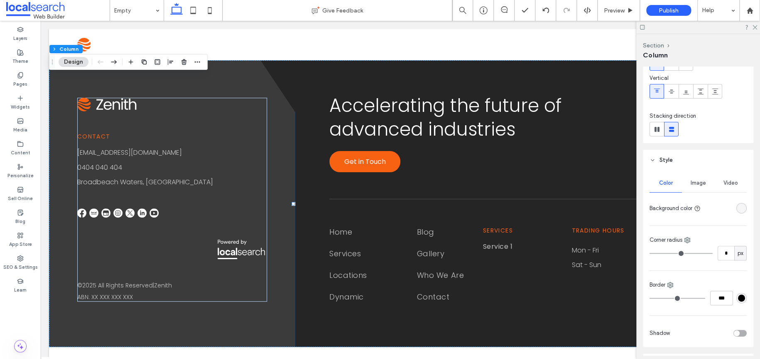
scroll to position [125, 0]
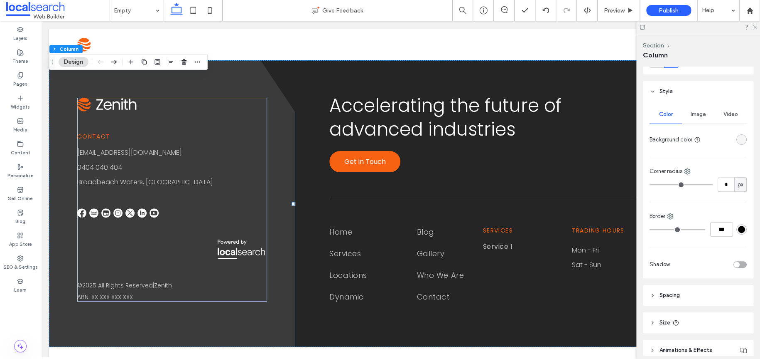
click at [738, 141] on div "rgba(255, 255, 255, 0.1)" at bounding box center [741, 139] width 7 height 7
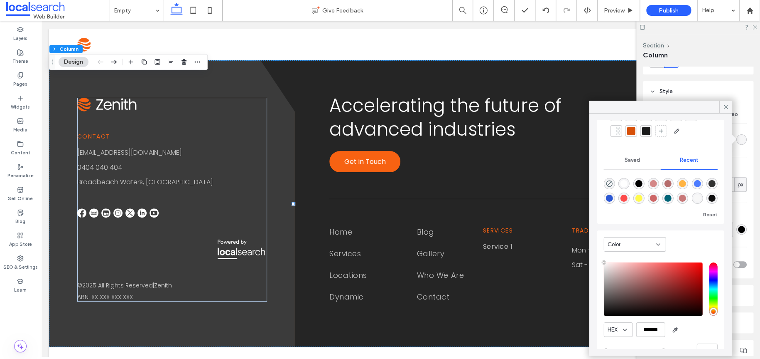
scroll to position [63, 0]
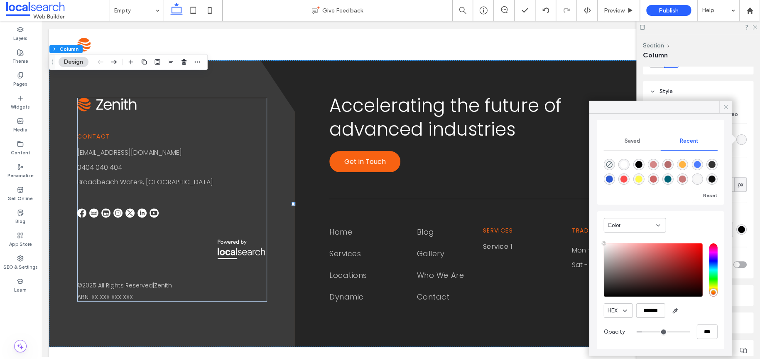
click at [729, 108] on icon at bounding box center [725, 106] width 7 height 7
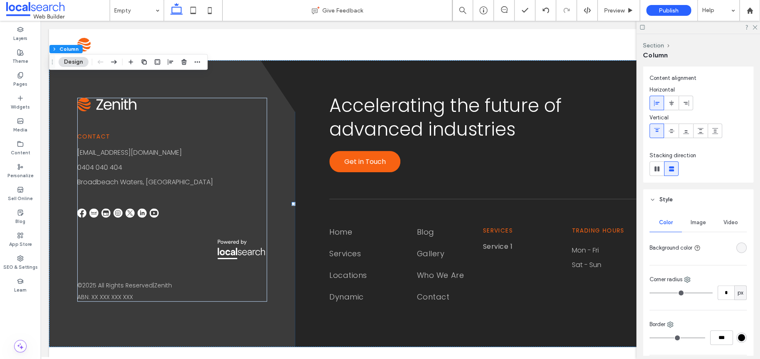
scroll to position [0, 0]
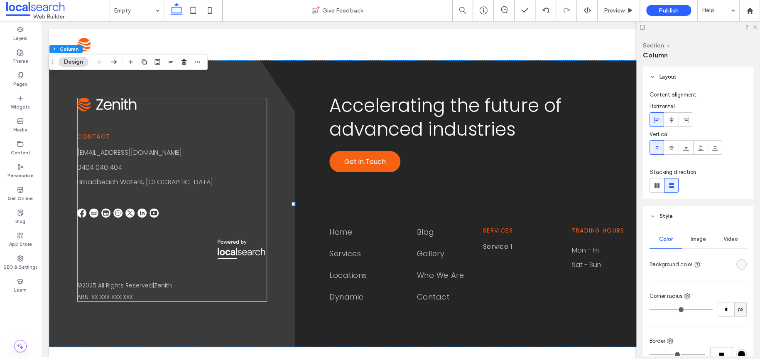
click at [691, 241] on span "Image" at bounding box center [698, 239] width 15 height 7
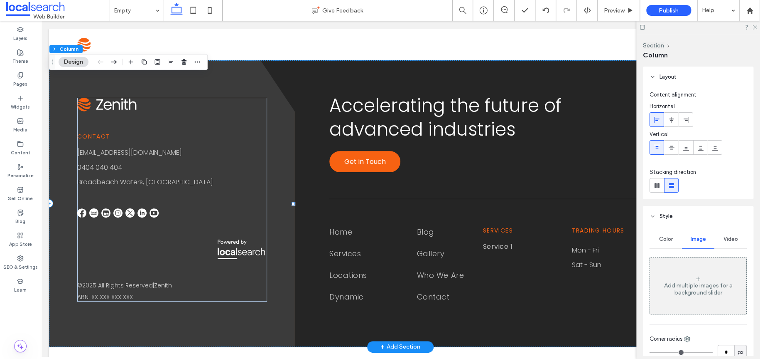
click at [54, 104] on div "Contact [EMAIL_ADDRESS][DOMAIN_NAME] 0404 040 404 [GEOGRAPHIC_DATA], [GEOGRAPHI…" at bounding box center [172, 203] width 246 height 286
click at [225, 74] on div "Contact [EMAIL_ADDRESS][DOMAIN_NAME] 0404 040 404 [GEOGRAPHIC_DATA], [GEOGRAPHI…" at bounding box center [172, 203] width 246 height 286
click at [61, 49] on button "Section" at bounding box center [62, 49] width 26 height 8
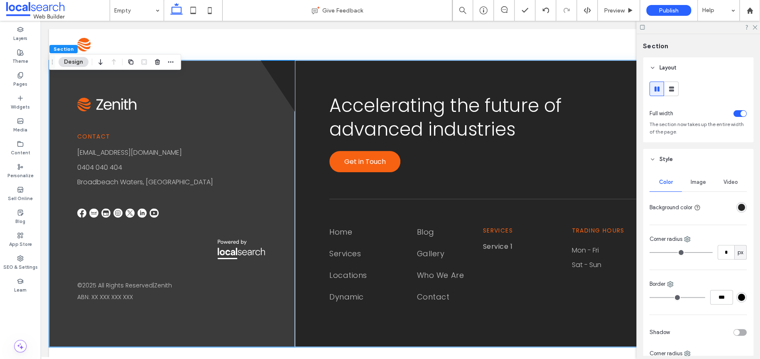
click at [701, 179] on span "Image" at bounding box center [698, 182] width 15 height 7
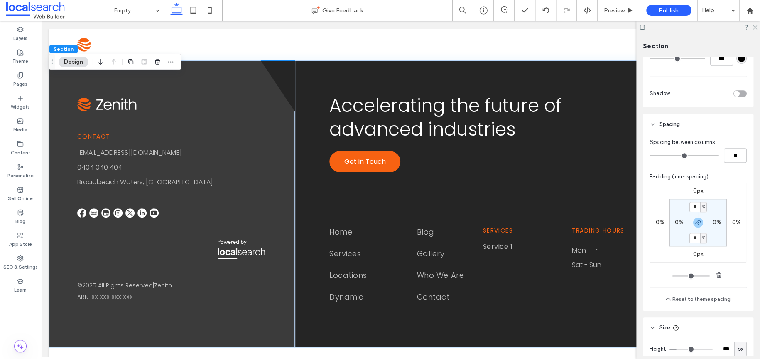
scroll to position [464, 0]
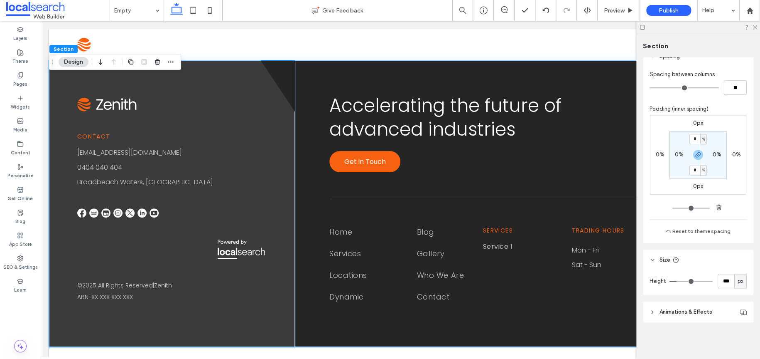
click at [655, 313] on icon at bounding box center [653, 312] width 6 height 6
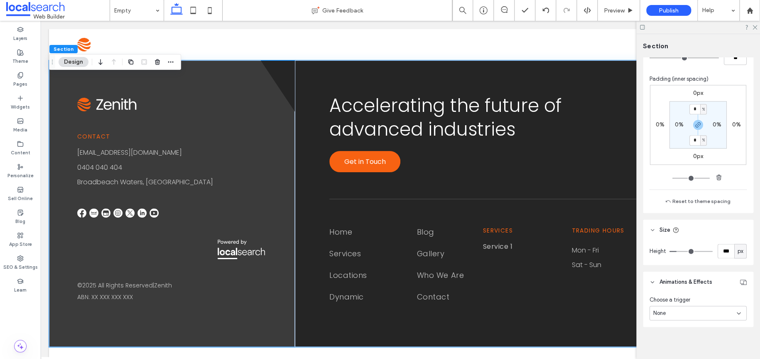
scroll to position [497, 0]
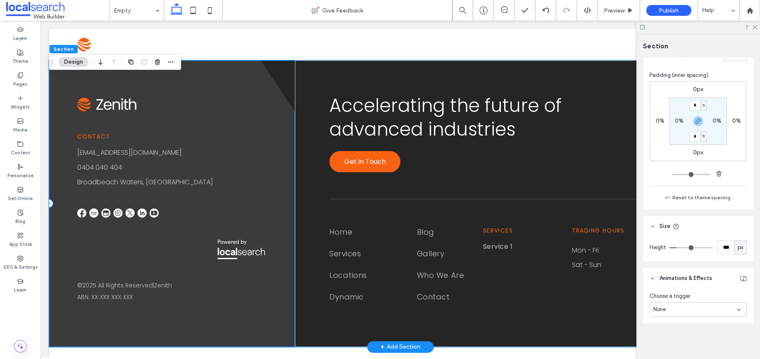
click at [271, 131] on div "Contact [EMAIL_ADDRESS][DOMAIN_NAME] 0404 040 404 [GEOGRAPHIC_DATA], [GEOGRAPHI…" at bounding box center [172, 203] width 246 height 286
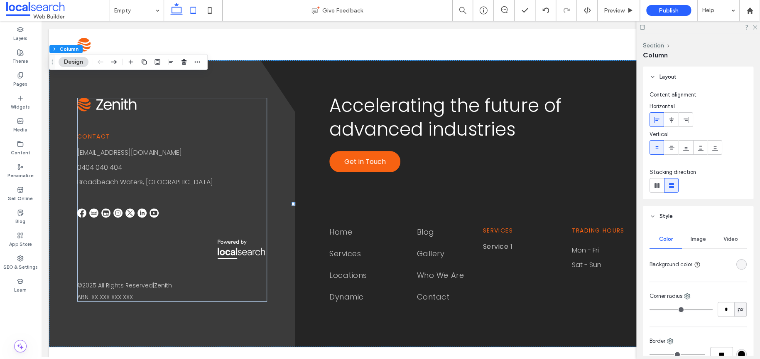
click at [190, 15] on icon at bounding box center [193, 10] width 17 height 17
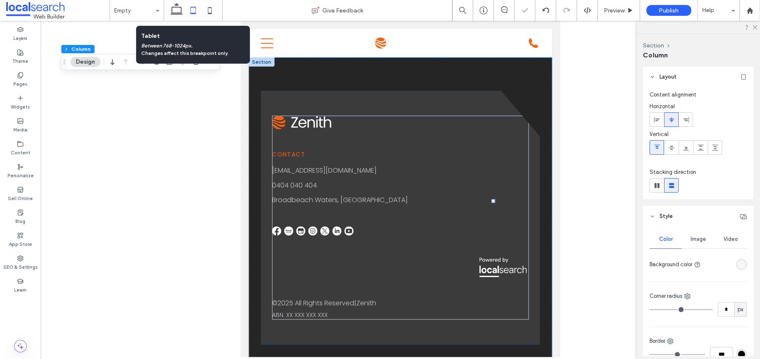
type input "**"
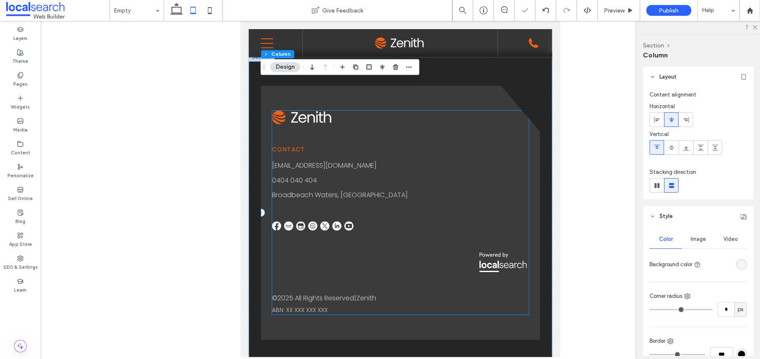
scroll to position [0, 0]
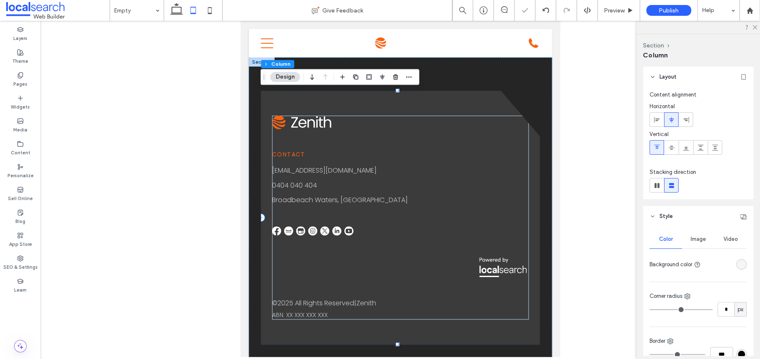
click at [533, 185] on div "Contact [EMAIL_ADDRESS][DOMAIN_NAME] 0404 040 404 [GEOGRAPHIC_DATA], [GEOGRAPHI…" at bounding box center [400, 217] width 279 height 253
click at [271, 106] on div "Contact [EMAIL_ADDRESS][DOMAIN_NAME] 0404 040 404 [GEOGRAPHIC_DATA], [GEOGRAPHI…" at bounding box center [400, 217] width 279 height 253
click at [208, 15] on icon at bounding box center [210, 10] width 17 height 17
type input "**"
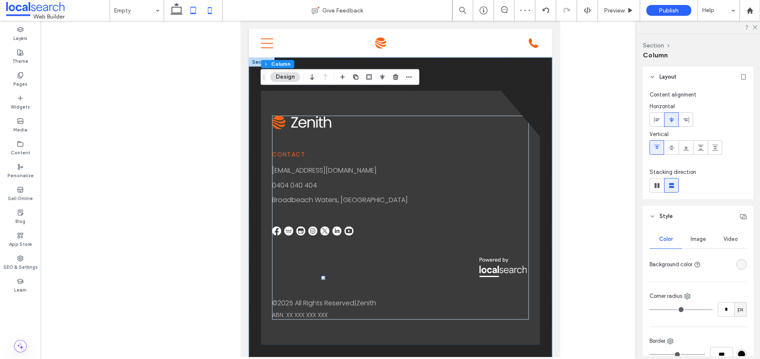
type input "**"
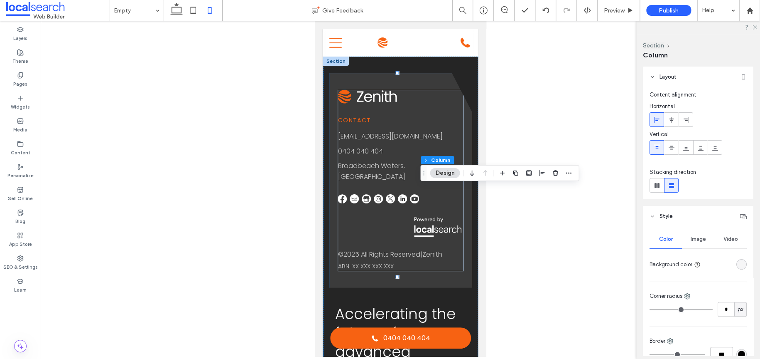
drag, startPoint x: 328, startPoint y: 64, endPoint x: 65, endPoint y: 108, distance: 266.2
click at [424, 174] on use "Drag" at bounding box center [423, 172] width 1 height 5
click at [330, 73] on div at bounding box center [397, 73] width 137 height 0
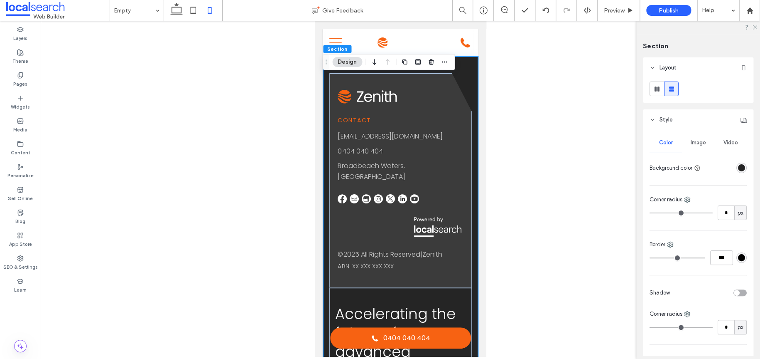
click at [739, 170] on div "rgba(37, 37, 37, 1)" at bounding box center [741, 167] width 7 height 7
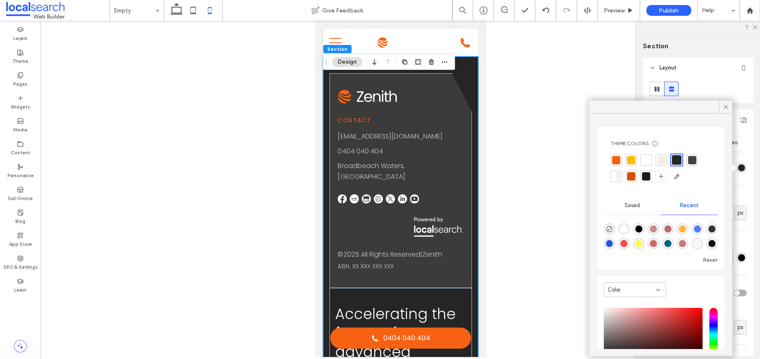
click at [614, 161] on div at bounding box center [616, 159] width 8 height 8
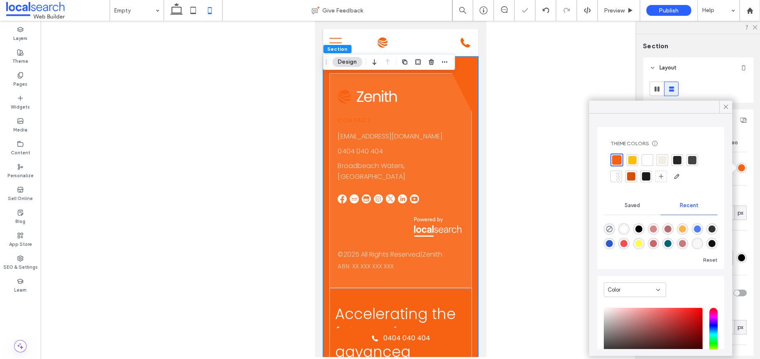
click at [678, 162] on div at bounding box center [677, 159] width 8 height 8
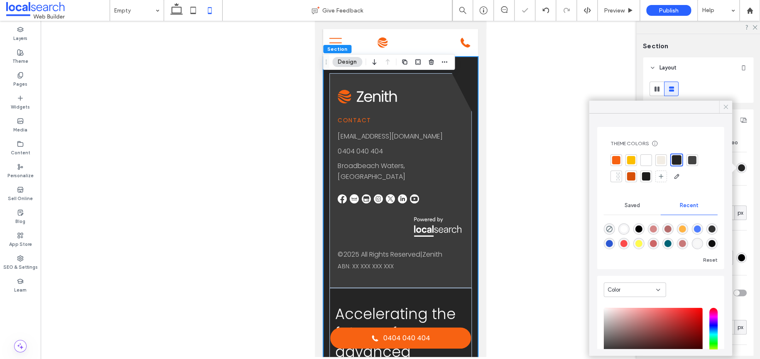
click at [723, 110] on icon at bounding box center [725, 106] width 7 height 7
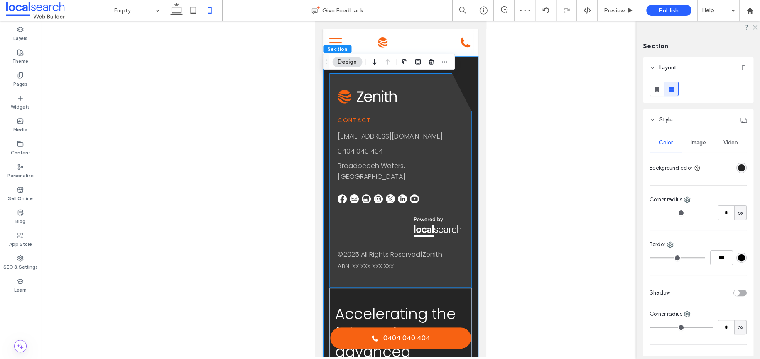
click at [462, 127] on div "Contact [EMAIL_ADDRESS][DOMAIN_NAME] 0404 040 404 [GEOGRAPHIC_DATA], [GEOGRAPHI…" at bounding box center [400, 180] width 143 height 214
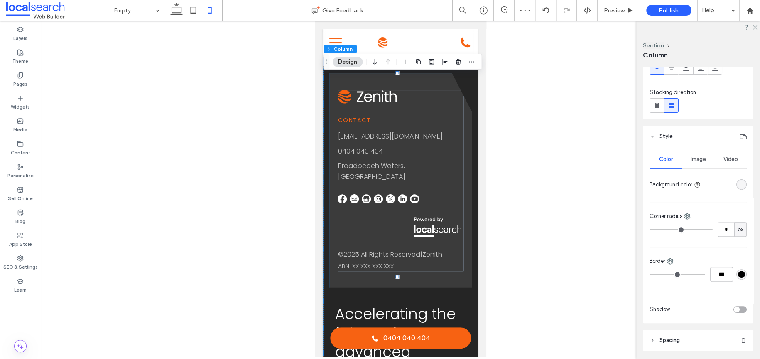
scroll to position [83, 0]
click at [737, 185] on div at bounding box center [742, 181] width 10 height 10
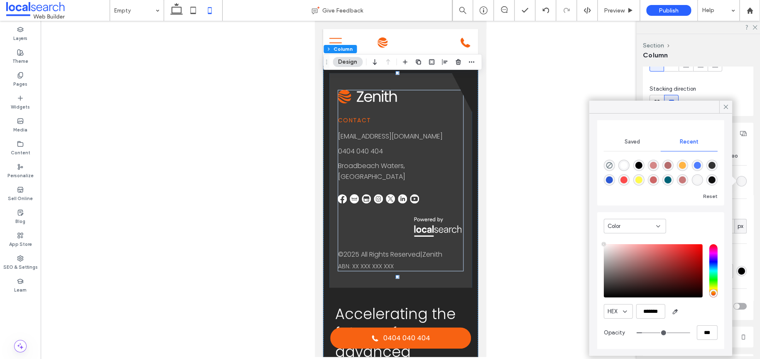
scroll to position [63, 0]
drag, startPoint x: 661, startPoint y: 311, endPoint x: 633, endPoint y: 311, distance: 28.3
click at [632, 311] on div "HEX *******" at bounding box center [661, 310] width 114 height 15
click at [630, 179] on div "rgba(255, 3, 3, 0.7)" at bounding box center [624, 178] width 11 height 11
type input "*******"
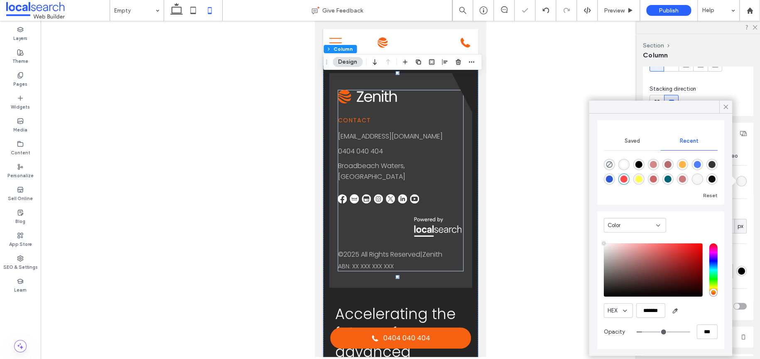
type input "**"
type input "***"
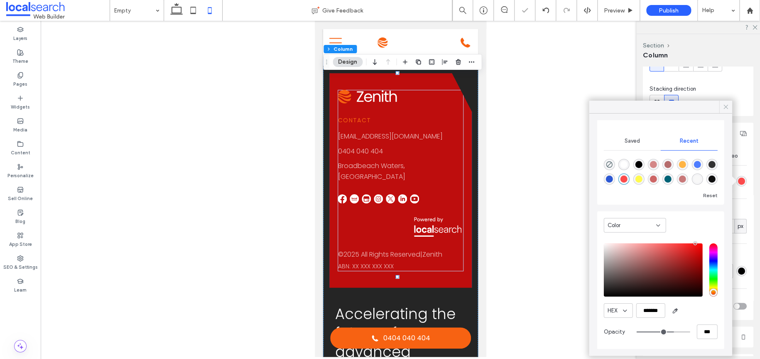
click at [722, 103] on icon at bounding box center [725, 106] width 7 height 7
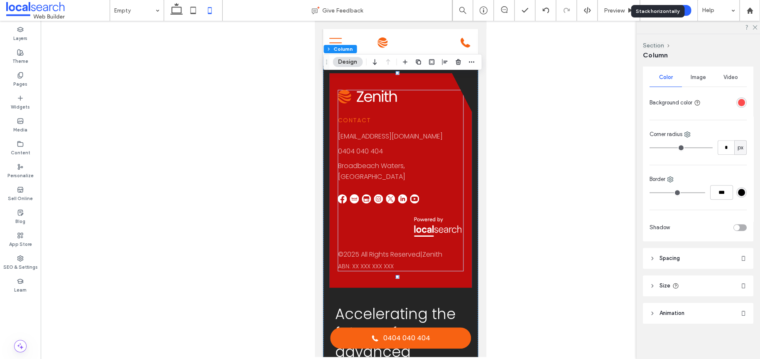
scroll to position [162, 0]
click at [675, 260] on span "Spacing" at bounding box center [670, 257] width 20 height 8
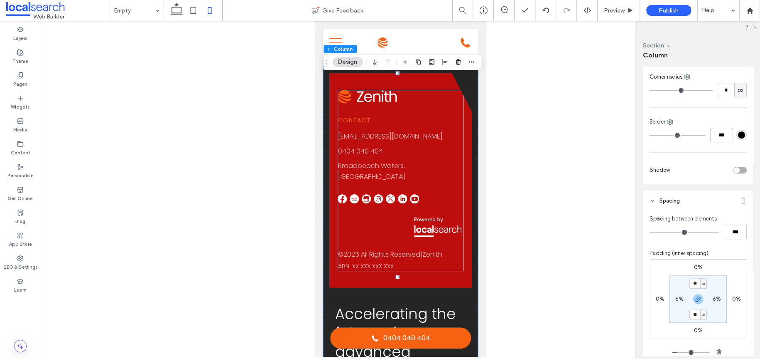
scroll to position [329, 0]
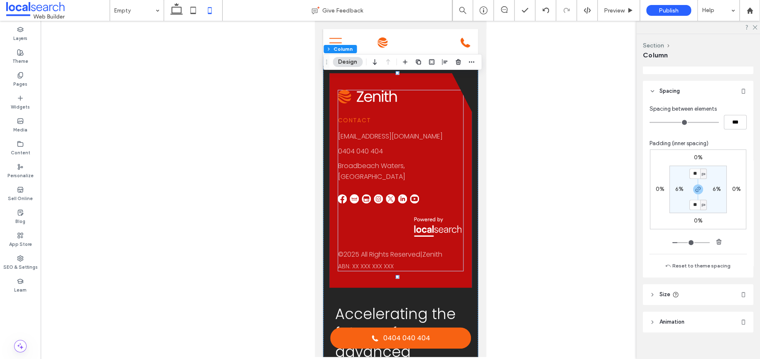
drag, startPoint x: 671, startPoint y: 293, endPoint x: 668, endPoint y: 280, distance: 13.5
click at [671, 294] on header "Size" at bounding box center [698, 294] width 111 height 21
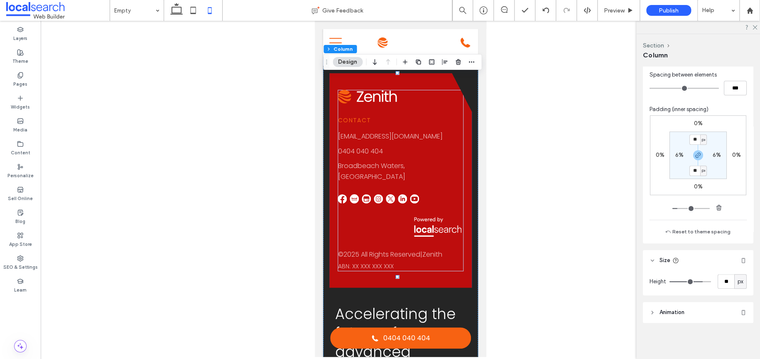
click at [672, 313] on span "Animation" at bounding box center [672, 312] width 25 height 8
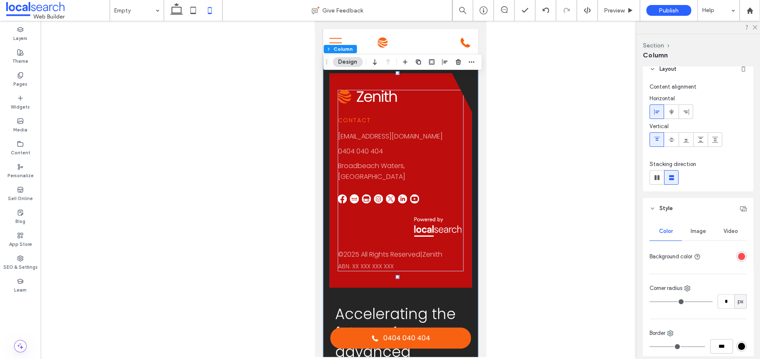
scroll to position [0, 0]
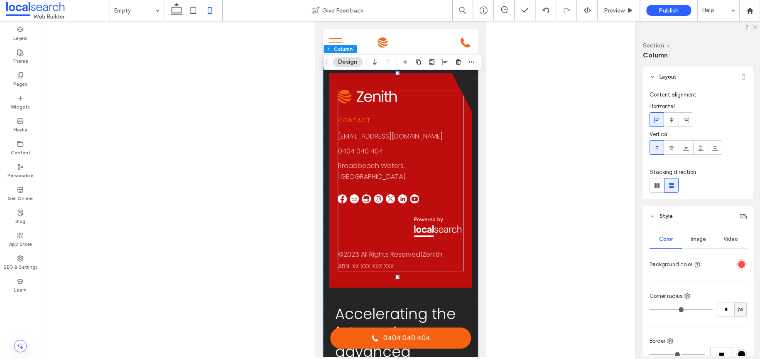
click at [693, 237] on span "Image" at bounding box center [698, 239] width 15 height 7
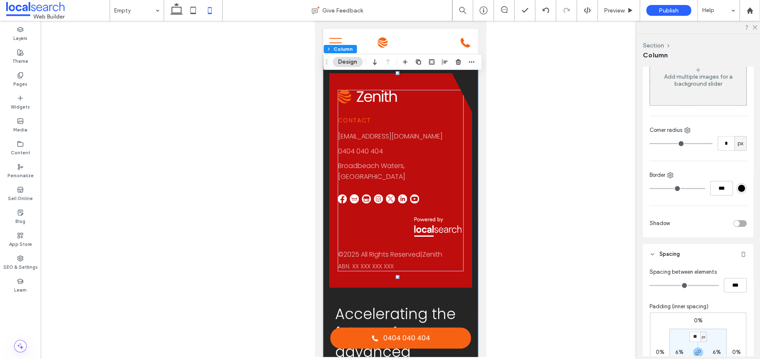
scroll to position [166, 0]
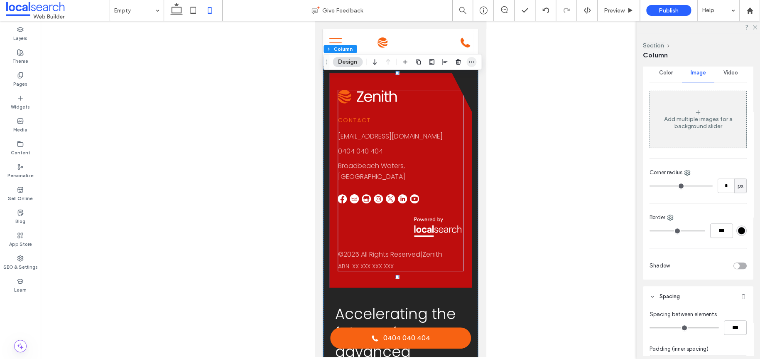
click at [474, 65] on span "button" at bounding box center [472, 62] width 10 height 10
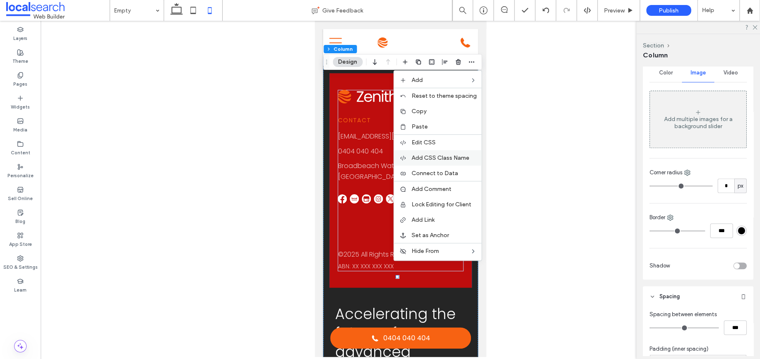
click at [460, 156] on span "Add CSS Class Name" at bounding box center [440, 157] width 58 height 7
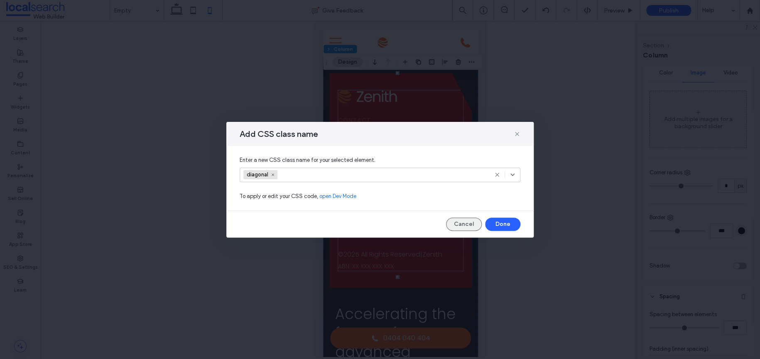
click at [464, 218] on button "Cancel" at bounding box center [464, 223] width 36 height 13
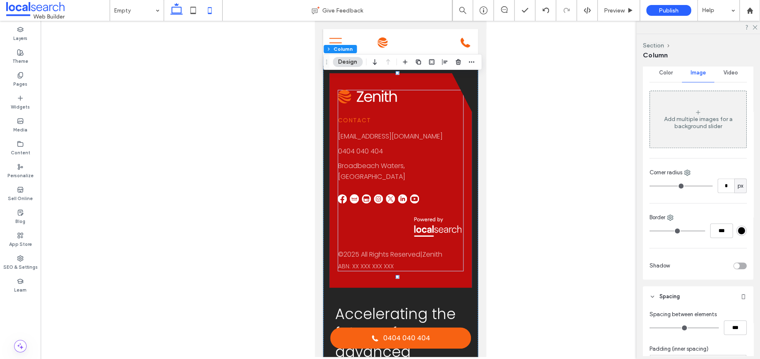
click at [182, 16] on icon at bounding box center [176, 10] width 17 height 17
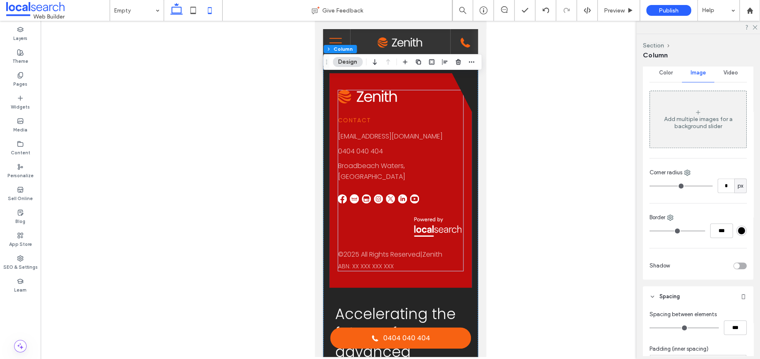
type input "**"
type input "***"
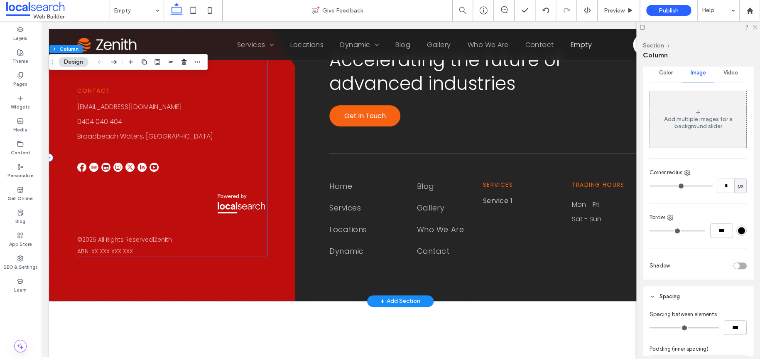
scroll to position [0, 0]
